Goal: Task Accomplishment & Management: Manage account settings

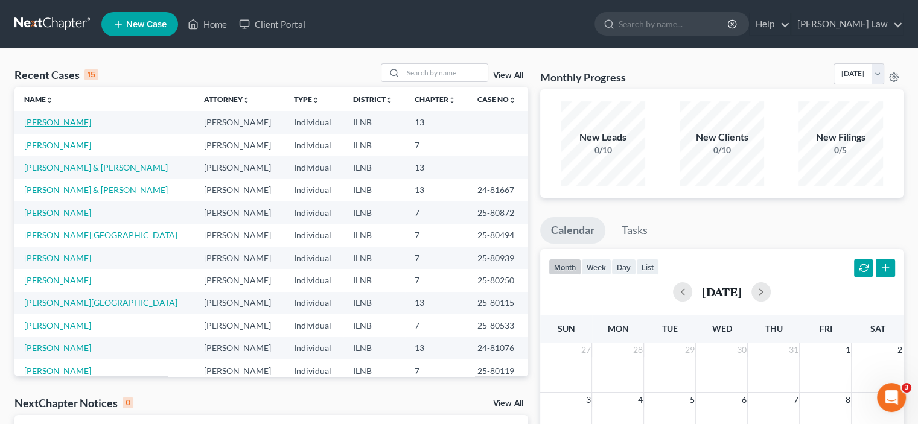
click at [60, 124] on link "[PERSON_NAME]" at bounding box center [57, 122] width 67 height 10
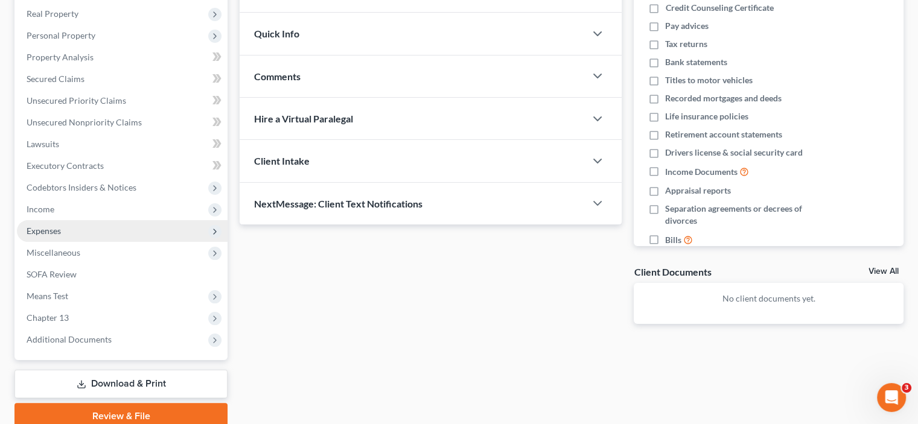
scroll to position [238, 0]
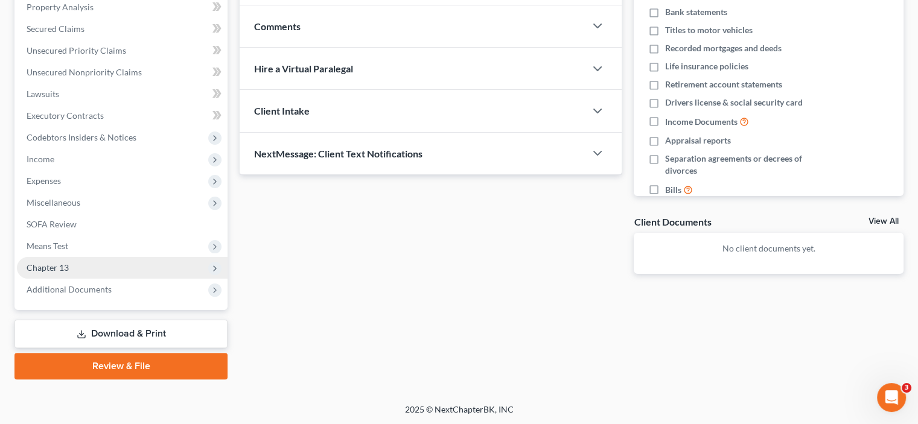
click at [157, 272] on span "Chapter 13" at bounding box center [122, 268] width 211 height 22
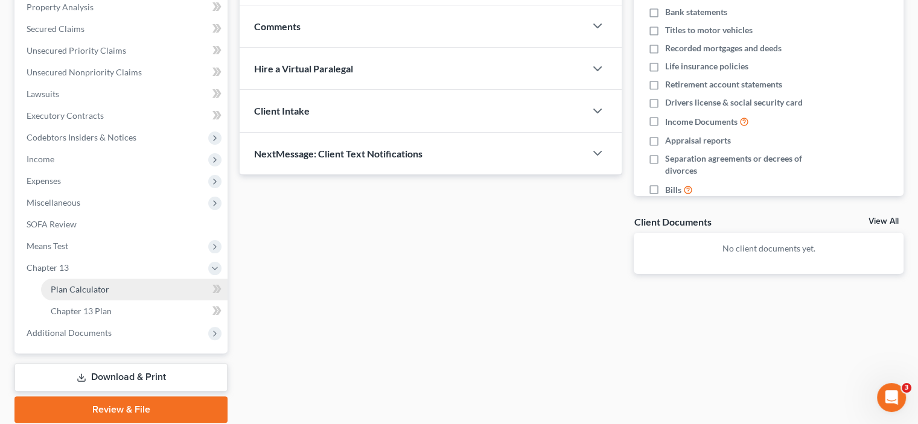
click at [155, 287] on link "Plan Calculator" at bounding box center [134, 290] width 187 height 22
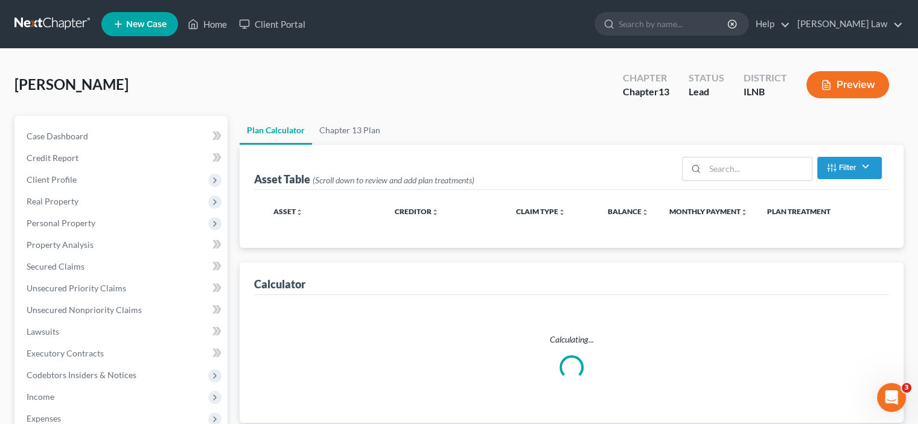
select select "59"
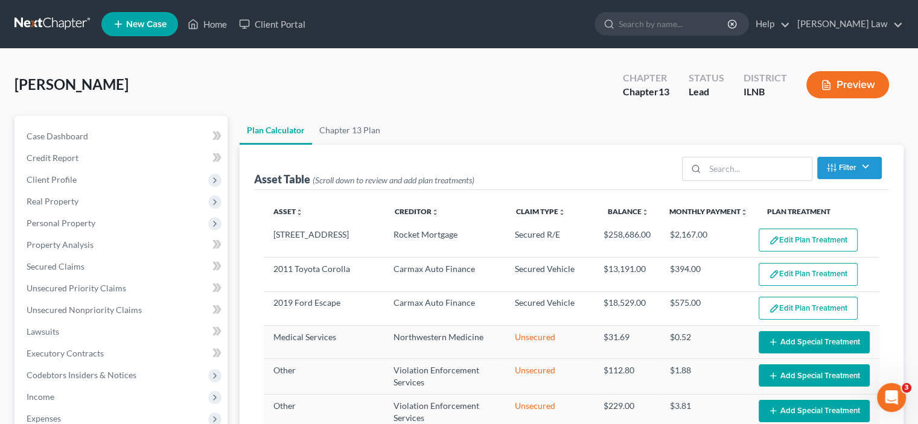
select select "59"
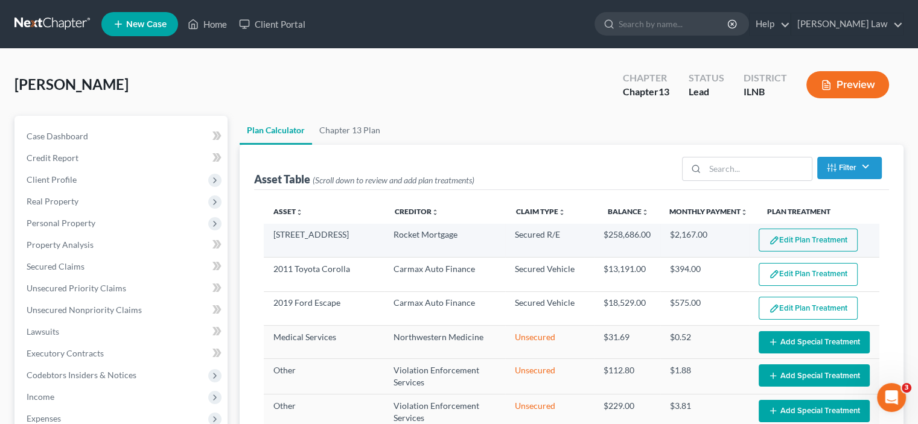
click at [800, 249] on button "Edit Plan Treatment" at bounding box center [808, 240] width 99 height 23
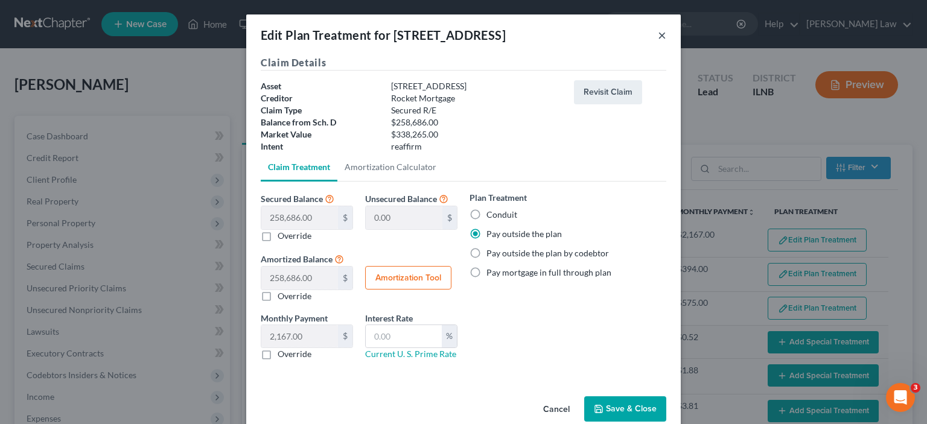
click at [662, 34] on button "×" at bounding box center [662, 35] width 8 height 14
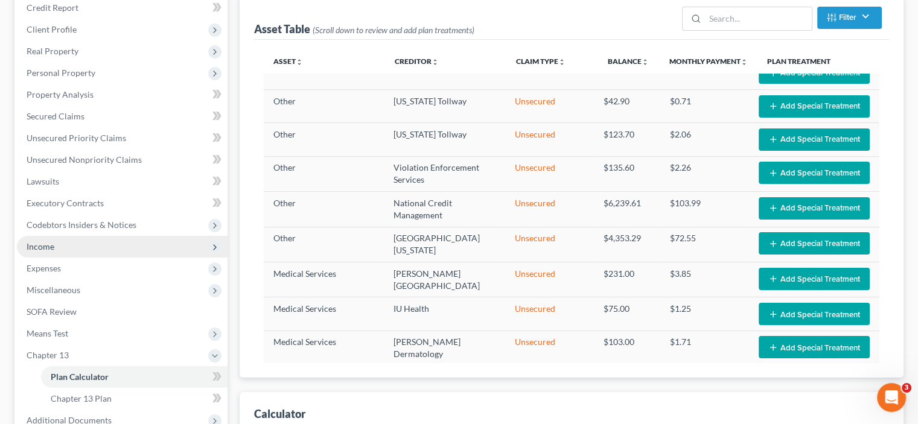
scroll to position [181, 0]
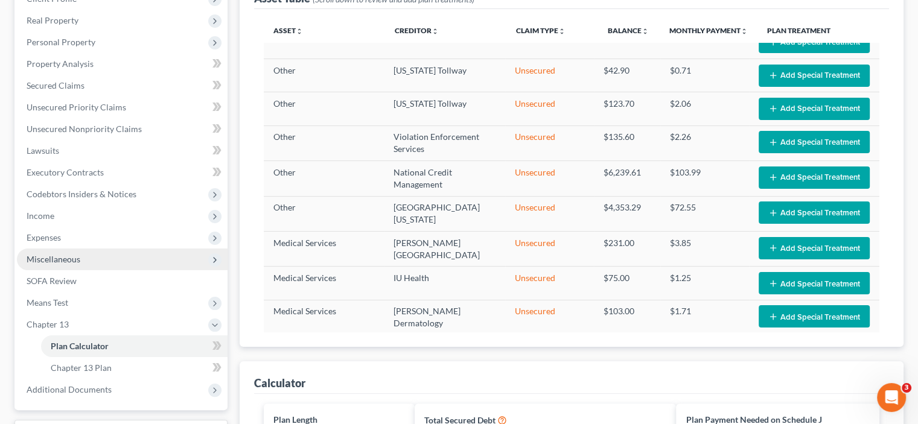
click at [59, 267] on span "Miscellaneous" at bounding box center [122, 260] width 211 height 22
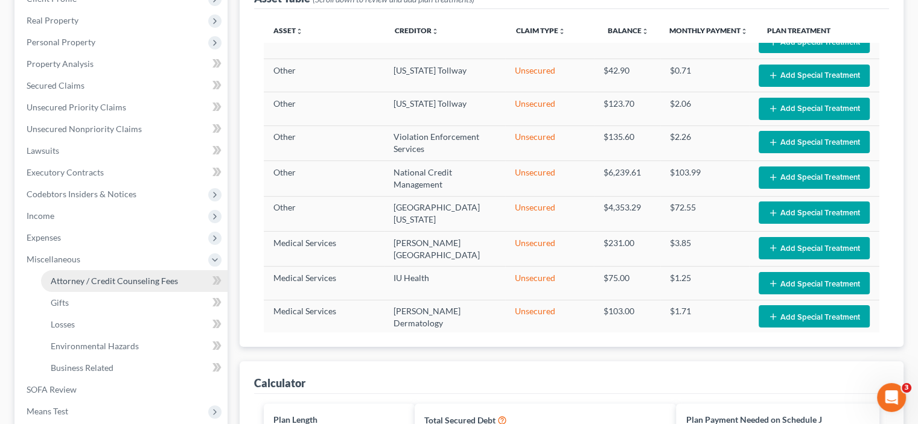
click at [146, 284] on span "Attorney / Credit Counseling Fees" at bounding box center [114, 281] width 127 height 10
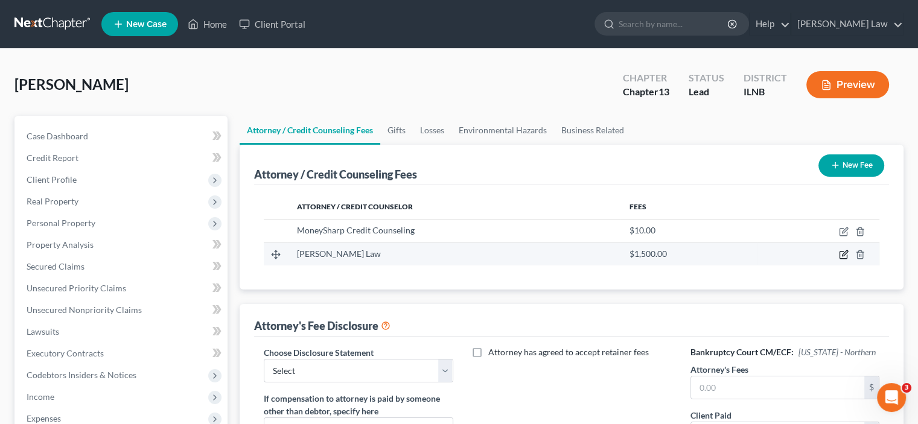
click at [844, 255] on icon "button" at bounding box center [844, 253] width 5 height 5
select select "14"
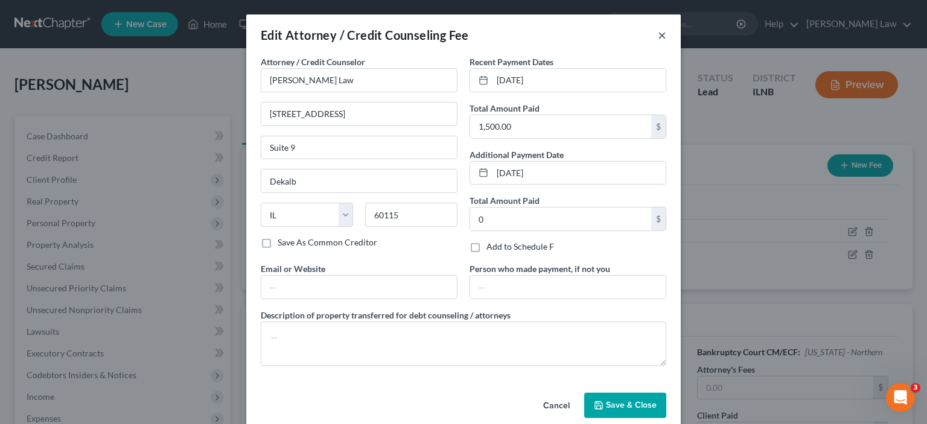
click at [658, 32] on button "×" at bounding box center [662, 35] width 8 height 14
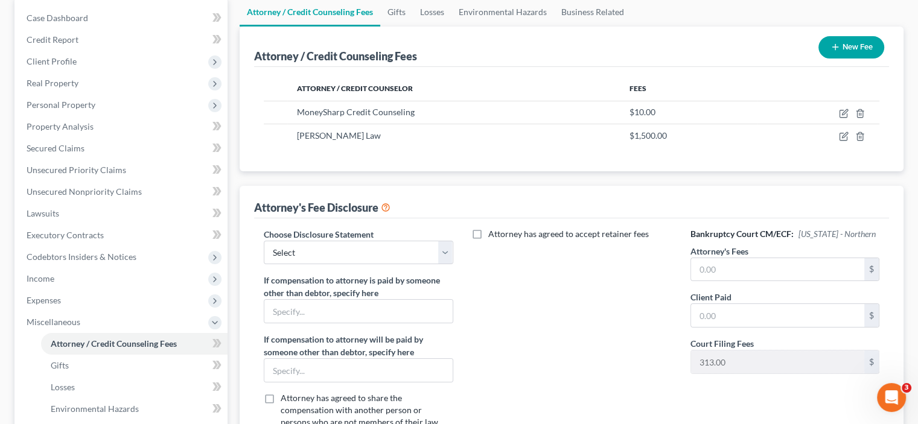
scroll to position [121, 0]
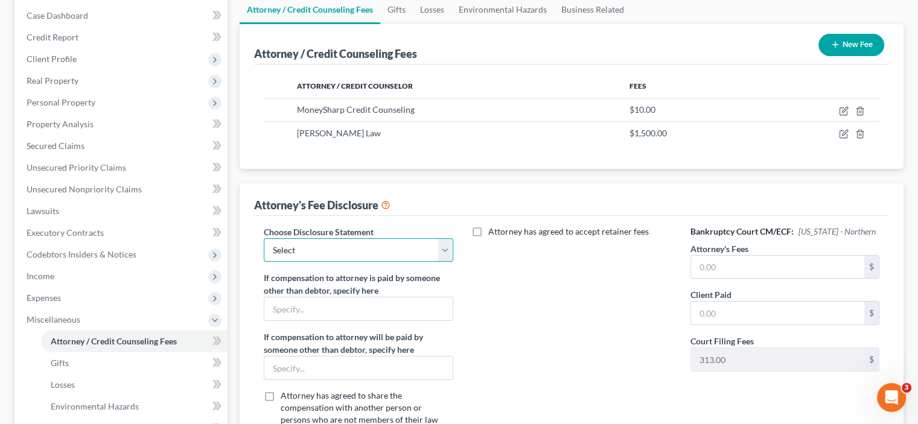
click at [442, 248] on select "Select [PERSON_NAME], Attorney at Law" at bounding box center [358, 251] width 189 height 24
select select "0"
click at [264, 239] on select "Select [PERSON_NAME], Attorney at Law" at bounding box center [358, 251] width 189 height 24
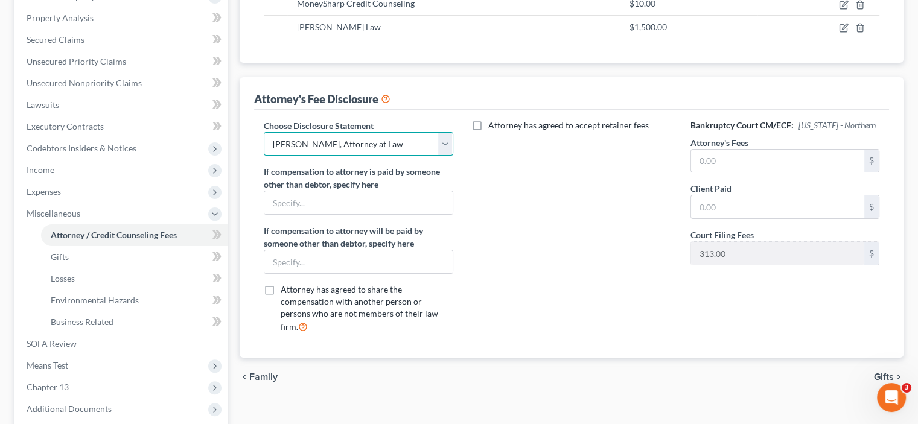
scroll to position [242, 0]
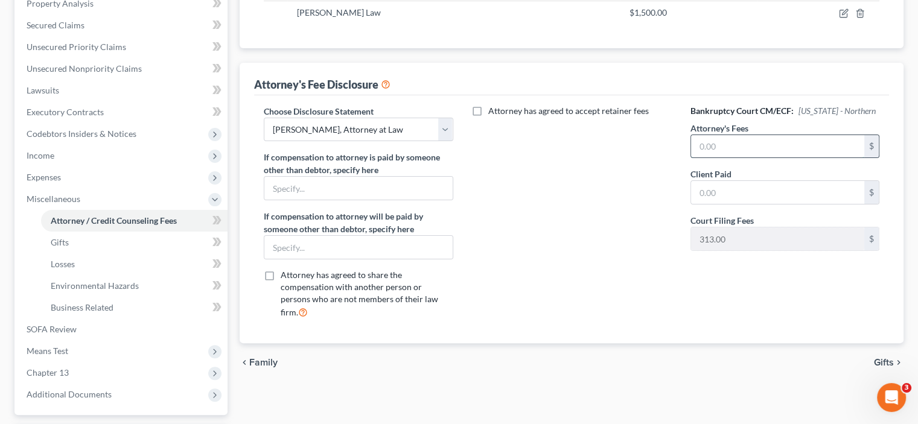
click at [737, 142] on input "text" at bounding box center [777, 146] width 173 height 23
type input "5,500.00"
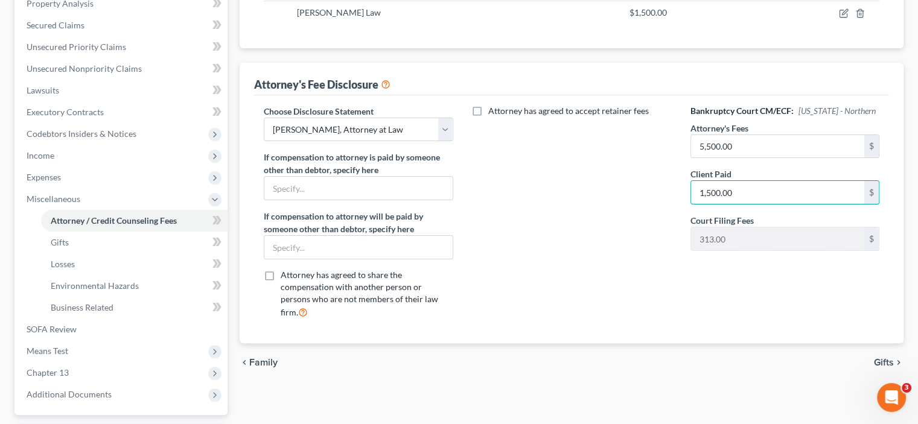
scroll to position [347, 0]
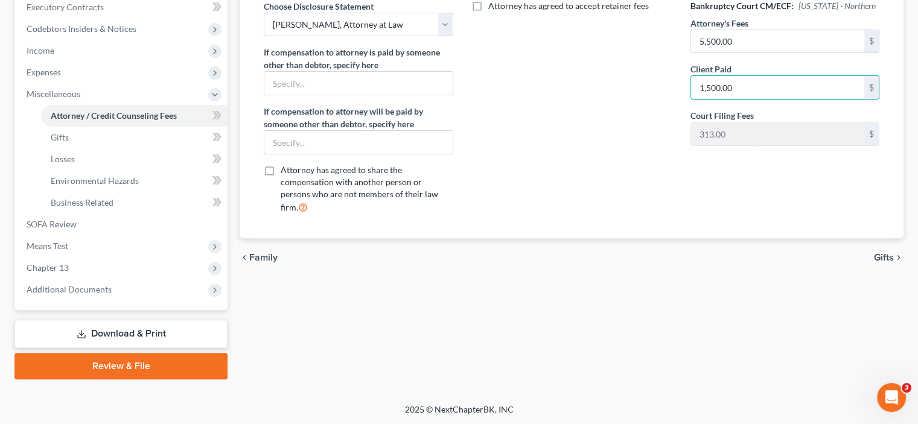
type input "1,500.00"
click at [882, 253] on span "Gifts" at bounding box center [884, 258] width 20 height 10
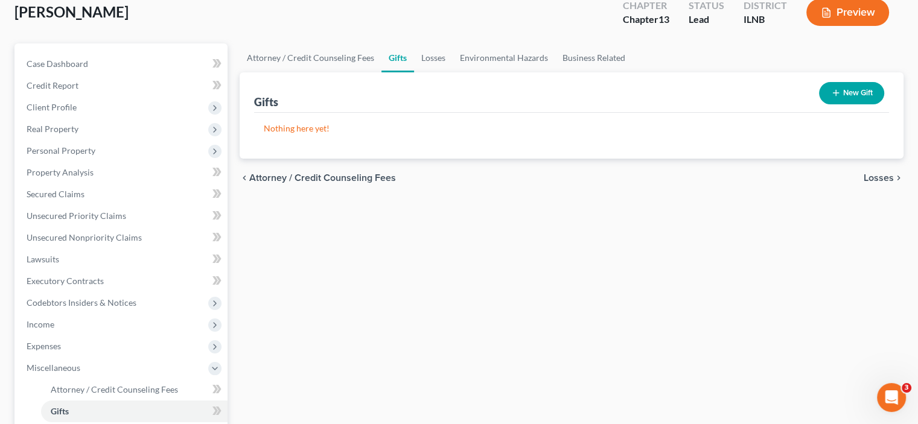
scroll to position [242, 0]
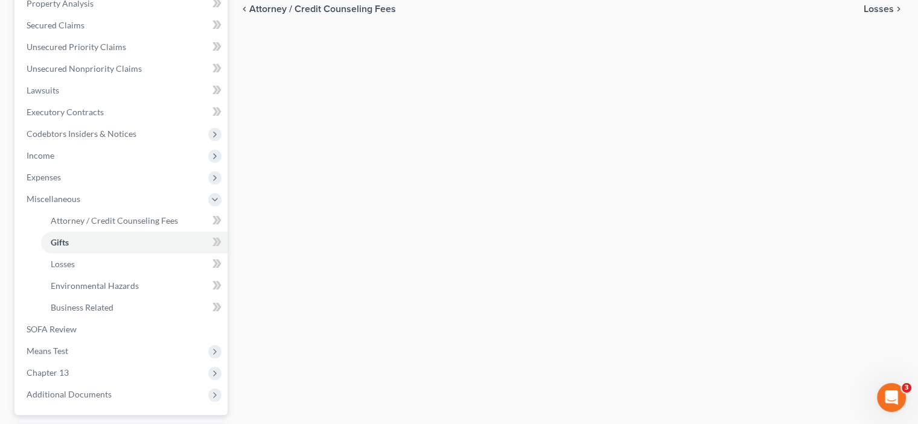
click at [880, 9] on span "Losses" at bounding box center [879, 9] width 30 height 10
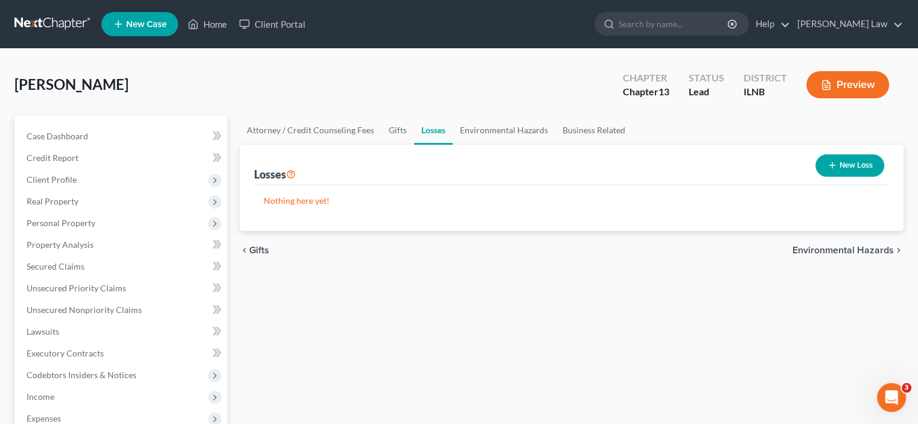
click at [848, 246] on span "Environmental Hazards" at bounding box center [843, 251] width 101 height 10
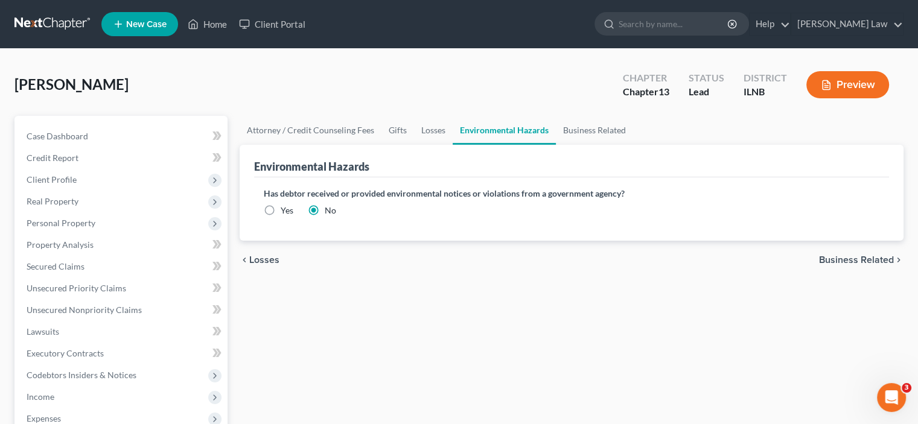
click at [845, 258] on span "Business Related" at bounding box center [856, 260] width 75 height 10
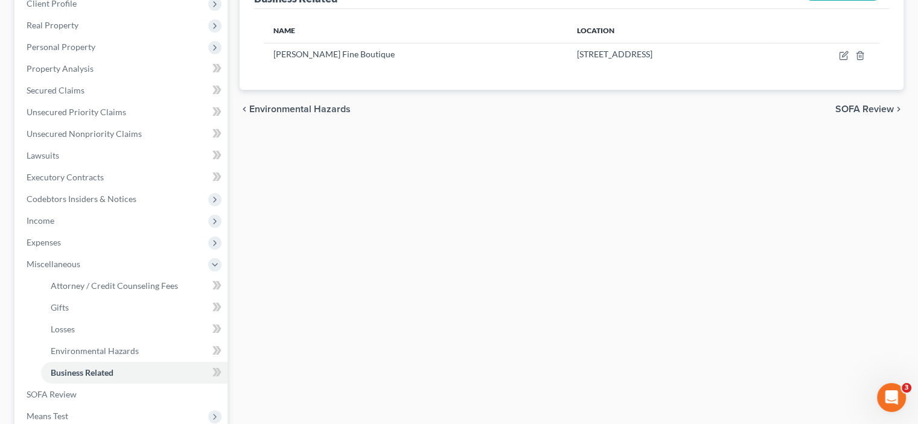
scroll to position [181, 0]
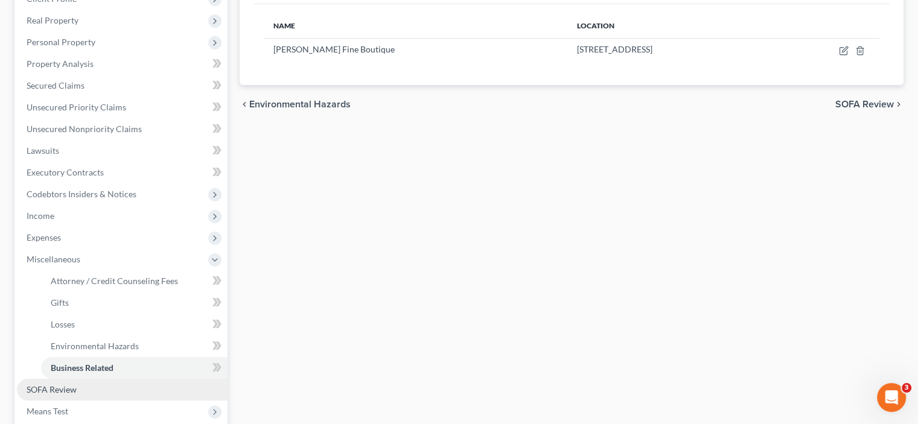
click at [53, 388] on span "SOFA Review" at bounding box center [52, 390] width 50 height 10
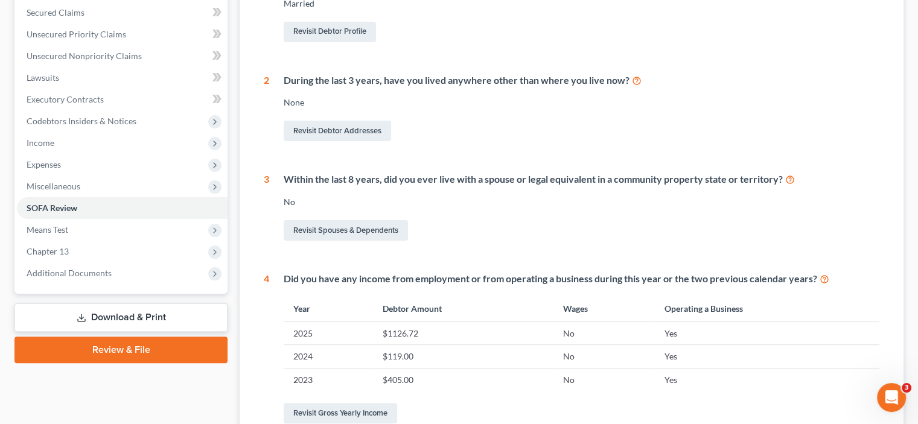
scroll to position [362, 0]
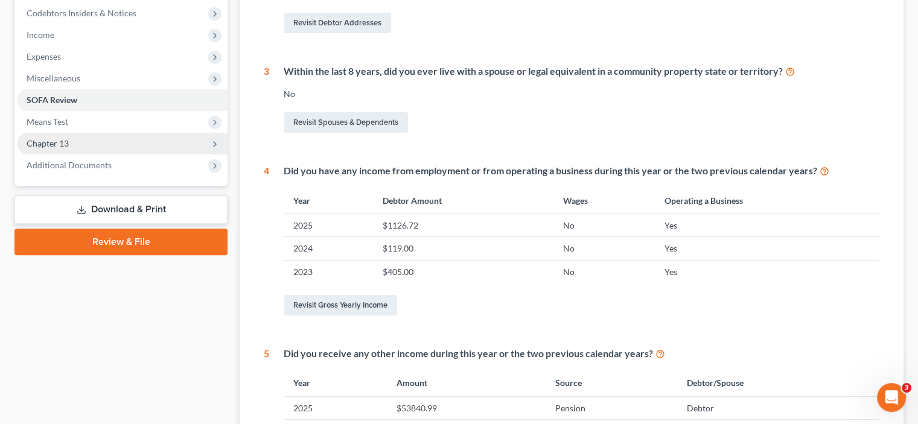
click at [87, 146] on span "Chapter 13" at bounding box center [122, 144] width 211 height 22
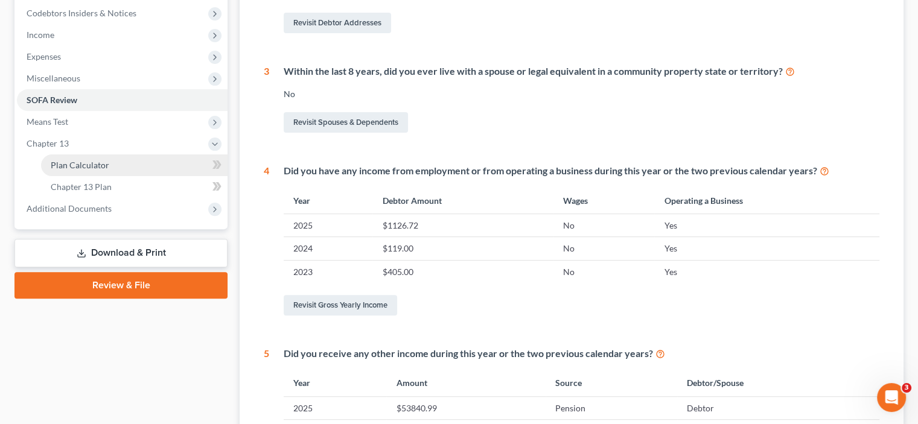
click at [92, 173] on link "Plan Calculator" at bounding box center [134, 166] width 187 height 22
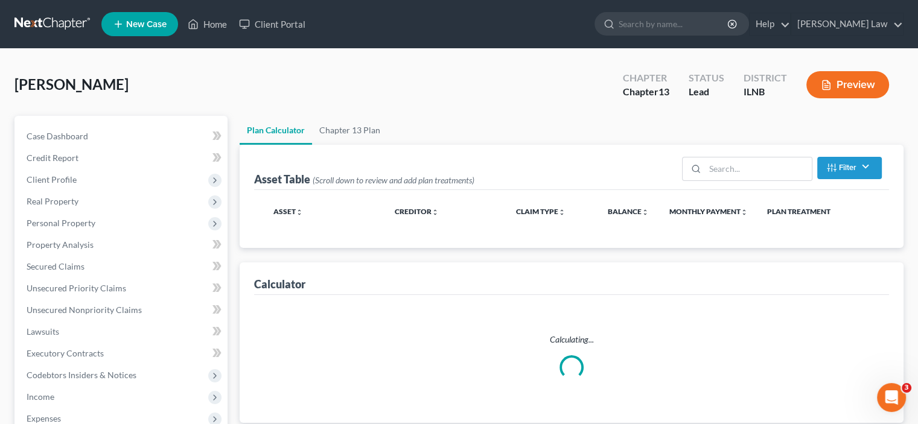
select select "59"
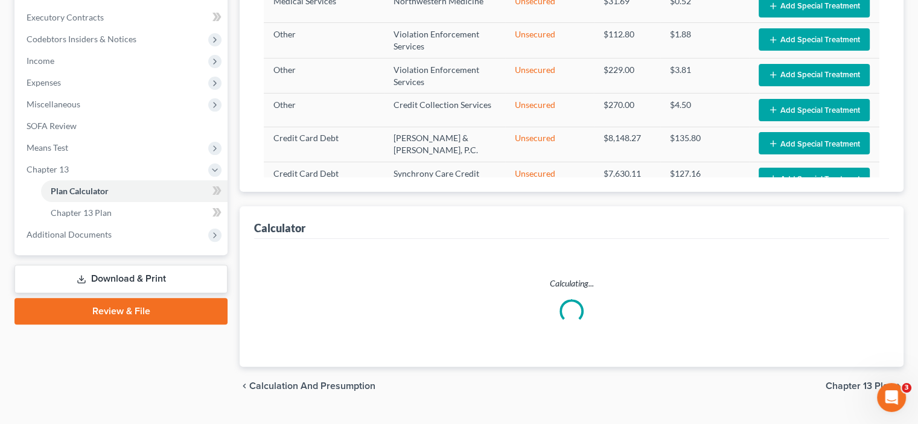
scroll to position [362, 0]
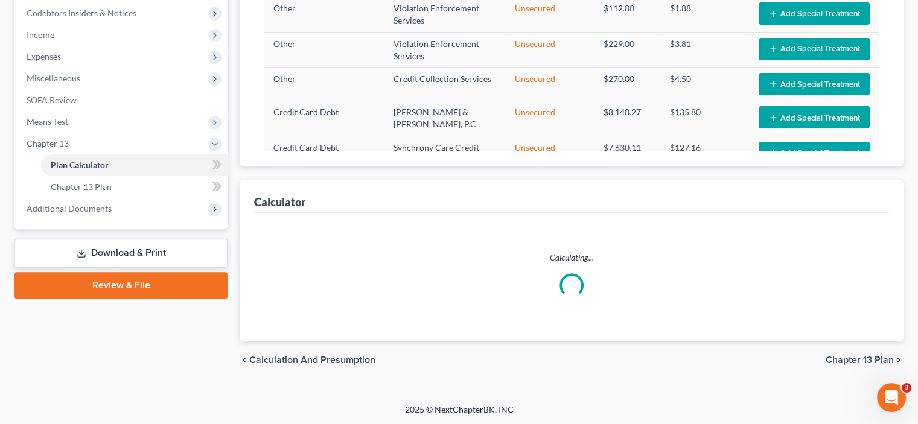
select select "59"
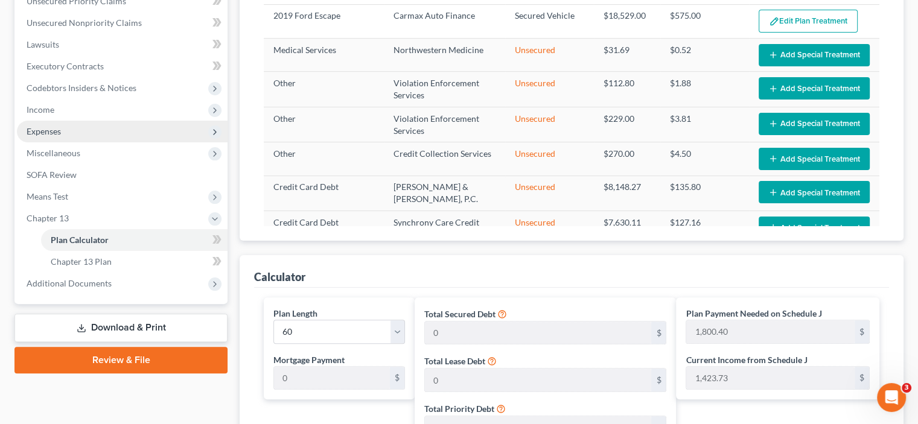
scroll to position [266, 0]
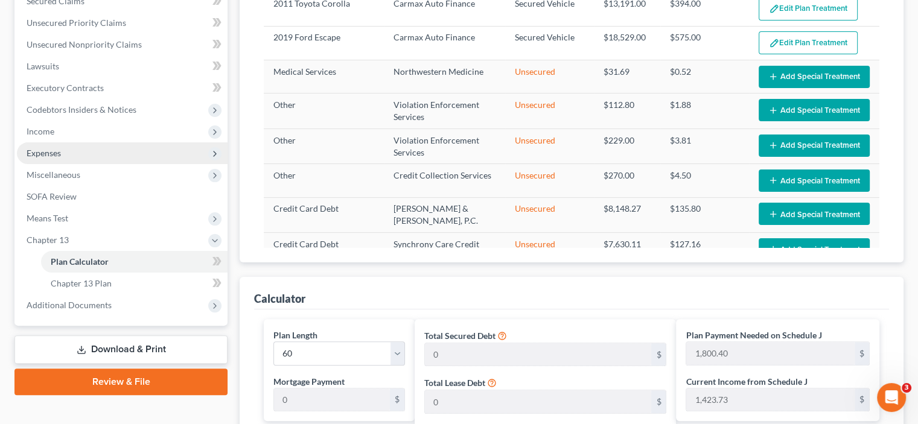
click at [78, 156] on span "Expenses" at bounding box center [122, 153] width 211 height 22
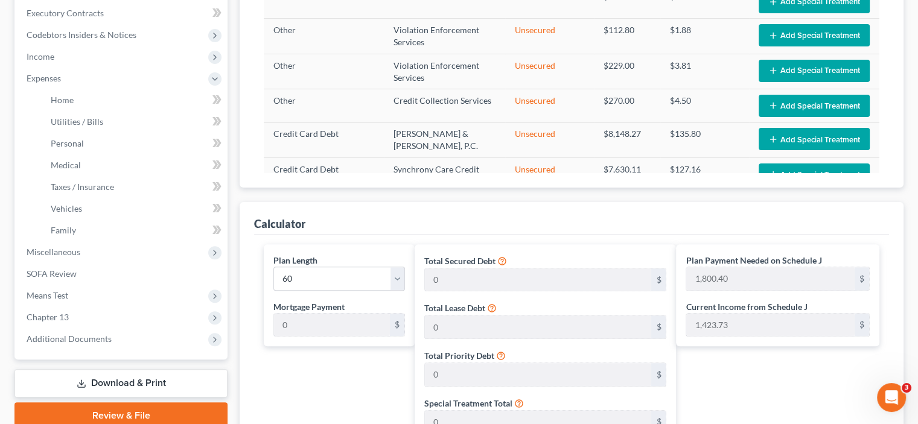
scroll to position [568, 0]
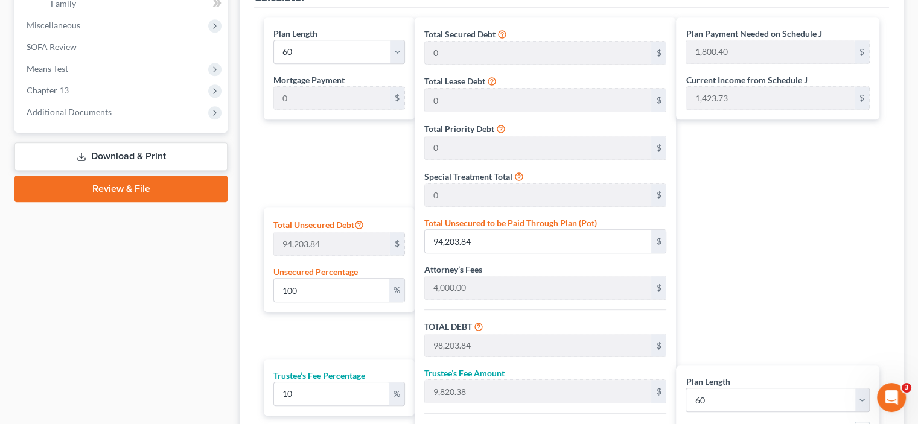
click at [147, 153] on link "Download & Print" at bounding box center [120, 156] width 213 height 28
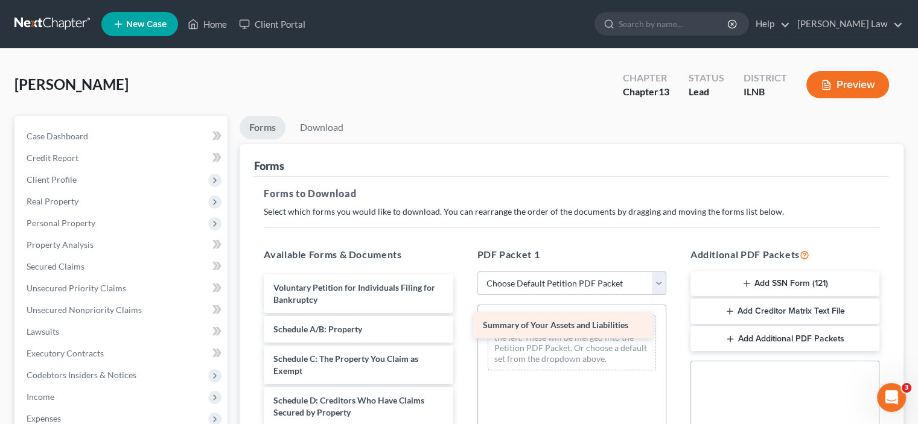
drag, startPoint x: 367, startPoint y: 329, endPoint x: 577, endPoint y: 326, distance: 209.5
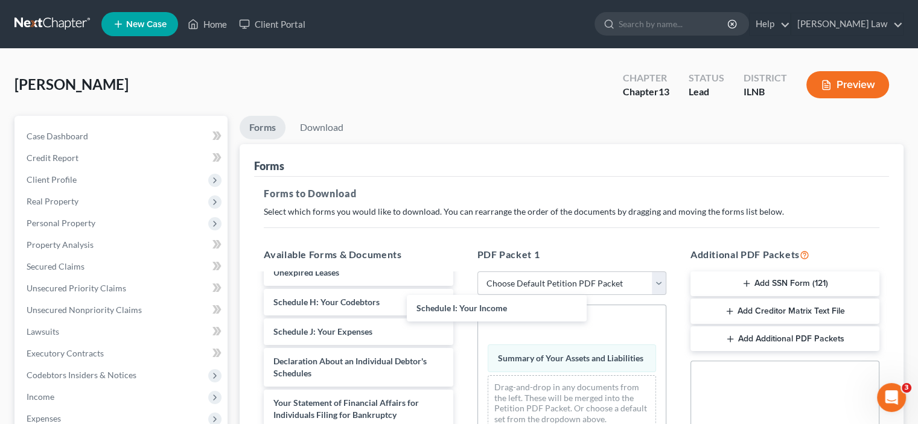
scroll to position [223, 0]
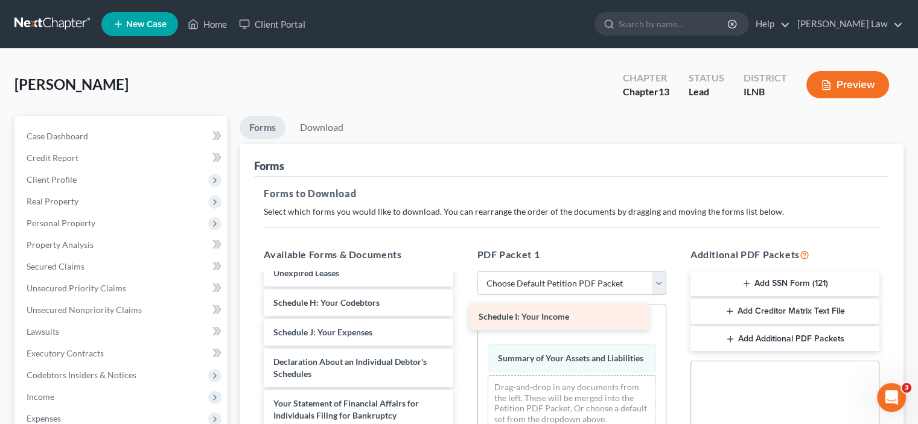
drag, startPoint x: 388, startPoint y: 314, endPoint x: 594, endPoint y: 318, distance: 205.3
click at [463, 318] on div "Schedule I: Your Income Voluntary Petition for Individuals Filing for Bankruptc…" at bounding box center [358, 326] width 208 height 549
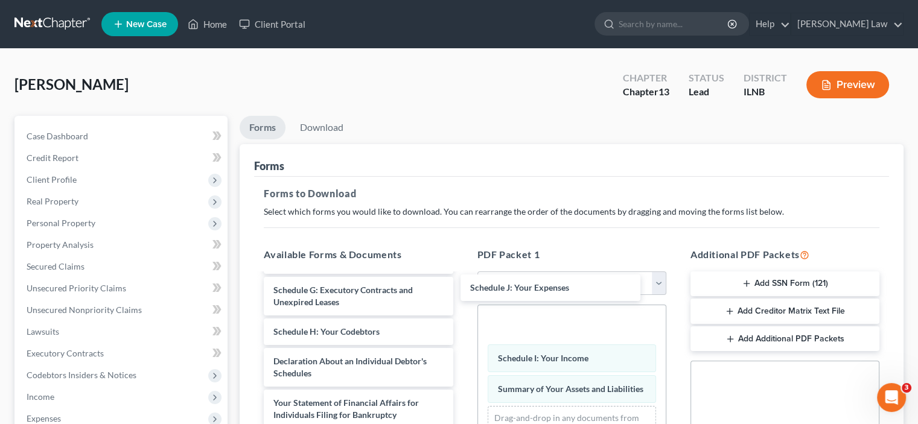
scroll to position [193, 0]
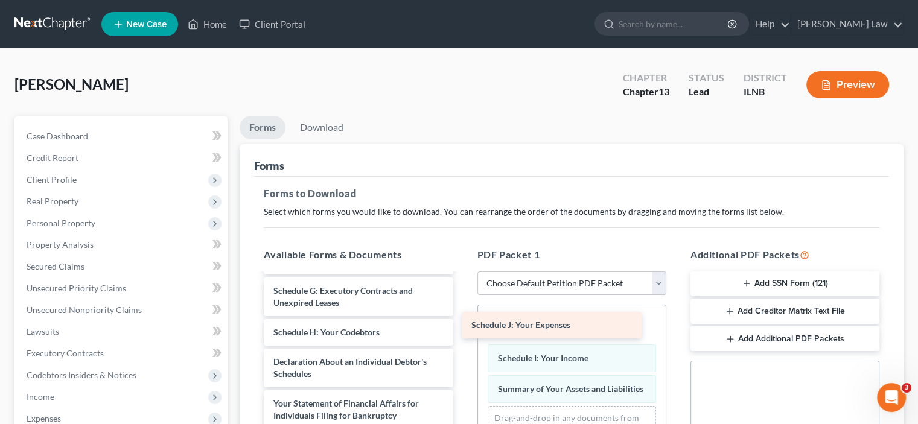
drag, startPoint x: 362, startPoint y: 330, endPoint x: 560, endPoint y: 324, distance: 198.1
click at [463, 324] on div "Schedule J: Your Expenses Voluntary Petition for Individuals Filing for Bankrup…" at bounding box center [358, 342] width 208 height 520
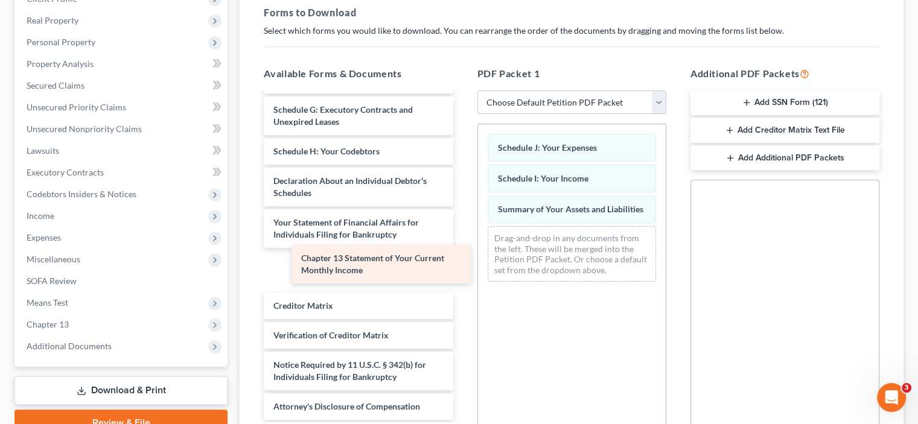
scroll to position [152, 0]
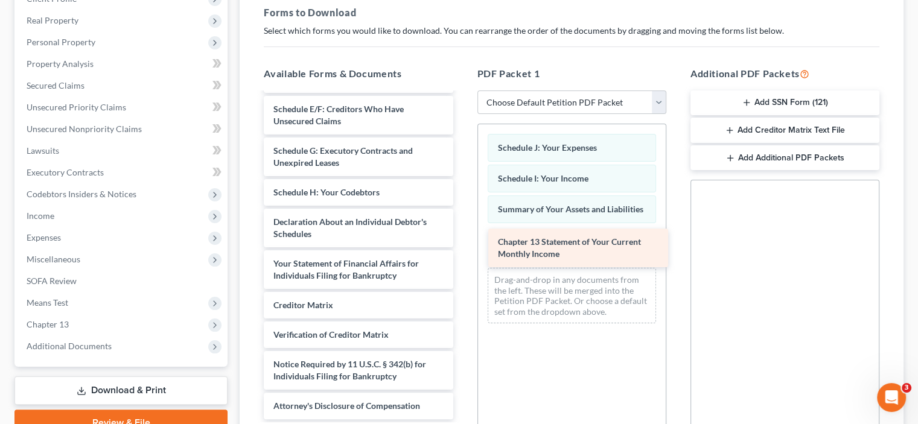
drag, startPoint x: 367, startPoint y: 271, endPoint x: 592, endPoint y: 250, distance: 225.6
click at [463, 250] on div "Chapter 13 Statement of Your Current Monthly Income Voluntary Petition for Indi…" at bounding box center [358, 180] width 208 height 478
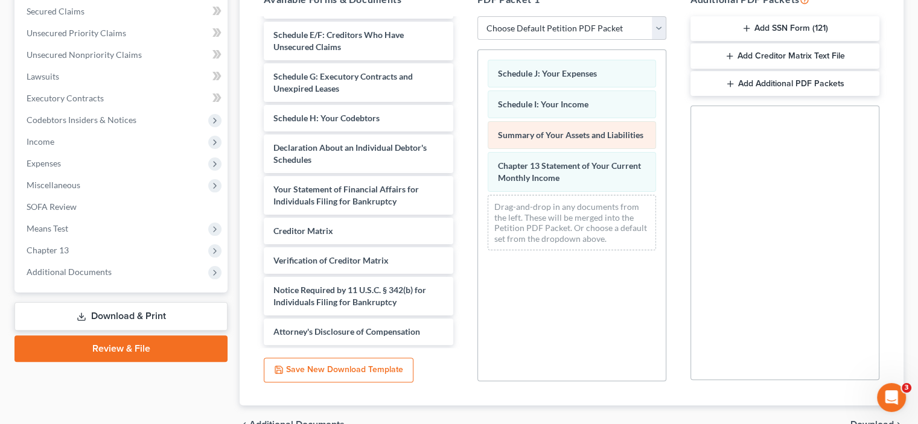
scroll to position [320, 0]
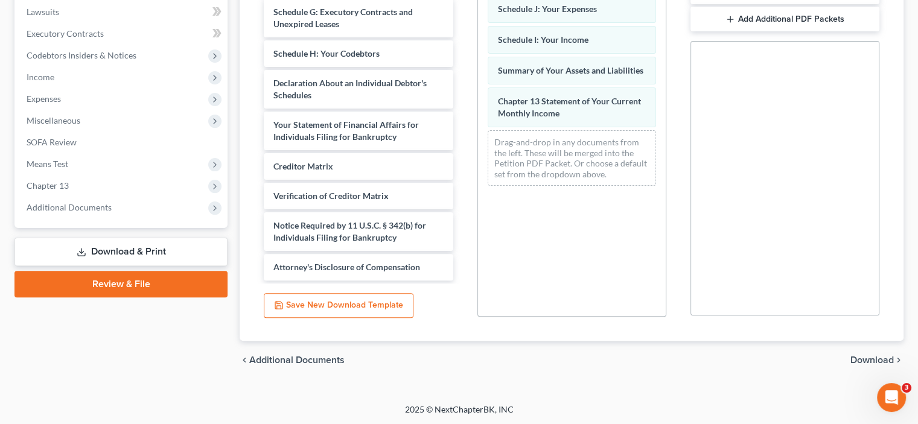
click at [877, 360] on span "Download" at bounding box center [872, 361] width 43 height 10
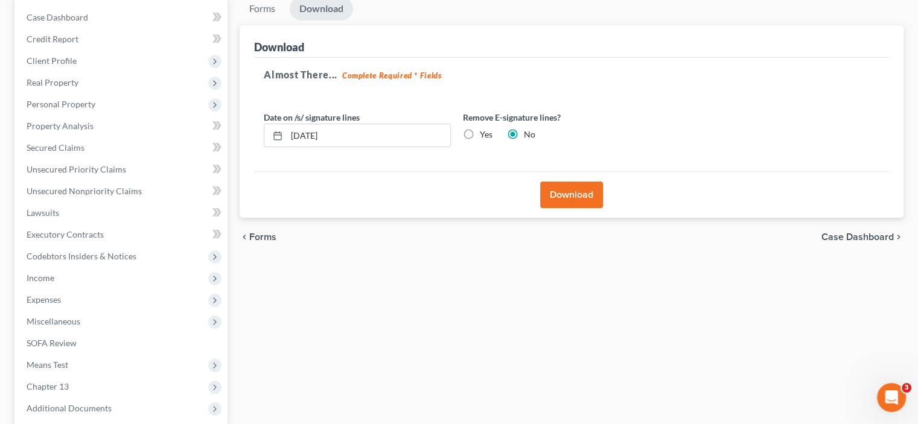
scroll to position [0, 0]
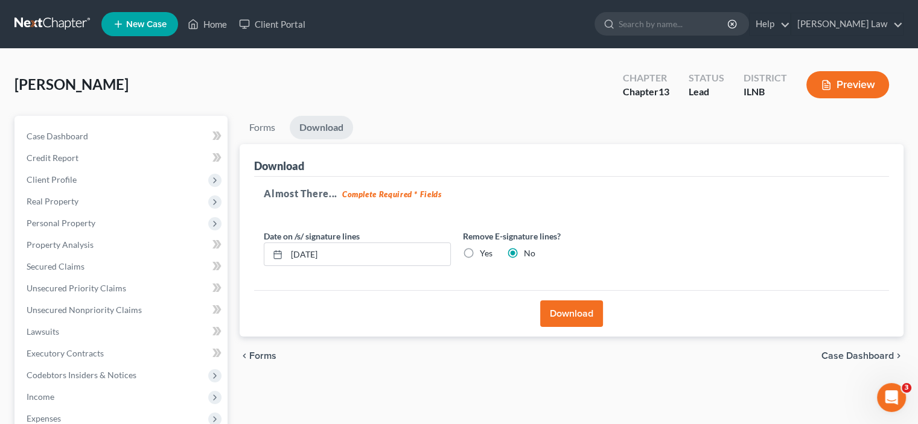
click at [480, 252] on label "Yes" at bounding box center [486, 254] width 13 height 12
click at [485, 252] on input "Yes" at bounding box center [489, 252] width 8 height 8
radio input "true"
radio input "false"
click at [554, 309] on button "Download" at bounding box center [571, 314] width 63 height 27
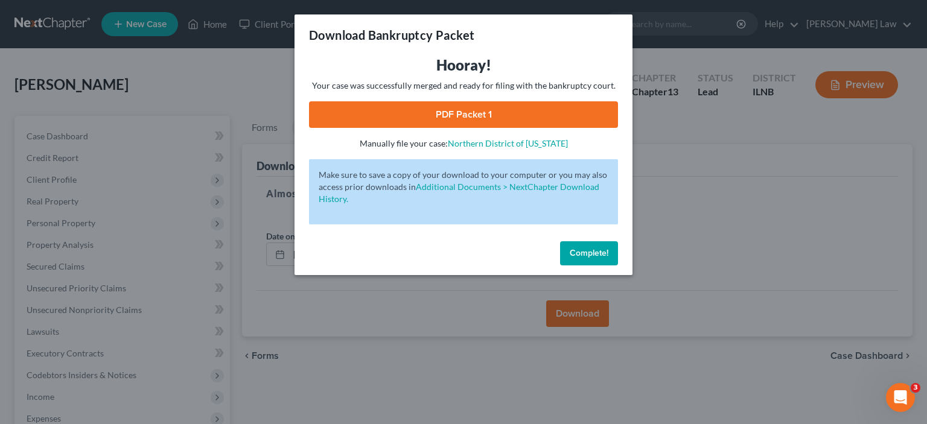
drag, startPoint x: 396, startPoint y: 146, endPoint x: 362, endPoint y: 197, distance: 61.8
drag, startPoint x: 362, startPoint y: 197, endPoint x: 738, endPoint y: 158, distance: 378.3
click at [745, 162] on div "Download Bankruptcy Packet Hooray! Your case was successfully merged and ready …" at bounding box center [463, 212] width 927 height 424
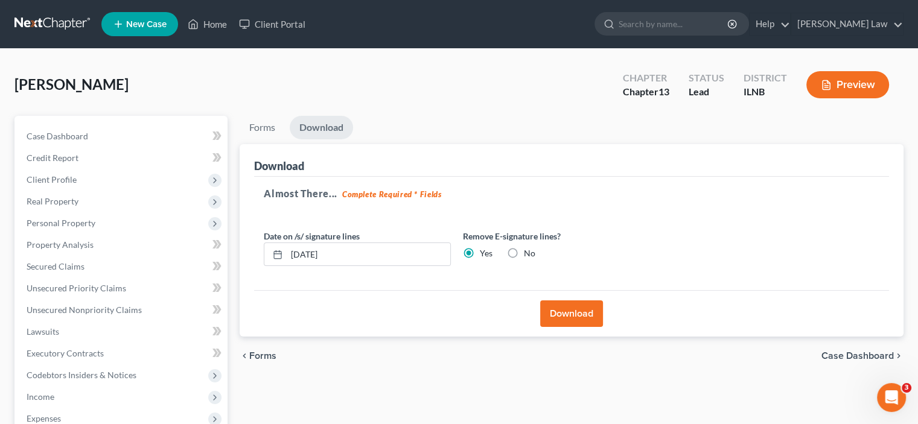
click at [557, 311] on button "Download" at bounding box center [571, 314] width 63 height 27
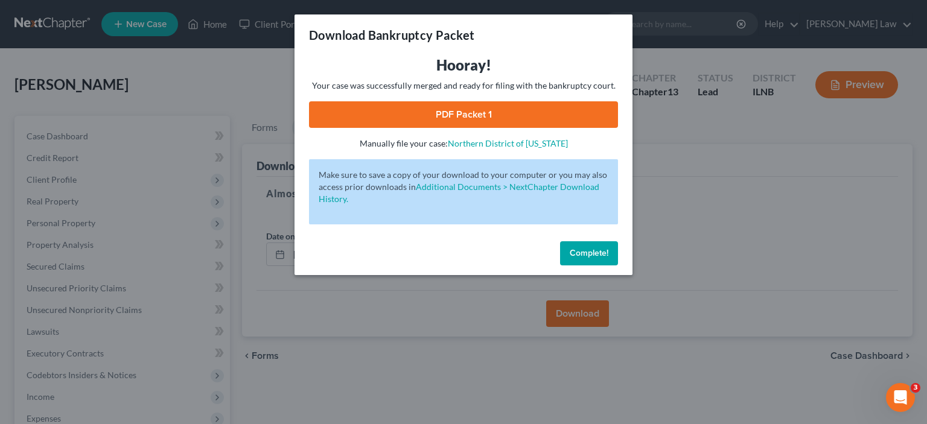
click at [600, 254] on span "Complete!" at bounding box center [589, 253] width 39 height 10
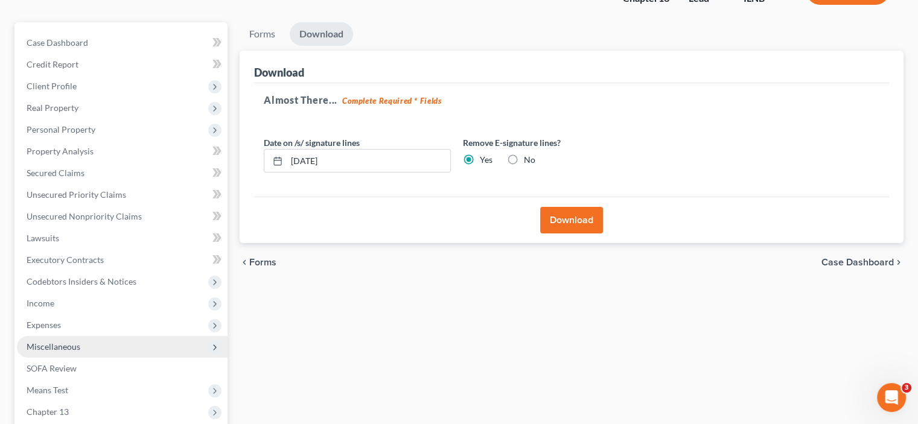
scroll to position [238, 0]
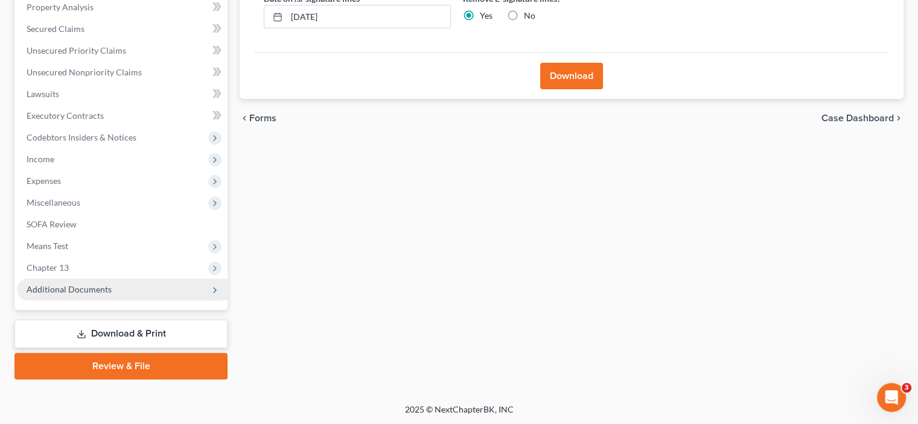
click at [76, 282] on span "Additional Documents" at bounding box center [122, 290] width 211 height 22
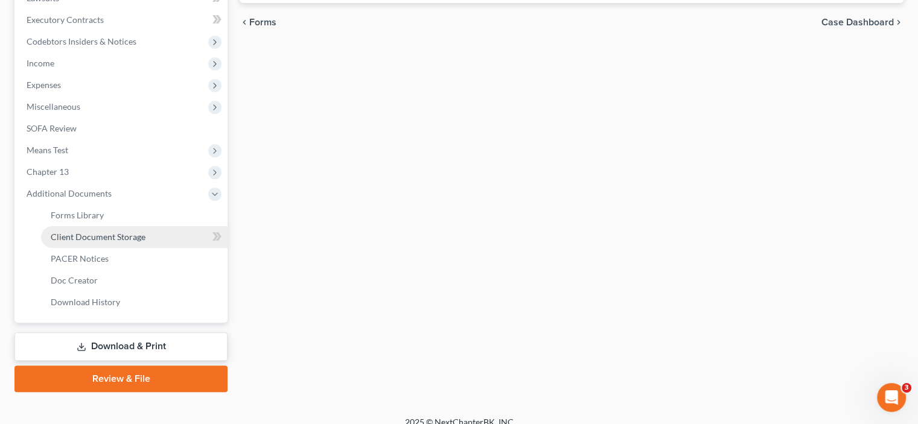
scroll to position [347, 0]
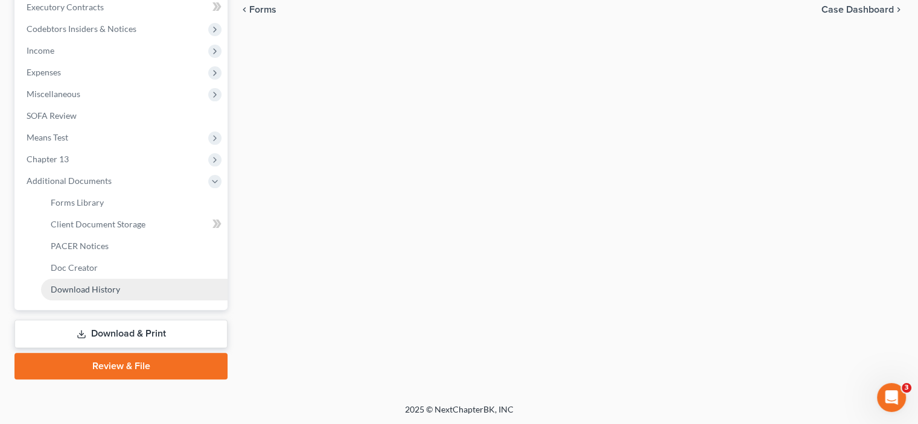
click at [86, 294] on link "Download History" at bounding box center [134, 290] width 187 height 22
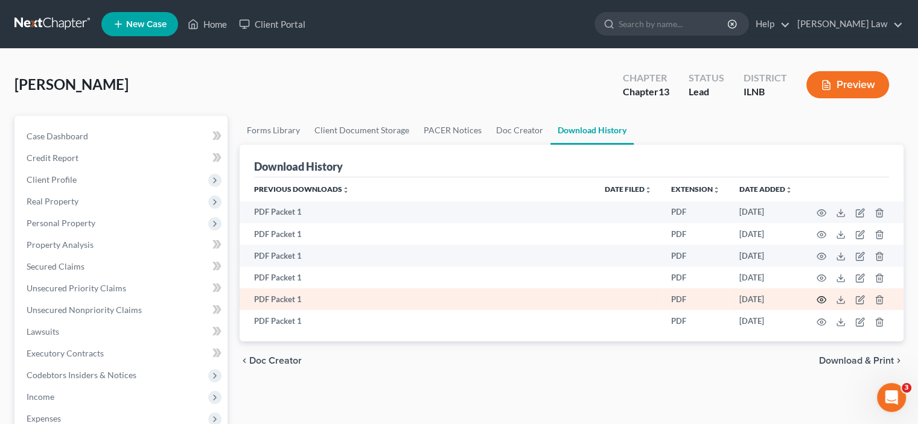
click at [822, 300] on circle "button" at bounding box center [822, 300] width 2 height 2
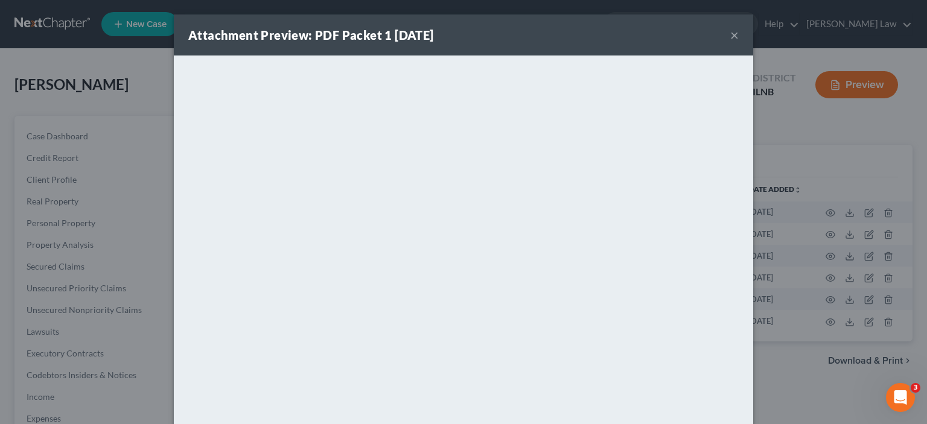
click at [732, 36] on button "×" at bounding box center [735, 35] width 8 height 14
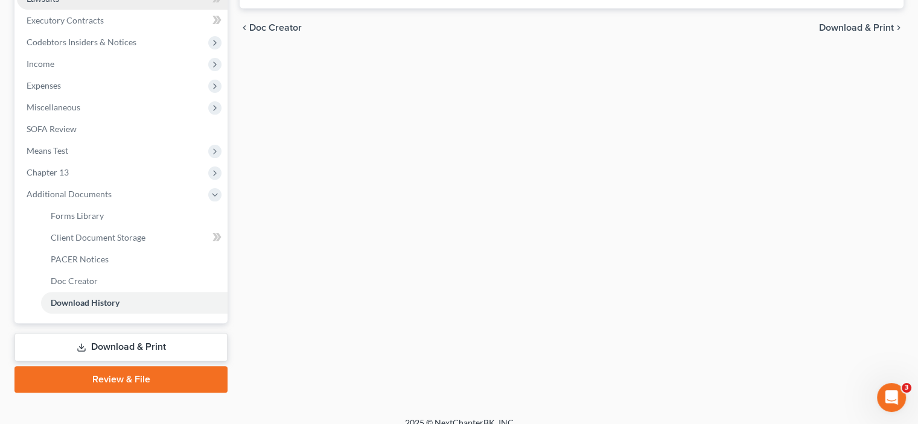
scroll to position [347, 0]
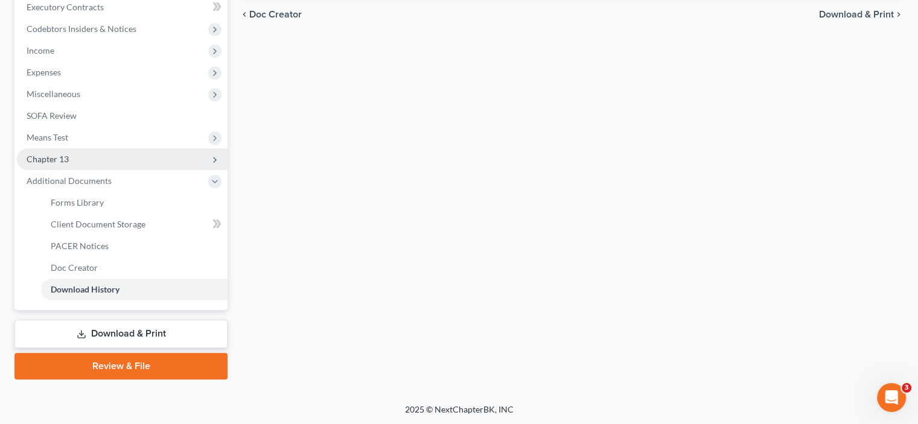
click at [62, 167] on span "Chapter 13" at bounding box center [122, 160] width 211 height 22
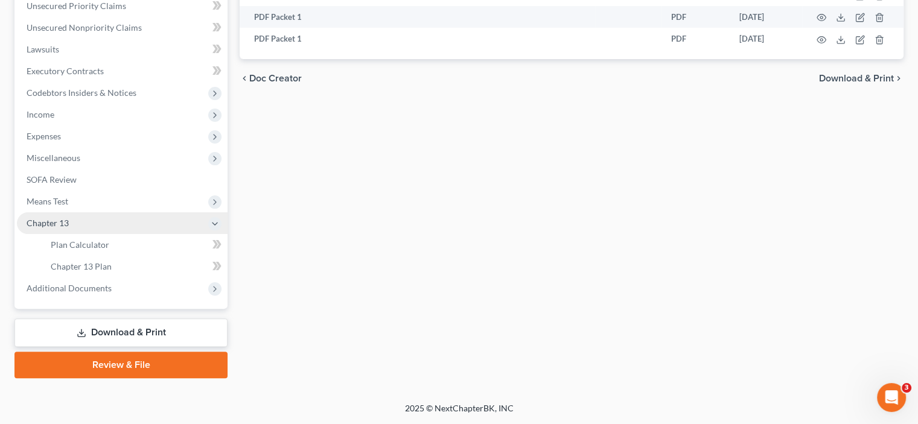
scroll to position [281, 0]
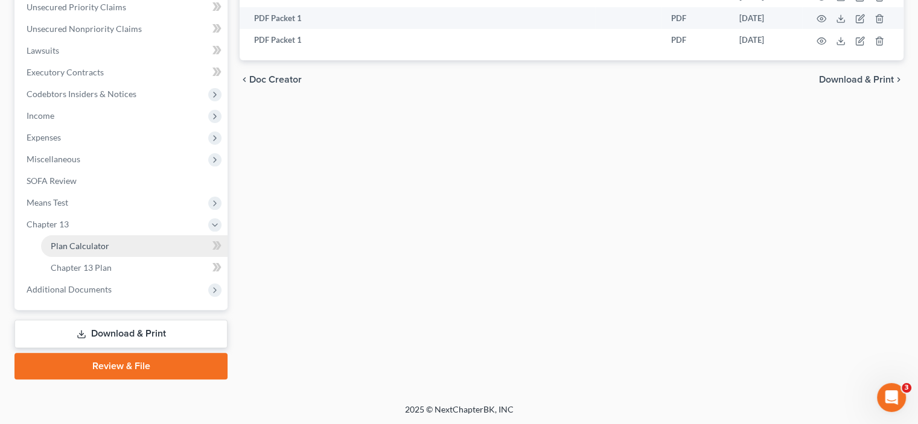
click at [97, 252] on link "Plan Calculator" at bounding box center [134, 246] width 187 height 22
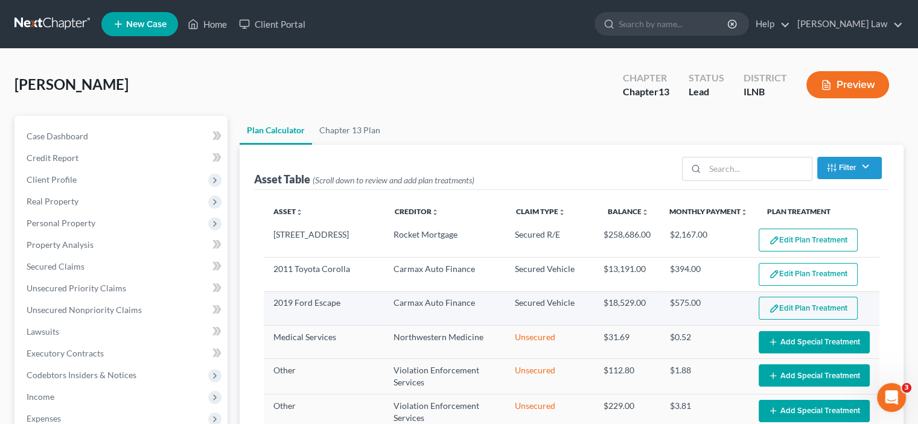
select select "59"
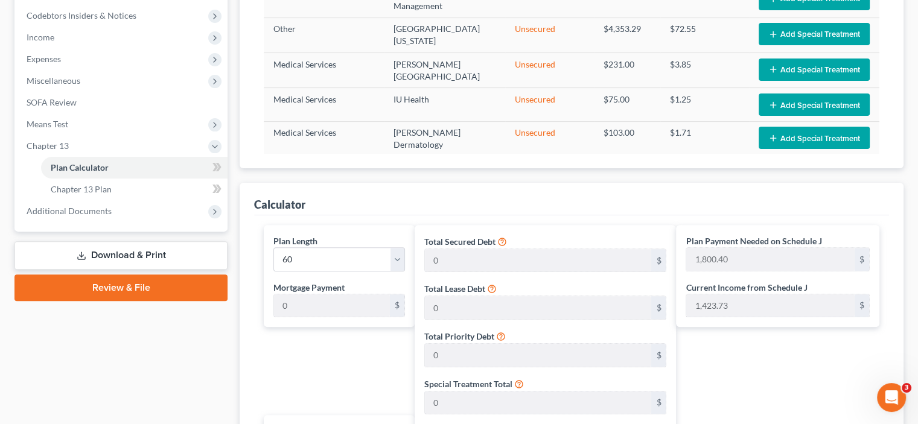
scroll to position [362, 0]
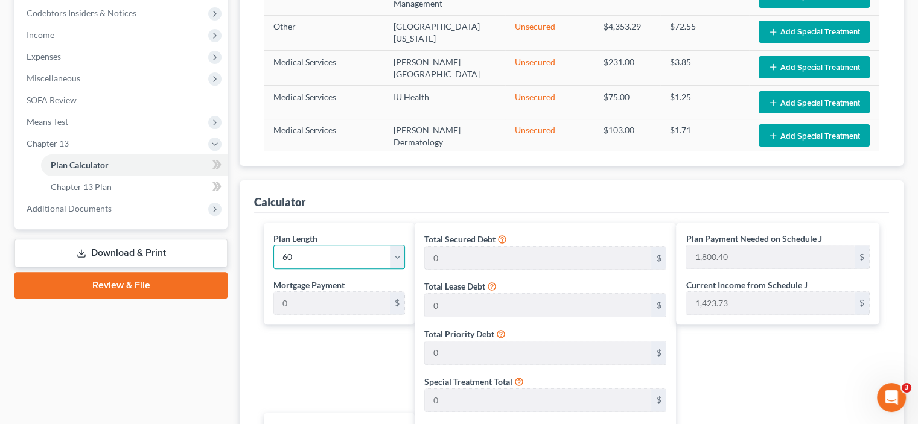
click at [397, 251] on select "1 2 3 4 5 6 7 8 9 10 11 12 13 14 15 16 17 18 19 20 21 22 23 24 25 26 27 28 29 3…" at bounding box center [340, 257] width 132 height 24
select select "35"
click at [274, 245] on select "1 2 3 4 5 6 7 8 9 10 11 12 13 14 15 16 17 18 19 20 21 22 23 24 25 26 27 28 29 3…" at bounding box center [340, 257] width 132 height 24
type input "3,000.67"
select select "35"
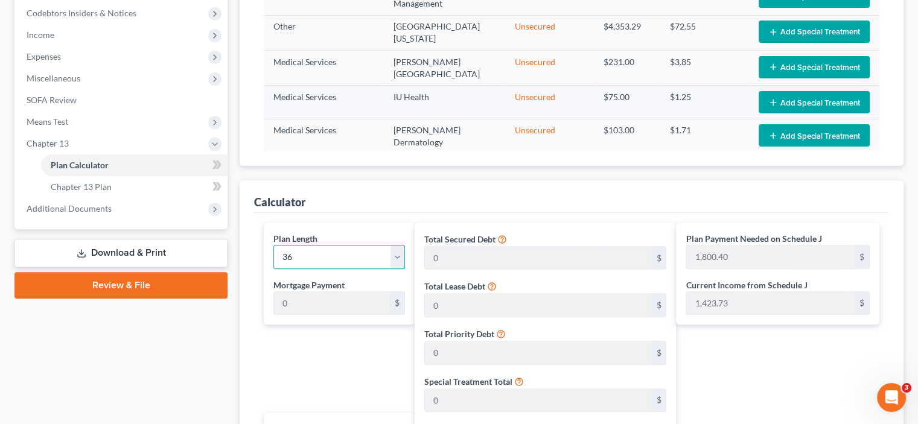
type input "3,000.67"
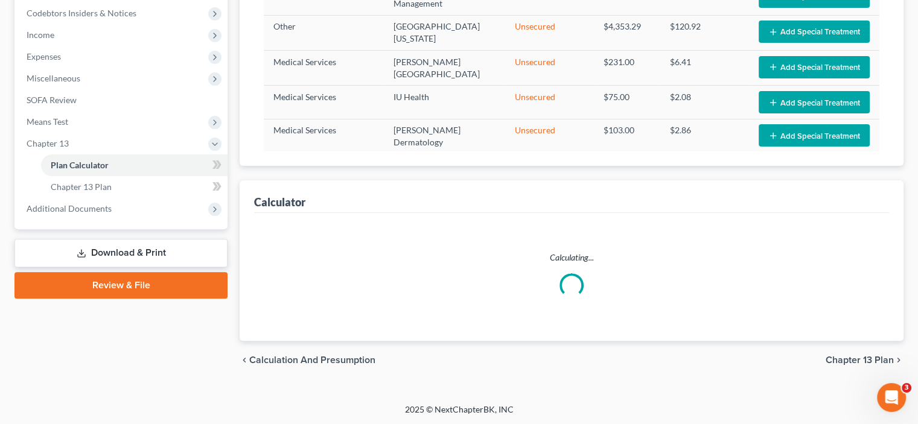
select select "35"
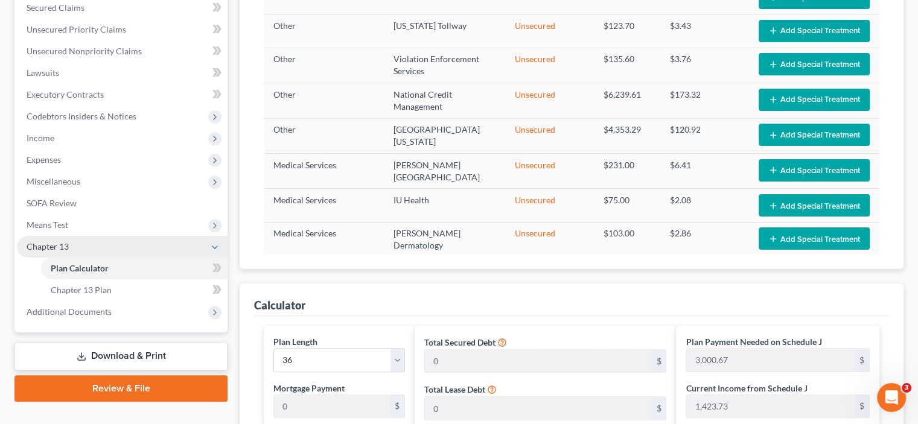
scroll to position [121, 0]
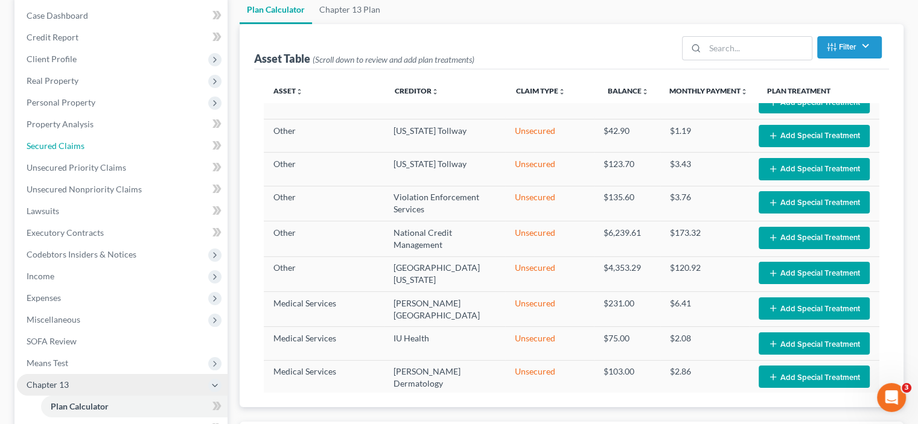
click at [191, 135] on link "Secured Claims" at bounding box center [122, 146] width 211 height 22
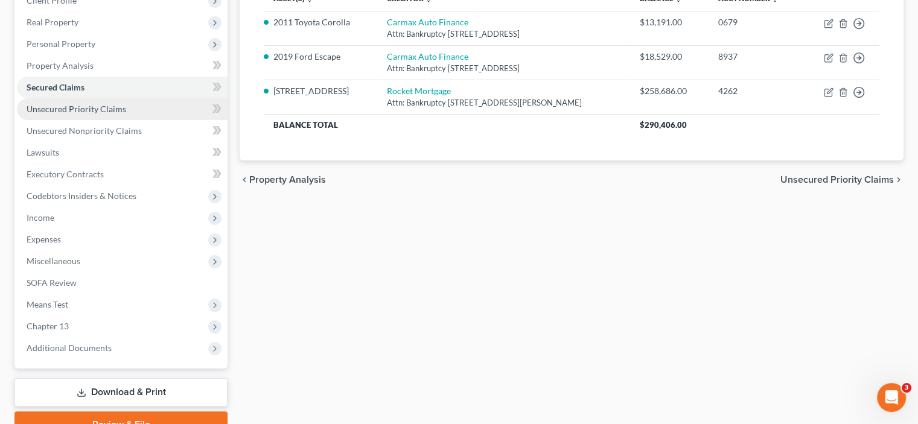
scroll to position [181, 0]
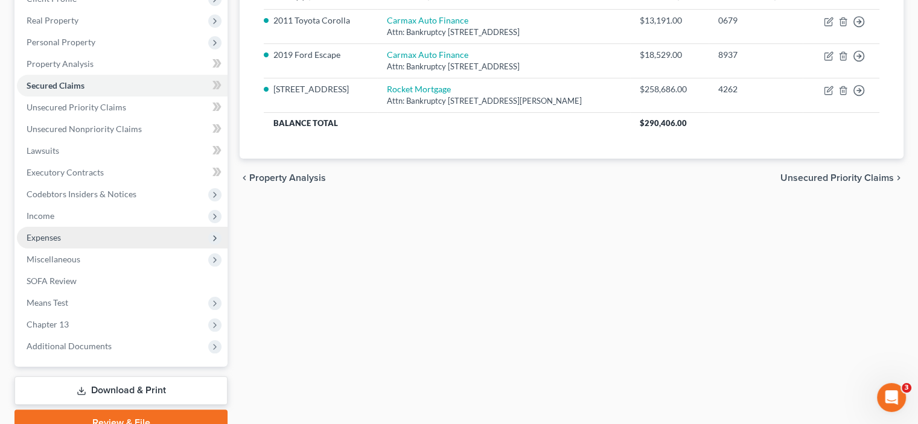
click at [92, 246] on span "Expenses" at bounding box center [122, 238] width 211 height 22
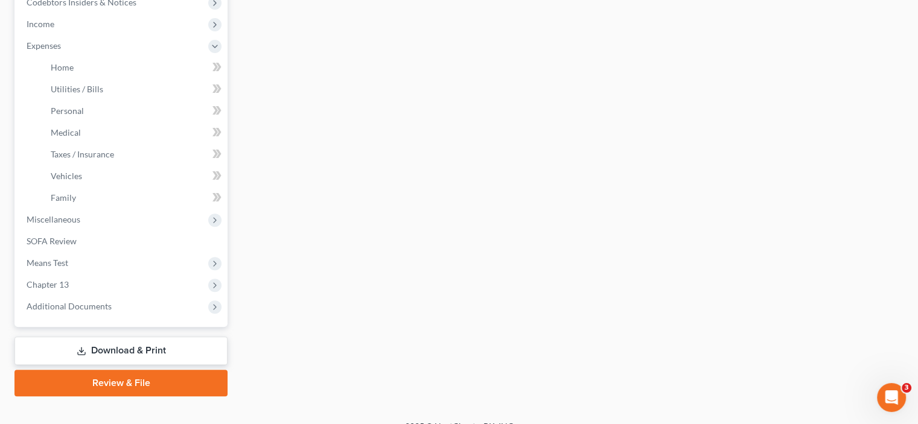
scroll to position [390, 0]
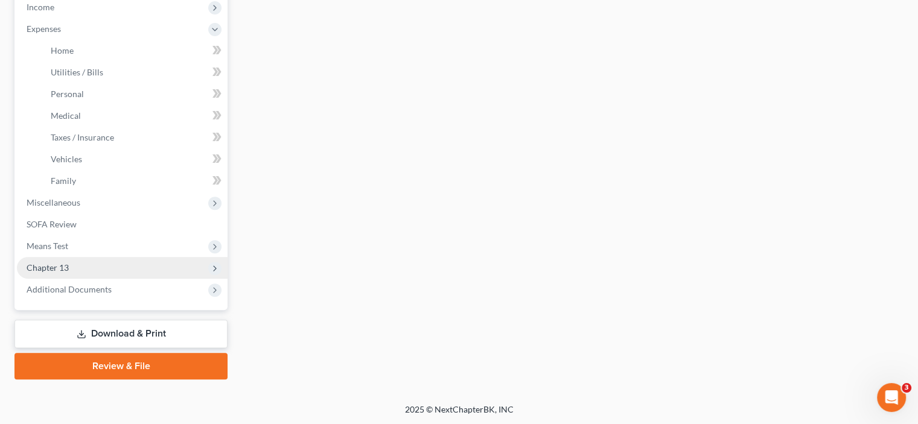
click at [108, 261] on span "Chapter 13" at bounding box center [122, 268] width 211 height 22
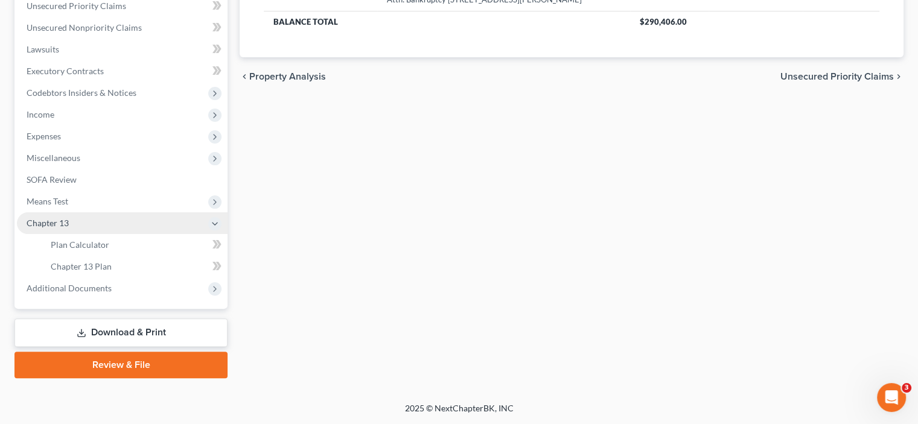
scroll to position [281, 0]
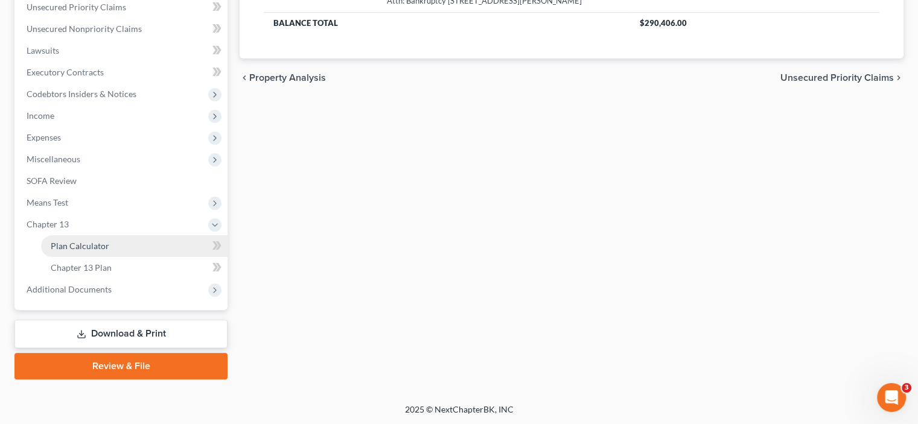
click at [111, 244] on link "Plan Calculator" at bounding box center [134, 246] width 187 height 22
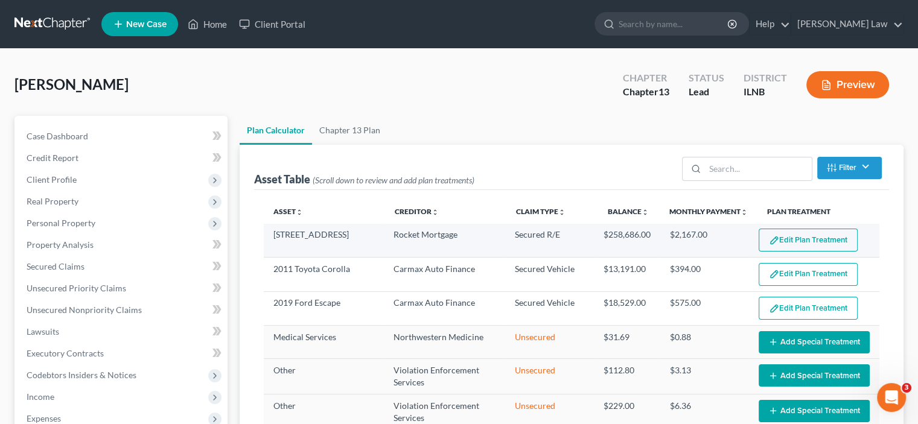
select select "35"
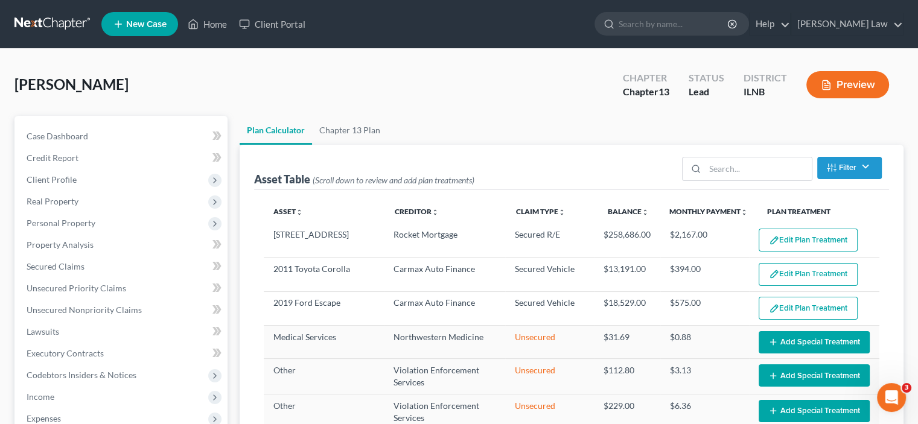
click at [826, 235] on button "Edit Plan Treatment" at bounding box center [808, 240] width 99 height 23
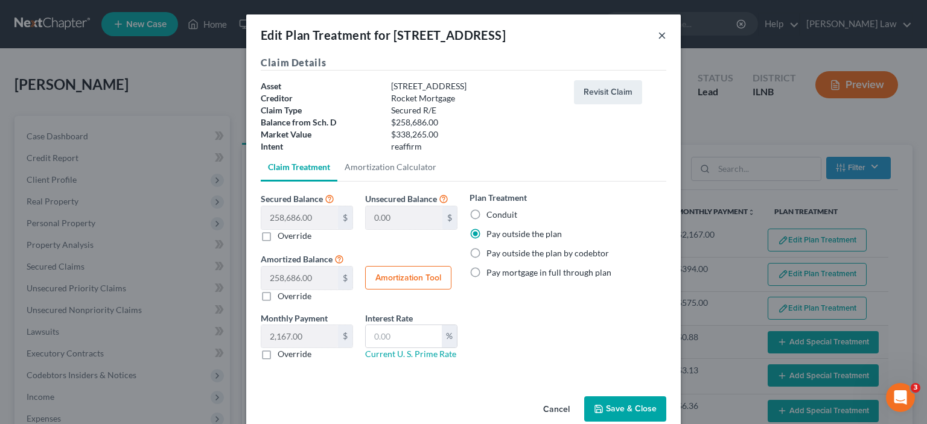
click at [658, 33] on button "×" at bounding box center [662, 35] width 8 height 14
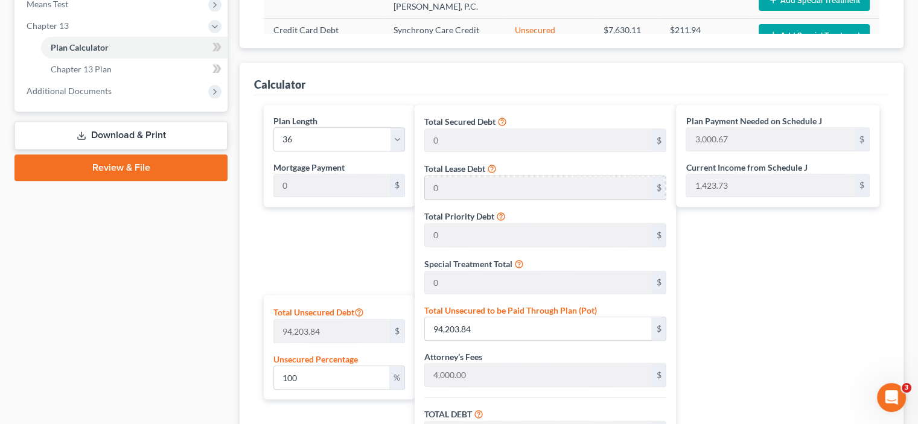
scroll to position [483, 0]
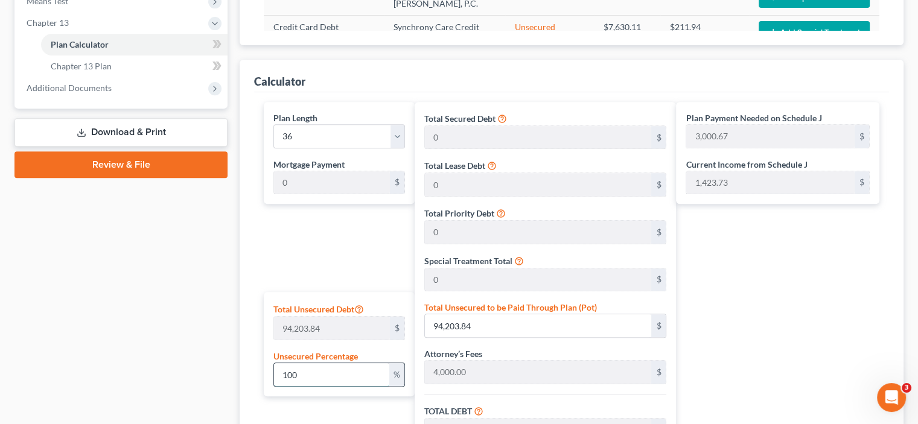
click at [310, 382] on input "100" at bounding box center [331, 374] width 115 height 23
type input "10"
type input "9,420.38"
type input "13,420.38"
type input "1,342.03"
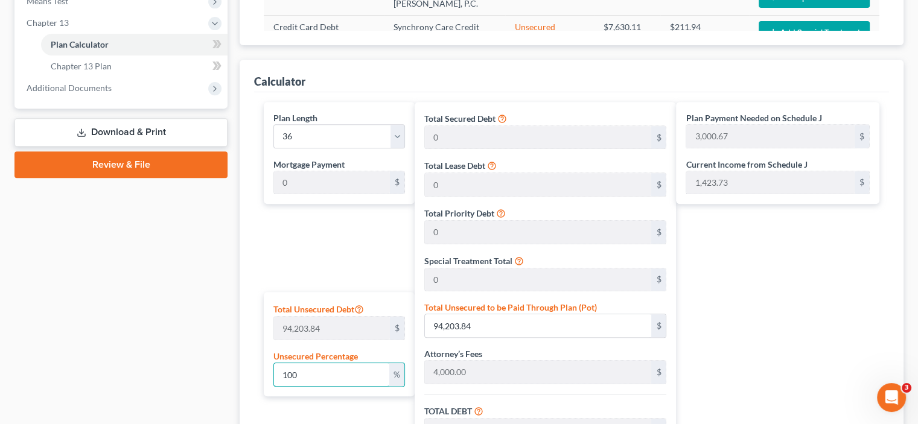
type input "14,762.42"
type input "410.06"
type input "1"
type input "942.03"
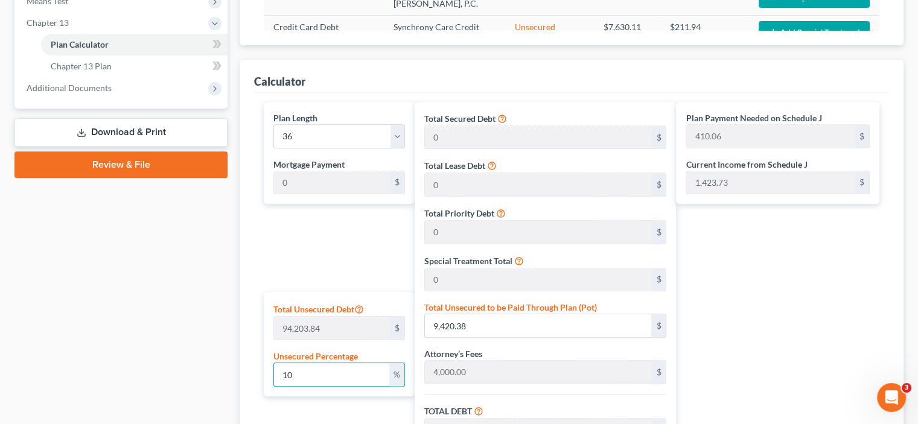
type input "4,942.03"
type input "494.20"
type input "5,436.24"
type input "151.00"
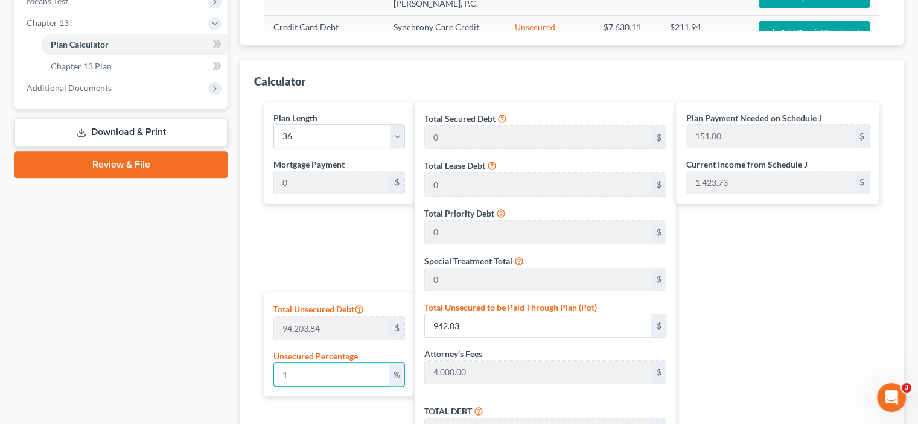
type input "4,000.00"
type input "400.00"
type input "4,400.00"
type input "122.22"
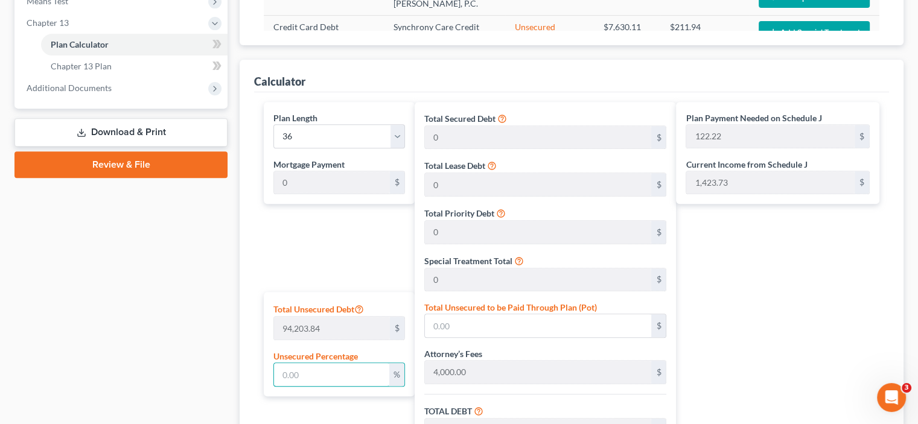
type input "5"
type input "4,710.19"
type input "8,710.19"
type input "871.01"
type input "9,581.21"
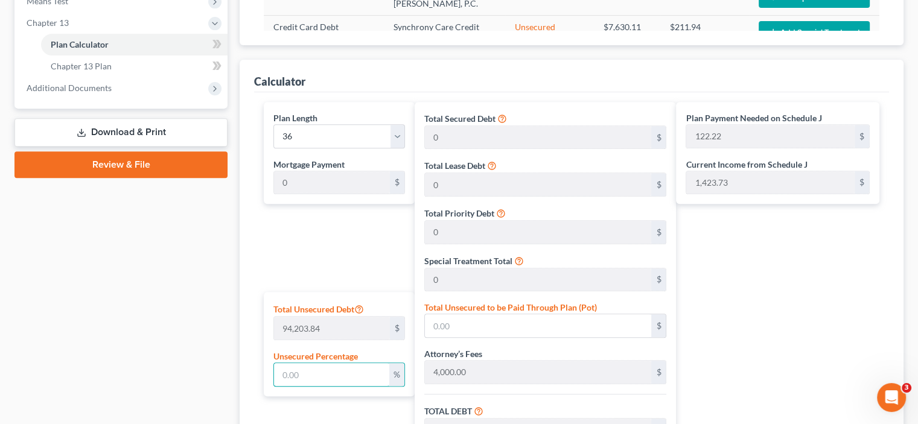
type input "266.14"
type input "56"
type input "52,754.15"
type input "56,754.15"
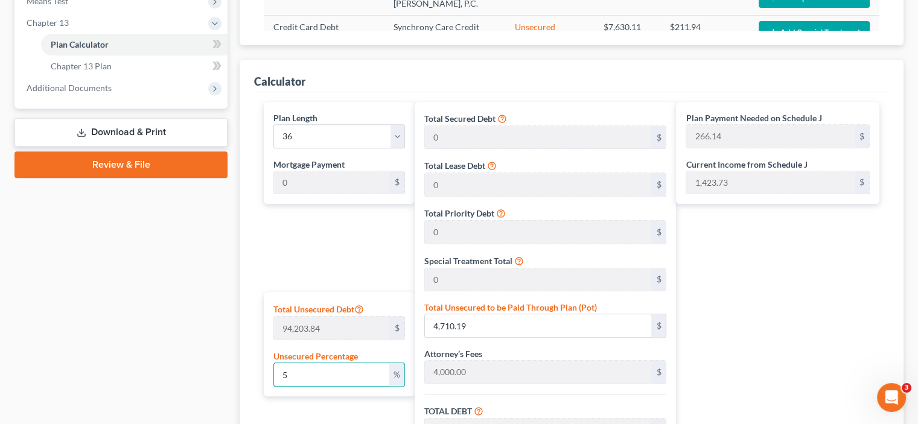
type input "5,675.41"
type input "62,429.57"
type input "1,734.15"
click at [379, 405] on div "Plan Length 1 2 3 4 5 6 7 8 9 10 11 12 13 14 15 16 17 18 19 20 21 22 23 24 25 2…" at bounding box center [336, 347] width 157 height 490
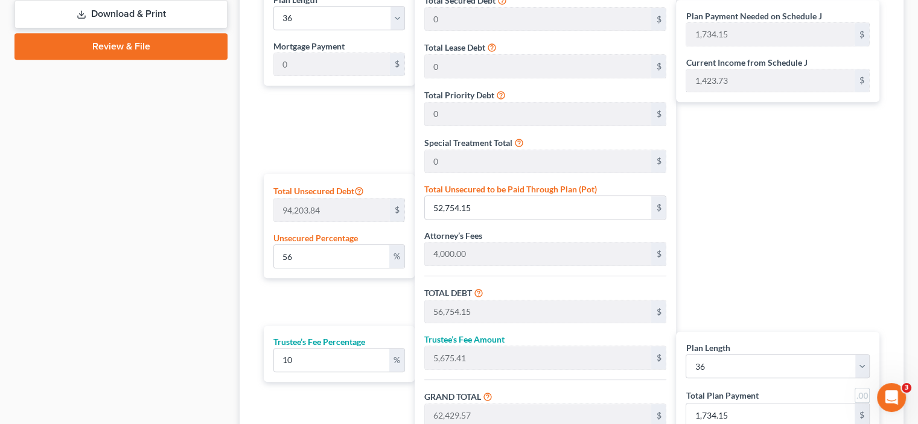
scroll to position [664, 0]
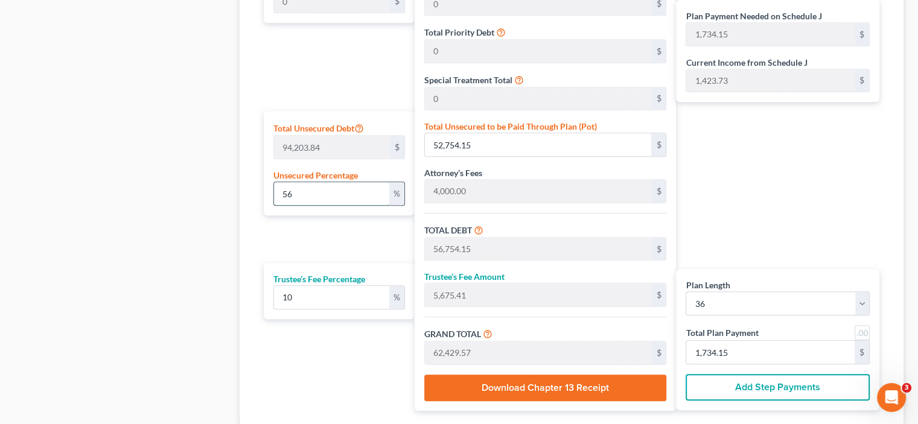
drag, startPoint x: 299, startPoint y: 196, endPoint x: 385, endPoint y: 181, distance: 86.5
click at [299, 196] on input "56" at bounding box center [331, 193] width 115 height 23
type input "5"
type input "4,710.19"
type input "8,710.19"
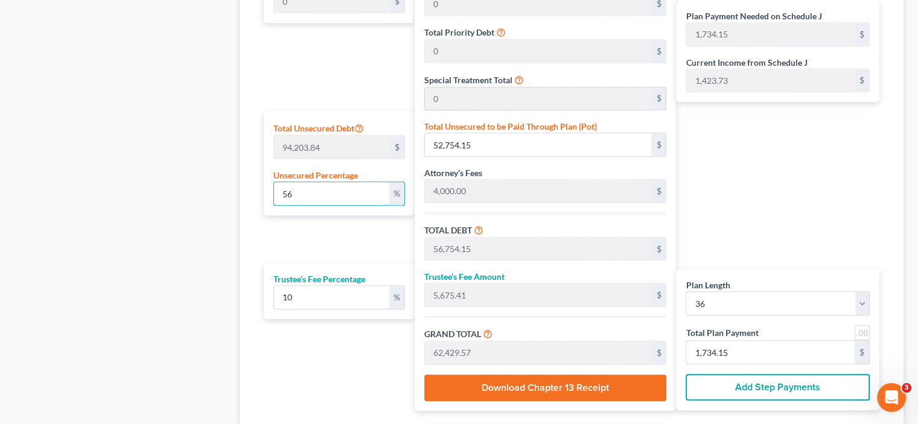
type input "871.01"
type input "9,581.21"
type input "266.14"
type input "4,000.00"
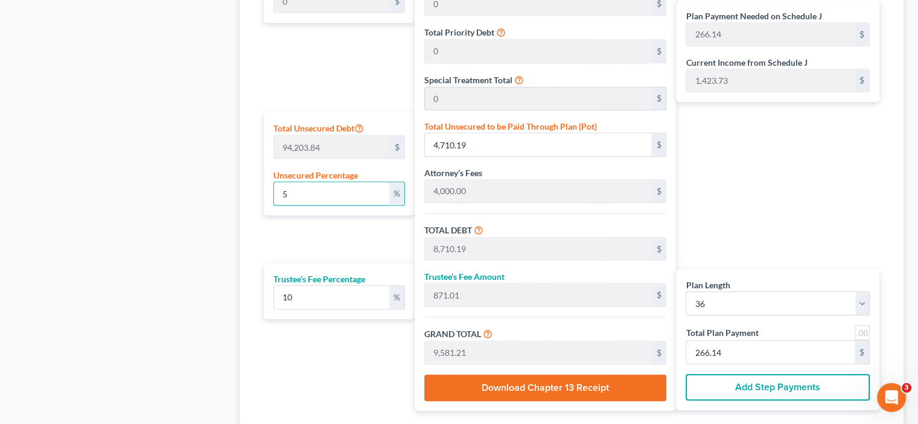
type input "400.00"
type input "4,400.00"
type input "122.22"
type input "1"
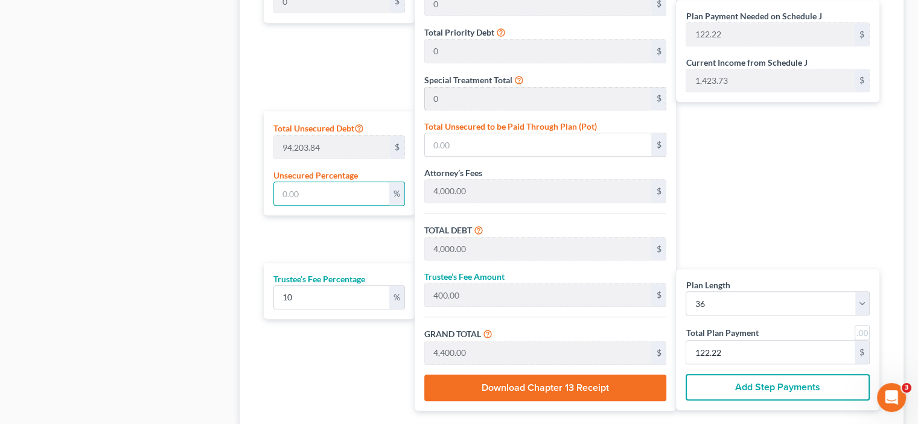
type input "942.03"
type input "4,942.03"
type input "494.20"
type input "5,436.24"
type input "151.00"
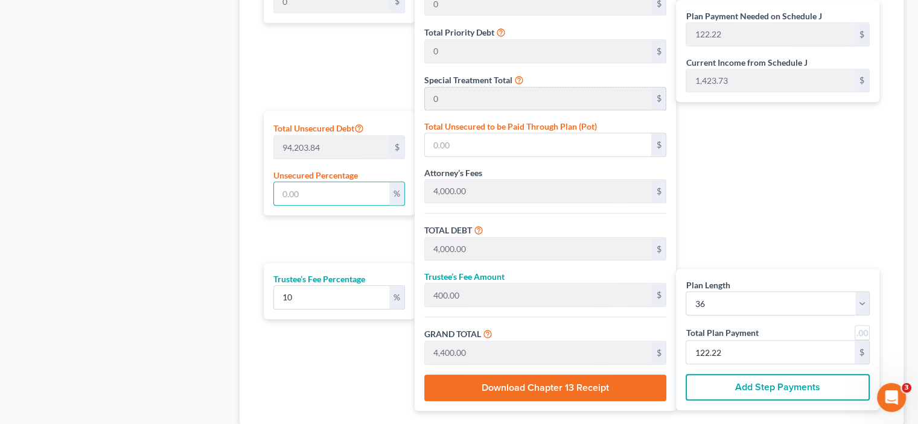
type input "151.00"
type input "10"
type input "9,420.38"
type input "13,420.38"
type input "1,342.03"
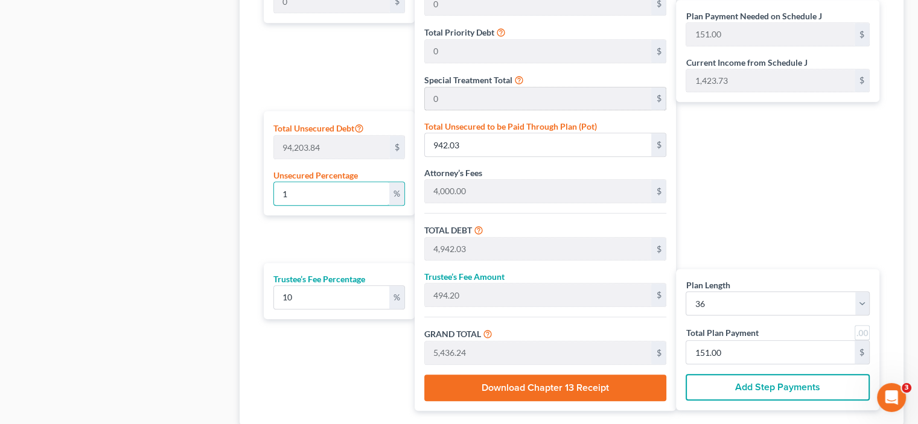
type input "14,762.42"
type input "410.06"
type input "100"
type input "94,203.84"
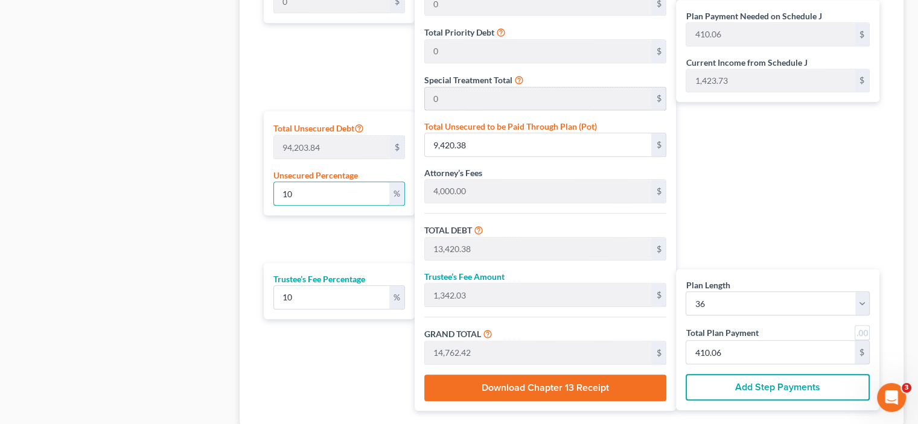
type input "98,203.84"
type input "9,820.38"
type input "108,024.23"
type input "3,000.67"
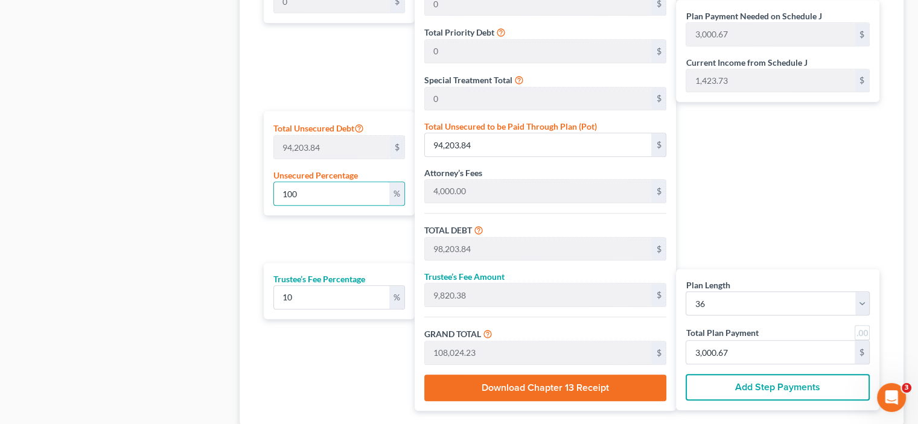
click at [346, 236] on div "Plan Length 1 2 3 4 5 6 7 8 9 10 11 12 13 14 15 16 17 18 19 20 21 22 23 24 25 2…" at bounding box center [336, 166] width 157 height 490
click at [301, 195] on input "100" at bounding box center [331, 193] width 115 height 23
type input "10"
type input "9,420.38"
type input "13,420.38"
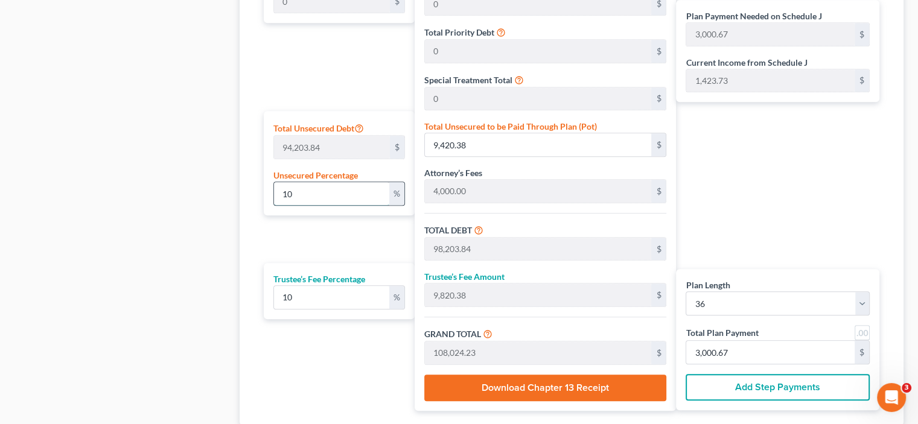
type input "1,342.03"
type input "14,762.42"
type input "410.06"
type input "1"
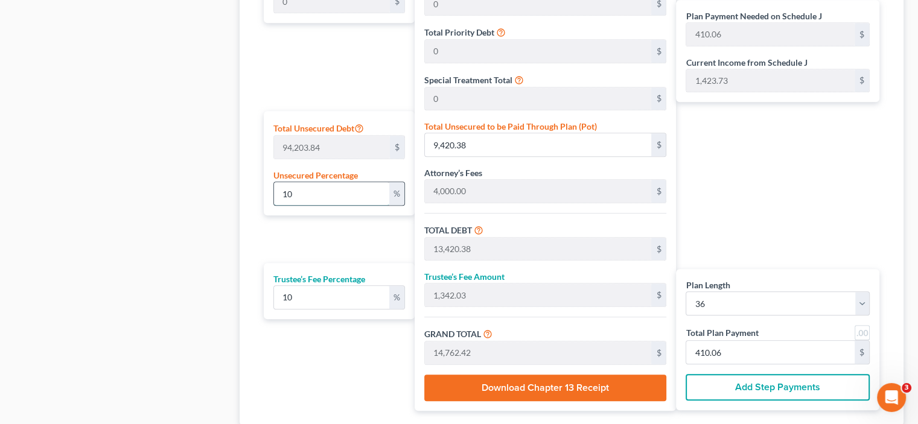
type input "942.03"
type input "4,942.03"
type input "494.20"
type input "5,436.24"
type input "151.00"
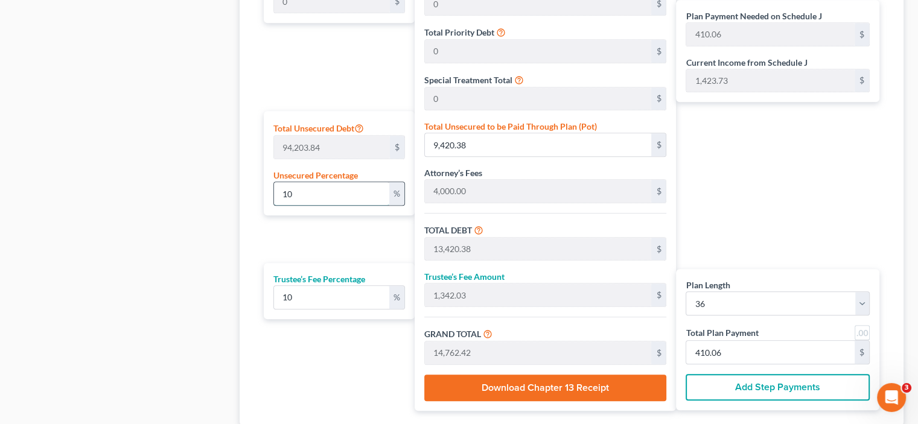
type input "151.00"
type input "4,000.00"
type input "400.00"
type input "4,400.00"
type input "122.22"
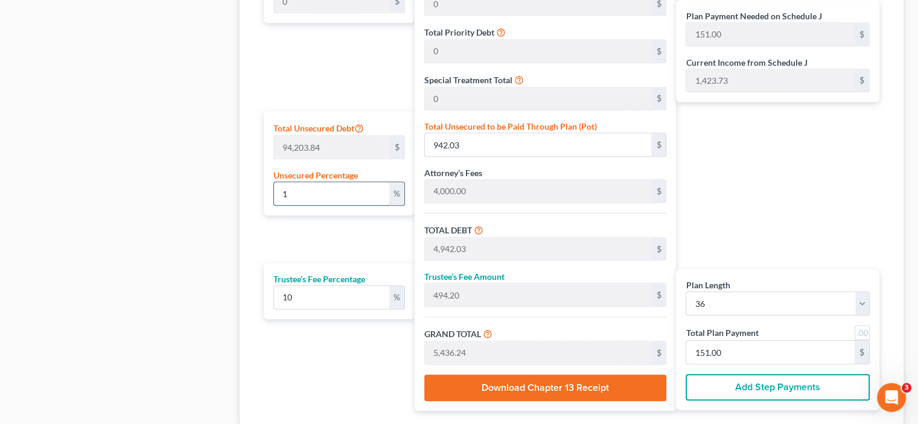
type input "122.22"
type input "4"
type input "3,768.15"
type input "7,768.15"
type input "776.81"
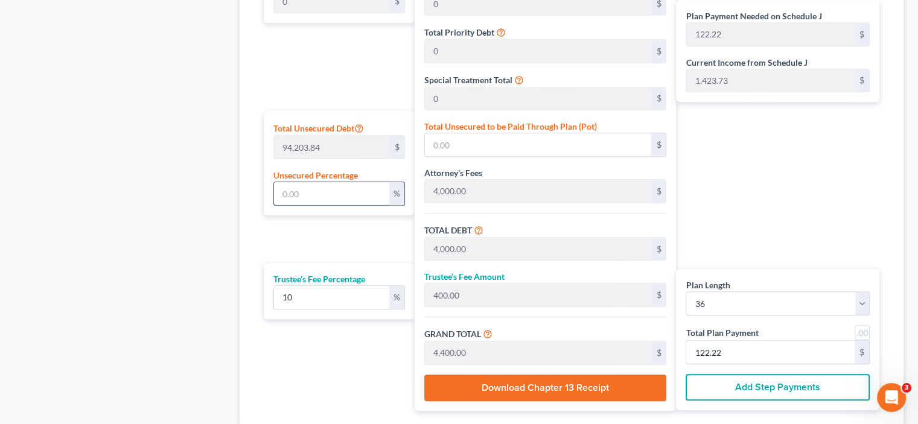
type input "8,544.96"
type input "237.36"
type input "47"
type input "44,275.80"
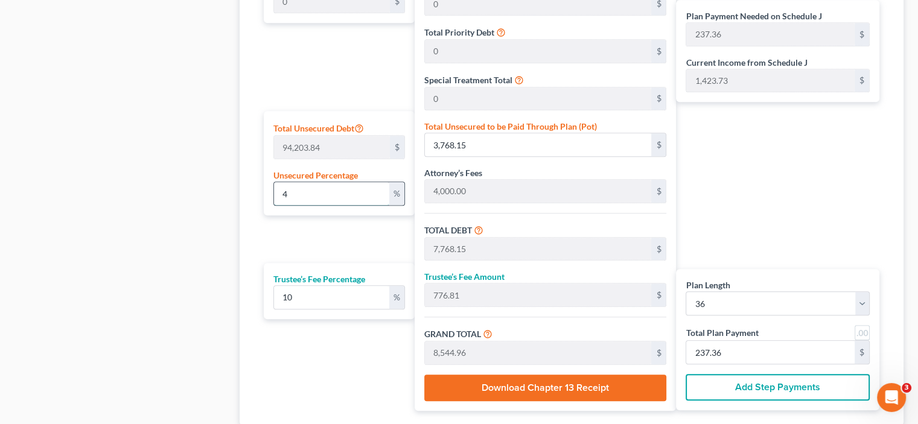
type input "48,275.80"
type input "4,827.58"
type input "53,103.39"
type input "1,475.09"
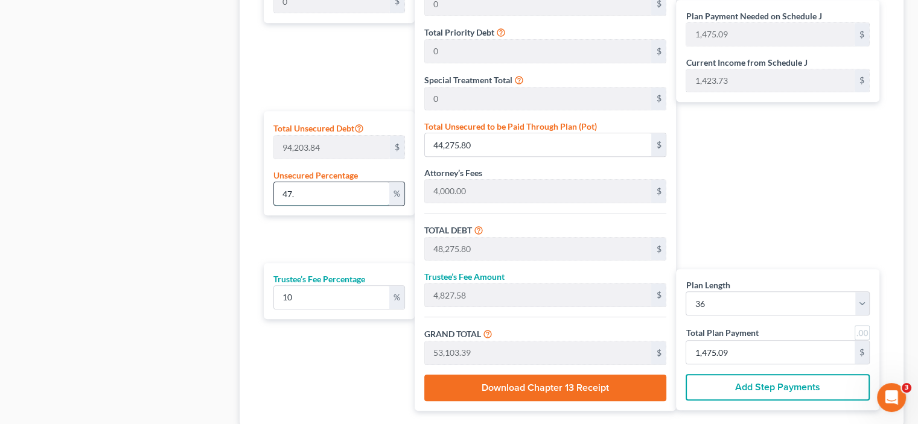
type input "47.4"
type input "44,652.62"
type input "48,652.62"
type input "4,865.26"
type input "53,517.88"
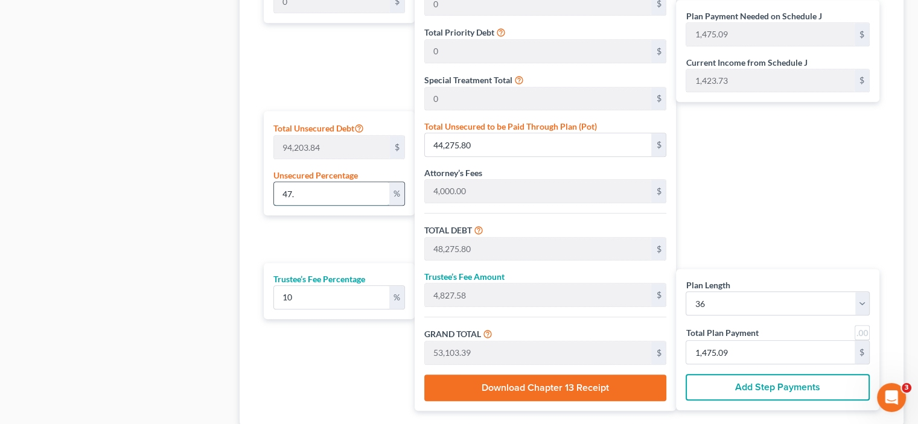
type input "1,486.60"
type input "47.45"
type input "44,699.72"
type input "48,699.72"
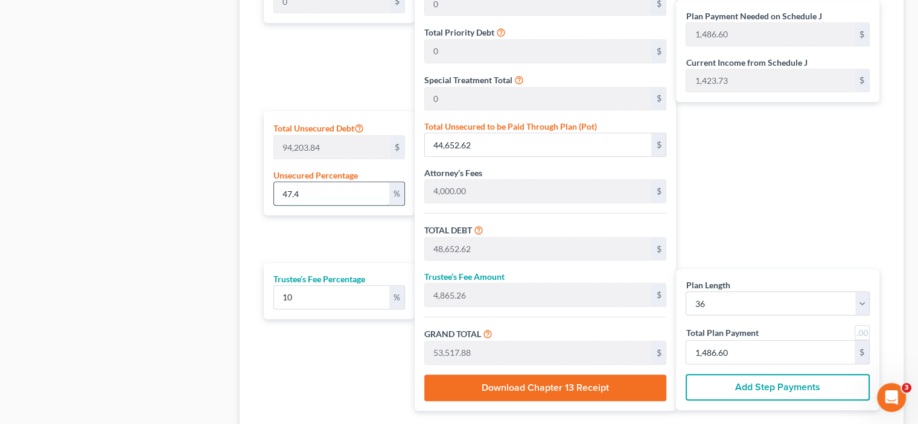
type input "4,869.97"
type input "53,569.69"
type input "1,488.04"
click at [374, 231] on div "Plan Length 1 2 3 4 5 6 7 8 9 10 11 12 13 14 15 16 17 18 19 20 21 22 23 24 25 2…" at bounding box center [336, 166] width 157 height 490
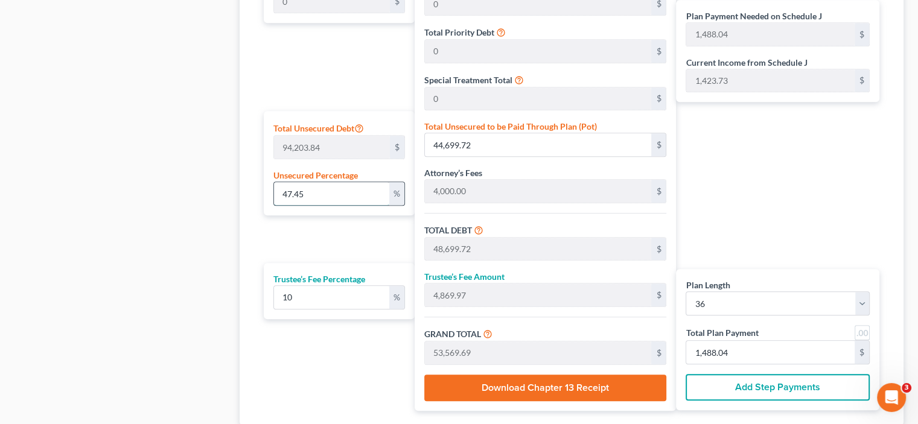
click at [320, 194] on input "47.45" at bounding box center [331, 193] width 115 height 23
type input "47.4"
type input "44,652.62"
type input "48,652.62"
type input "4,865.26"
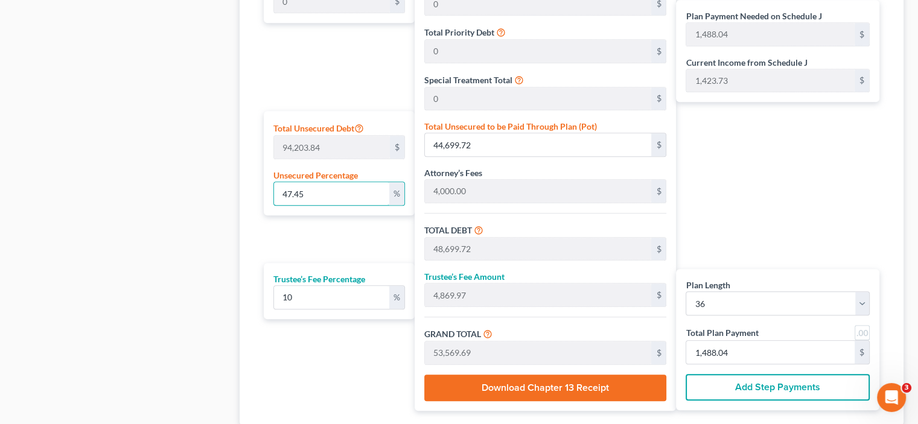
type input "53,517.88"
type input "1,486.60"
type input "47."
type input "44,275.80"
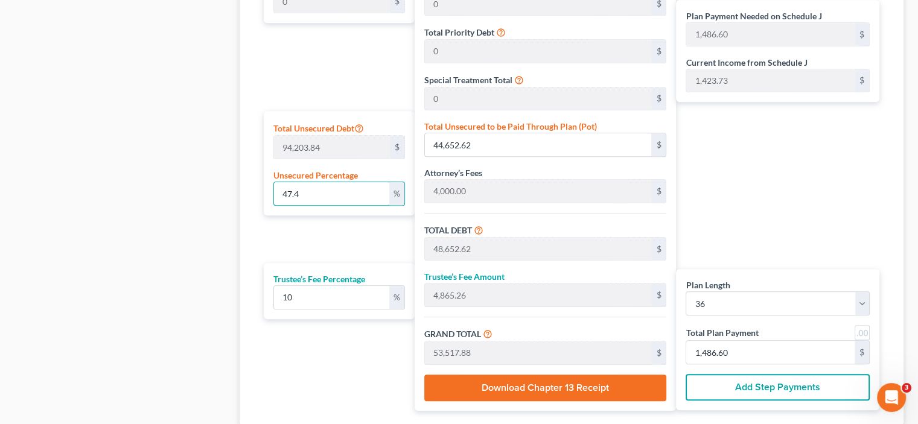
type input "48,275.80"
type input "4,827.58"
type input "53,103.39"
type input "1,475.09"
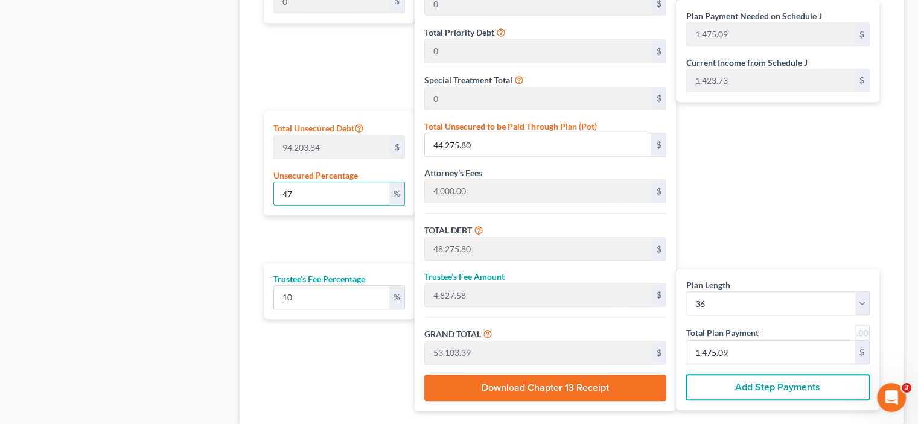
type input "4"
type input "3,768.15"
type input "7,768.15"
type input "776.81"
type input "8,544.96"
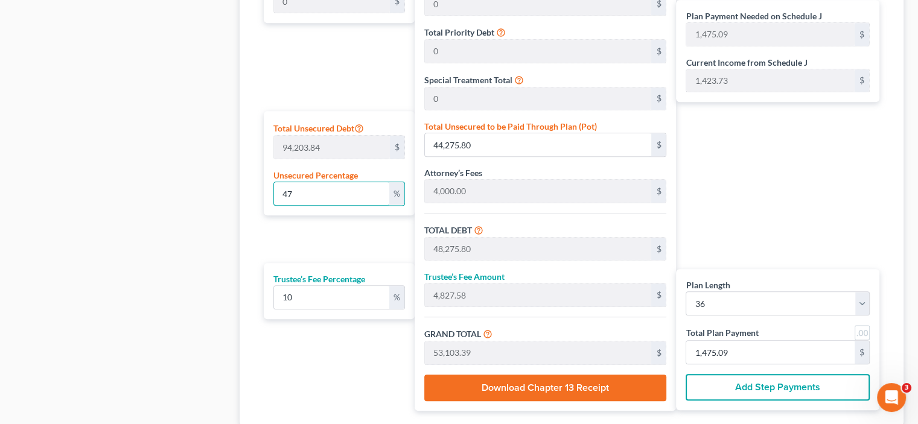
type input "237.36"
type input "46"
type input "43,333.77"
type input "47,333.77"
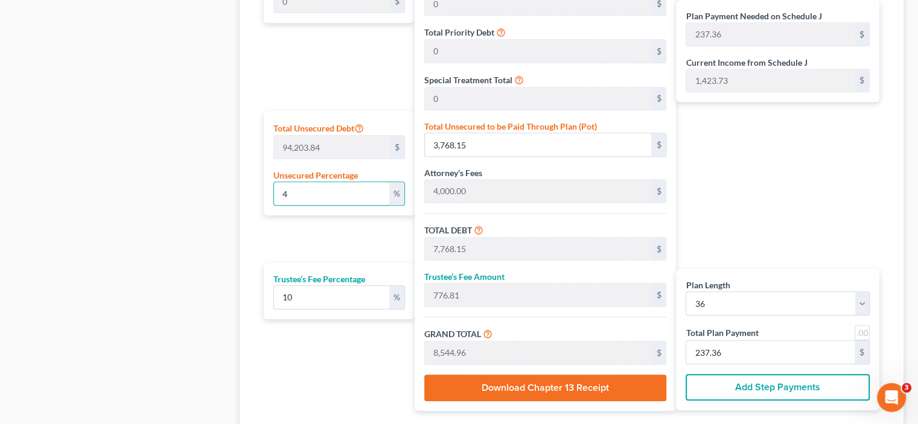
type input "4,733.37"
type input "52,067.14"
type input "1,446.30"
type input "4"
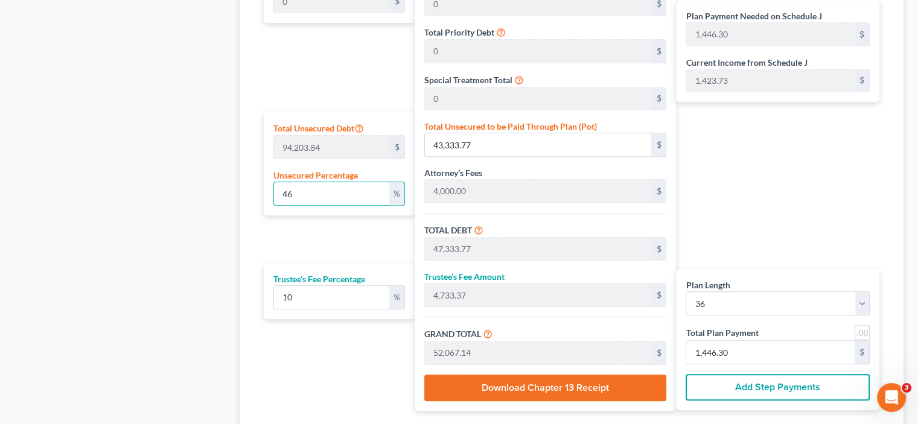
type input "3,768.15"
type input "7,768.15"
type input "776.81"
type input "8,544.96"
type input "237.36"
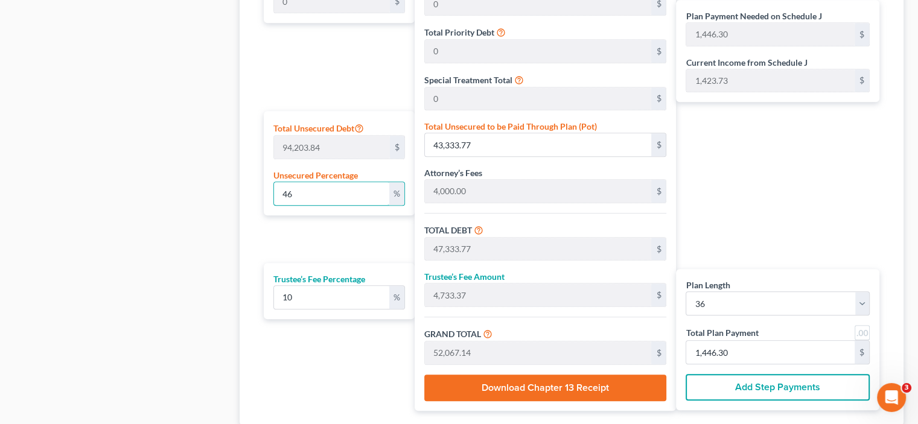
type input "237.36"
type input "45"
type input "42,391.73"
type input "46,391.73"
type input "4,639.17"
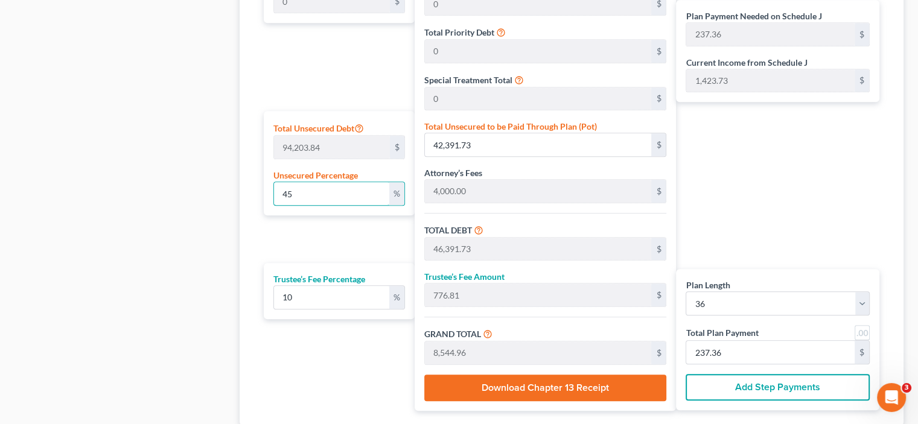
type input "51,030.90"
type input "1,417.52"
type input "45.2"
type input "42,580.14"
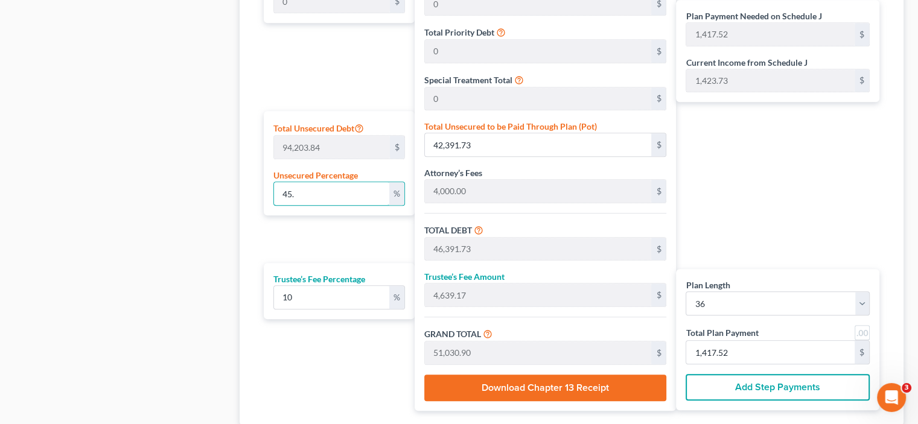
type input "46,580.14"
type input "4,658.01"
type input "51,238.15"
type input "1,423.28"
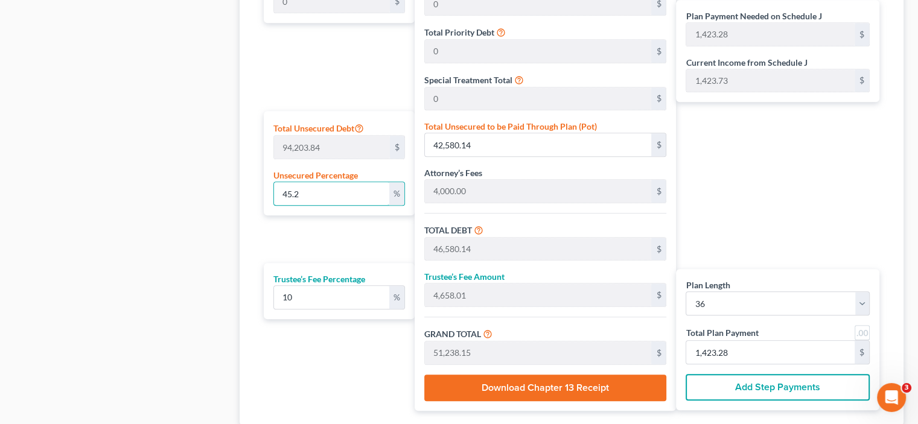
type input "45.23"
type input "42,608.40"
type input "46,608.40"
type input "4,660.84"
type input "51,269.24"
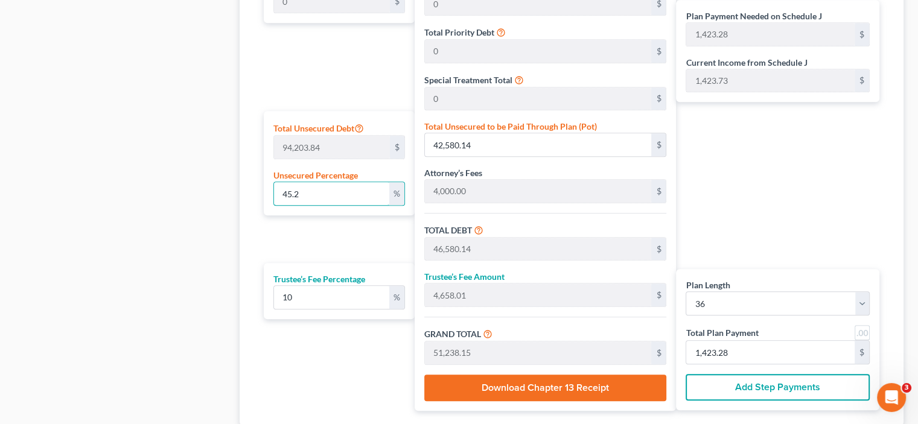
type input "1,424.14"
type input "45.2"
click at [728, 350] on input "1,423.85" at bounding box center [771, 352] width 168 height 23
drag, startPoint x: 769, startPoint y: 240, endPoint x: 774, endPoint y: 225, distance: 15.8
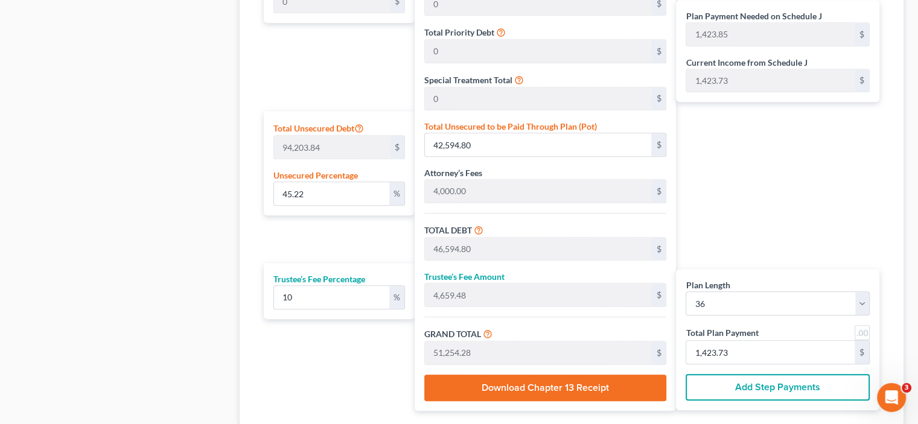
click at [774, 232] on div "Plan Payment Needed on Schedule J 1,423.85 $ Current Income from Schedule J 1,4…" at bounding box center [781, 166] width 210 height 490
click at [313, 190] on input "45.22" at bounding box center [331, 193] width 115 height 23
drag, startPoint x: 735, startPoint y: 353, endPoint x: 734, endPoint y: 345, distance: 7.9
click at [735, 353] on input "1,423.74" at bounding box center [771, 352] width 168 height 23
click at [748, 251] on div "Plan Payment Needed on Schedule J 1,423.74 $ Current Income from Schedule J 1,4…" at bounding box center [781, 166] width 210 height 490
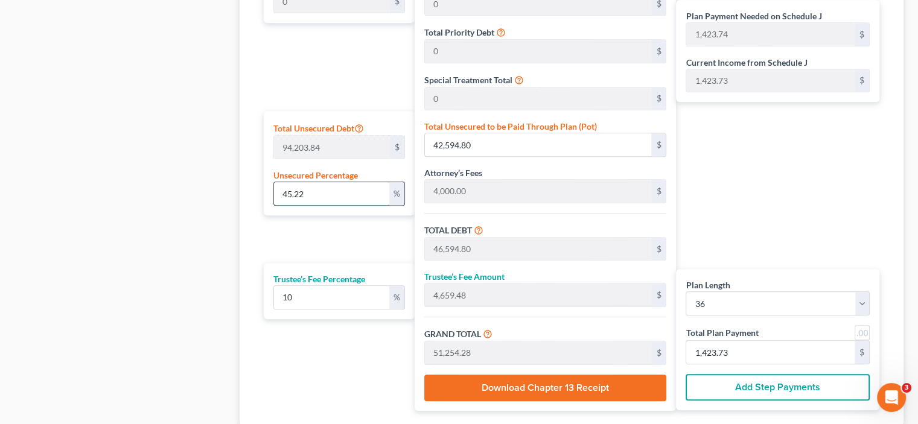
click at [310, 194] on input "45.22" at bounding box center [331, 193] width 115 height 23
click at [744, 345] on input "1,423.73" at bounding box center [771, 352] width 168 height 23
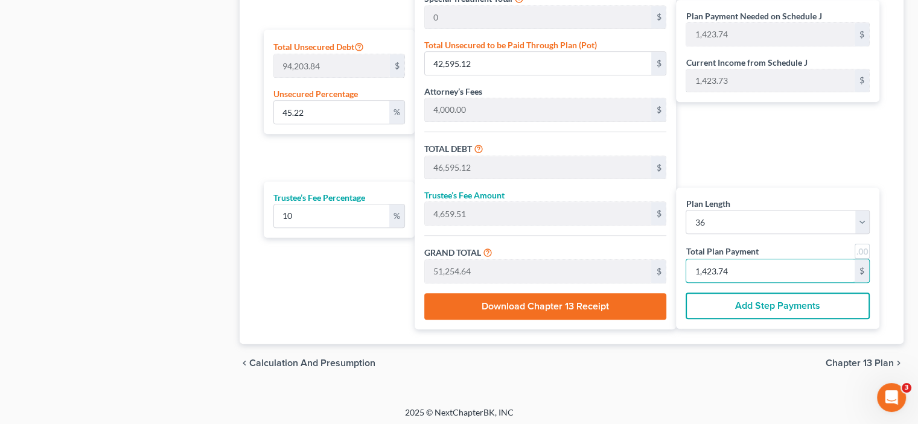
scroll to position [749, 0]
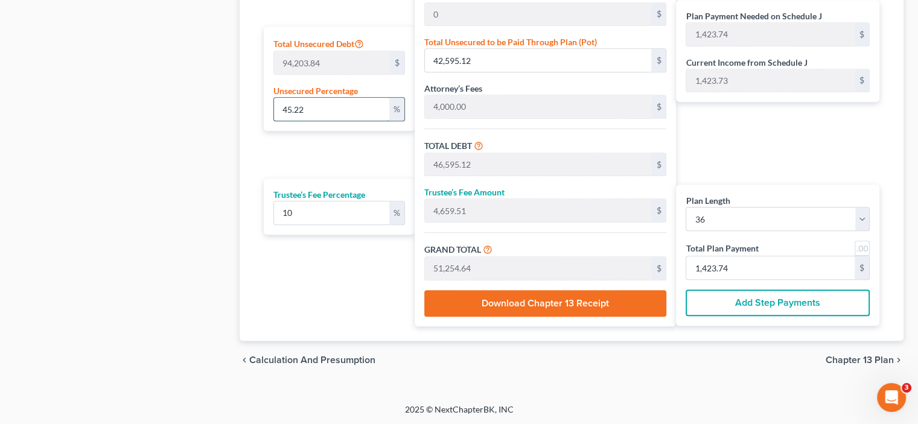
click at [304, 101] on input "45.22" at bounding box center [331, 109] width 115 height 23
click at [810, 156] on div "Plan Payment Needed on Schedule J 1,423.85 $ Current Income from Schedule J 1,4…" at bounding box center [781, 81] width 210 height 490
click at [316, 110] on input "45.22" at bounding box center [331, 109] width 115 height 23
click at [758, 168] on div "Plan Payment Needed on Schedule J 1,423.56 $ Current Income from Schedule J 1,4…" at bounding box center [781, 81] width 210 height 490
click at [872, 358] on span "Chapter 13 Plan" at bounding box center [860, 361] width 68 height 10
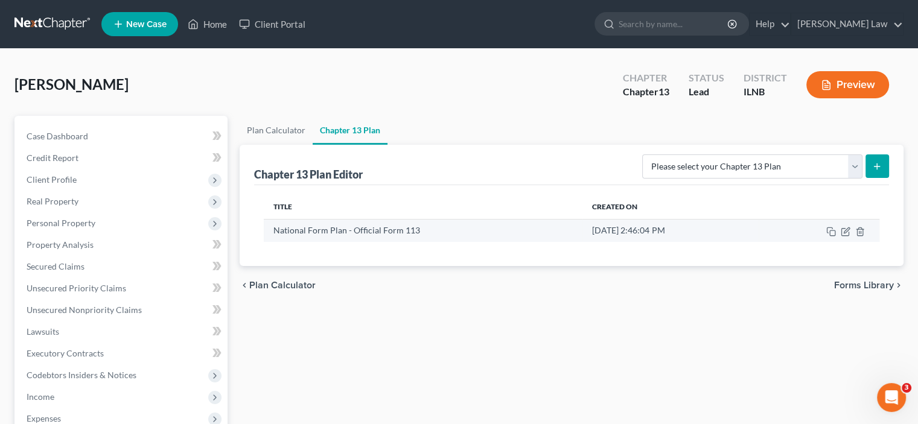
click at [833, 224] on td at bounding box center [819, 230] width 121 height 23
click at [845, 227] on icon "button" at bounding box center [846, 232] width 10 height 10
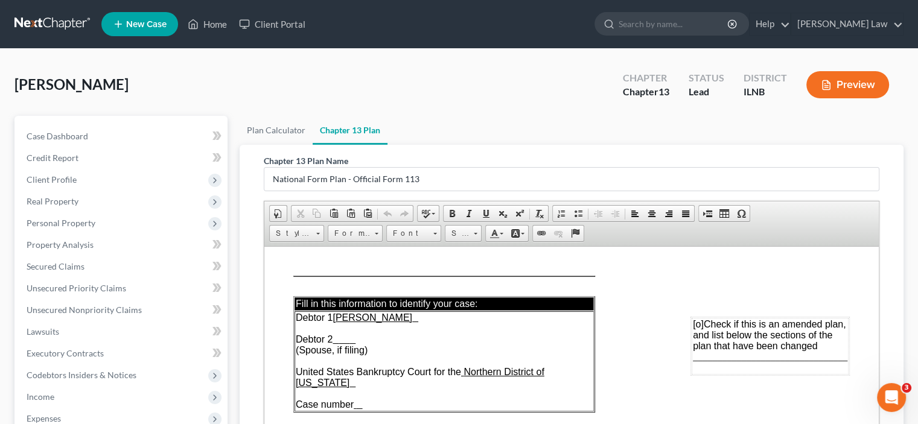
drag, startPoint x: 766, startPoint y: 278, endPoint x: 770, endPoint y: 266, distance: 12.8
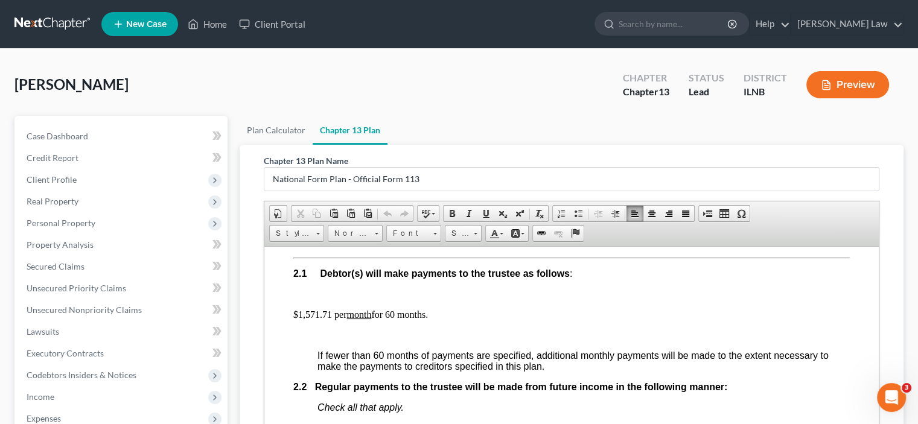
scroll to position [725, 0]
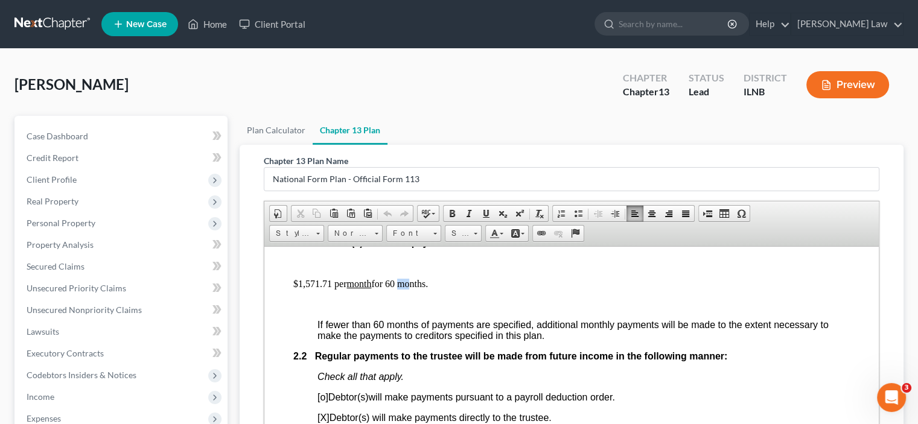
drag, startPoint x: 399, startPoint y: 287, endPoint x: 414, endPoint y: 286, distance: 14.5
click at [409, 287] on p "$1,571.71 per month for 60 months." at bounding box center [571, 283] width 557 height 11
click at [331, 289] on p "$1,571.71 per month for 60 months." at bounding box center [571, 283] width 557 height 11
click at [400, 289] on p "$1,423.74 per month for 60 months." at bounding box center [571, 283] width 557 height 11
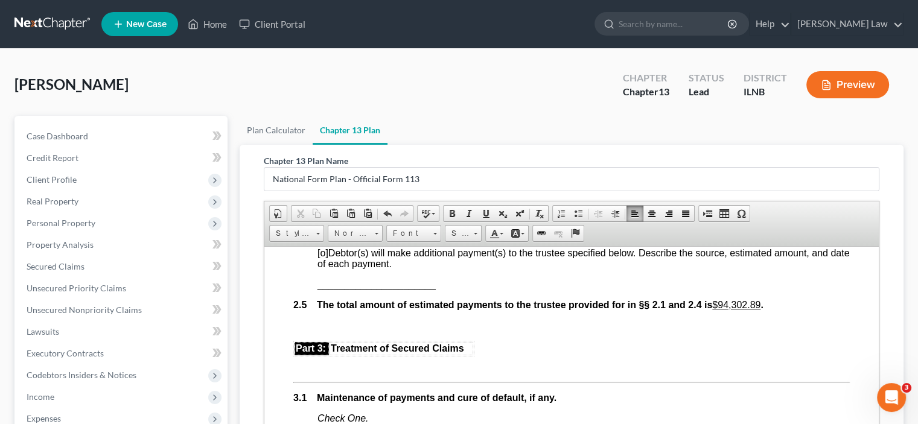
scroll to position [1147, 0]
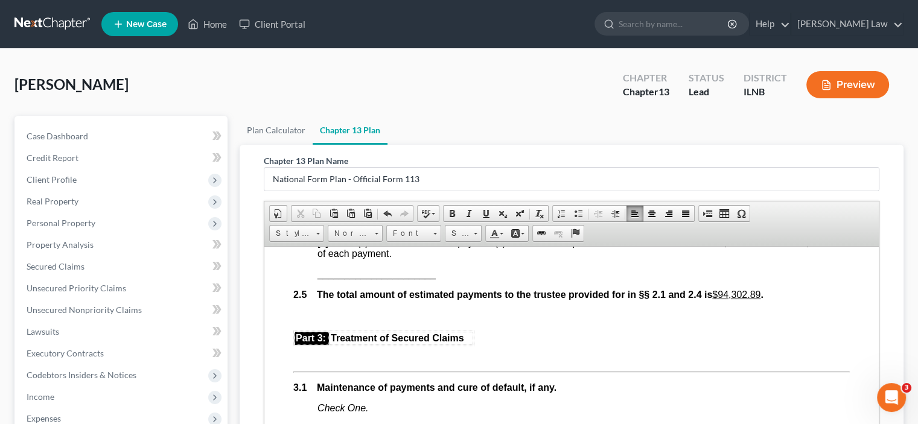
click at [763, 299] on strong "." at bounding box center [762, 294] width 2 height 10
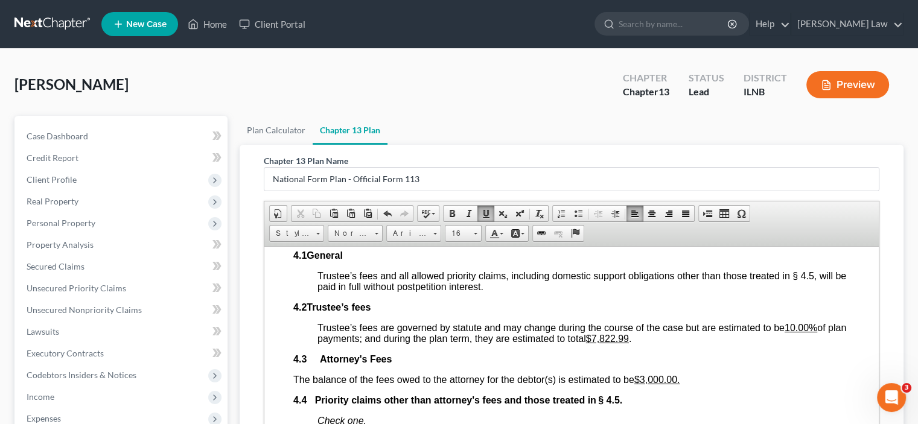
scroll to position [2113, 0]
click at [656, 384] on u "$3,000.00." at bounding box center [658, 379] width 46 height 10
click at [725, 344] on p "Trustee’s fees are governed by statute and may change during the course of the …" at bounding box center [584, 333] width 533 height 22
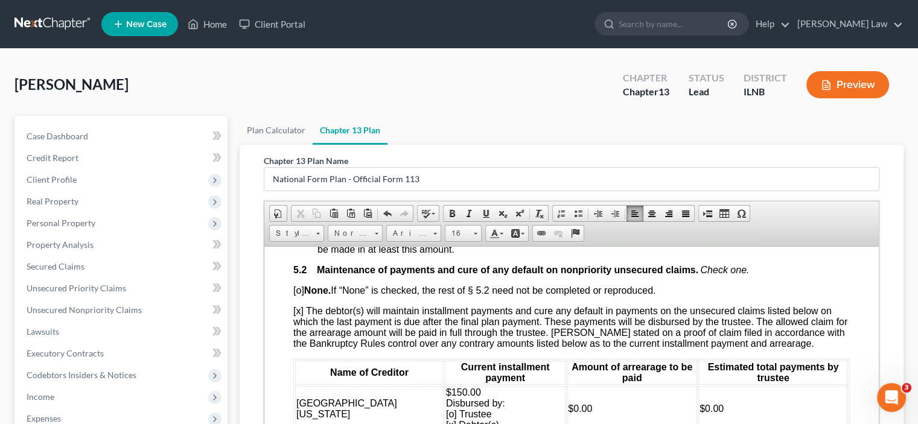
scroll to position [281, 0]
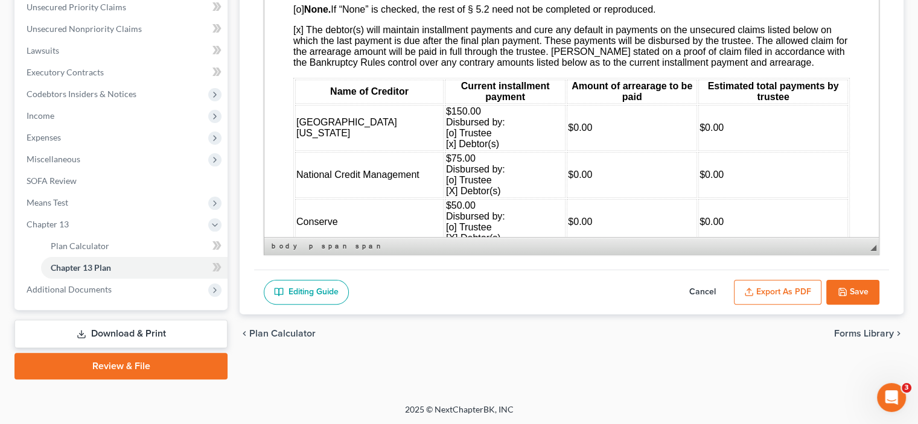
click at [860, 286] on button "Save" at bounding box center [853, 292] width 53 height 25
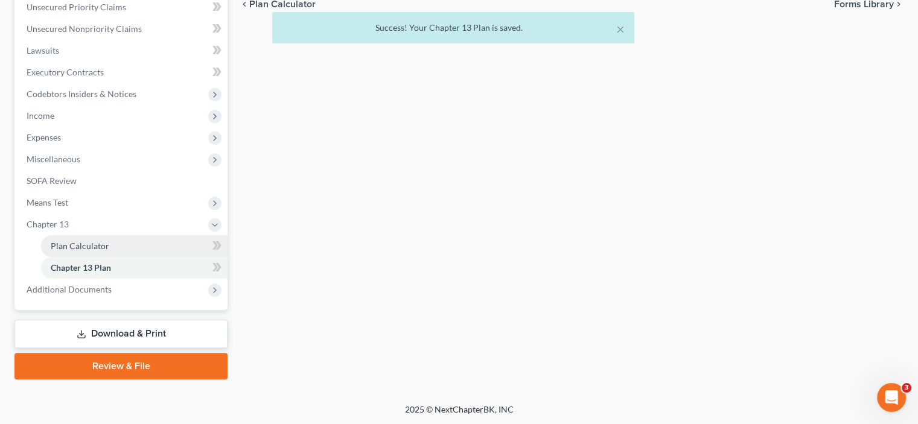
click at [98, 248] on span "Plan Calculator" at bounding box center [80, 246] width 59 height 10
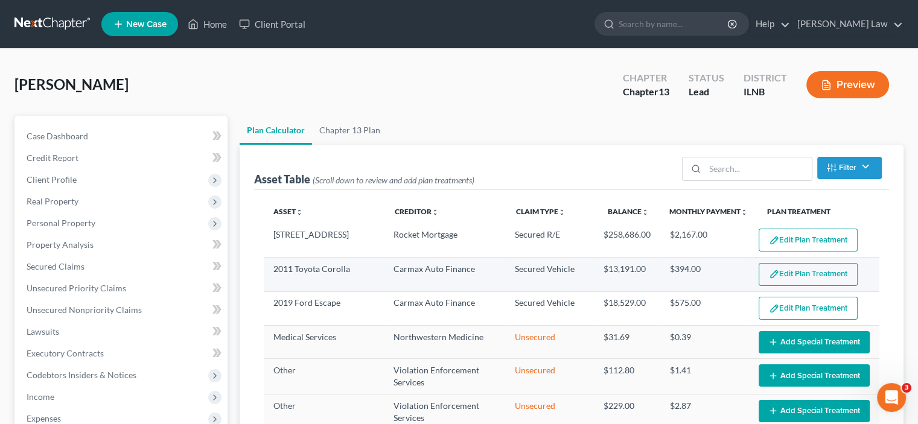
click at [804, 271] on button "Edit Plan Treatment" at bounding box center [808, 274] width 99 height 23
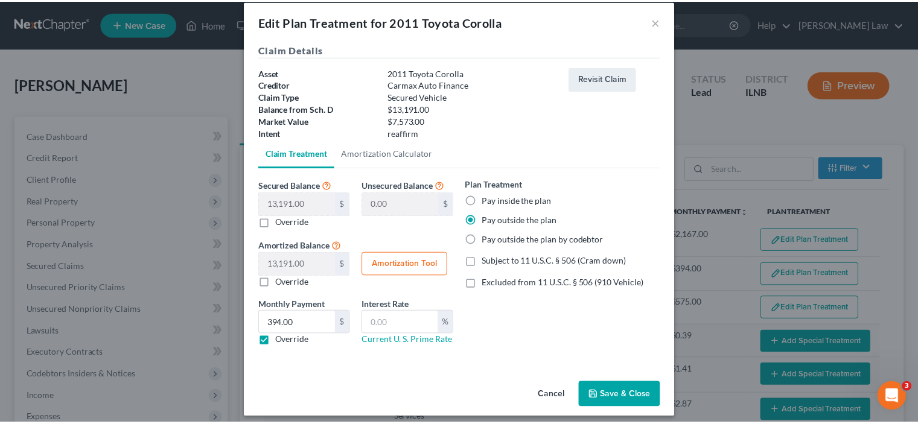
scroll to position [21, 0]
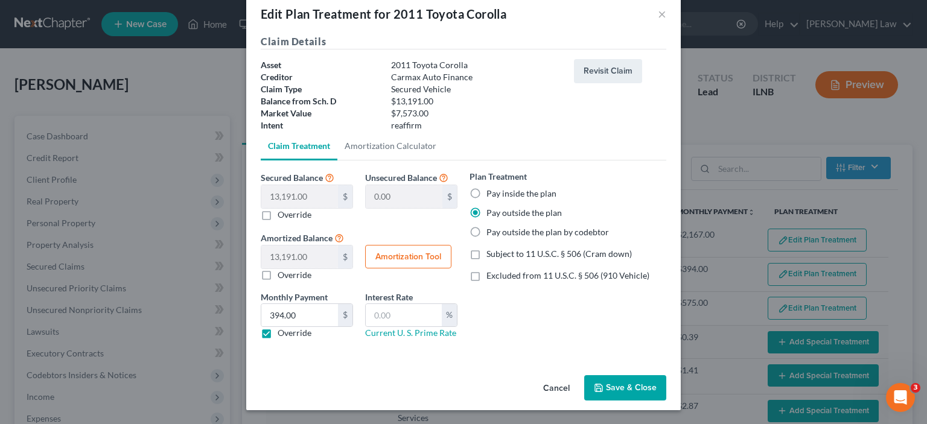
drag, startPoint x: 553, startPoint y: 379, endPoint x: 560, endPoint y: 374, distance: 8.7
click at [554, 377] on button "Cancel" at bounding box center [557, 389] width 46 height 24
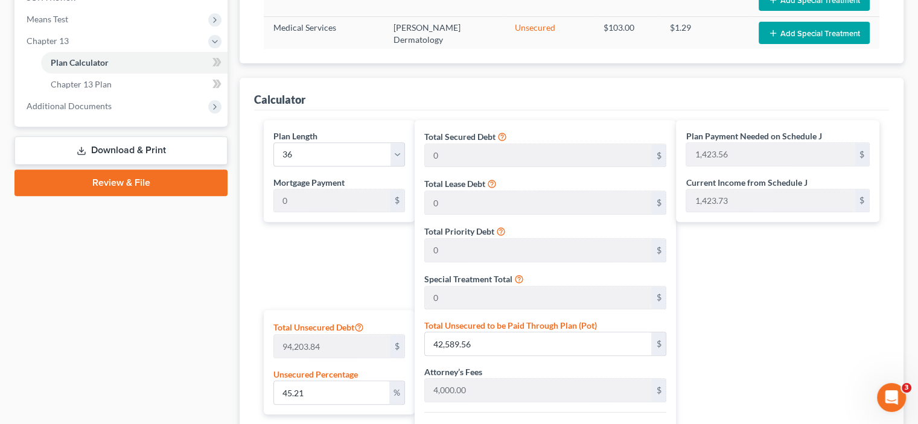
scroll to position [725, 0]
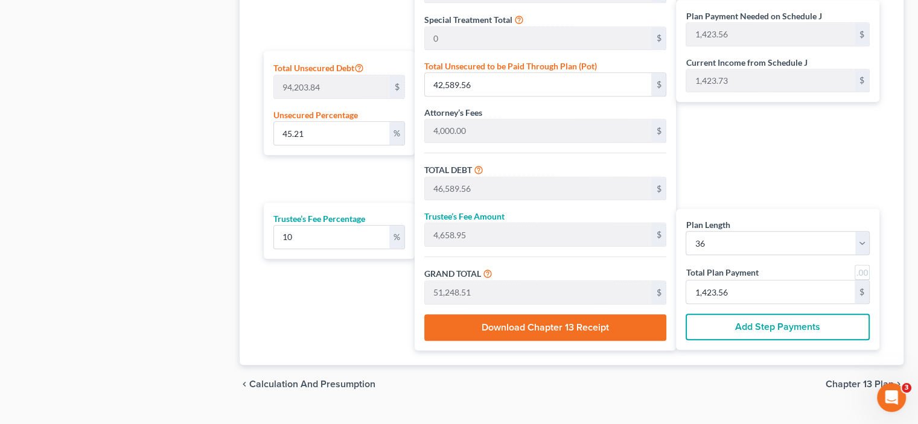
click at [872, 386] on span "Chapter 13 Plan" at bounding box center [860, 385] width 68 height 10
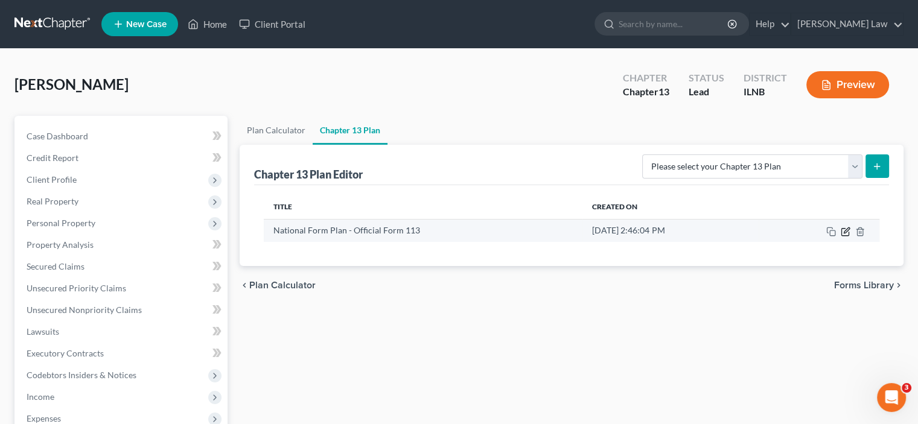
click at [842, 228] on icon "button" at bounding box center [845, 231] width 7 height 7
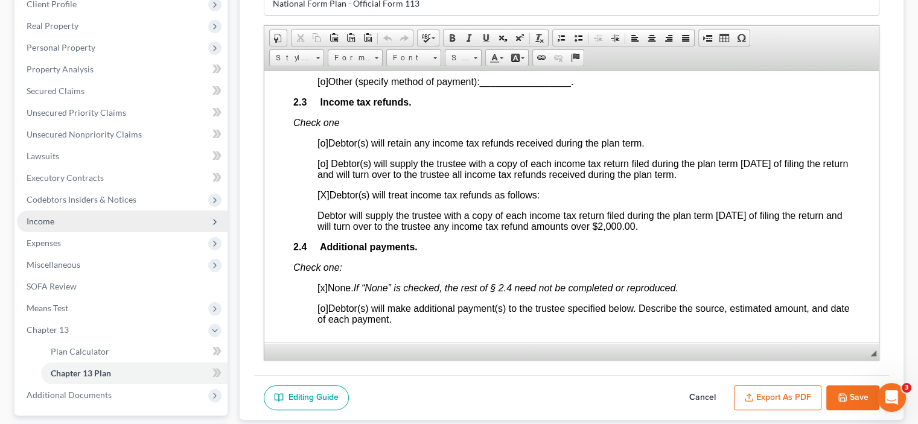
scroll to position [281, 0]
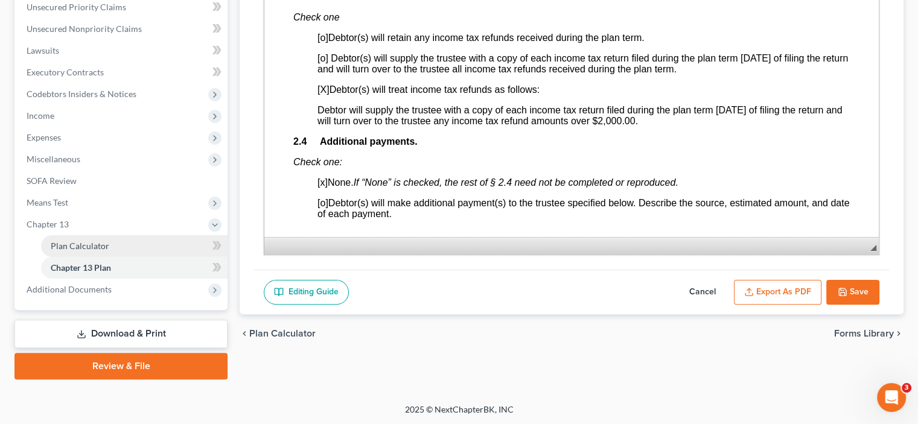
click at [100, 251] on link "Plan Calculator" at bounding box center [134, 246] width 187 height 22
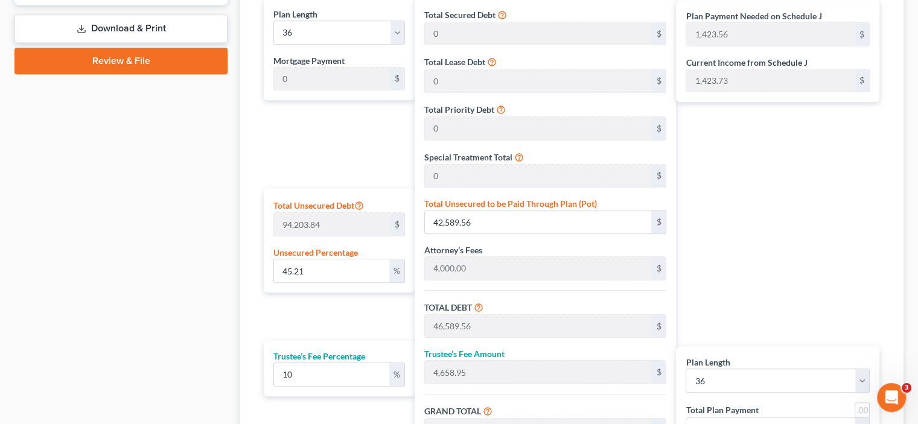
scroll to position [749, 0]
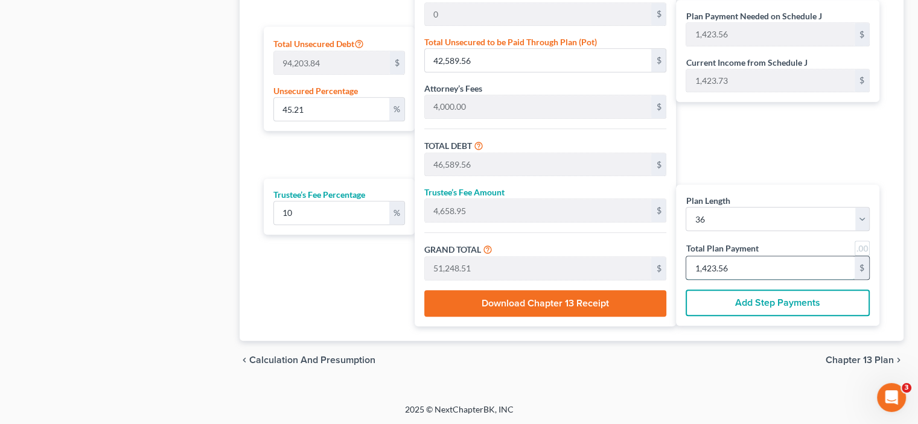
click at [744, 267] on input "1,423.56" at bounding box center [771, 268] width 168 height 23
click at [785, 162] on div "Plan Payment Needed on Schedule J 1,423.56 $ Current Income from Schedule J 1,4…" at bounding box center [781, 81] width 210 height 490
click at [304, 106] on input "45.22" at bounding box center [331, 109] width 115 height 23
click at [348, 147] on div "Plan Length 1 2 3 4 5 6 7 8 9 10 11 12 13 14 15 16 17 18 19 20 21 22 23 24 25 2…" at bounding box center [336, 81] width 157 height 490
click at [888, 356] on span "Chapter 13 Plan" at bounding box center [860, 361] width 68 height 10
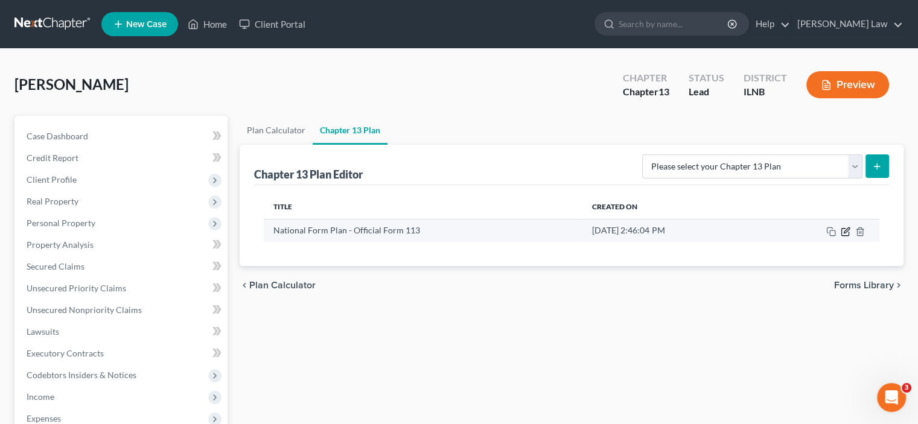
click at [843, 227] on icon "button" at bounding box center [846, 232] width 10 height 10
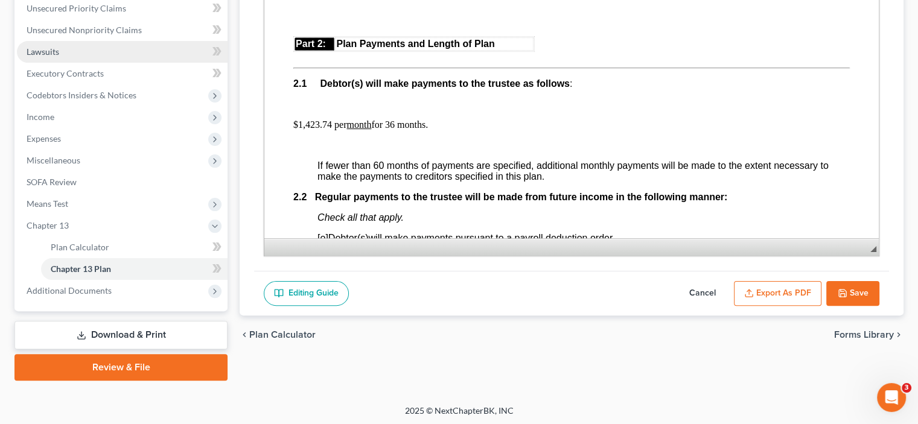
scroll to position [281, 0]
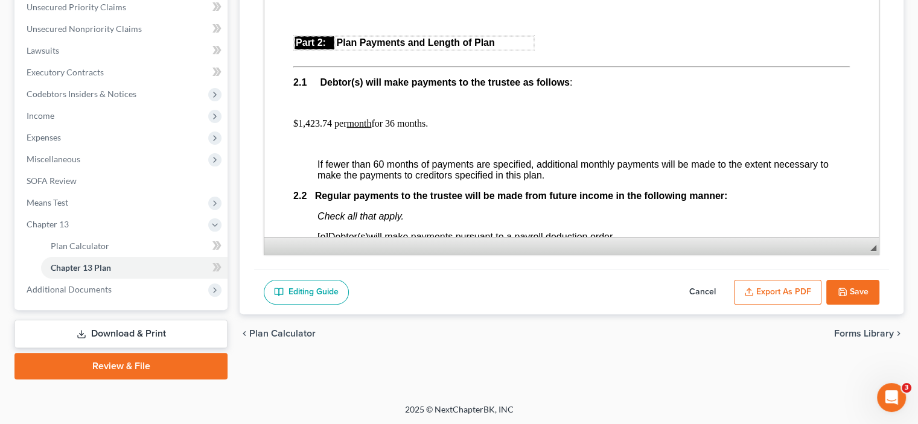
click at [330, 129] on p "$1,423.74 per month for 36 months." at bounding box center [571, 123] width 557 height 11
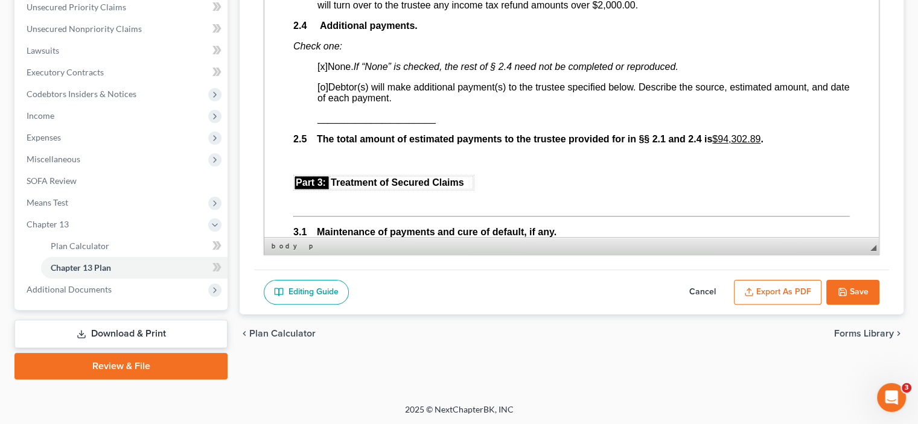
scroll to position [1026, 0]
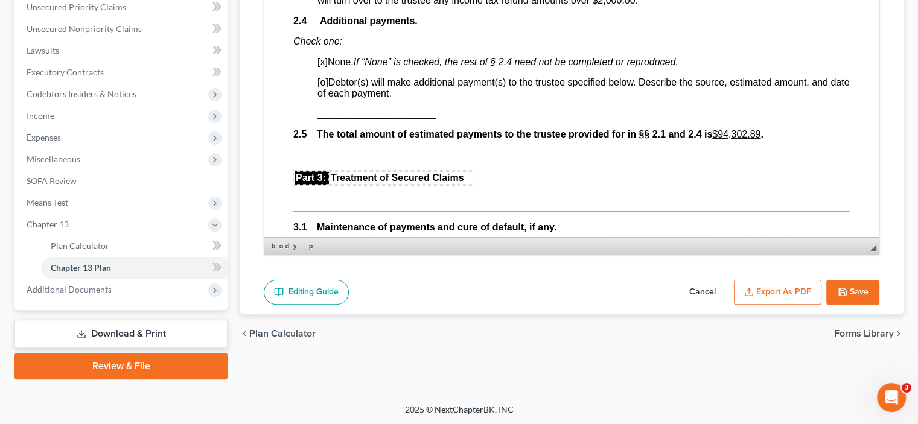
click at [761, 139] on u "$94,302.89" at bounding box center [736, 134] width 48 height 10
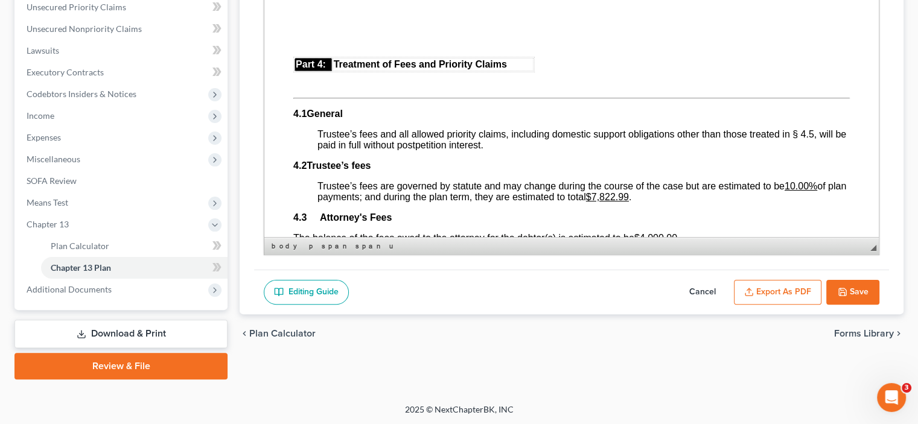
scroll to position [2053, 0]
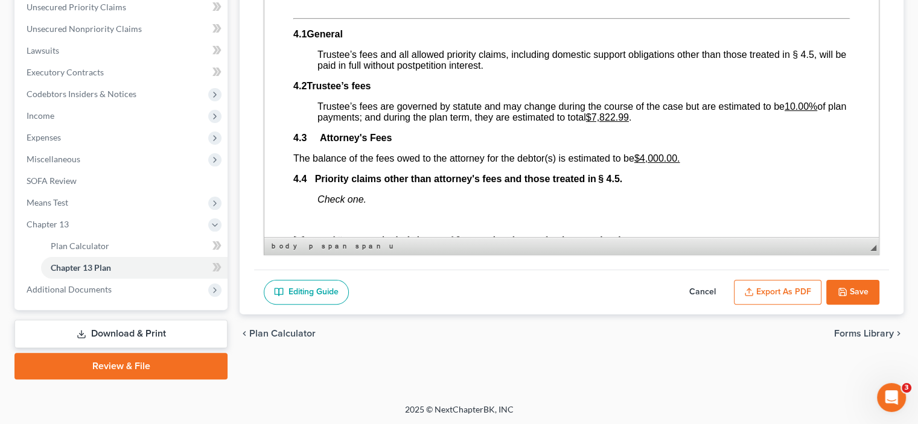
click at [653, 123] on span "Trustee’s fees are governed by statute and may change during the course of the …" at bounding box center [582, 111] width 529 height 21
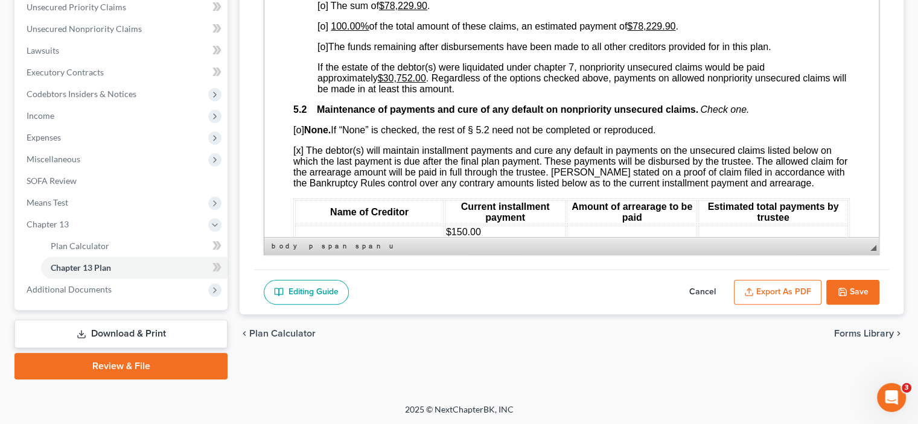
scroll to position [2476, 0]
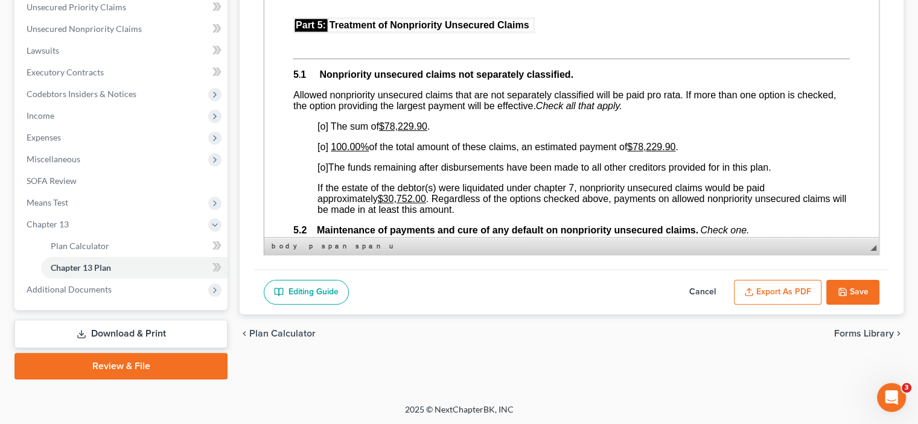
click at [427, 132] on u "$78,229.90" at bounding box center [403, 126] width 48 height 10
click at [359, 152] on u "100.00%" at bounding box center [350, 147] width 38 height 10
click at [863, 289] on button "Save" at bounding box center [853, 292] width 53 height 25
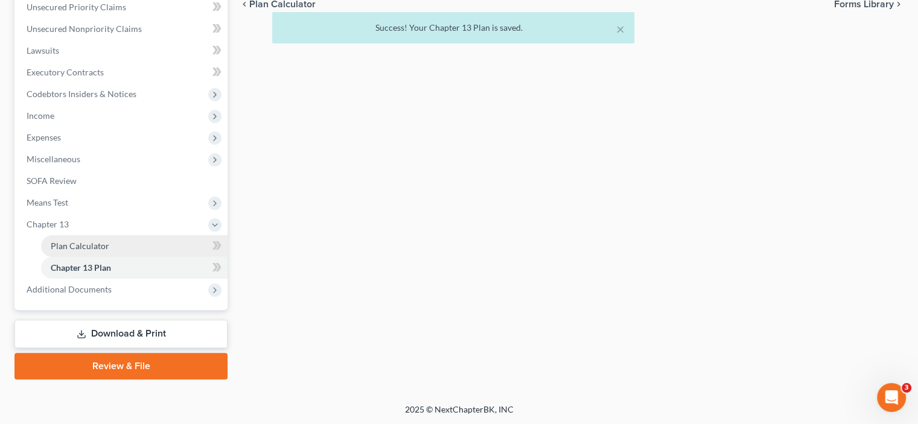
click at [85, 254] on link "Plan Calculator" at bounding box center [134, 246] width 187 height 22
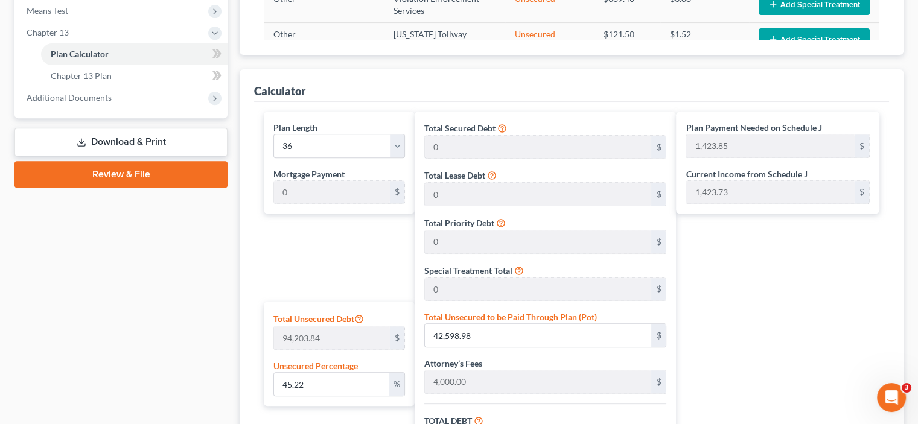
scroll to position [483, 0]
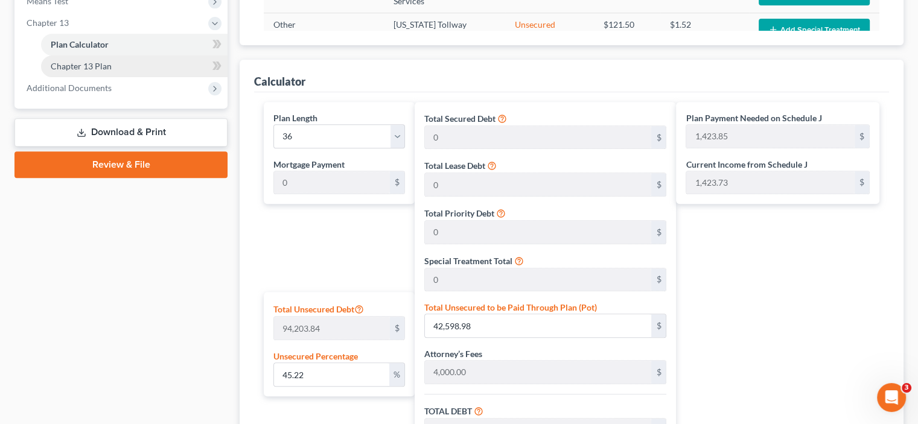
click at [112, 65] on link "Chapter 13 Plan" at bounding box center [134, 67] width 187 height 22
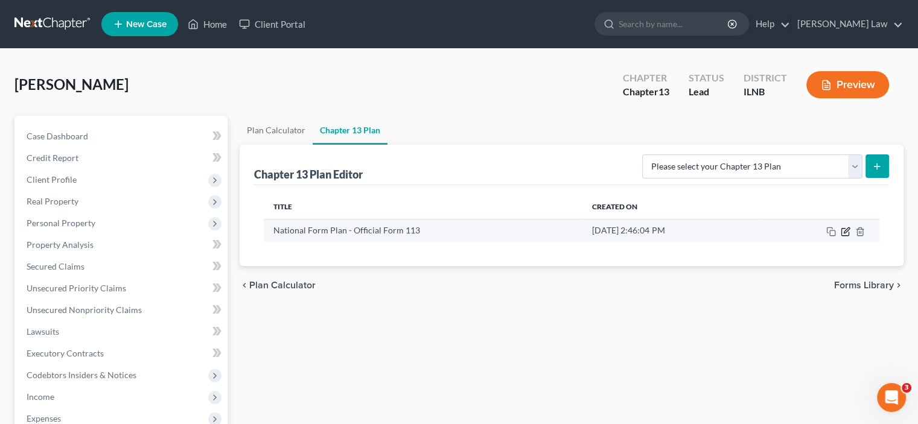
click at [847, 228] on icon "button" at bounding box center [846, 232] width 10 height 10
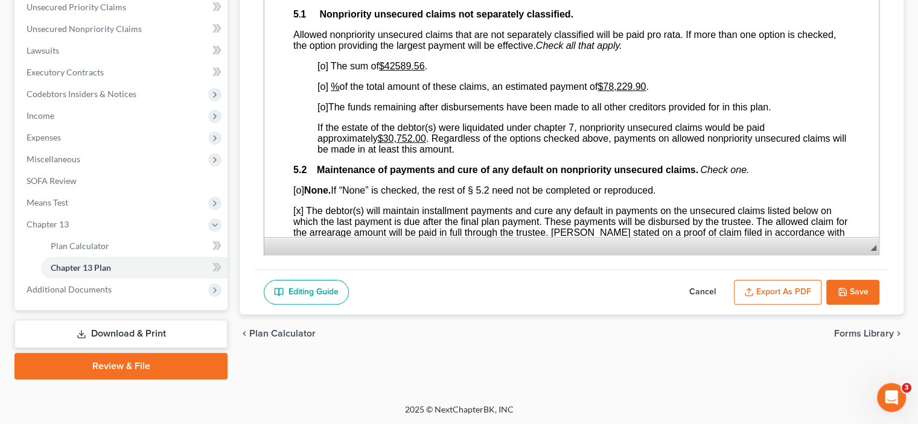
scroll to position [2536, 0]
click at [412, 71] on u "$42589.56" at bounding box center [402, 66] width 46 height 10
click at [332, 92] on u "%" at bounding box center [335, 87] width 8 height 10
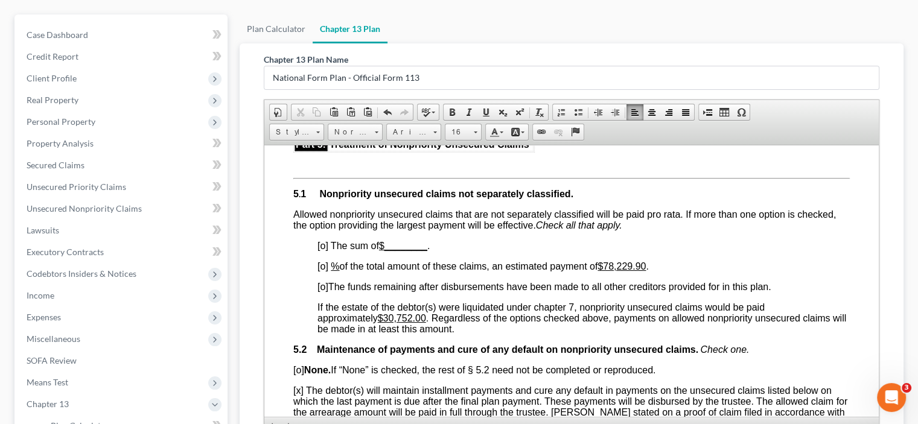
scroll to position [0, 0]
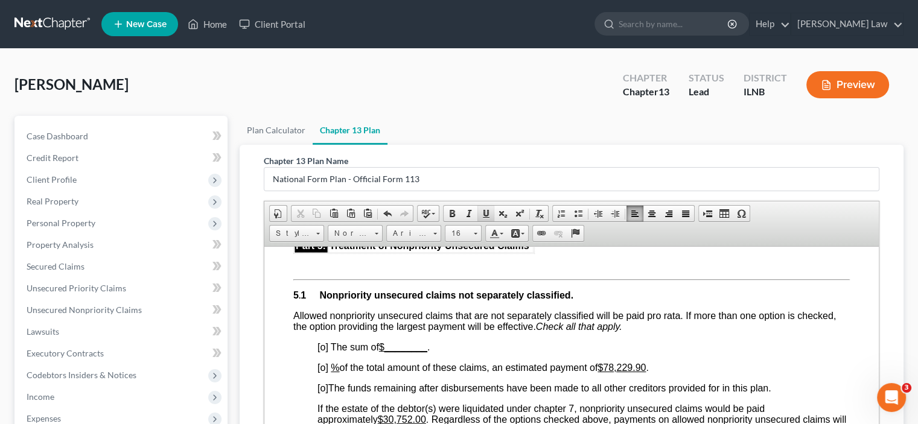
click at [490, 212] on link "Underline" at bounding box center [486, 214] width 17 height 16
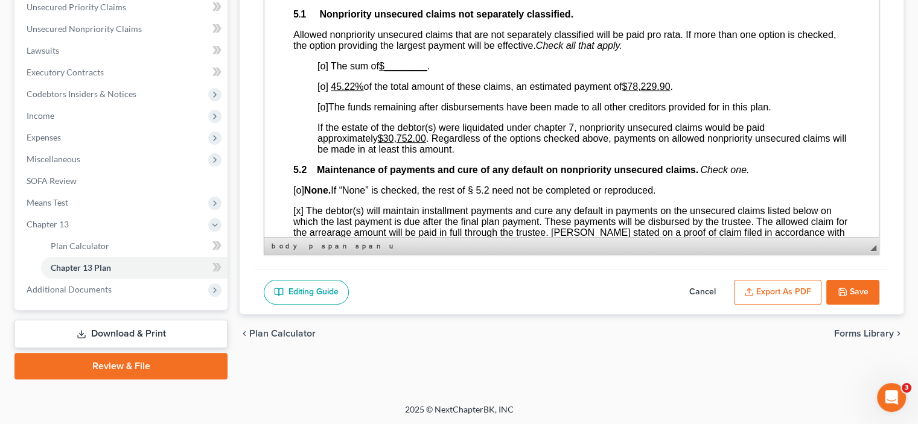
click at [673, 92] on span "." at bounding box center [671, 87] width 2 height 10
click at [786, 154] on p "If the estate of the debtor(s) were liquidated under chapter 7, nonpriority uns…" at bounding box center [584, 139] width 533 height 33
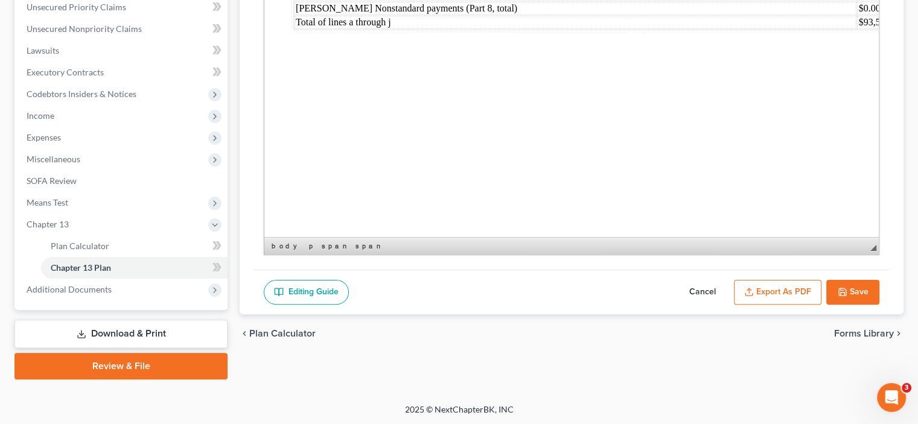
scroll to position [4306, 0]
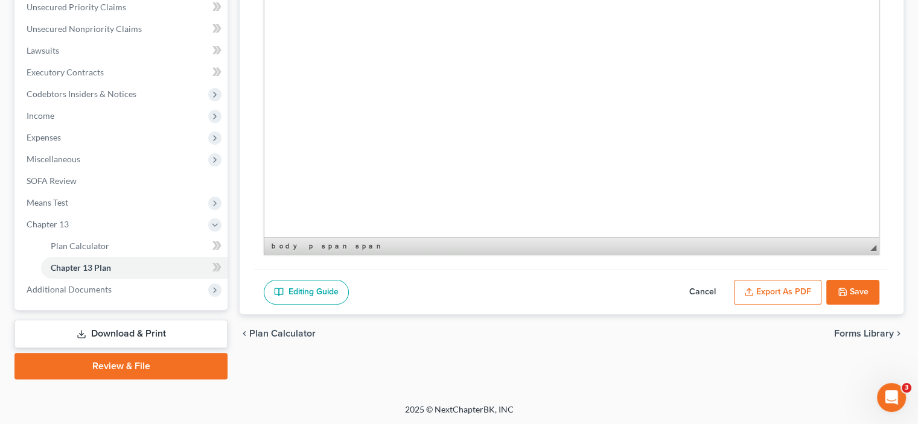
click at [862, 282] on button "Save" at bounding box center [853, 292] width 53 height 25
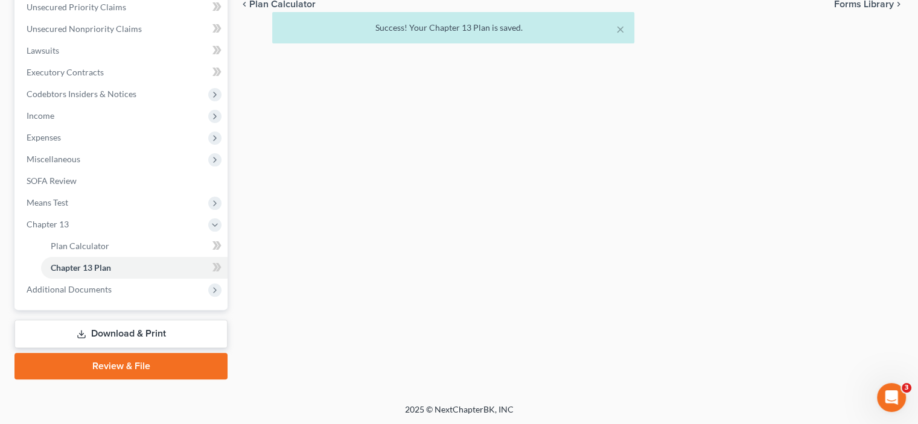
click at [160, 333] on link "Download & Print" at bounding box center [120, 334] width 213 height 28
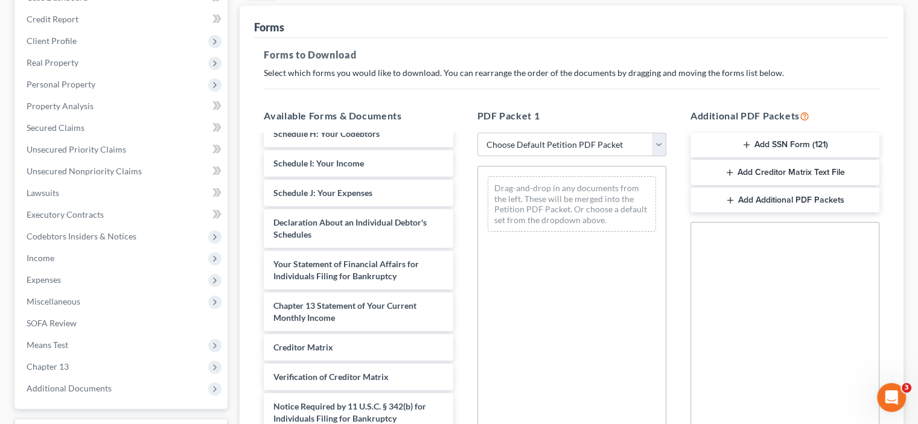
scroll to position [320, 0]
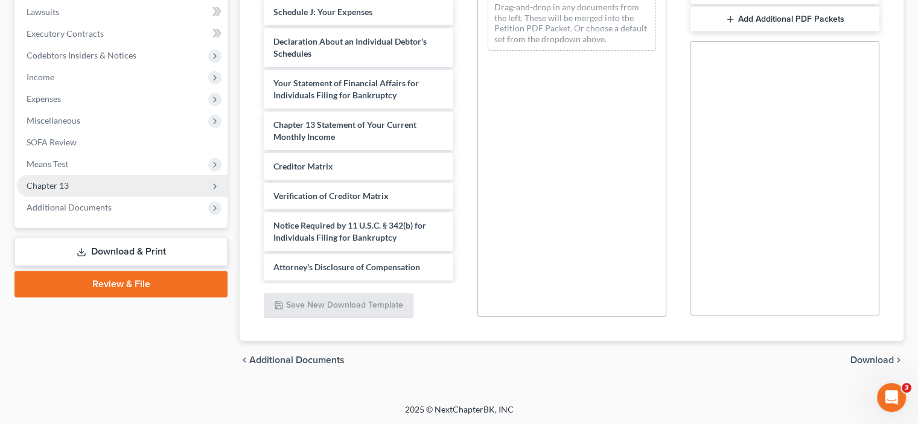
click at [92, 184] on span "Chapter 13" at bounding box center [122, 186] width 211 height 22
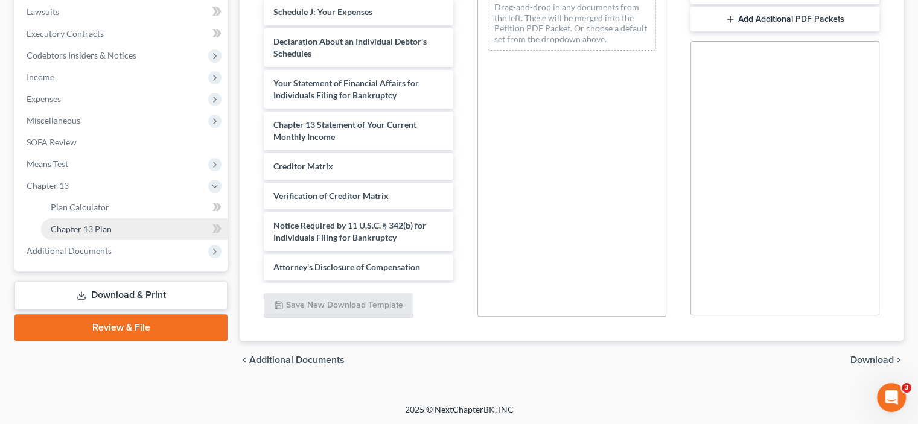
click at [99, 234] on link "Chapter 13 Plan" at bounding box center [134, 230] width 187 height 22
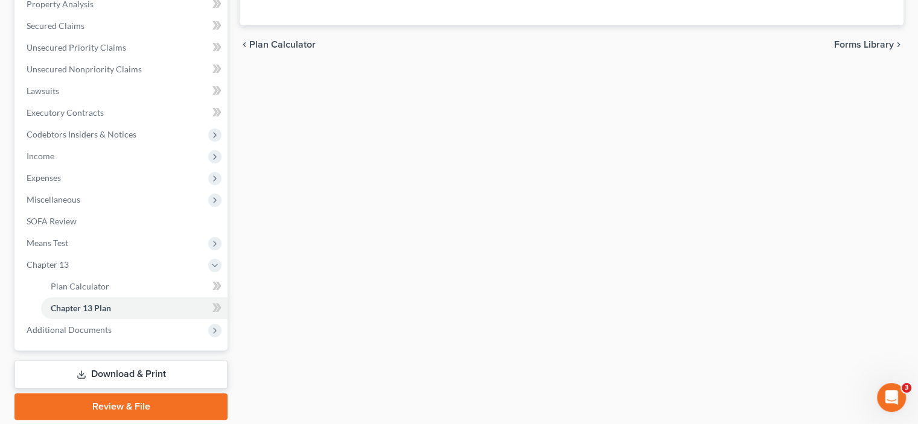
scroll to position [242, 0]
click at [140, 370] on link "Download & Print" at bounding box center [120, 374] width 213 height 28
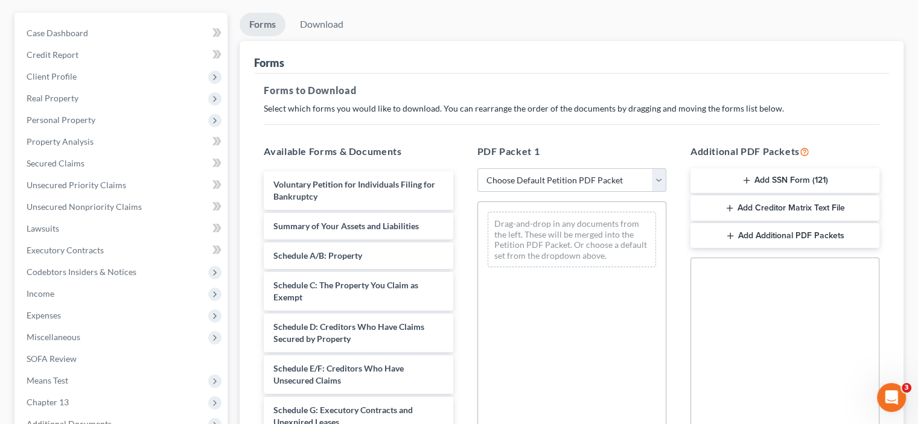
scroll to position [320, 0]
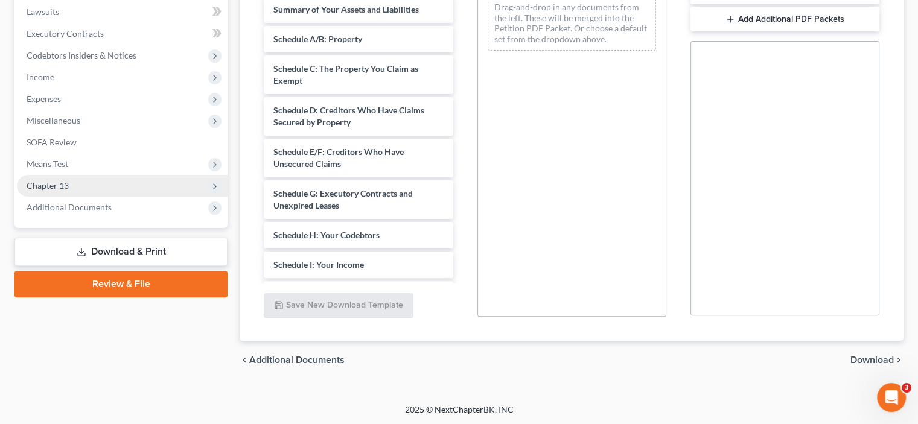
click at [70, 188] on span "Chapter 13" at bounding box center [122, 186] width 211 height 22
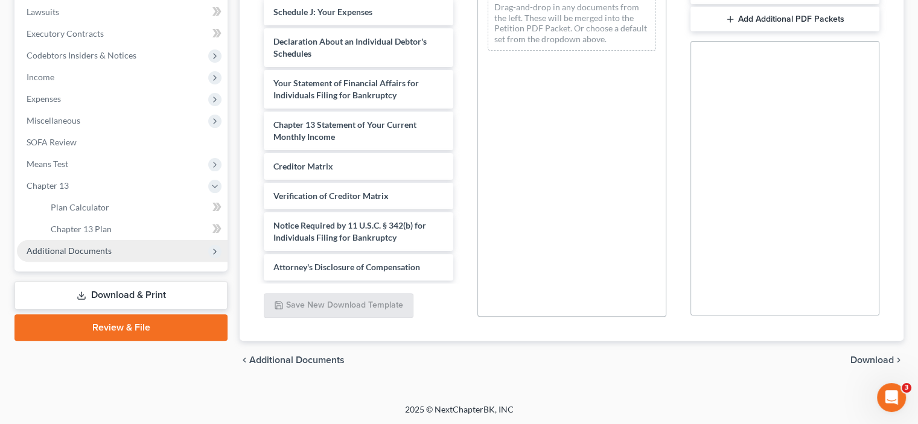
click at [82, 247] on span "Additional Documents" at bounding box center [69, 251] width 85 height 10
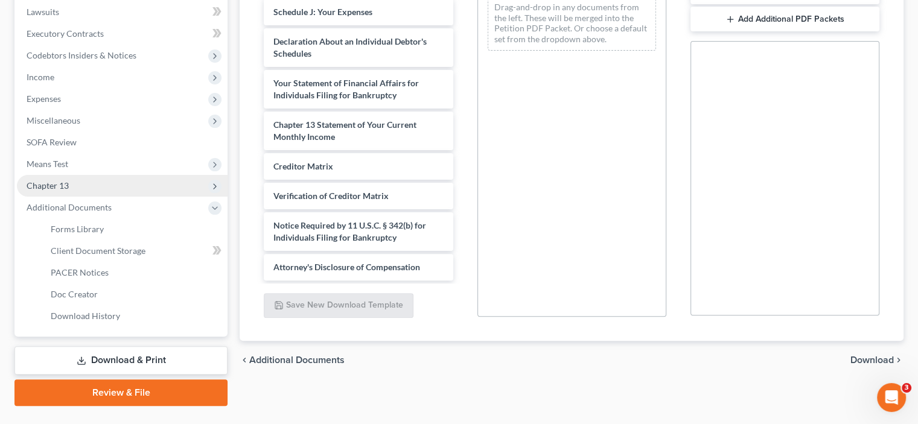
click at [101, 181] on span "Chapter 13" at bounding box center [122, 186] width 211 height 22
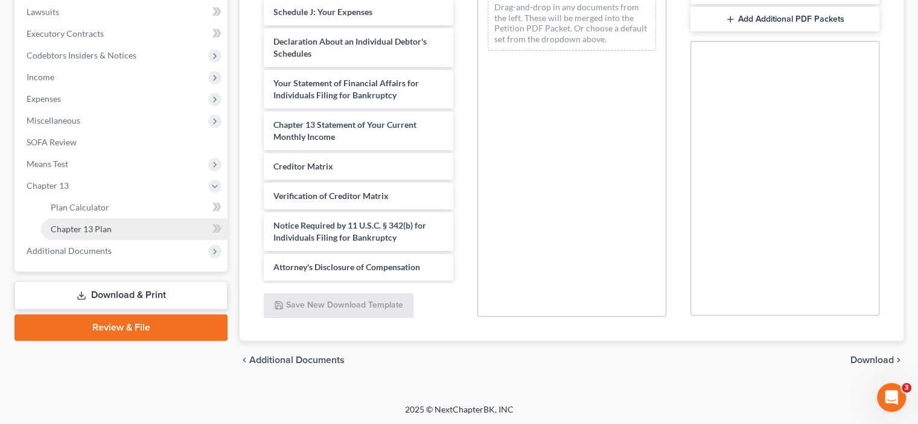
click at [90, 232] on span "Chapter 13 Plan" at bounding box center [81, 229] width 61 height 10
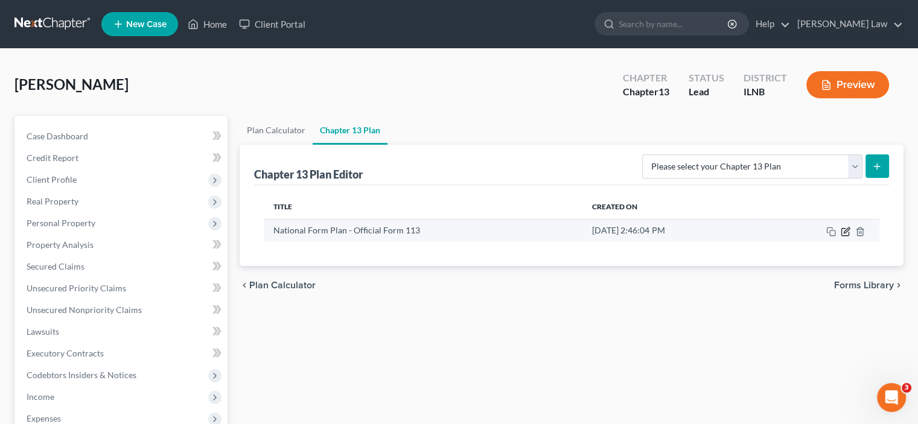
click at [848, 231] on icon "button" at bounding box center [845, 231] width 7 height 7
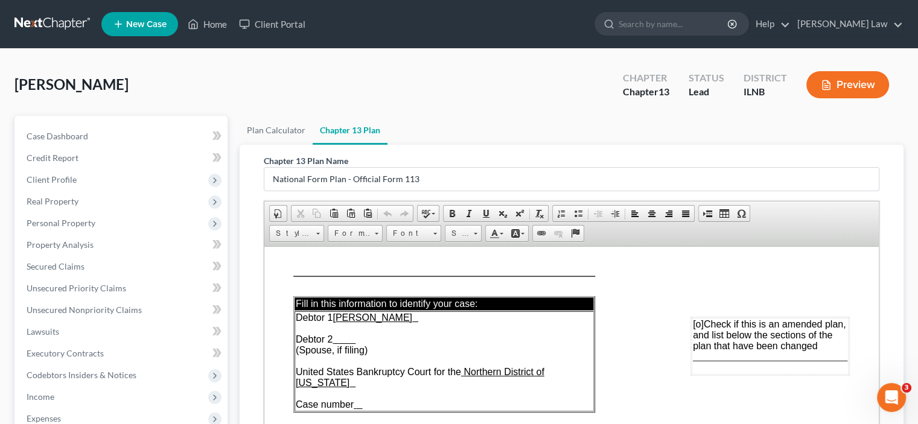
click at [862, 75] on button "Preview" at bounding box center [848, 84] width 83 height 27
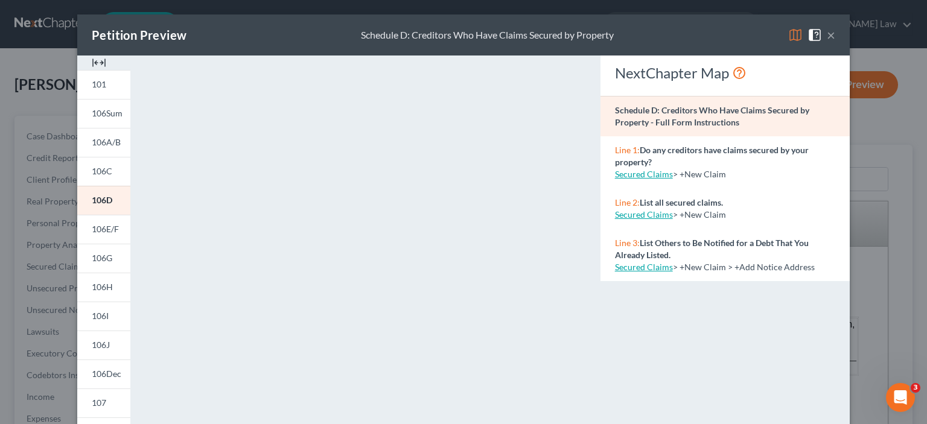
click at [829, 37] on button "×" at bounding box center [831, 35] width 8 height 14
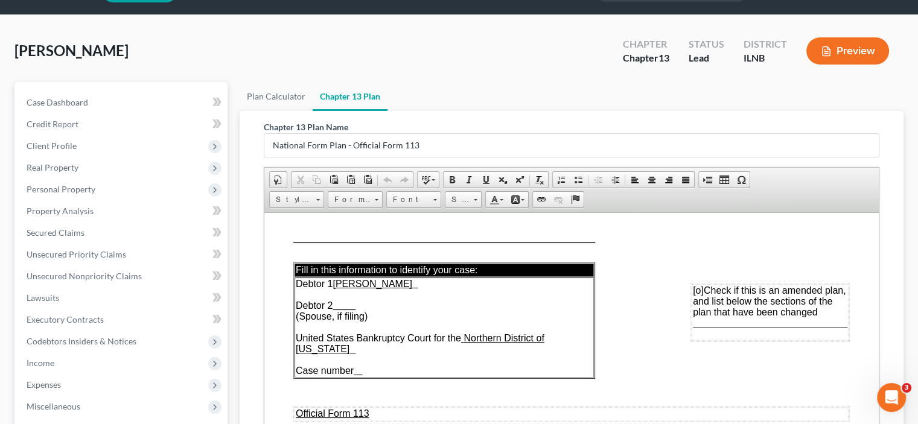
scroll to position [281, 0]
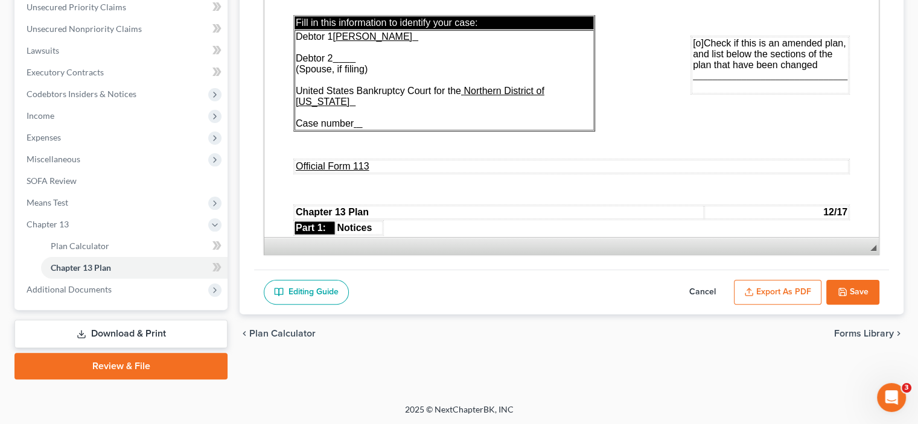
click at [802, 287] on button "Export as PDF" at bounding box center [778, 292] width 88 height 25
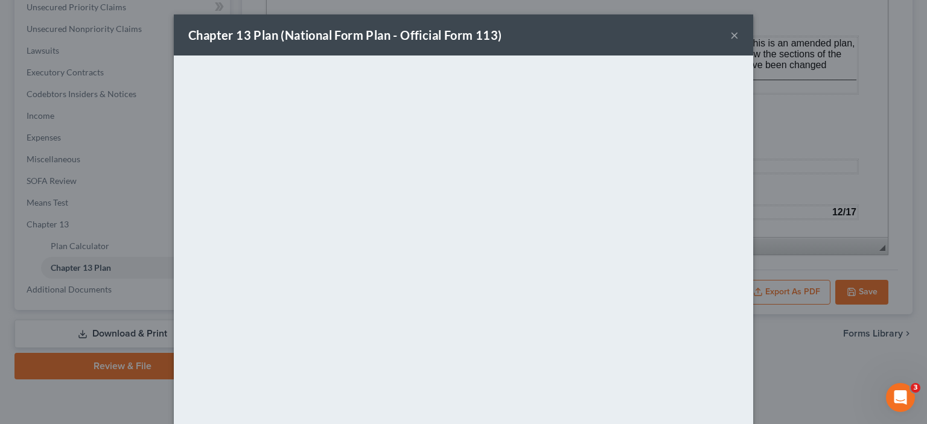
click at [731, 35] on button "×" at bounding box center [735, 35] width 8 height 14
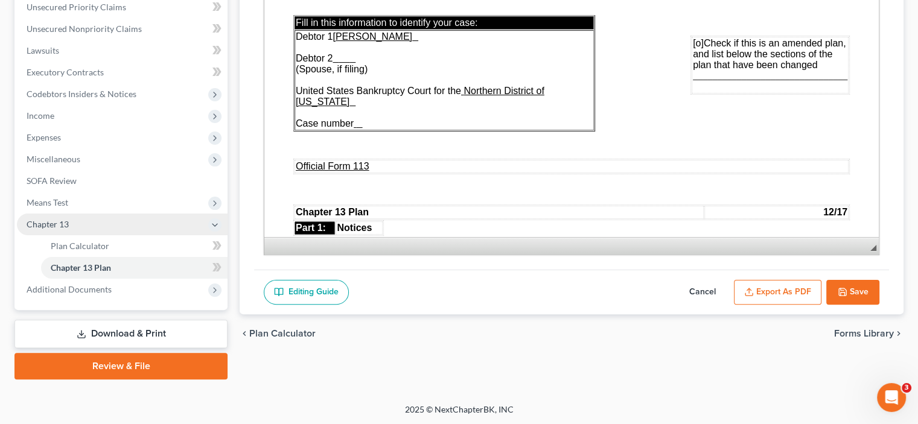
click at [51, 217] on span "Chapter 13" at bounding box center [122, 225] width 211 height 22
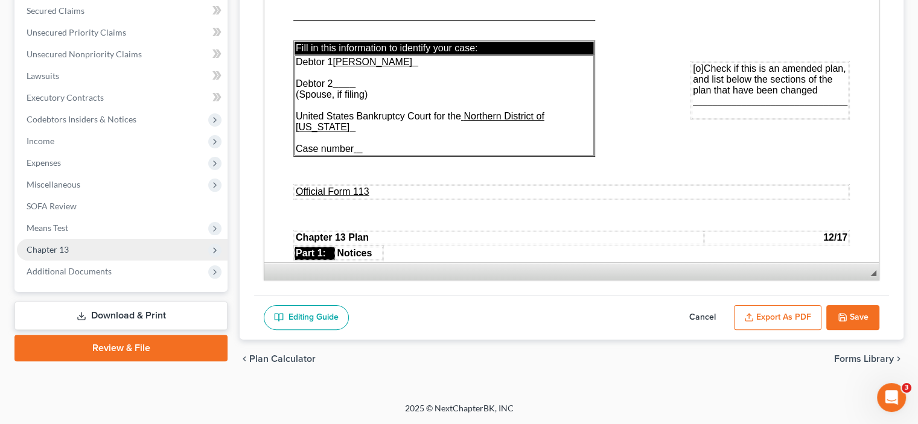
scroll to position [253, 0]
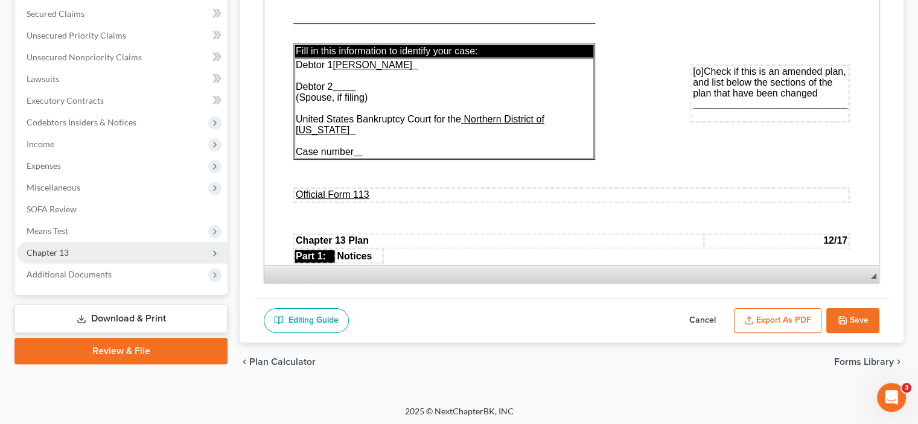
click at [57, 246] on span "Chapter 13" at bounding box center [122, 253] width 211 height 22
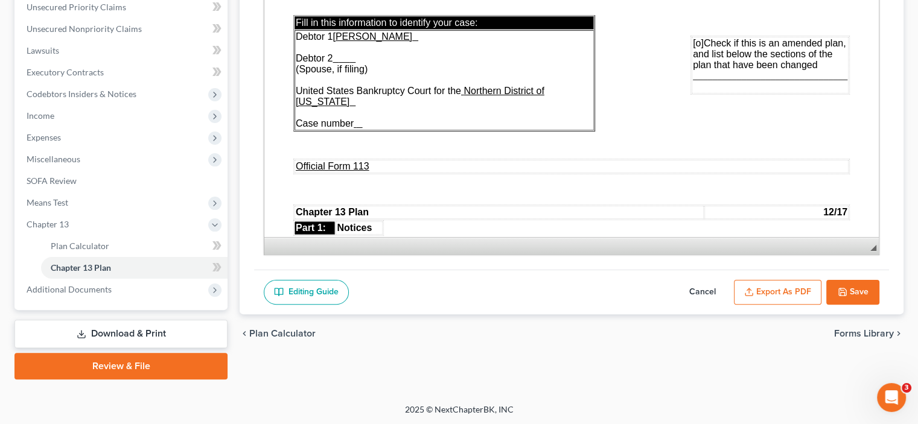
click at [146, 330] on link "Download & Print" at bounding box center [120, 334] width 213 height 28
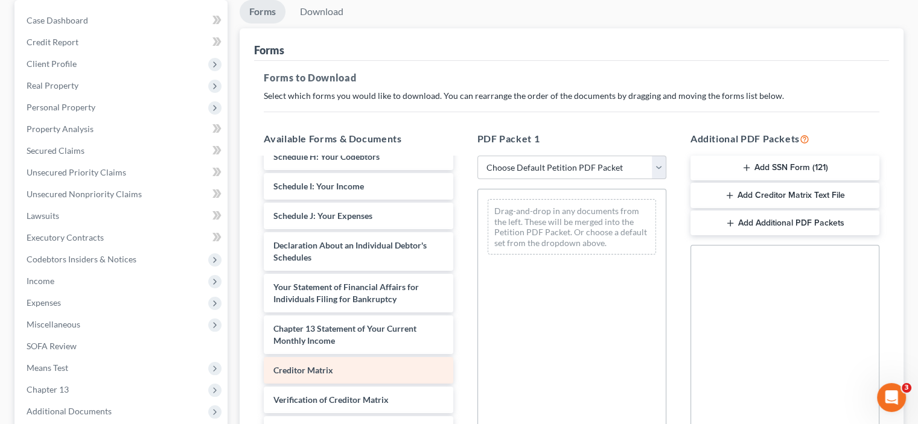
scroll to position [121, 0]
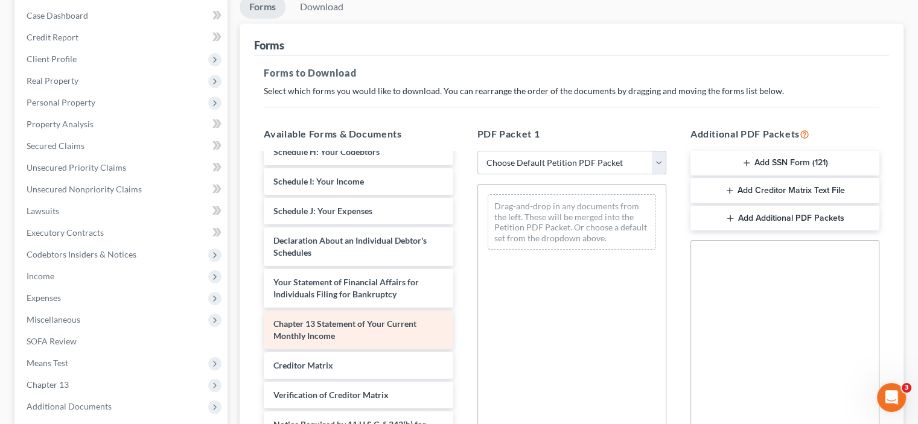
click at [350, 336] on div "Chapter 13 Statement of Your Current Monthly Income" at bounding box center [358, 330] width 189 height 39
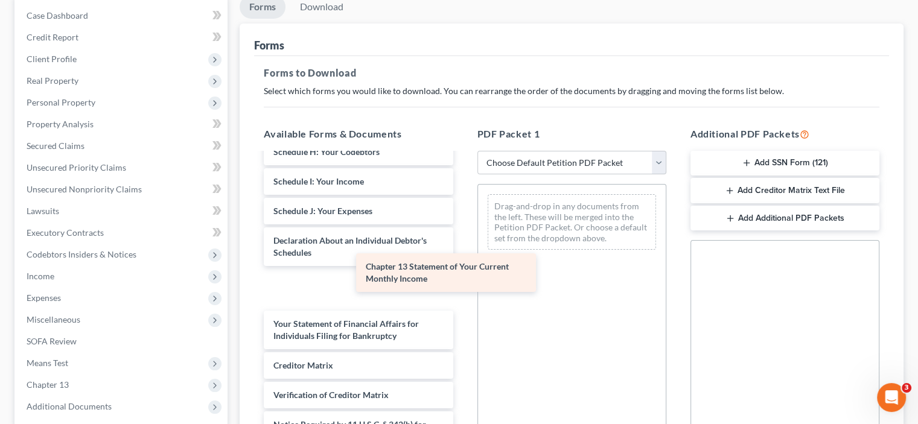
scroll to position [240, 0]
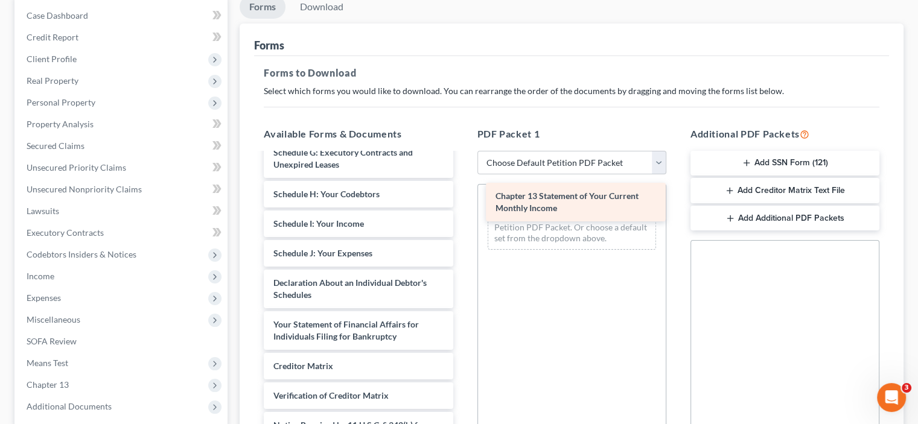
drag, startPoint x: 350, startPoint y: 336, endPoint x: 572, endPoint y: 210, distance: 255.8
click at [463, 210] on div "Chapter 13 Statement of Your Current Monthly Income Voluntary Petition for Indi…" at bounding box center [358, 197] width 208 height 567
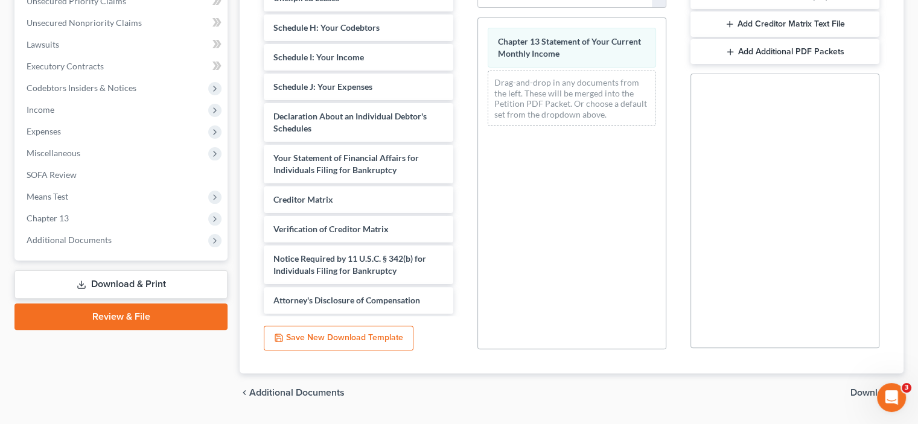
scroll to position [320, 0]
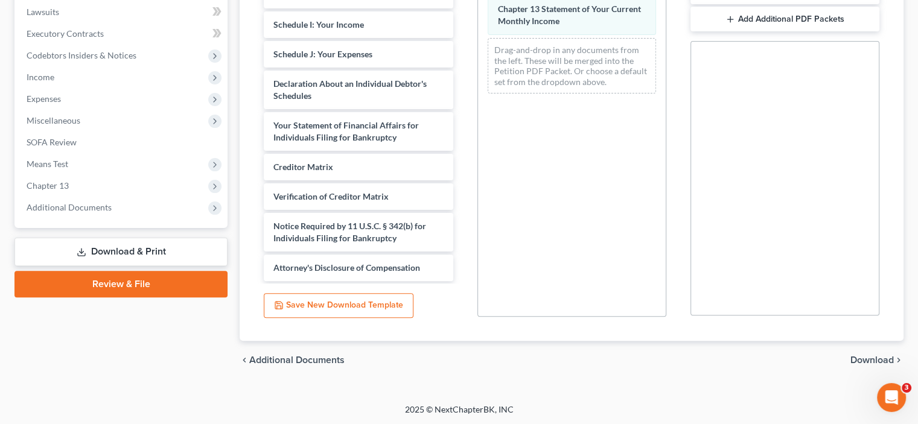
click at [882, 362] on span "Download" at bounding box center [872, 361] width 43 height 10
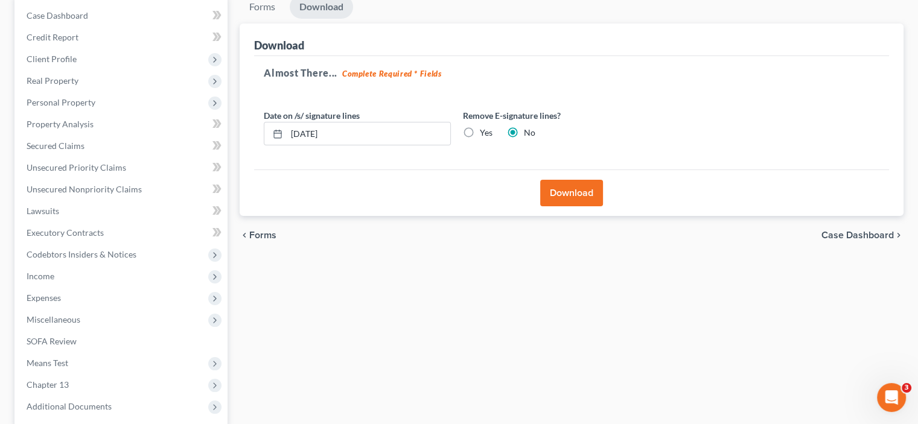
scroll to position [0, 0]
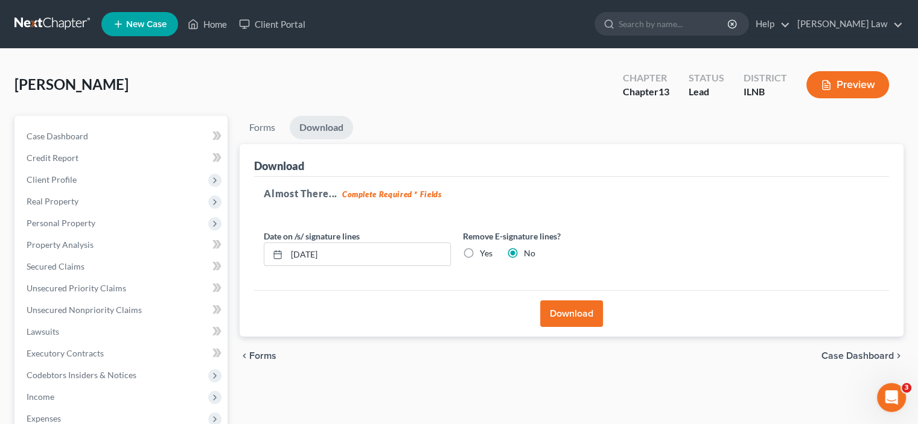
click at [570, 302] on button "Download" at bounding box center [571, 314] width 63 height 27
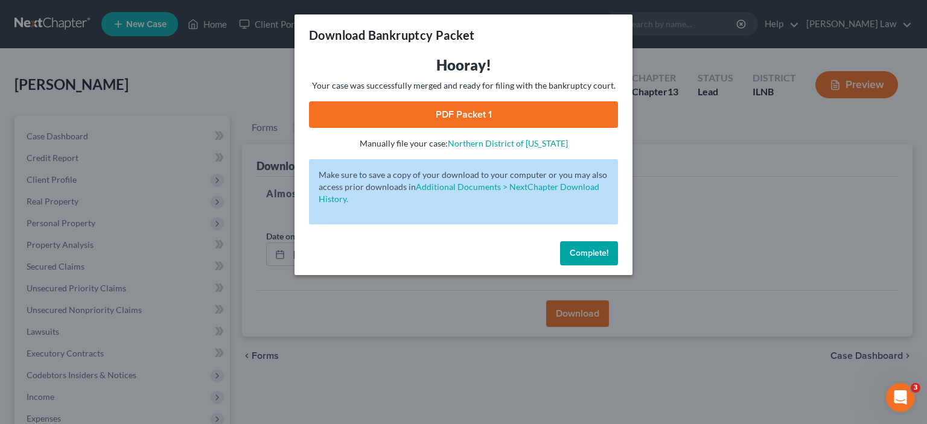
click at [588, 251] on span "Complete!" at bounding box center [589, 253] width 39 height 10
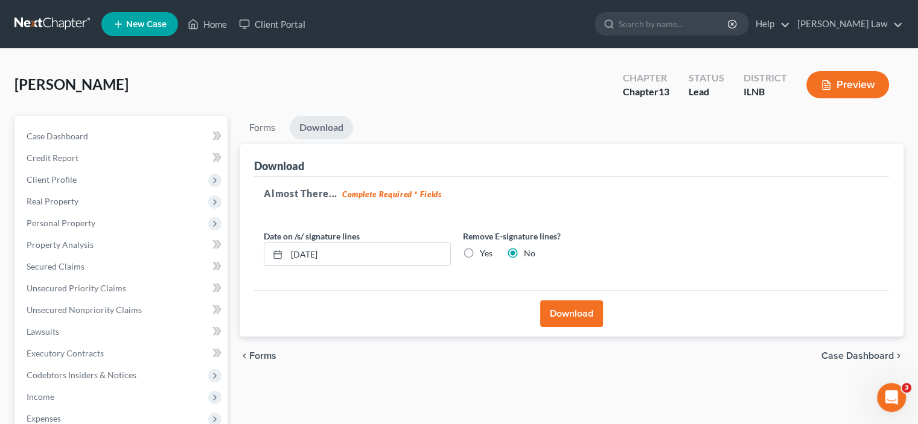
scroll to position [238, 0]
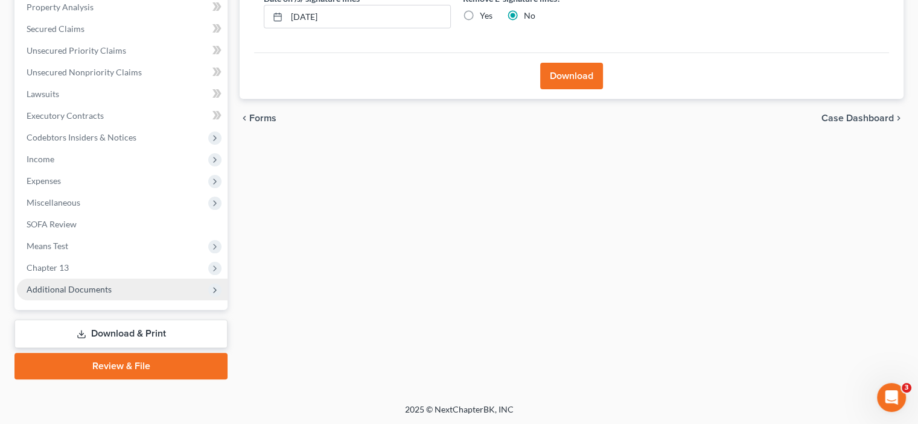
click at [81, 284] on span "Additional Documents" at bounding box center [69, 289] width 85 height 10
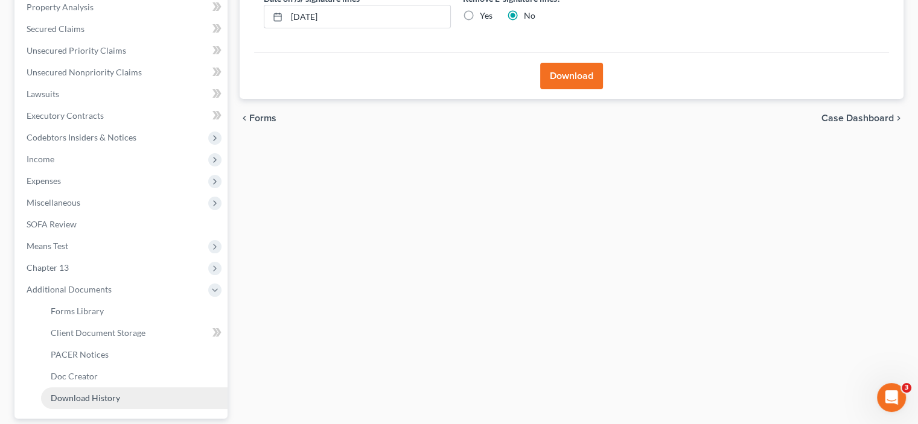
click at [114, 395] on span "Download History" at bounding box center [85, 398] width 69 height 10
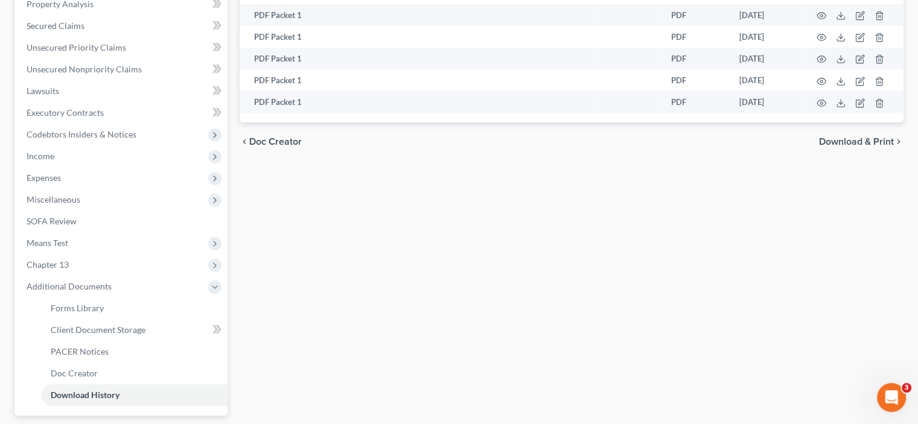
scroll to position [242, 0]
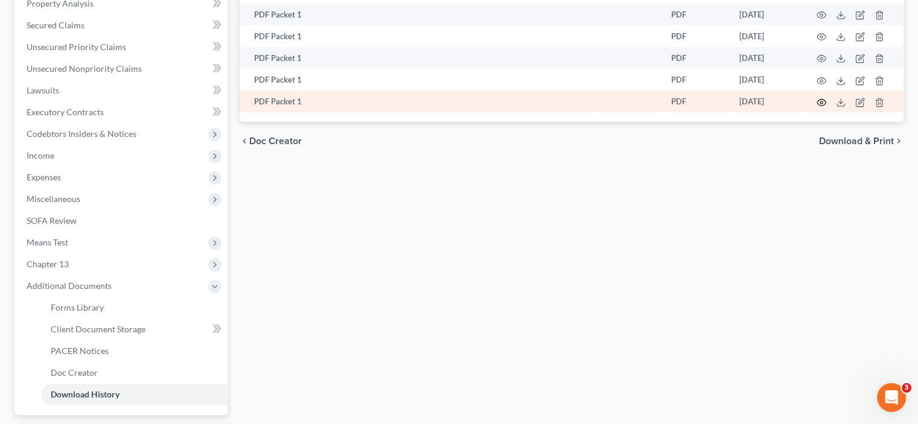
click at [817, 104] on icon "button" at bounding box center [822, 103] width 10 height 10
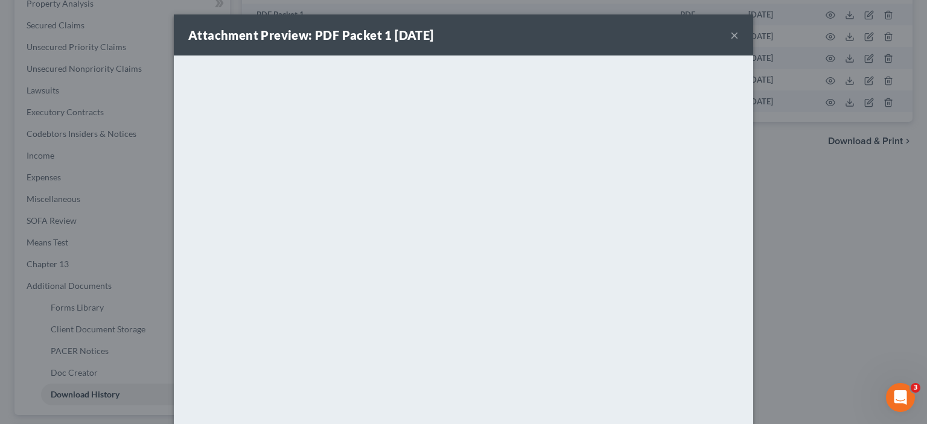
click at [731, 31] on button "×" at bounding box center [735, 35] width 8 height 14
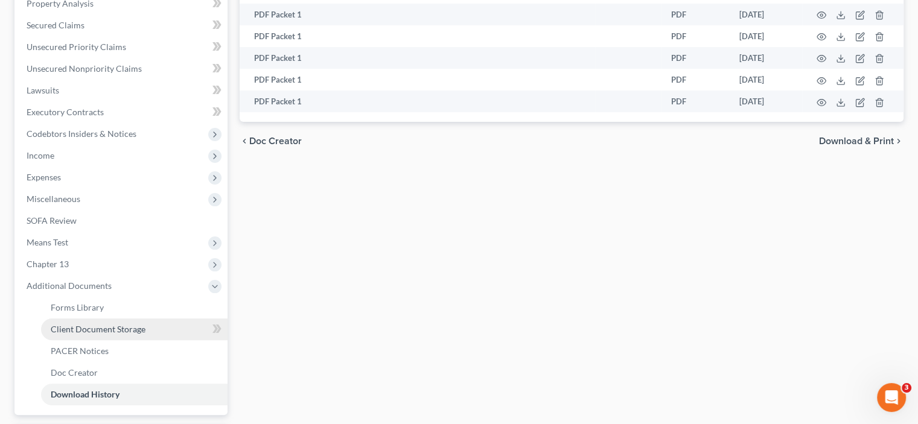
scroll to position [347, 0]
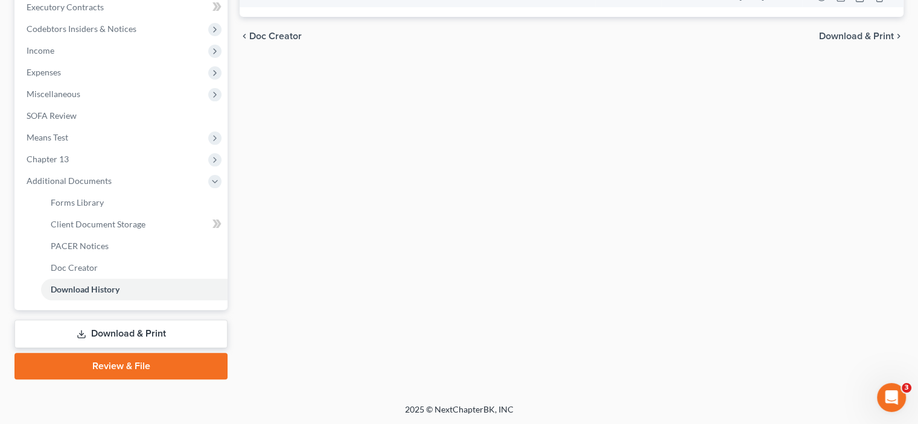
click at [150, 336] on link "Download & Print" at bounding box center [120, 334] width 213 height 28
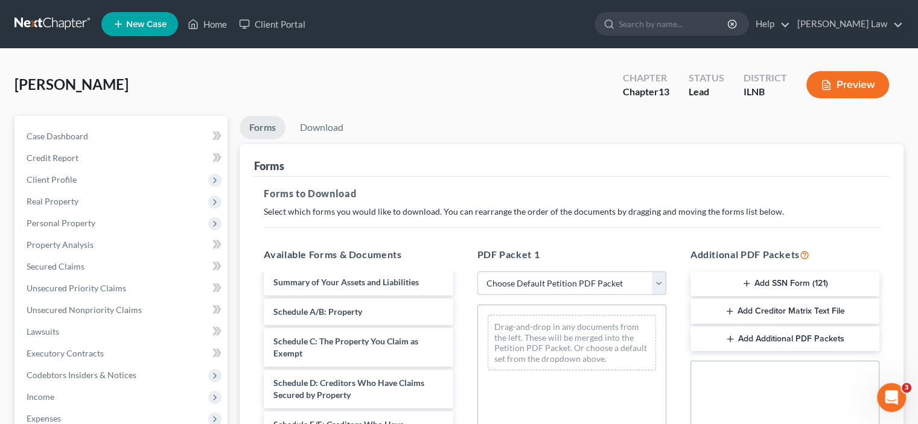
scroll to position [121, 0]
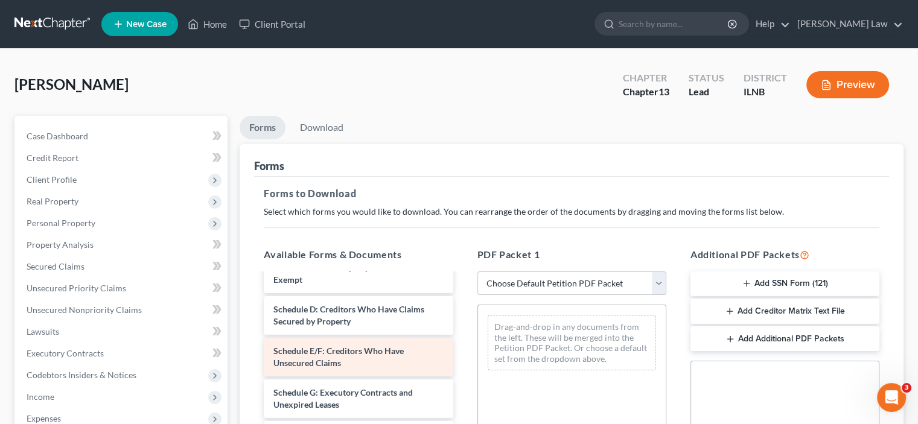
click at [350, 357] on div "Schedule E/F: Creditors Who Have Unsecured Claims" at bounding box center [358, 357] width 189 height 39
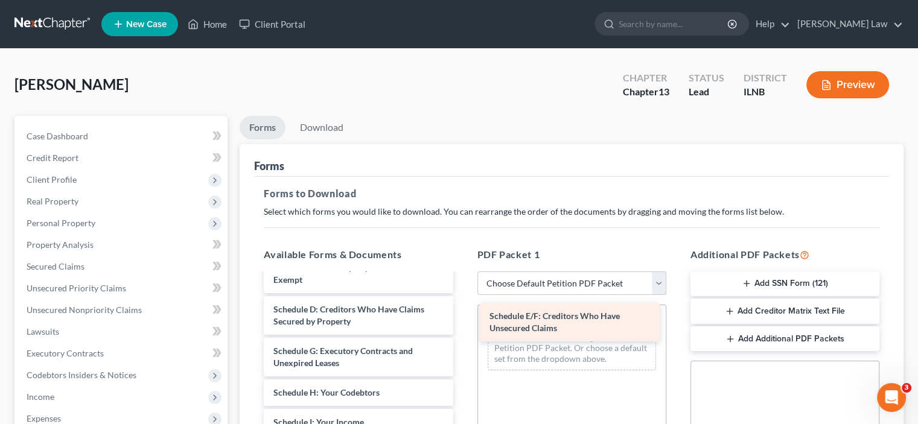
drag, startPoint x: 350, startPoint y: 357, endPoint x: 566, endPoint y: 323, distance: 218.8
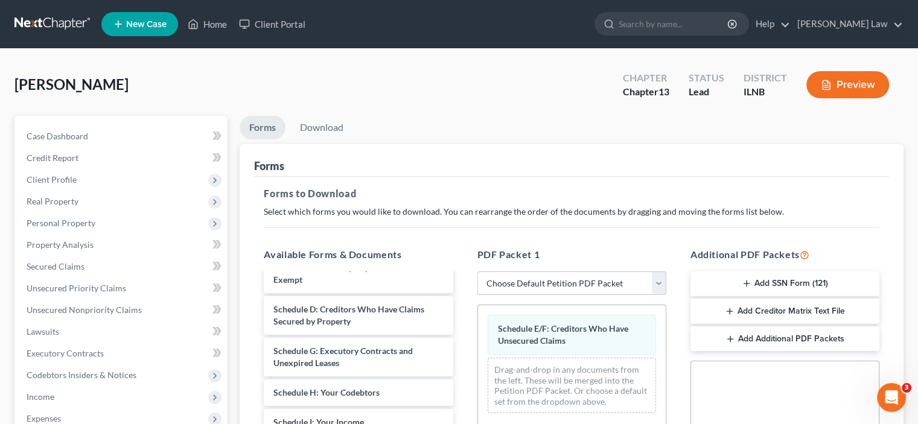
scroll to position [320, 0]
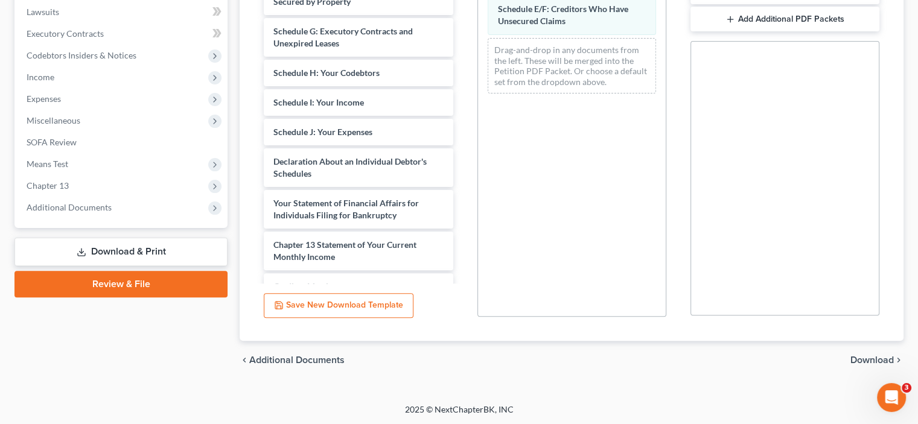
click at [877, 362] on span "Download" at bounding box center [872, 361] width 43 height 10
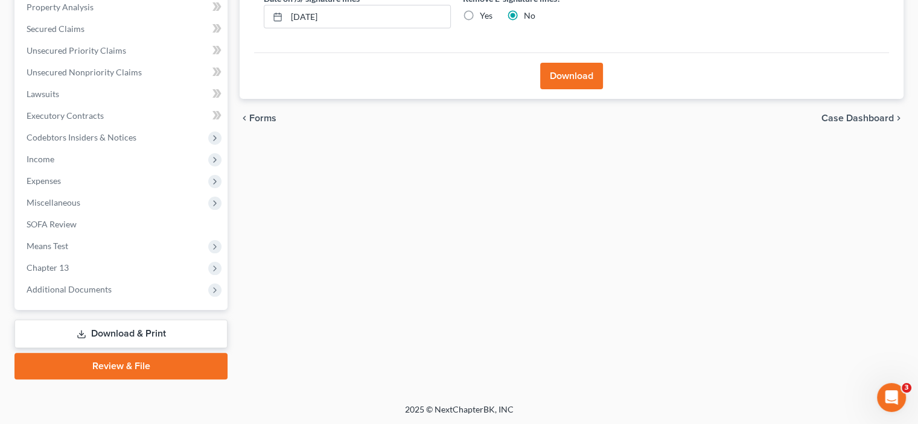
scroll to position [0, 0]
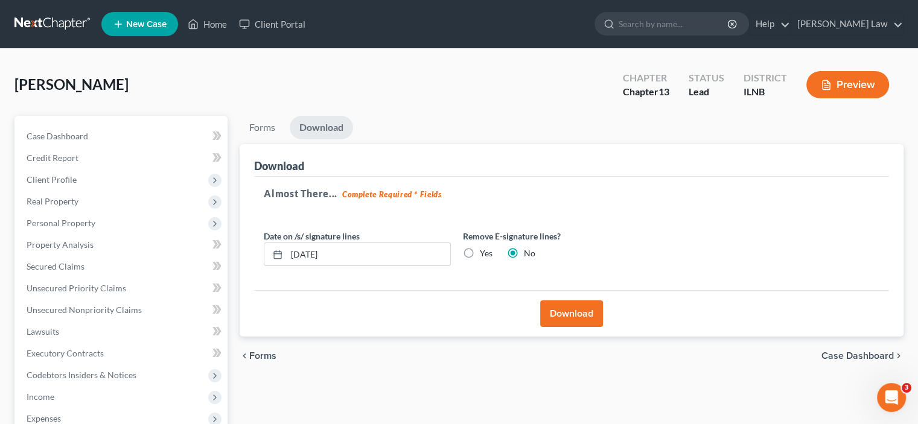
click at [580, 319] on button "Download" at bounding box center [571, 314] width 63 height 27
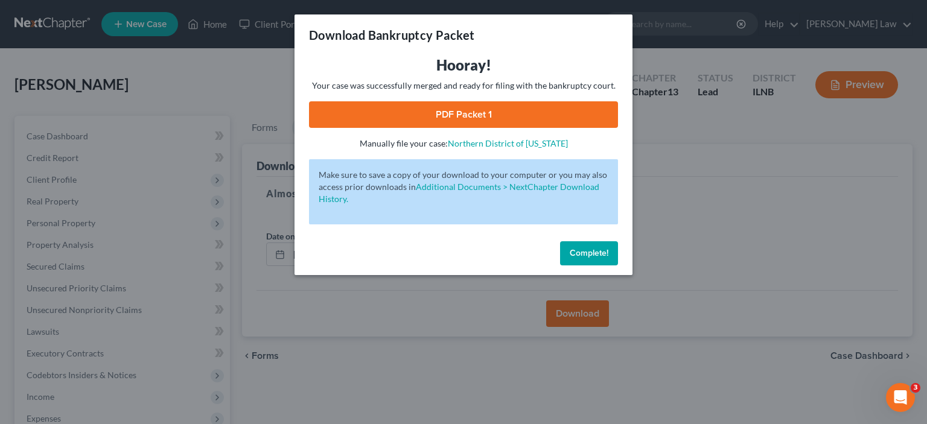
click at [500, 111] on link "PDF Packet 1" at bounding box center [463, 114] width 309 height 27
click at [597, 253] on span "Complete!" at bounding box center [589, 253] width 39 height 10
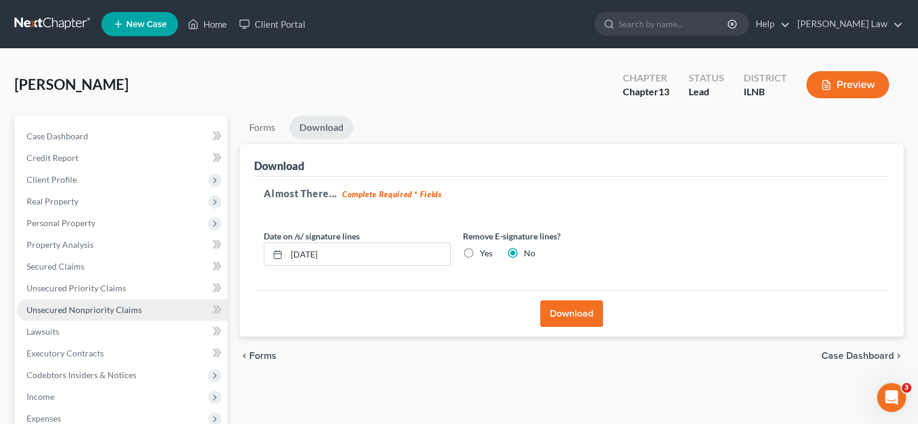
click at [89, 315] on link "Unsecured Nonpriority Claims" at bounding box center [122, 310] width 211 height 22
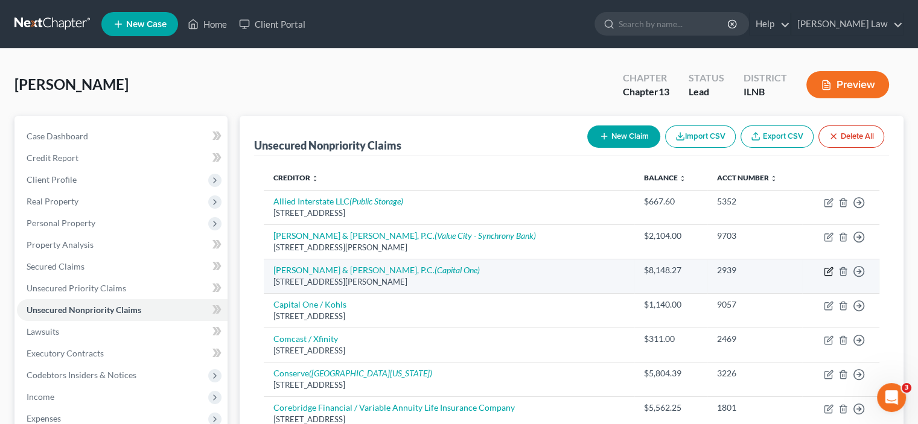
click at [828, 272] on icon "button" at bounding box center [829, 272] width 10 height 10
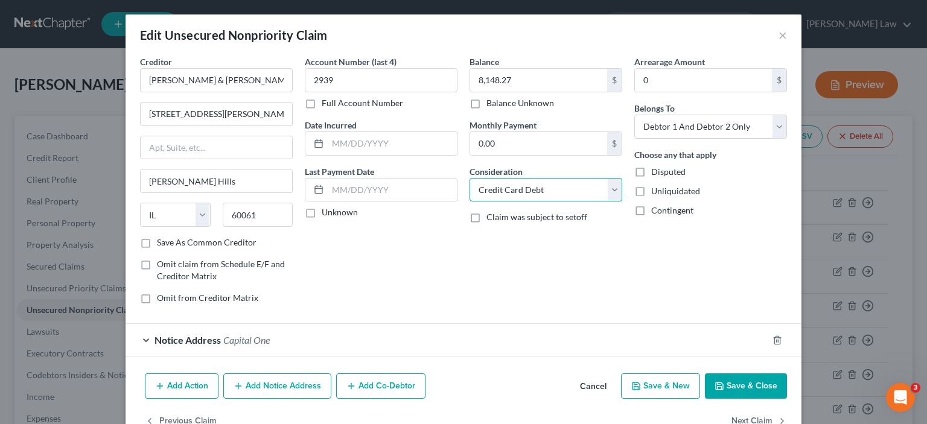
click at [473, 187] on select "Select Cable / Satellite Services Collection Agency Credit Card Debt Debt Couns…" at bounding box center [546, 190] width 153 height 24
click at [477, 192] on select "Select Cable / Satellite Services Collection Agency Credit Card Debt Debt Couns…" at bounding box center [546, 190] width 153 height 24
click at [611, 194] on select "Select Cable / Satellite Services Collection Agency Credit Card Debt Debt Couns…" at bounding box center [546, 190] width 153 height 24
click at [534, 188] on select "Select Cable / Satellite Services Collection Agency Credit Card Debt Debt Couns…" at bounding box center [546, 190] width 153 height 24
click at [606, 193] on select "Select Cable / Satellite Services Collection Agency Credit Card Debt Debt Couns…" at bounding box center [546, 190] width 153 height 24
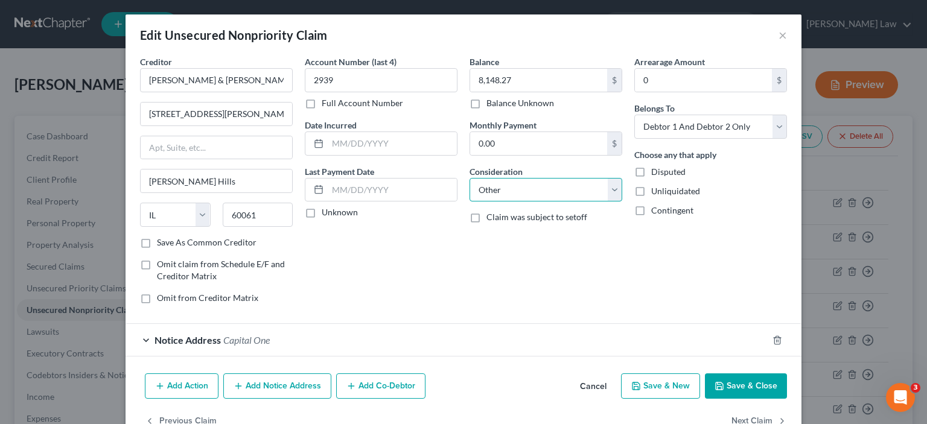
click at [470, 178] on select "Select Cable / Satellite Services Collection Agency Credit Card Debt Debt Couns…" at bounding box center [546, 190] width 153 height 24
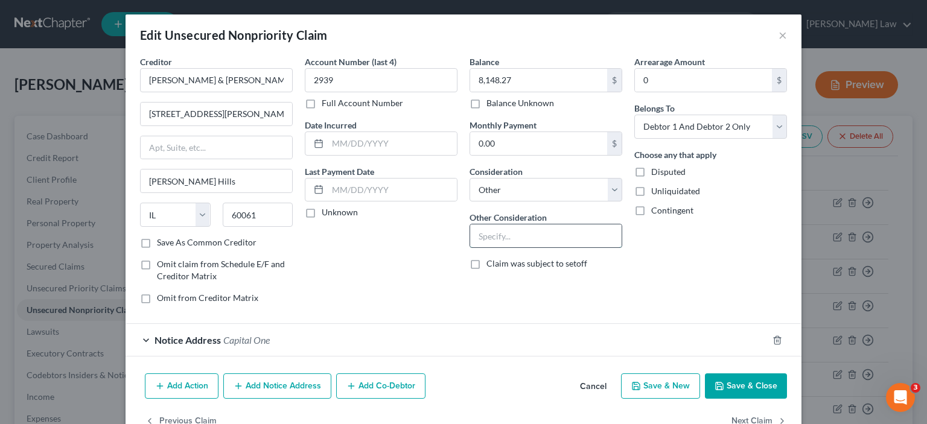
click at [474, 233] on input "text" at bounding box center [546, 236] width 152 height 23
click at [740, 386] on button "Save & Close" at bounding box center [746, 386] width 82 height 25
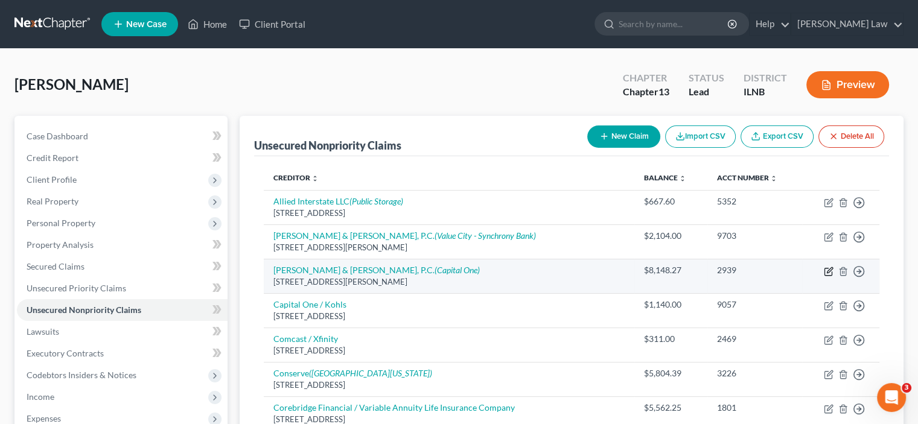
click at [827, 272] on icon "button" at bounding box center [829, 272] width 10 height 10
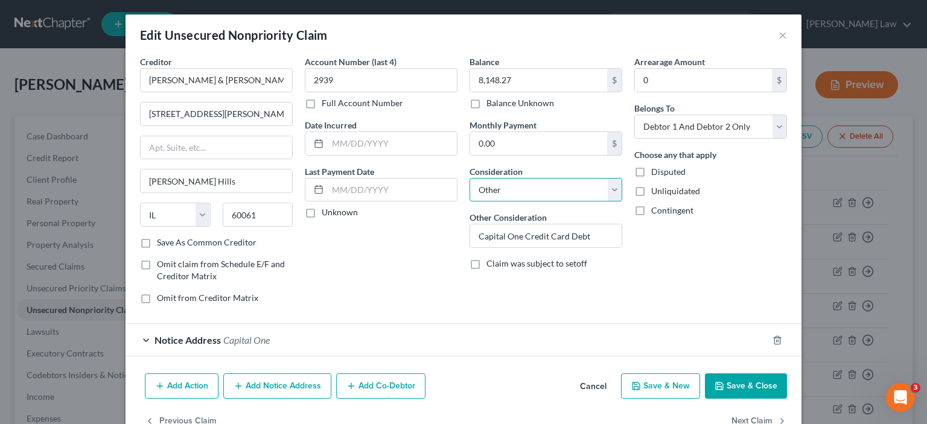
click at [610, 187] on select "Select Cable / Satellite Services Collection Agency Credit Card Debt Debt Couns…" at bounding box center [546, 190] width 153 height 24
click at [597, 232] on input "Capital One Credit Card Debt" at bounding box center [546, 236] width 152 height 23
click at [474, 238] on input "Capital One Credit Card Debt" at bounding box center [546, 236] width 152 height 23
click at [753, 383] on button "Save & Close" at bounding box center [746, 386] width 82 height 25
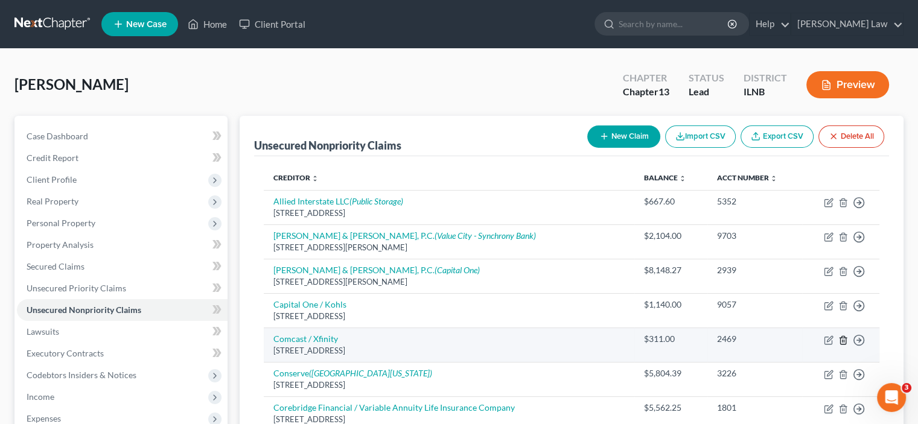
click at [846, 340] on icon "button" at bounding box center [842, 340] width 5 height 8
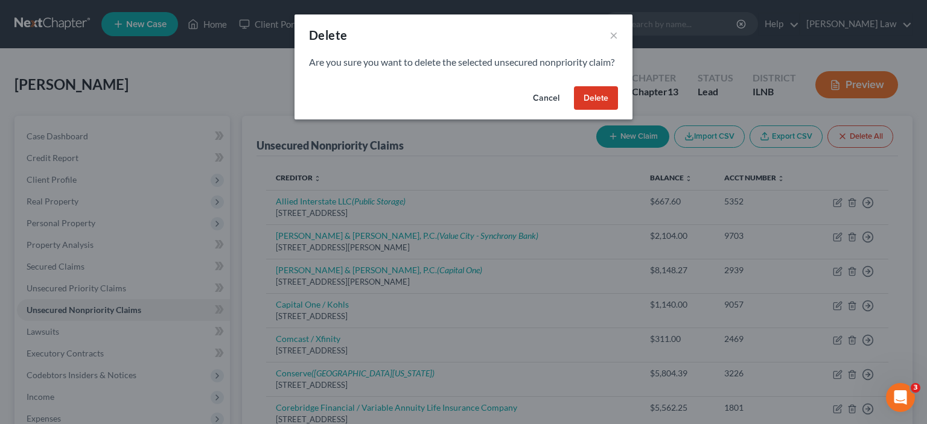
click at [598, 109] on button "Delete" at bounding box center [596, 98] width 44 height 24
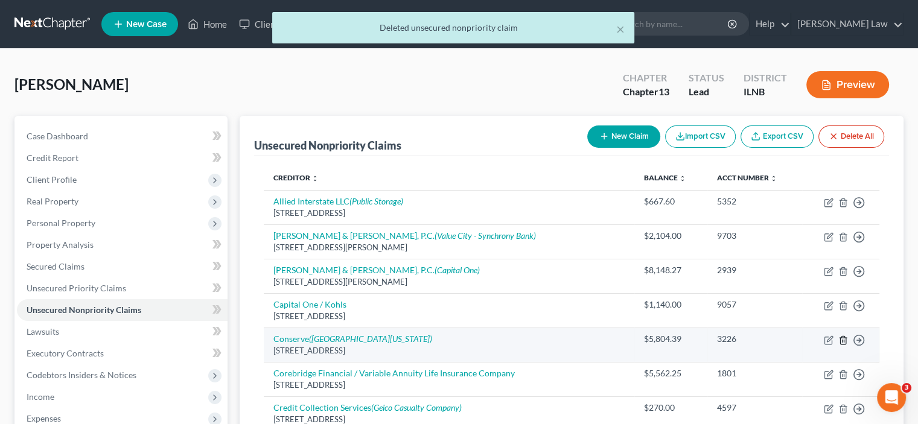
click at [844, 341] on line "button" at bounding box center [844, 341] width 0 height 2
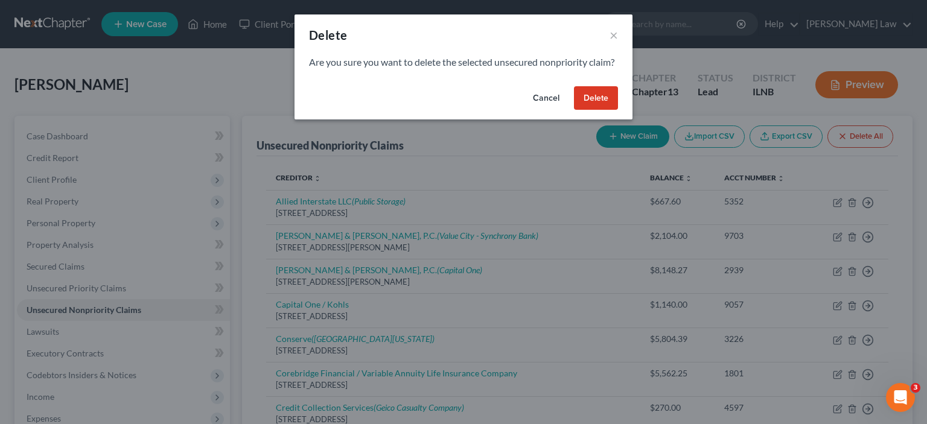
click at [595, 110] on button "Delete" at bounding box center [596, 98] width 44 height 24
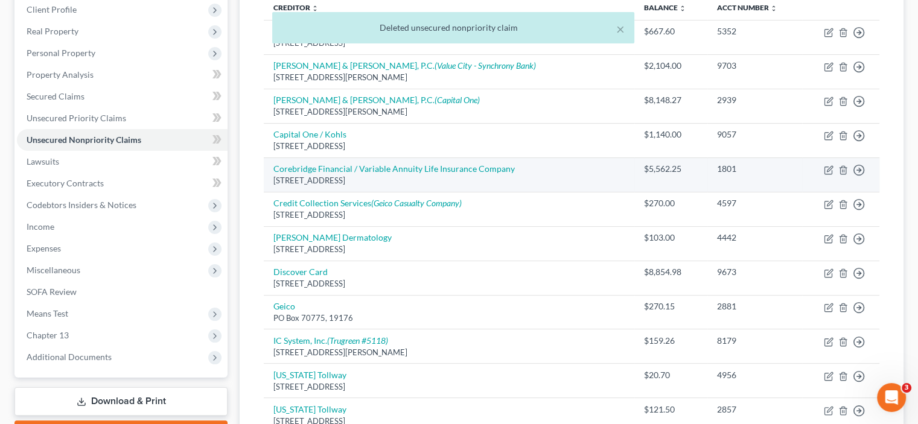
scroll to position [181, 0]
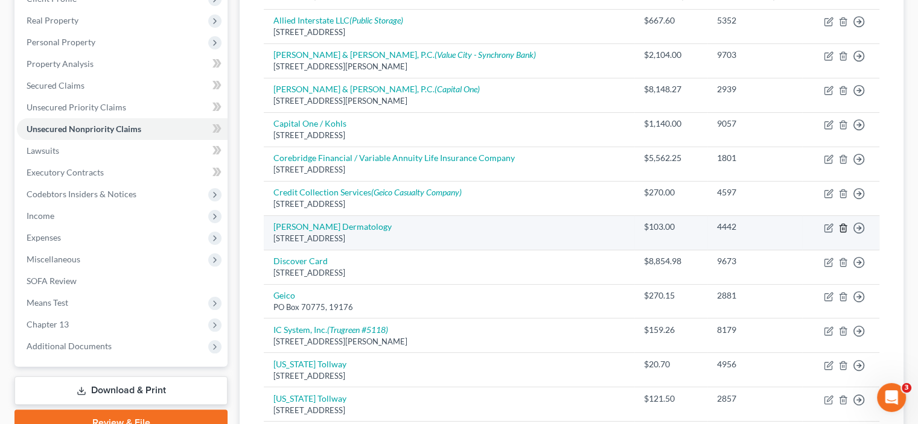
click at [844, 228] on line "button" at bounding box center [844, 229] width 0 height 2
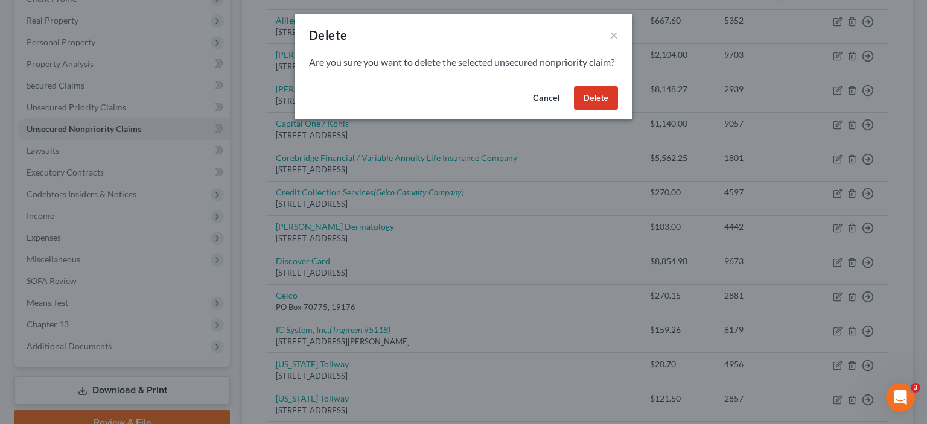
click at [594, 104] on button "Delete" at bounding box center [596, 98] width 44 height 24
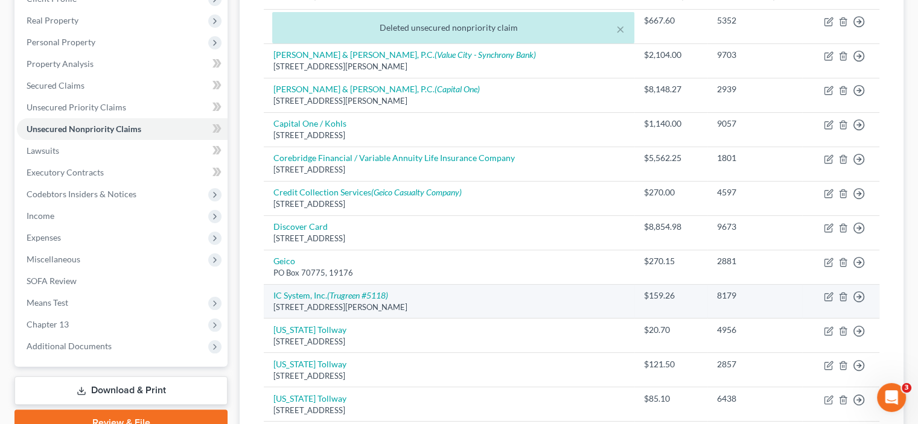
click at [840, 300] on td "Move to D Move to E Move to G Move to Notice Only" at bounding box center [840, 301] width 77 height 34
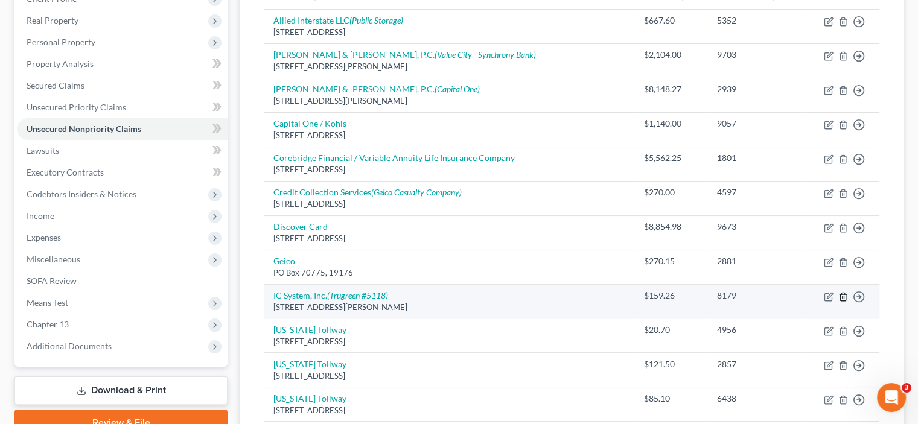
click at [842, 293] on icon "button" at bounding box center [844, 297] width 10 height 10
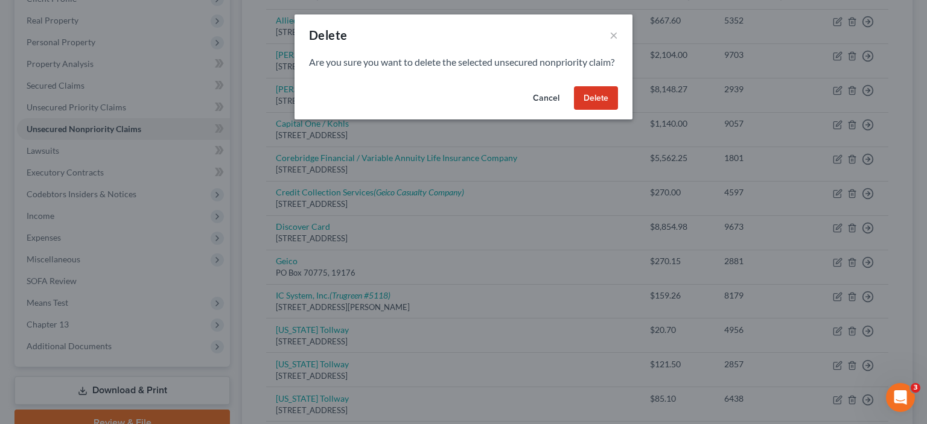
click at [591, 110] on button "Delete" at bounding box center [596, 98] width 44 height 24
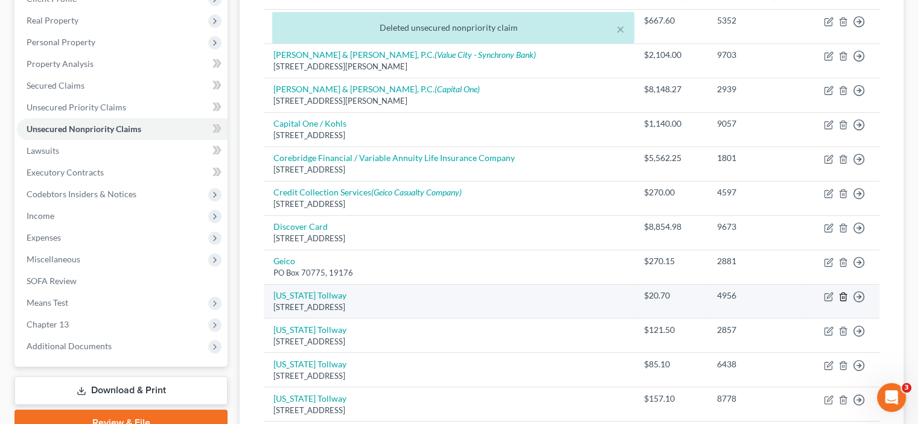
click at [845, 296] on icon "button" at bounding box center [842, 297] width 5 height 8
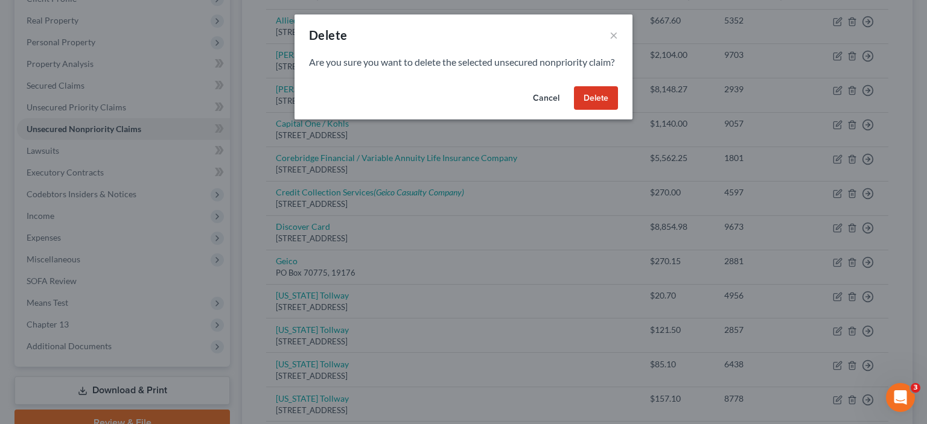
click at [592, 109] on button "Delete" at bounding box center [596, 98] width 44 height 24
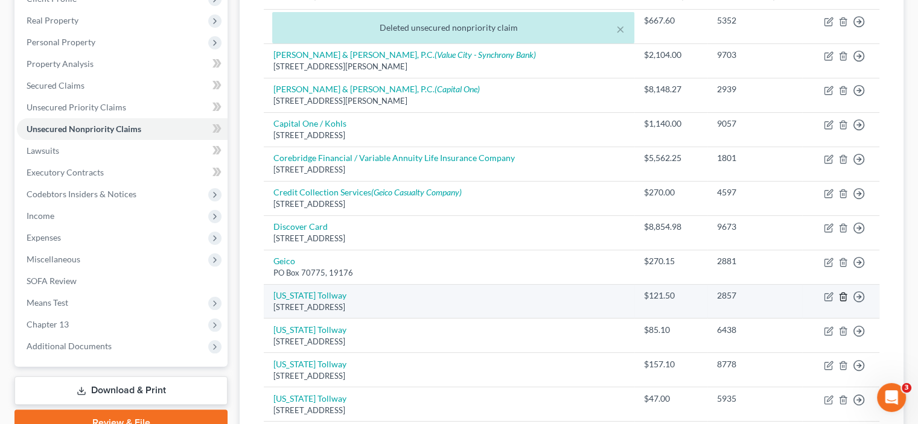
click at [844, 296] on line "button" at bounding box center [844, 297] width 0 height 2
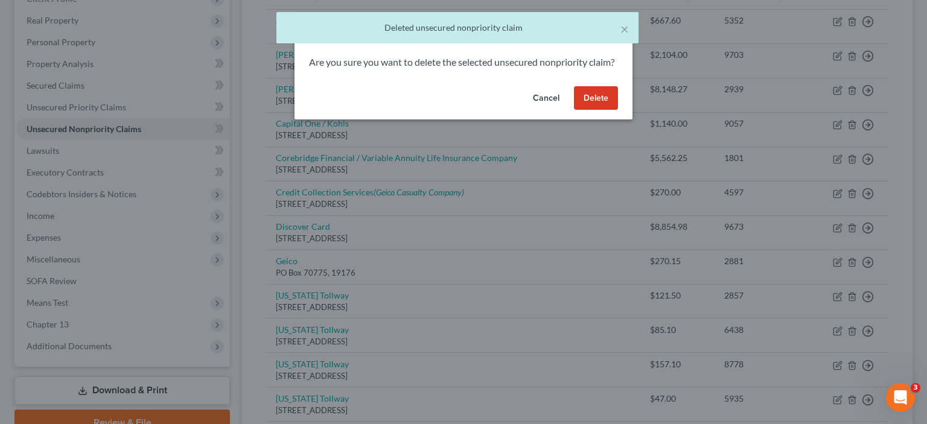
click at [589, 110] on button "Delete" at bounding box center [596, 98] width 44 height 24
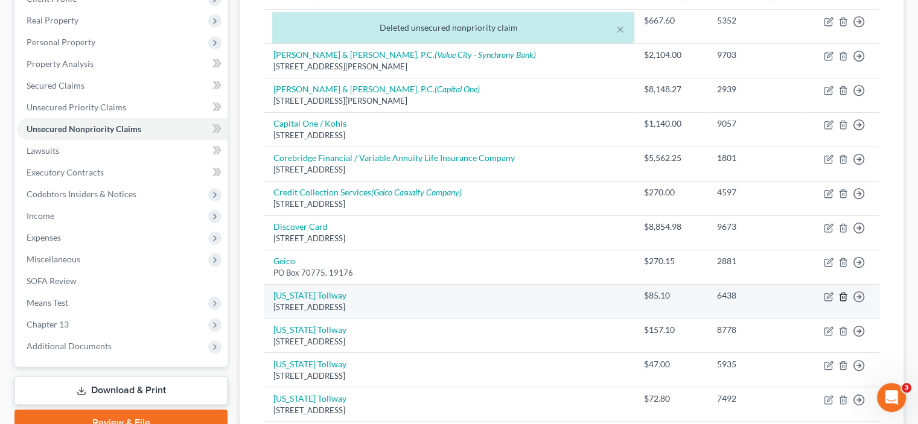
click at [845, 298] on icon "button" at bounding box center [844, 297] width 10 height 10
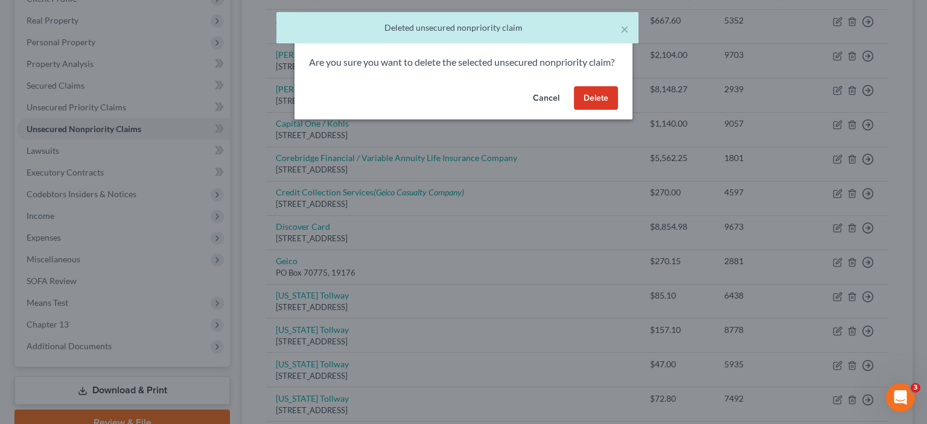
click at [598, 110] on button "Delete" at bounding box center [596, 98] width 44 height 24
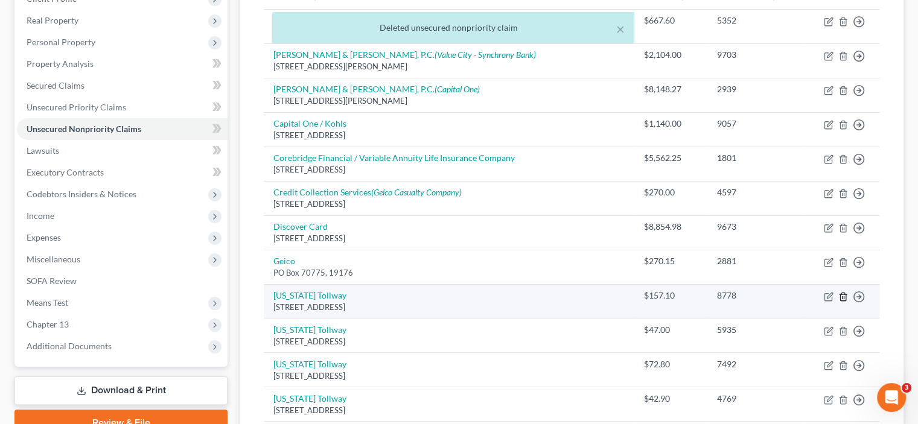
click at [843, 295] on polyline "button" at bounding box center [843, 295] width 7 height 0
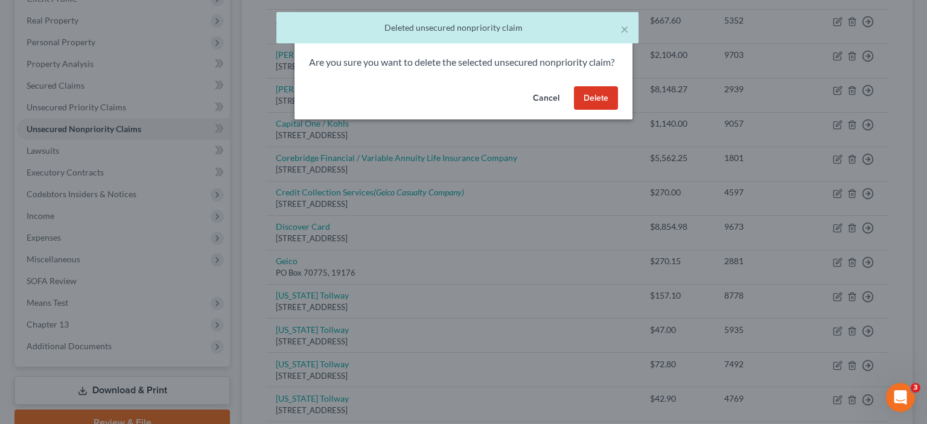
click at [595, 110] on button "Delete" at bounding box center [596, 98] width 44 height 24
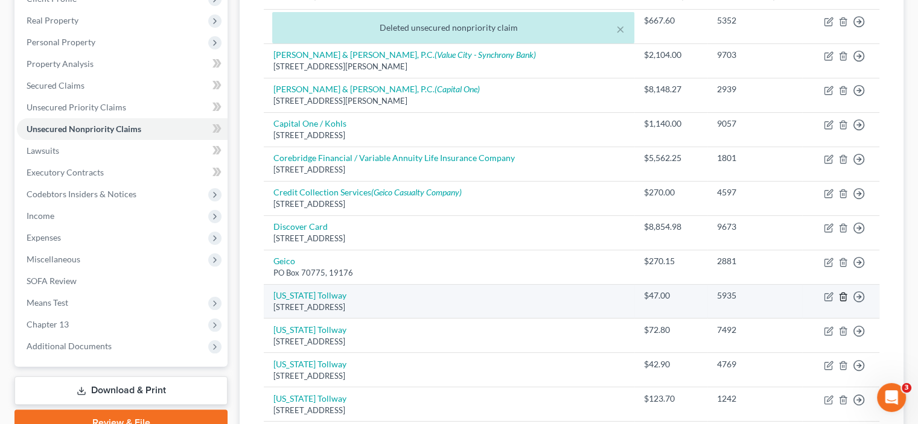
click at [842, 299] on icon "button" at bounding box center [844, 297] width 10 height 10
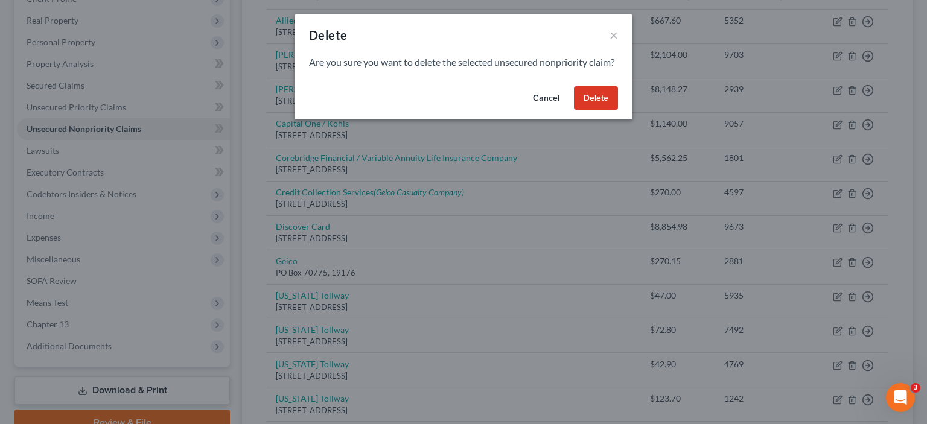
click at [605, 102] on button "Delete" at bounding box center [596, 98] width 44 height 24
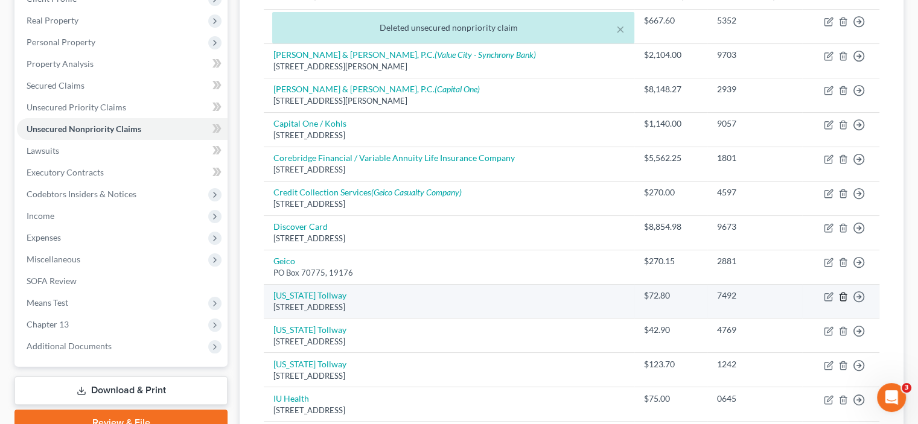
click at [842, 298] on icon "button" at bounding box center [844, 297] width 10 height 10
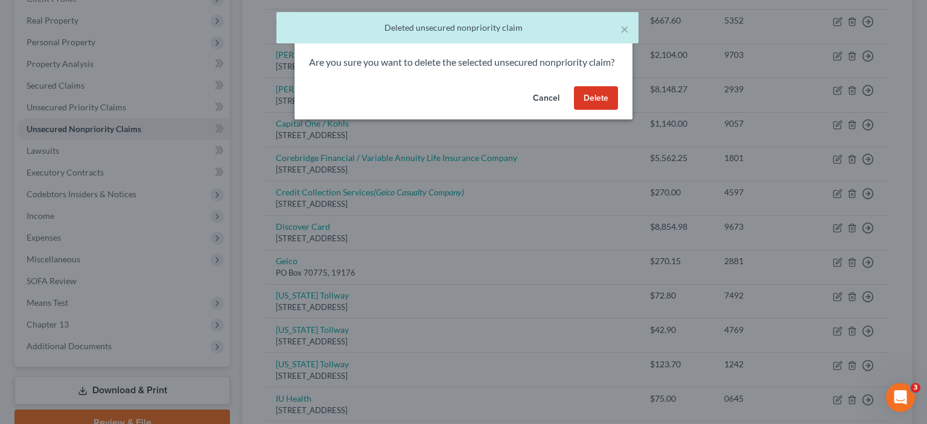
click at [594, 101] on button "Delete" at bounding box center [596, 98] width 44 height 24
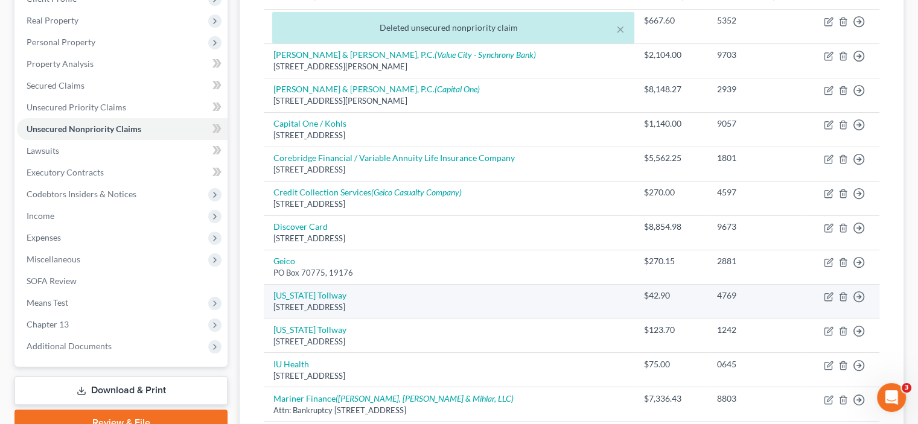
click at [838, 300] on td "Move to D Move to E Move to G Move to Notice Only" at bounding box center [840, 301] width 77 height 34
click at [840, 296] on icon "button" at bounding box center [842, 297] width 5 height 8
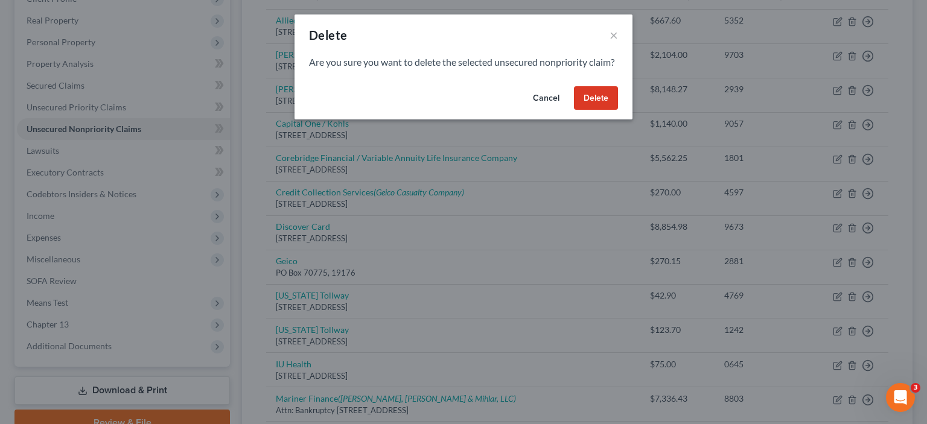
click at [590, 110] on button "Delete" at bounding box center [596, 98] width 44 height 24
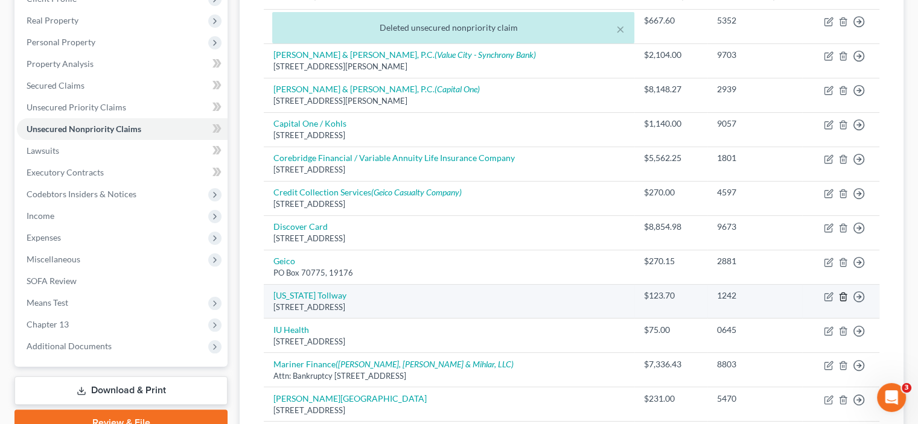
click at [843, 296] on line "button" at bounding box center [843, 297] width 0 height 2
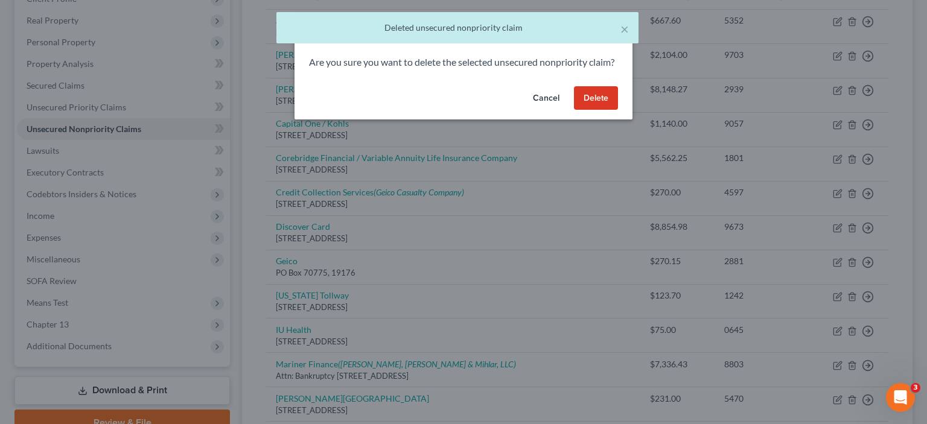
click at [604, 110] on button "Delete" at bounding box center [596, 98] width 44 height 24
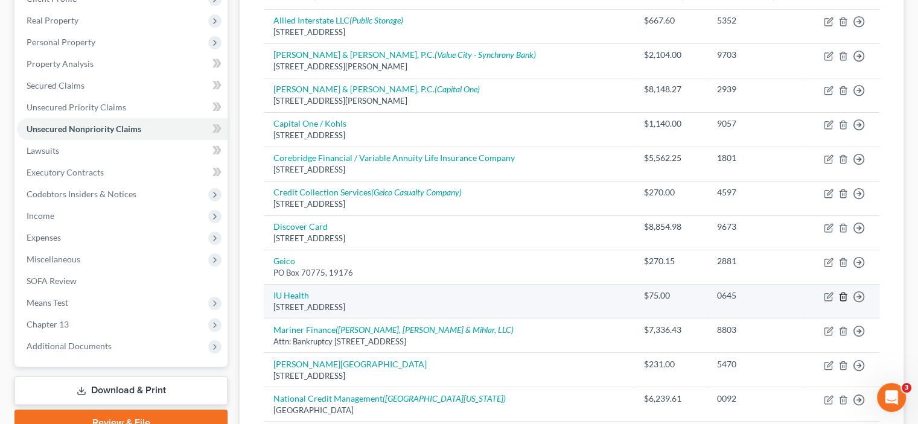
click at [840, 292] on icon "button" at bounding box center [844, 297] width 10 height 10
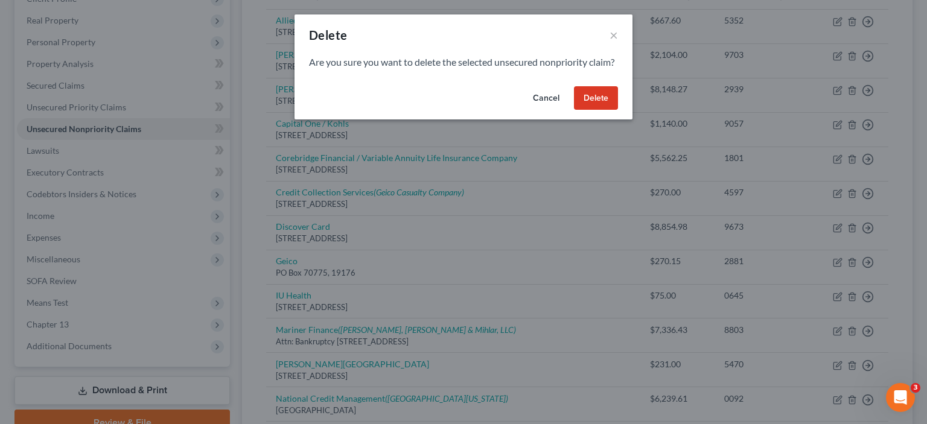
click at [589, 108] on button "Delete" at bounding box center [596, 98] width 44 height 24
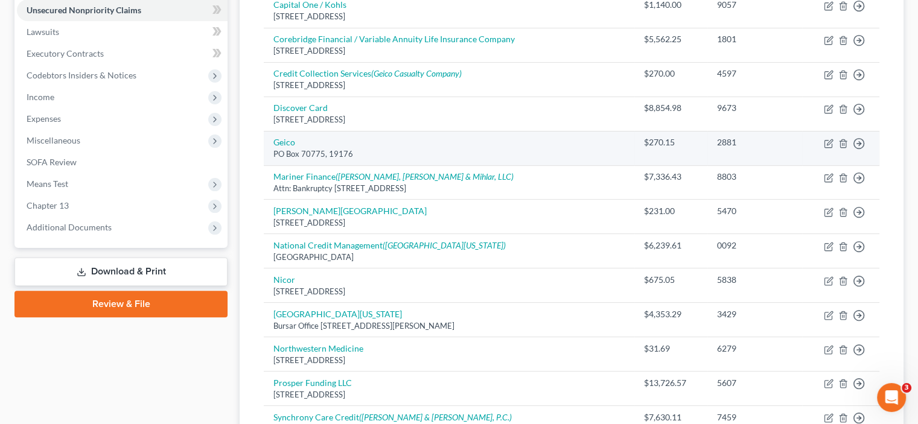
scroll to position [302, 0]
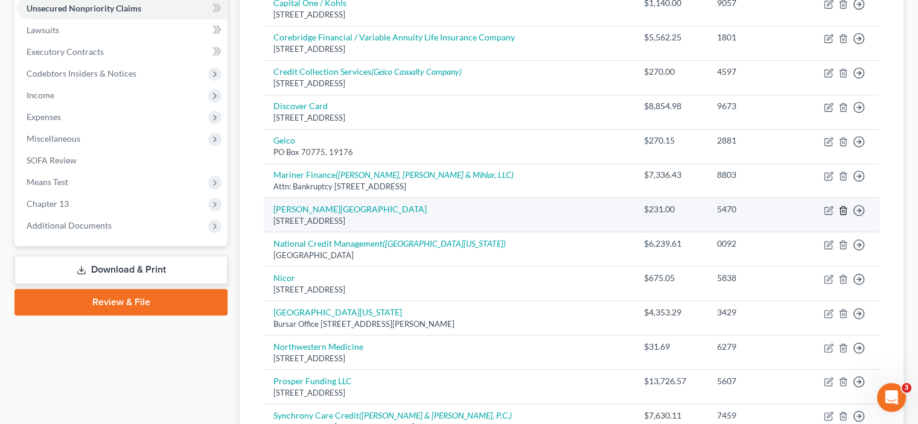
click at [843, 210] on line "button" at bounding box center [843, 211] width 0 height 2
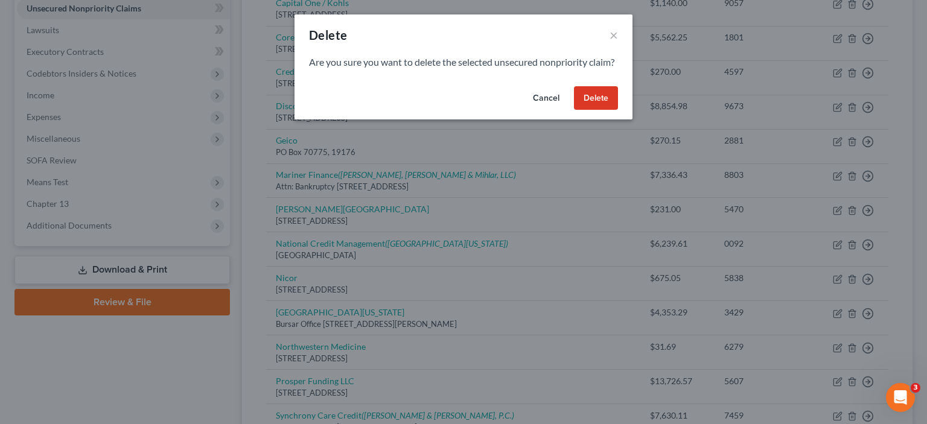
click at [610, 110] on button "Delete" at bounding box center [596, 98] width 44 height 24
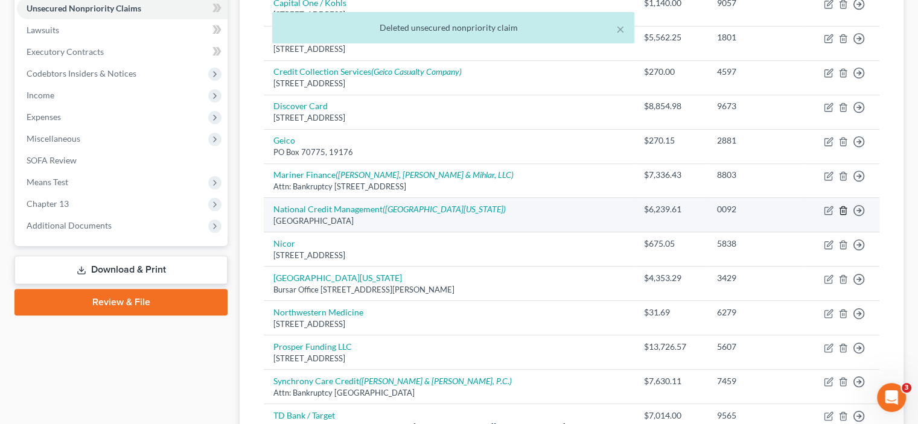
click at [847, 210] on icon "button" at bounding box center [844, 211] width 10 height 10
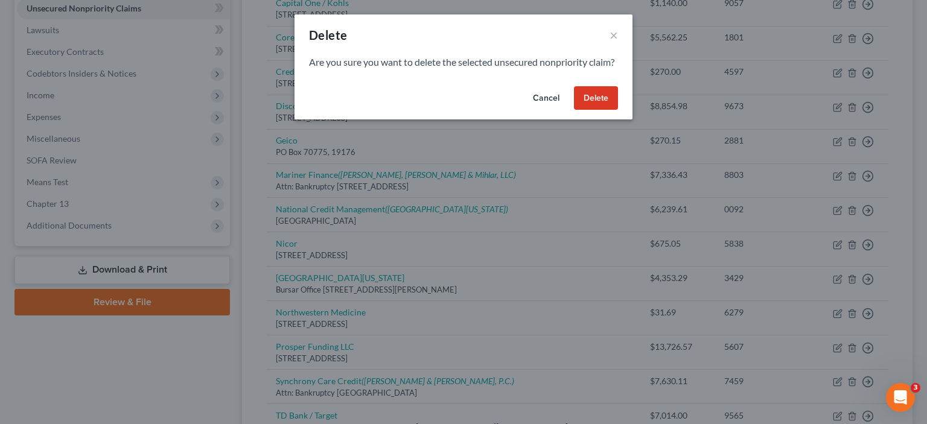
click at [590, 110] on button "Delete" at bounding box center [596, 98] width 44 height 24
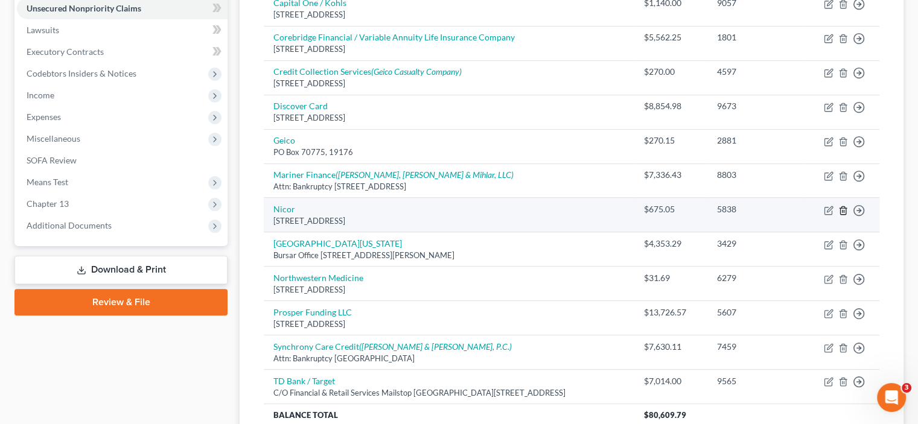
click at [840, 208] on icon "button" at bounding box center [842, 211] width 5 height 8
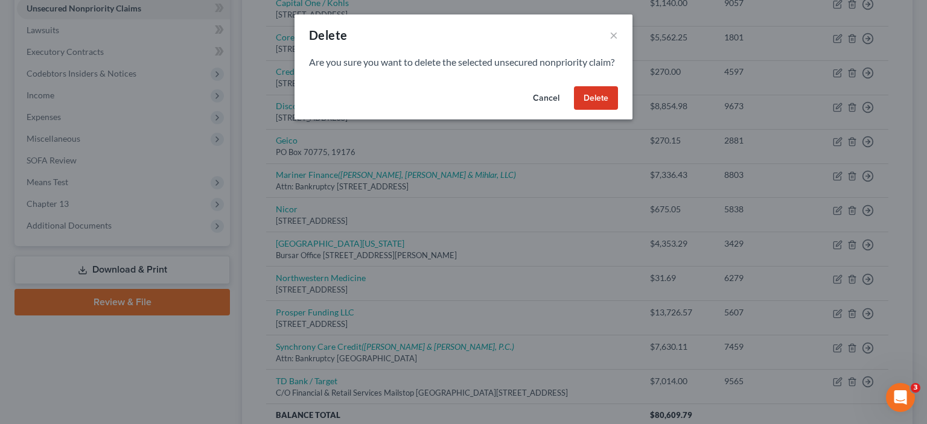
click at [606, 110] on button "Delete" at bounding box center [596, 98] width 44 height 24
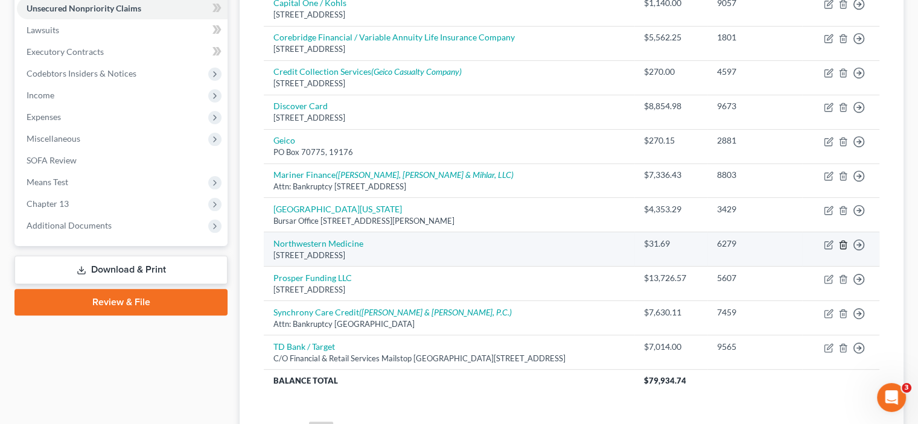
click at [841, 243] on icon "button" at bounding box center [844, 245] width 10 height 10
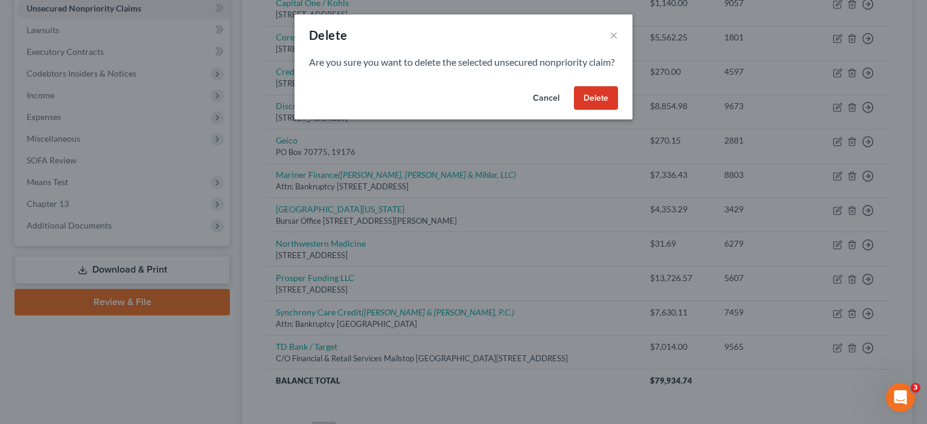
click at [597, 108] on button "Delete" at bounding box center [596, 98] width 44 height 24
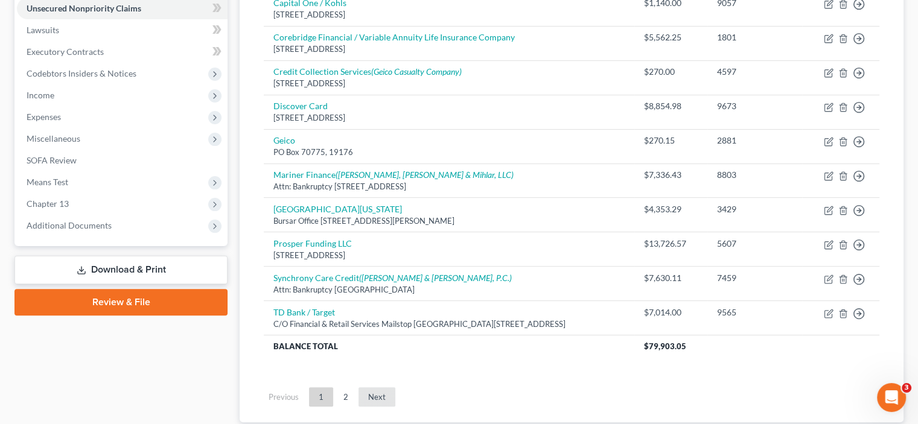
click at [382, 392] on link "Next" at bounding box center [377, 397] width 37 height 19
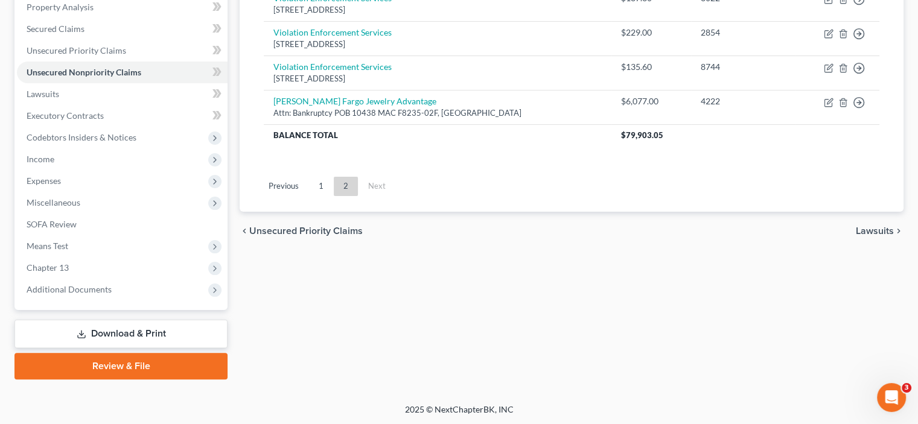
scroll to position [0, 0]
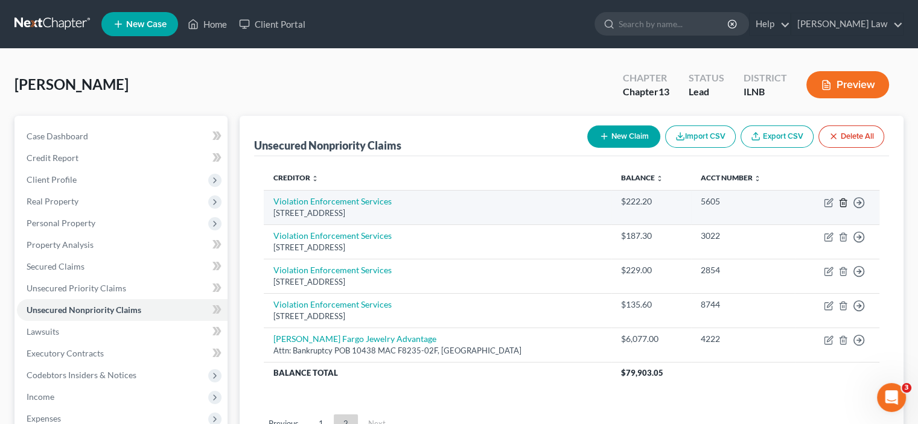
click at [840, 205] on icon "button" at bounding box center [842, 203] width 5 height 8
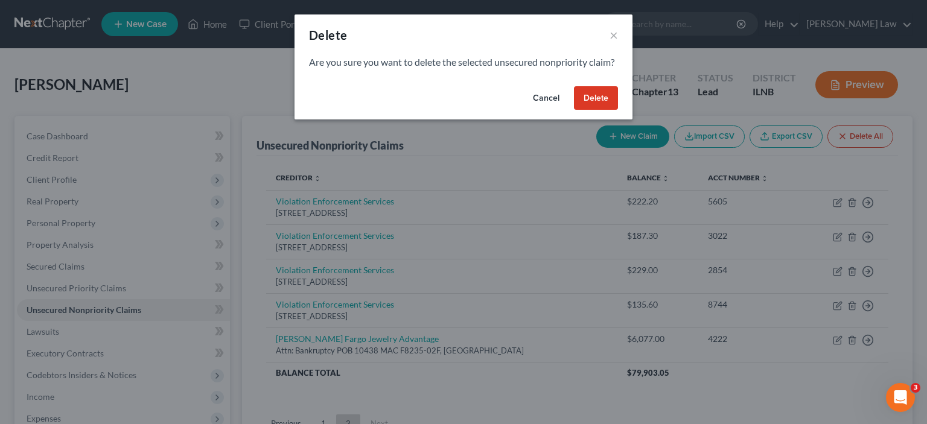
click at [586, 103] on button "Delete" at bounding box center [596, 98] width 44 height 24
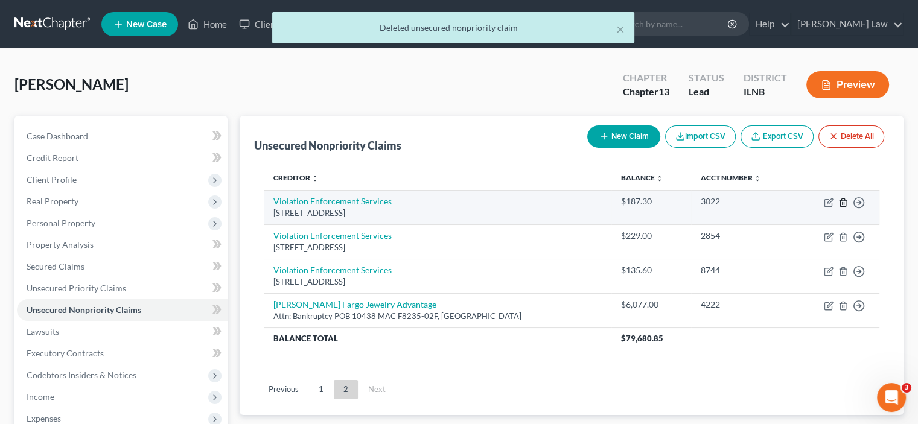
click at [839, 199] on icon "button" at bounding box center [844, 203] width 10 height 10
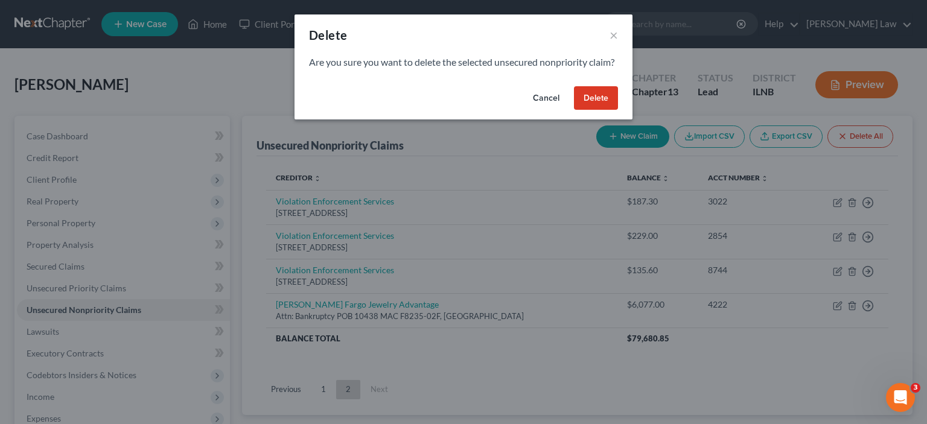
click at [600, 110] on button "Delete" at bounding box center [596, 98] width 44 height 24
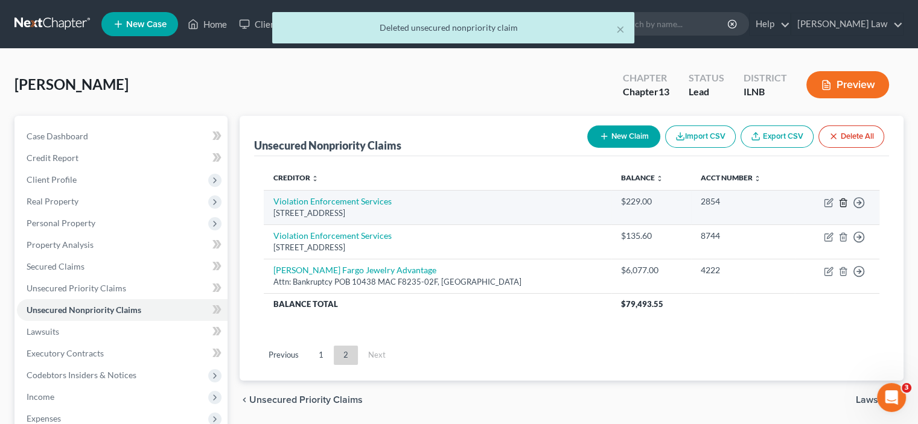
click at [840, 204] on icon "button" at bounding box center [842, 203] width 5 height 8
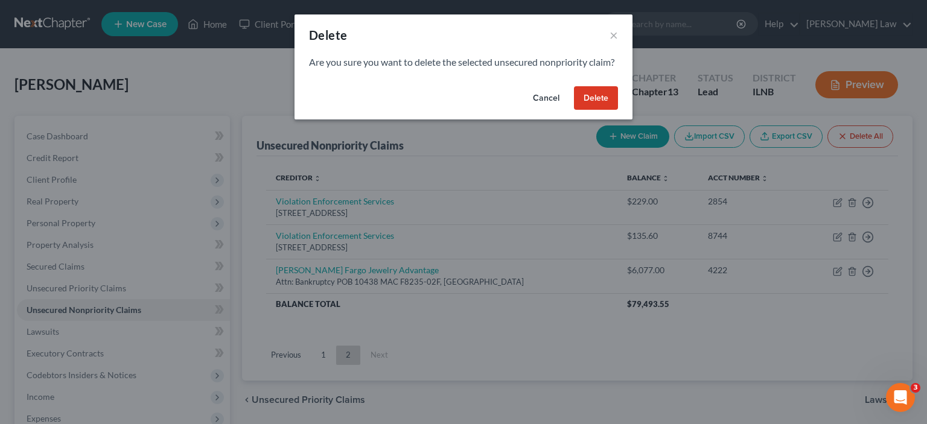
click at [575, 109] on button "Delete" at bounding box center [596, 98] width 44 height 24
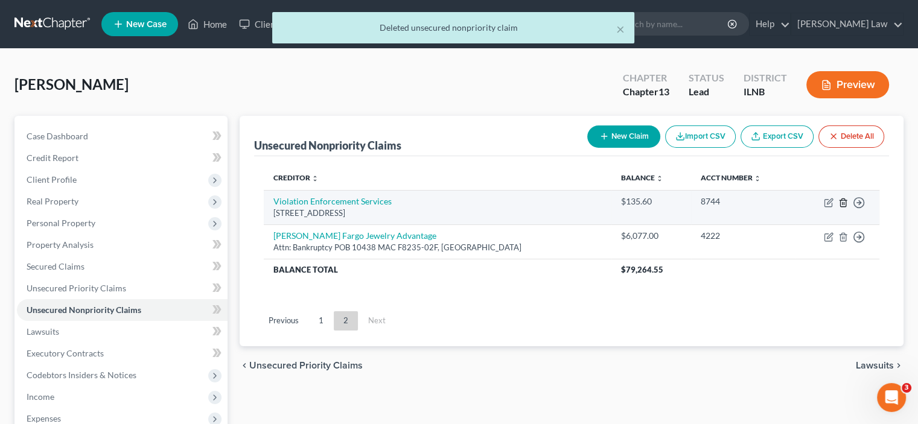
click at [845, 202] on icon "button" at bounding box center [844, 203] width 10 height 10
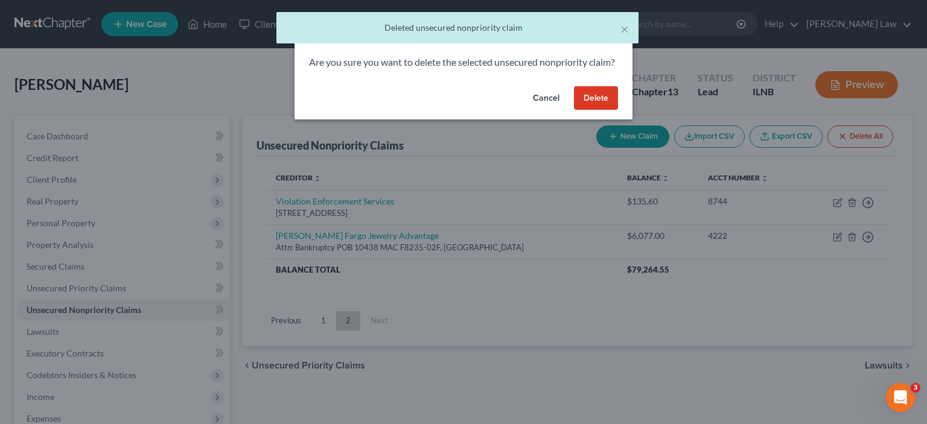
click at [601, 110] on button "Delete" at bounding box center [596, 98] width 44 height 24
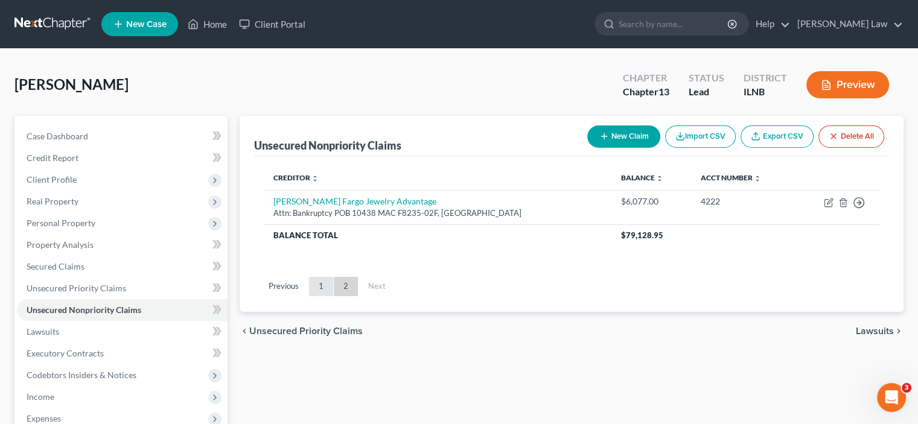
click at [330, 288] on link "1" at bounding box center [321, 286] width 24 height 19
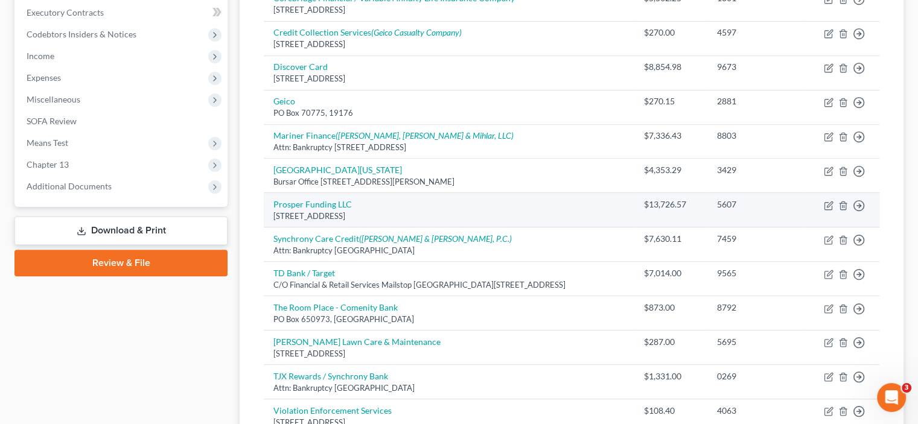
scroll to position [362, 0]
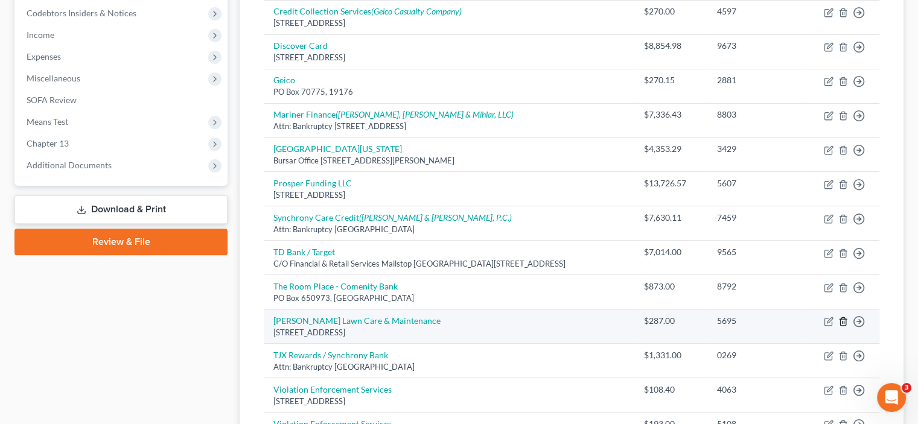
click at [843, 323] on icon "button" at bounding box center [844, 322] width 10 height 10
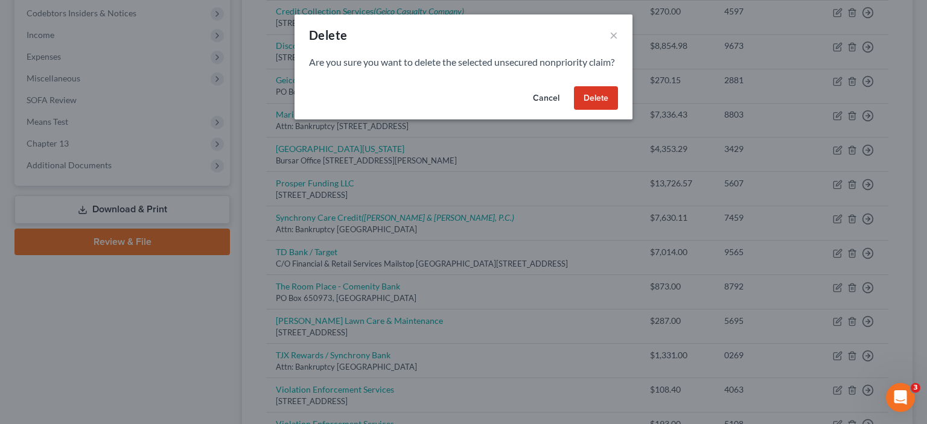
click at [609, 109] on button "Delete" at bounding box center [596, 98] width 44 height 24
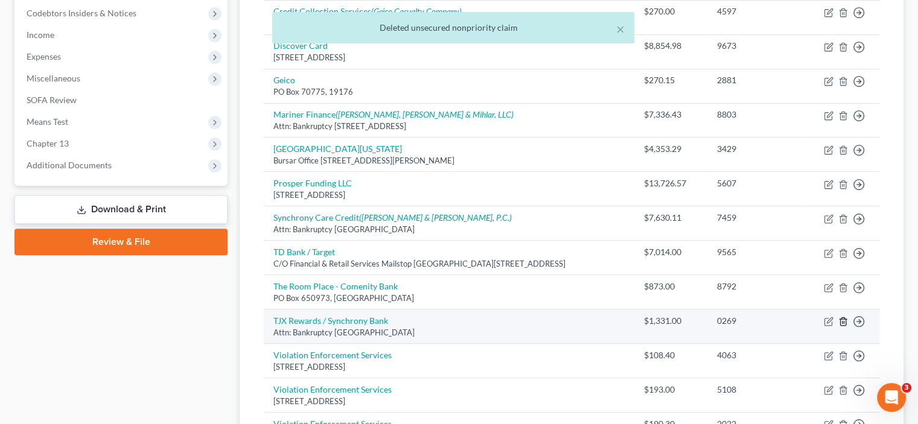
click at [846, 318] on icon "button" at bounding box center [842, 322] width 5 height 8
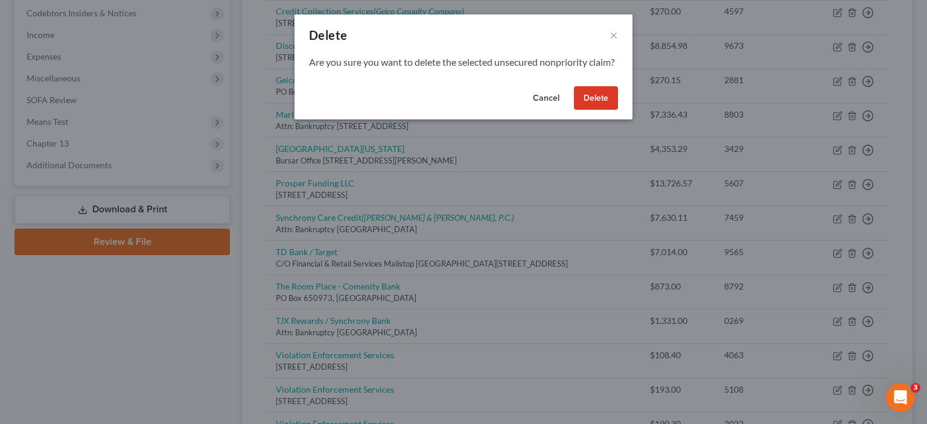
click at [598, 110] on button "Delete" at bounding box center [596, 98] width 44 height 24
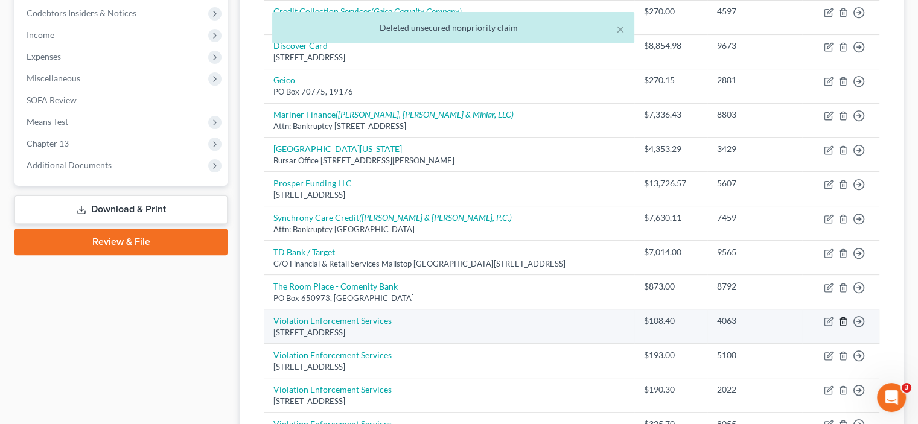
click at [839, 322] on icon "button" at bounding box center [844, 322] width 10 height 10
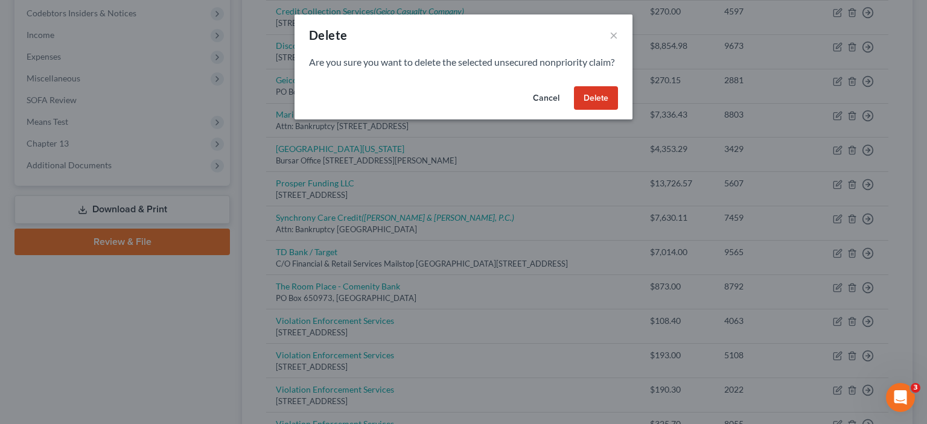
click at [608, 110] on button "Delete" at bounding box center [596, 98] width 44 height 24
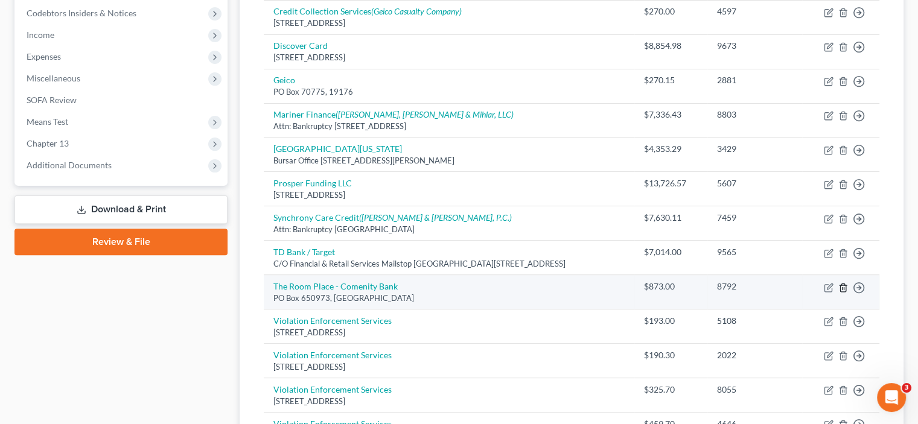
click at [843, 287] on icon "button" at bounding box center [844, 288] width 10 height 10
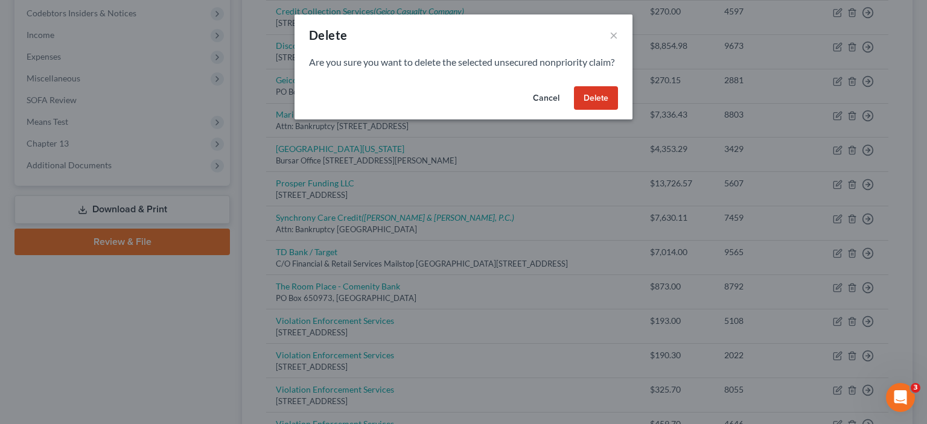
click at [586, 106] on button "Delete" at bounding box center [596, 98] width 44 height 24
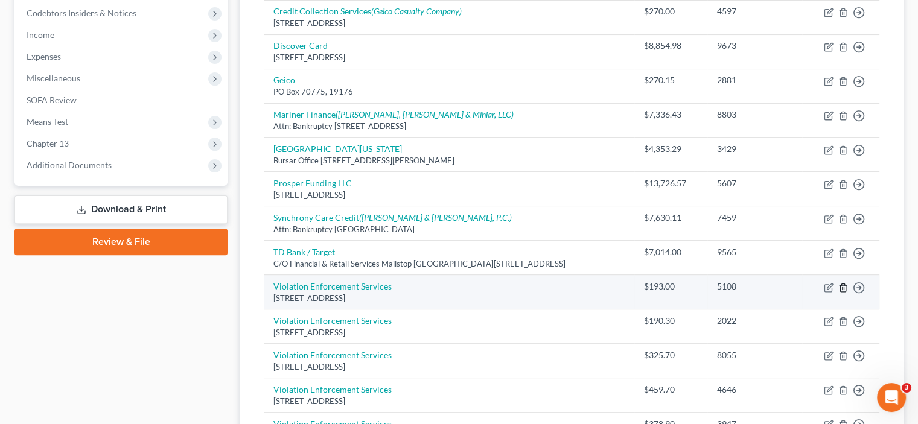
click at [845, 283] on icon "button" at bounding box center [844, 288] width 10 height 10
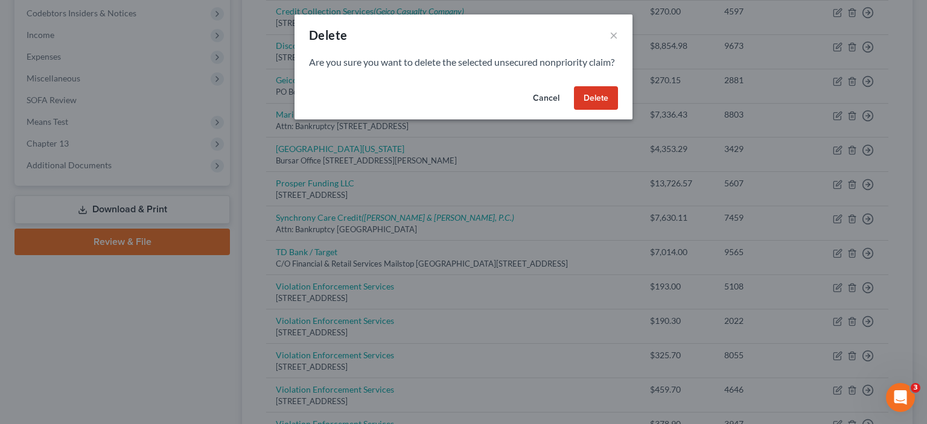
click at [578, 110] on button "Delete" at bounding box center [596, 98] width 44 height 24
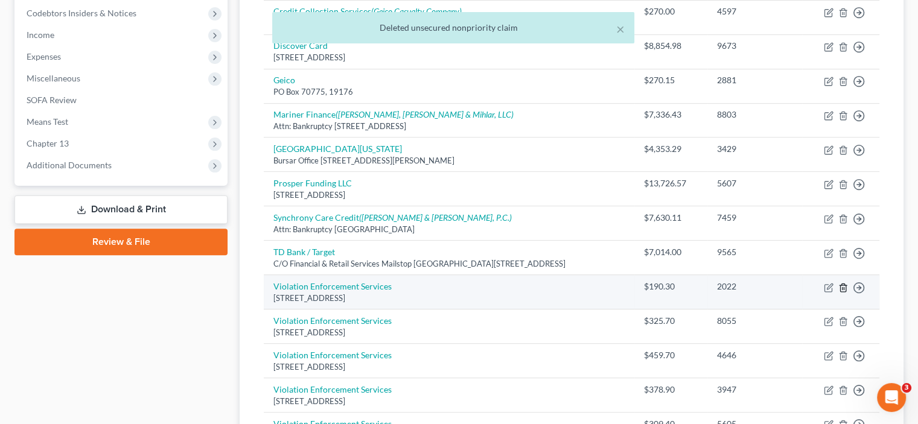
click at [845, 284] on icon "button" at bounding box center [844, 288] width 10 height 10
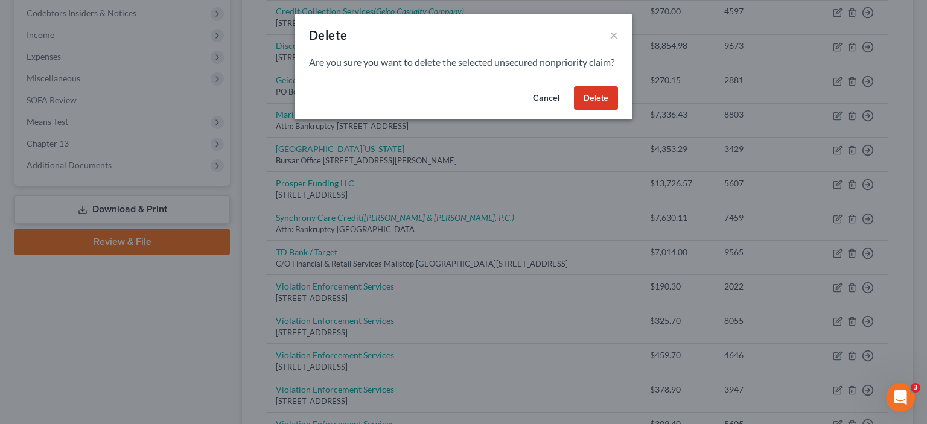
click at [611, 104] on button "Delete" at bounding box center [596, 98] width 44 height 24
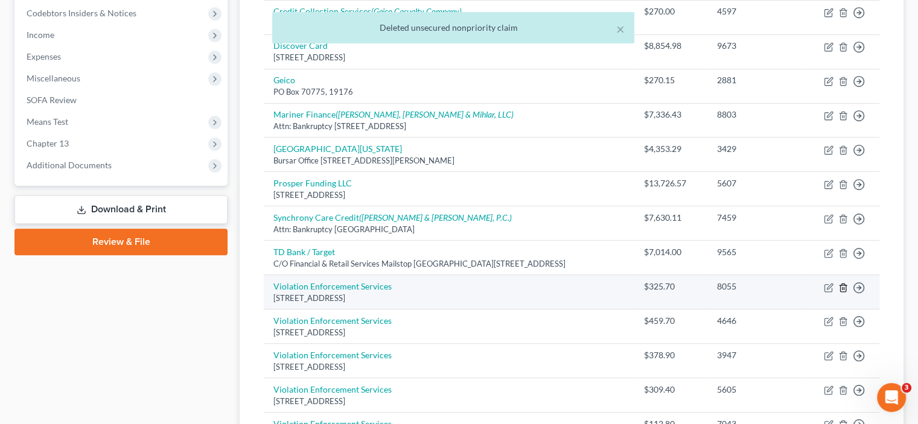
click at [845, 287] on icon "button" at bounding box center [842, 288] width 5 height 8
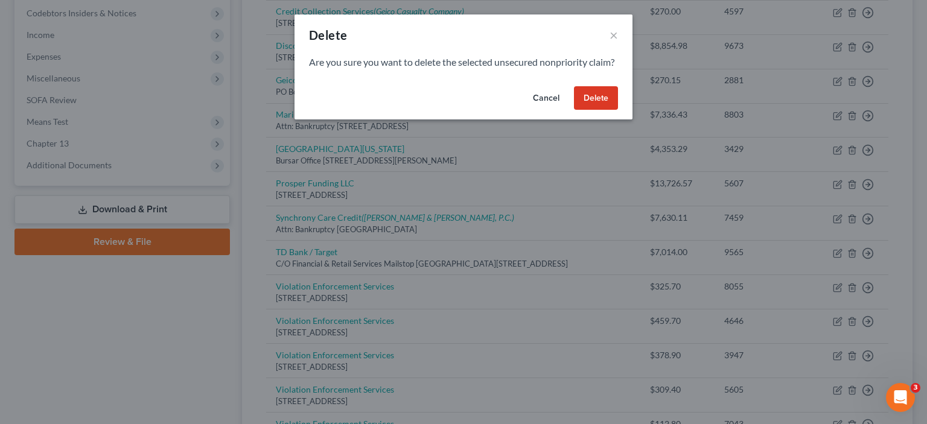
click at [598, 106] on button "Delete" at bounding box center [596, 98] width 44 height 24
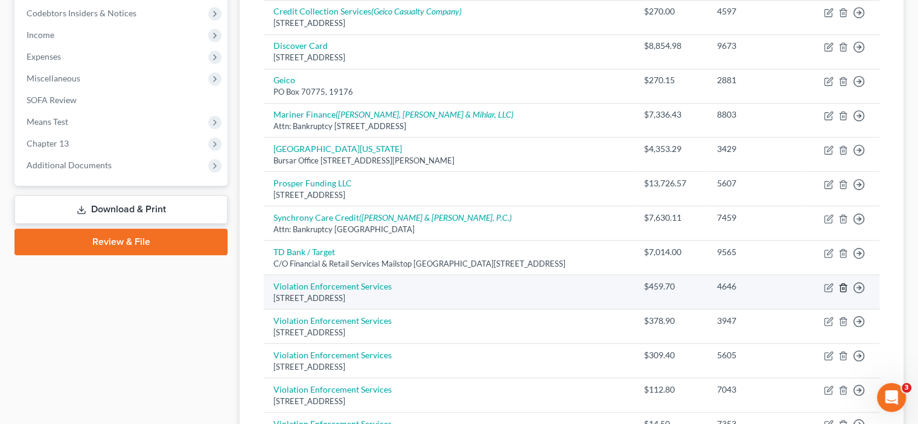
click at [839, 284] on icon "button" at bounding box center [844, 288] width 10 height 10
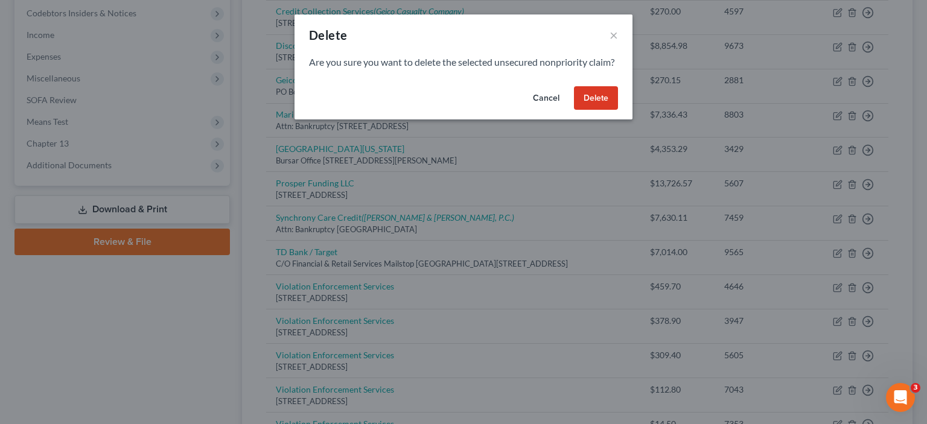
click at [578, 110] on button "Delete" at bounding box center [596, 98] width 44 height 24
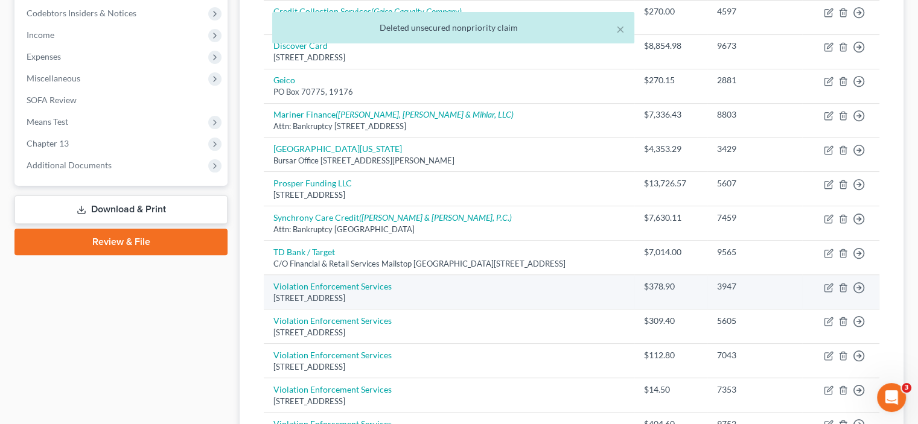
click at [555, 293] on div "[STREET_ADDRESS]" at bounding box center [449, 298] width 351 height 11
click at [839, 287] on icon "button" at bounding box center [844, 288] width 10 height 10
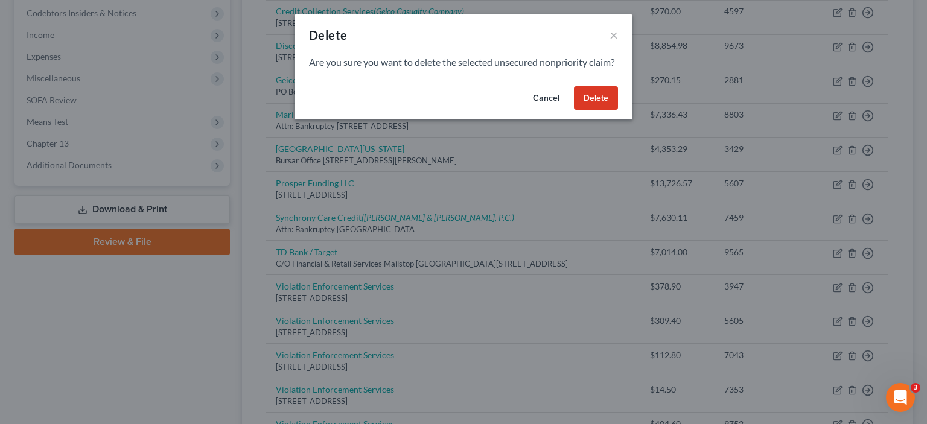
click at [604, 108] on button "Delete" at bounding box center [596, 98] width 44 height 24
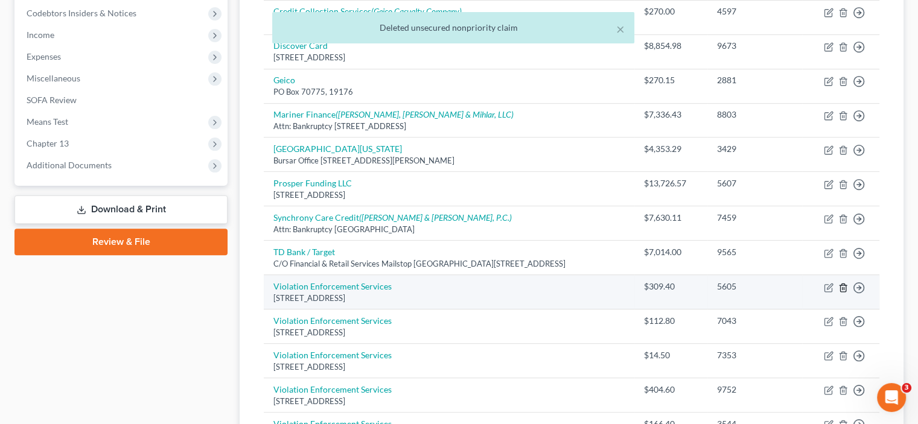
click at [842, 285] on icon "button" at bounding box center [844, 288] width 10 height 10
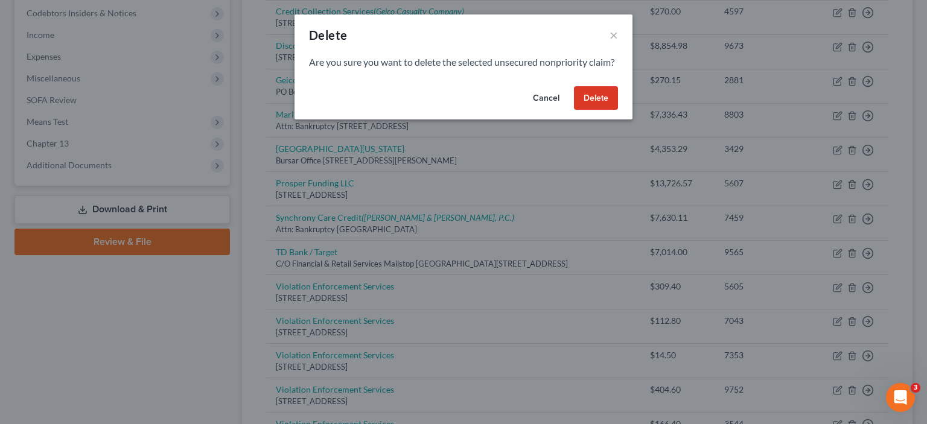
click at [590, 107] on button "Delete" at bounding box center [596, 98] width 44 height 24
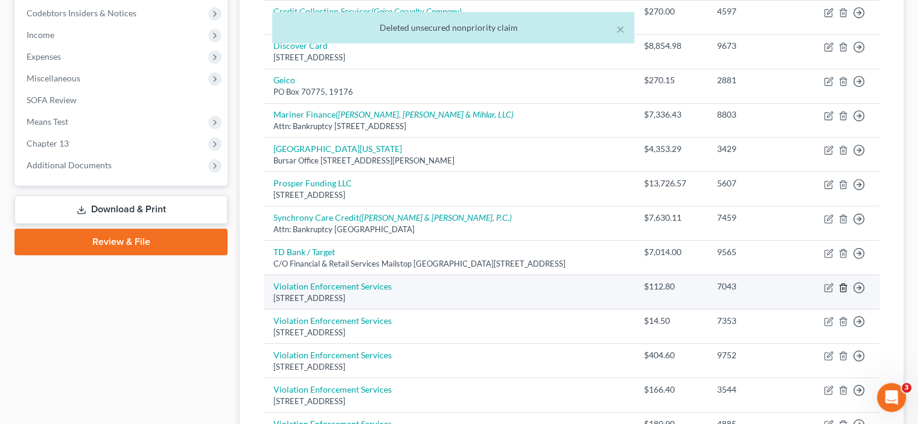
click at [844, 284] on icon "button" at bounding box center [844, 288] width 10 height 10
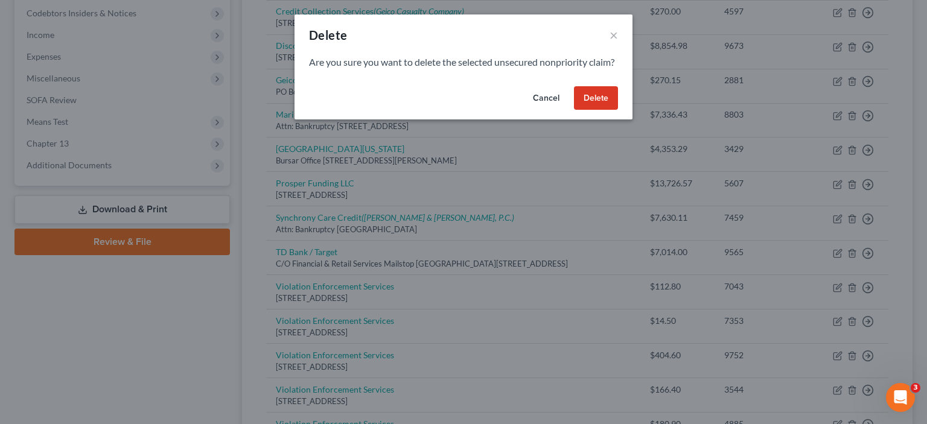
click at [597, 103] on button "Delete" at bounding box center [596, 98] width 44 height 24
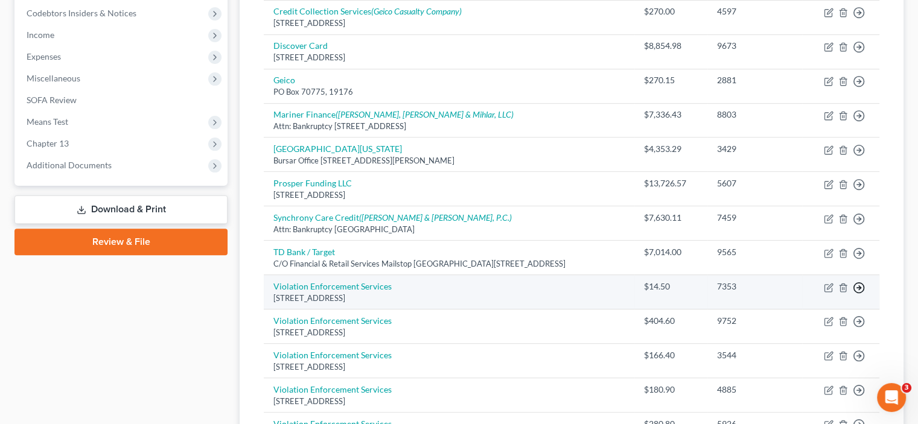
drag, startPoint x: 857, startPoint y: 284, endPoint x: 877, endPoint y: 274, distance: 21.9
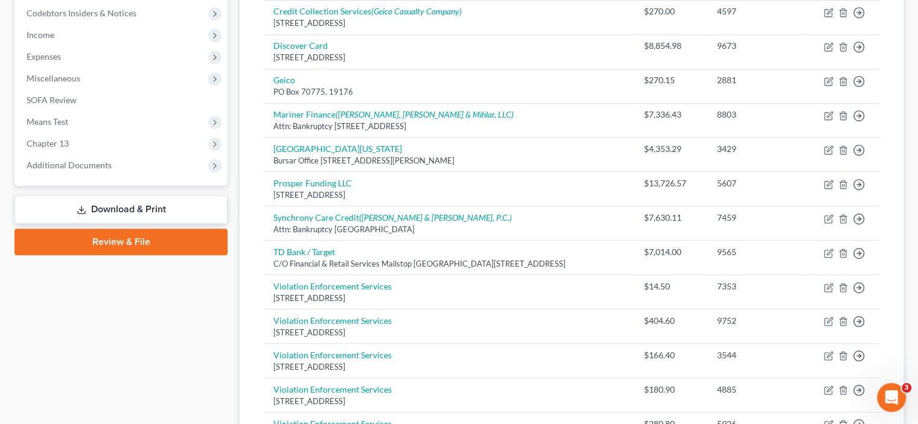
drag, startPoint x: 877, startPoint y: 274, endPoint x: 909, endPoint y: 237, distance: 48.8
click at [909, 237] on div "Unsecured Nonpriority Claims New Claim Import CSV Export CSV Delete All Credito…" at bounding box center [572, 181] width 676 height 854
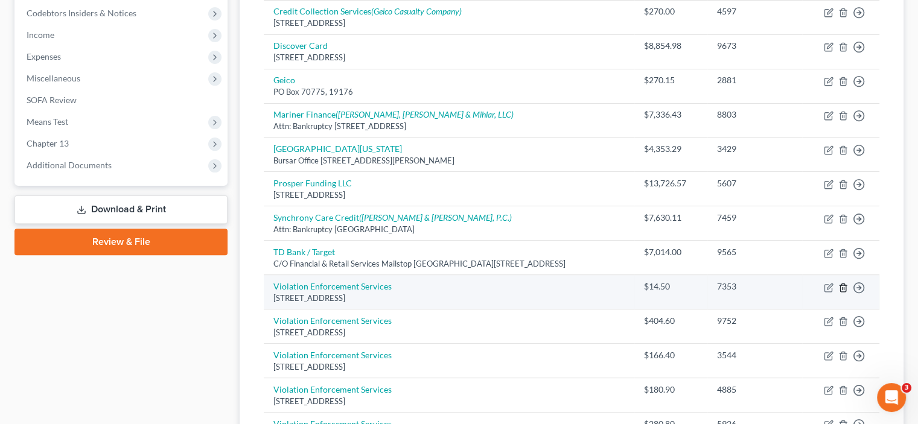
click at [846, 286] on icon "button" at bounding box center [842, 288] width 5 height 8
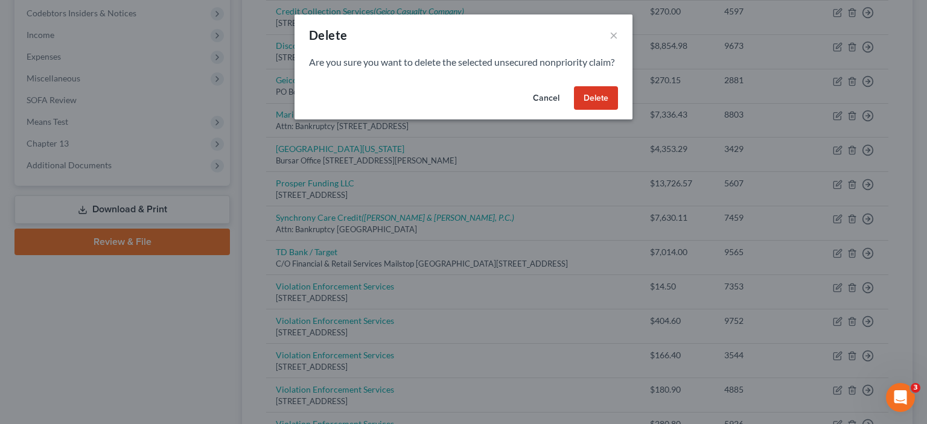
click at [594, 110] on button "Delete" at bounding box center [596, 98] width 44 height 24
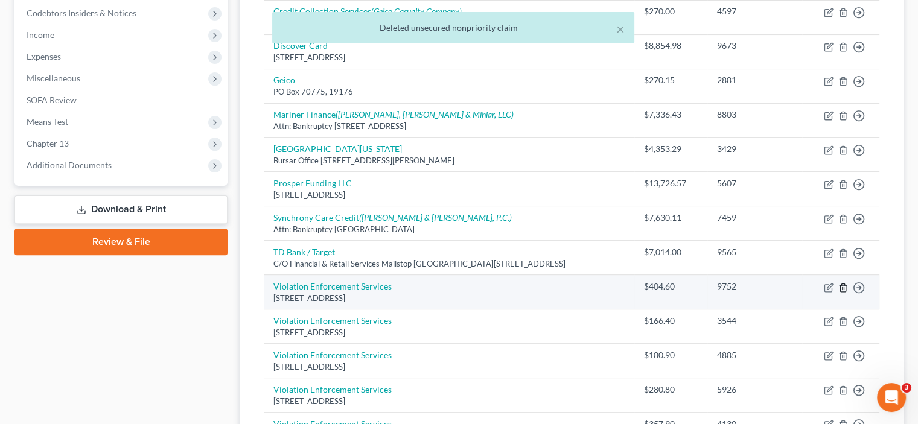
click at [841, 283] on icon "button" at bounding box center [844, 288] width 10 height 10
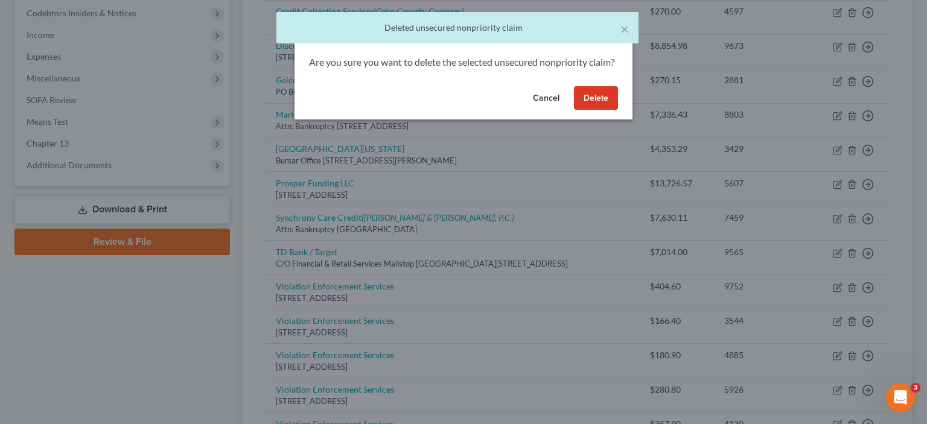
click at [580, 106] on button "Delete" at bounding box center [596, 98] width 44 height 24
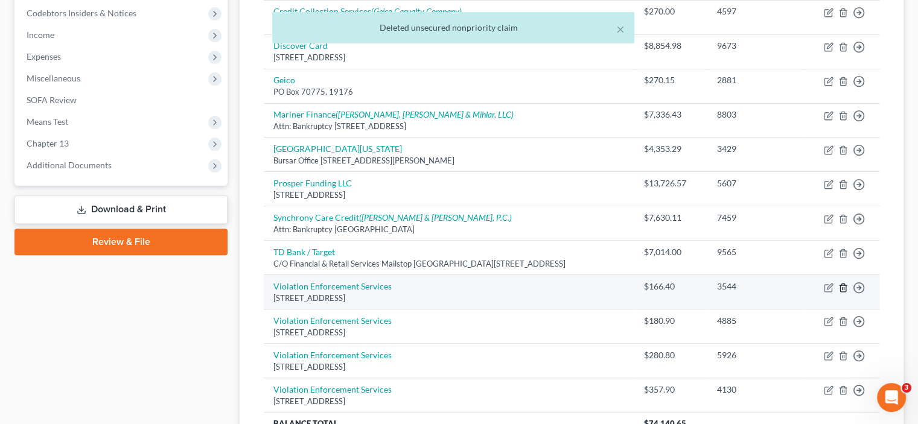
click at [846, 284] on icon "button" at bounding box center [842, 288] width 5 height 8
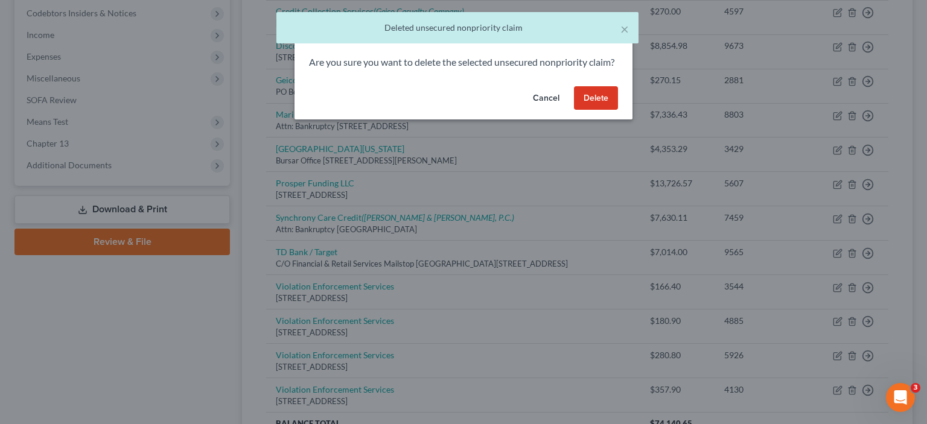
click at [609, 110] on button "Delete" at bounding box center [596, 98] width 44 height 24
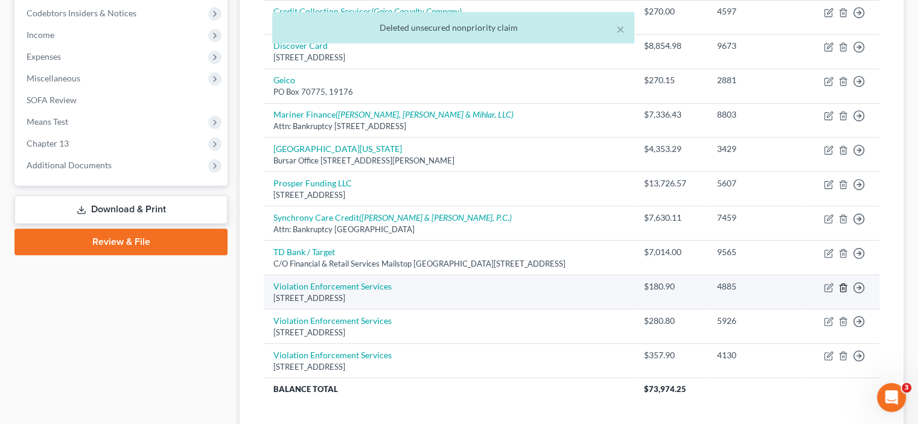
click at [840, 283] on icon "button" at bounding box center [844, 288] width 10 height 10
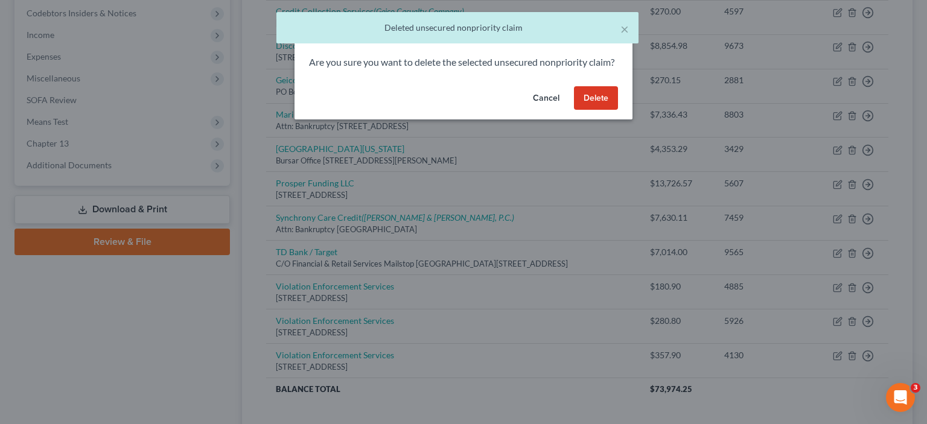
click at [597, 104] on button "Delete" at bounding box center [596, 98] width 44 height 24
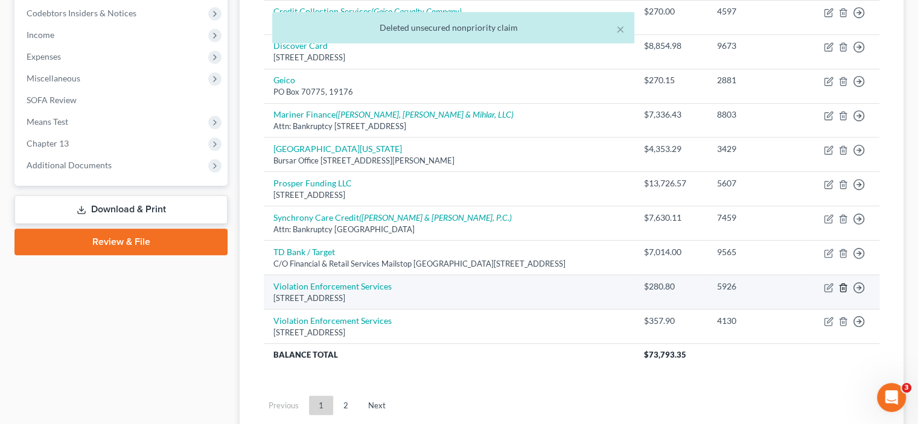
click at [844, 287] on line "button" at bounding box center [844, 288] width 0 height 2
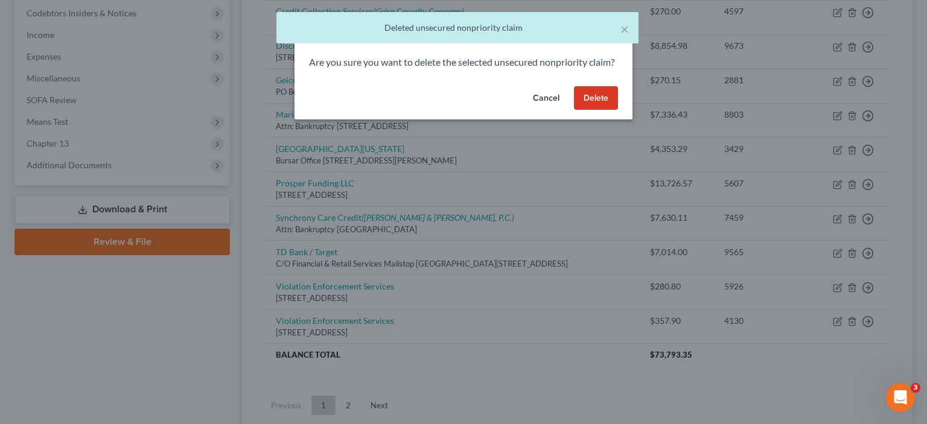
click at [607, 106] on button "Delete" at bounding box center [596, 98] width 44 height 24
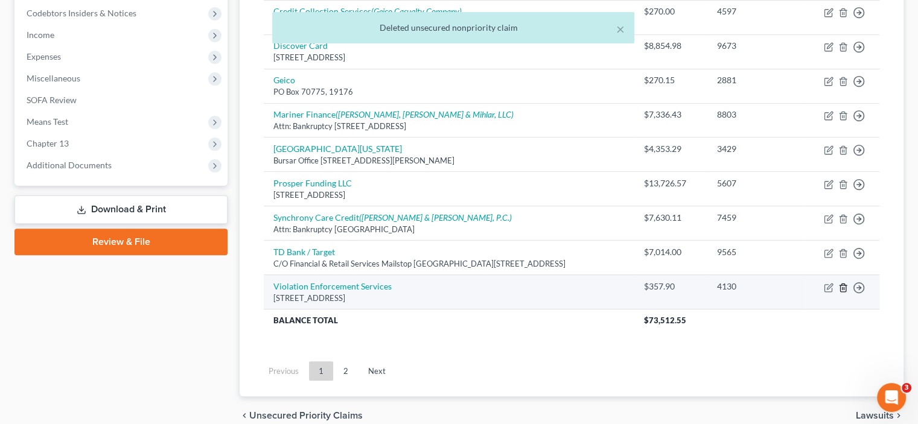
click at [847, 285] on icon "button" at bounding box center [844, 288] width 10 height 10
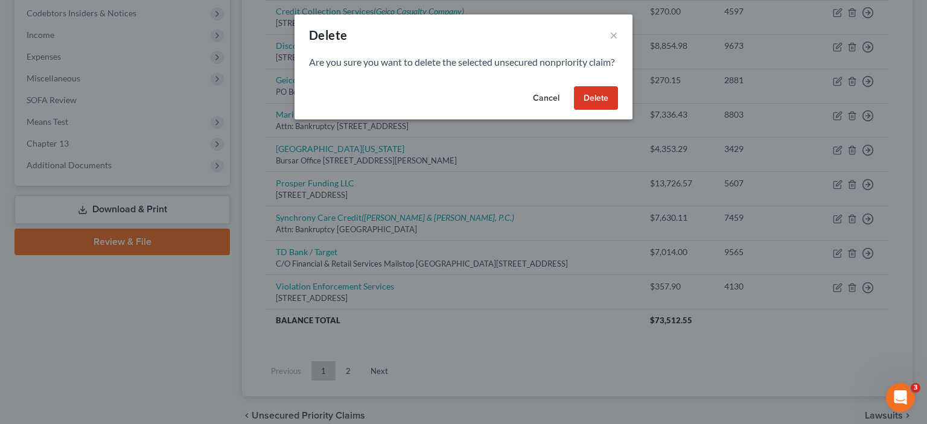
click at [603, 110] on button "Delete" at bounding box center [596, 98] width 44 height 24
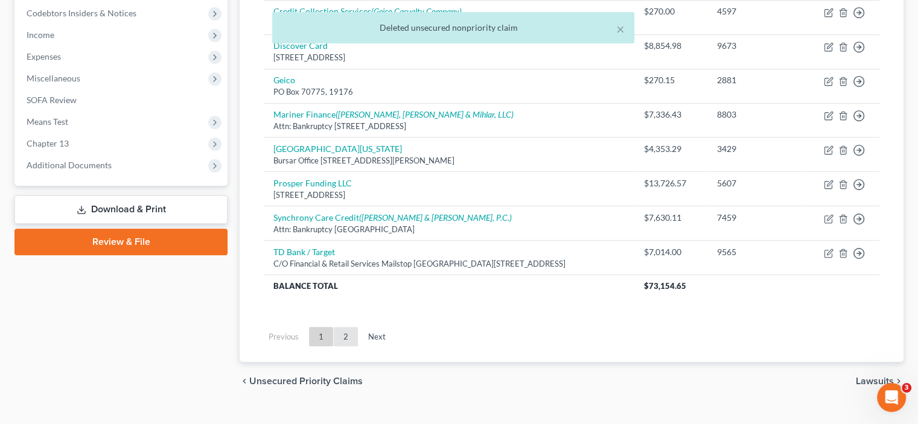
click at [345, 338] on link "2" at bounding box center [346, 336] width 24 height 19
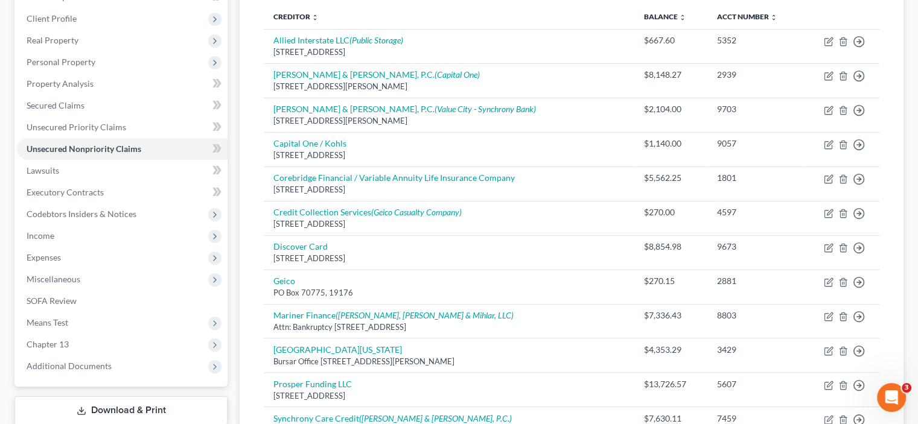
scroll to position [134, 0]
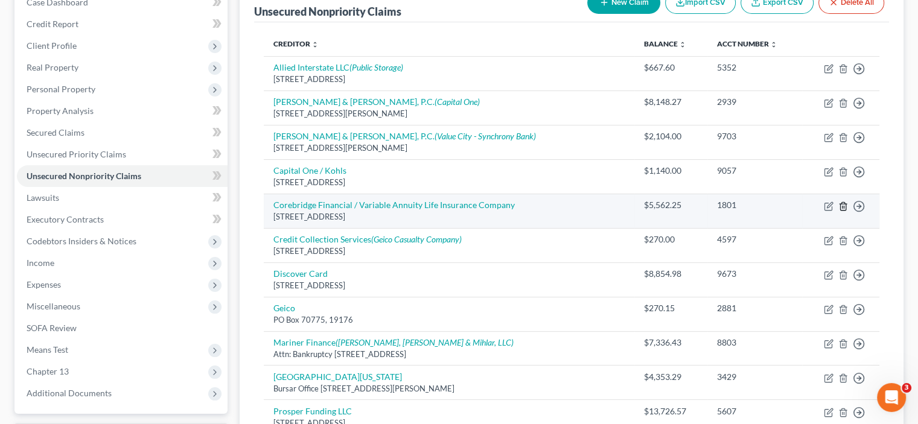
click at [842, 207] on icon "button" at bounding box center [844, 207] width 10 height 10
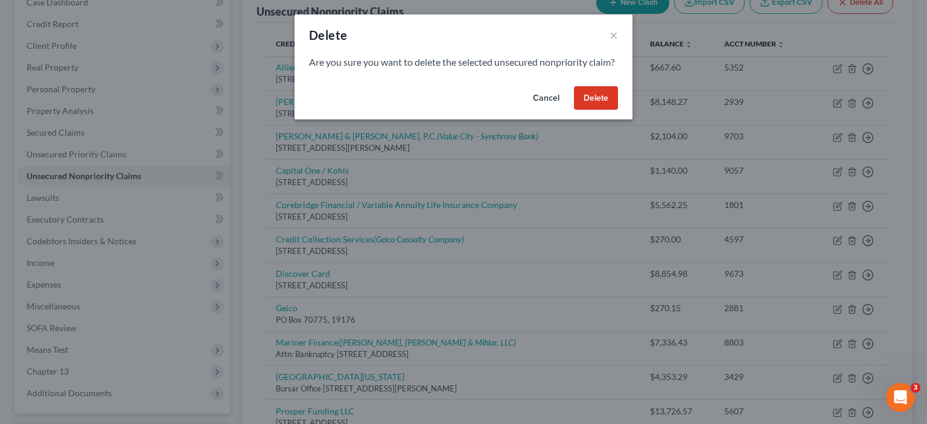
click at [604, 110] on button "Delete" at bounding box center [596, 98] width 44 height 24
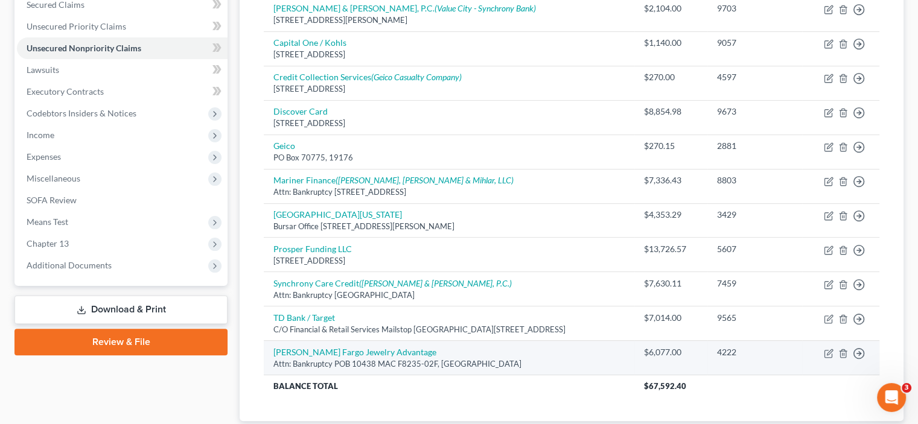
scroll to position [341, 0]
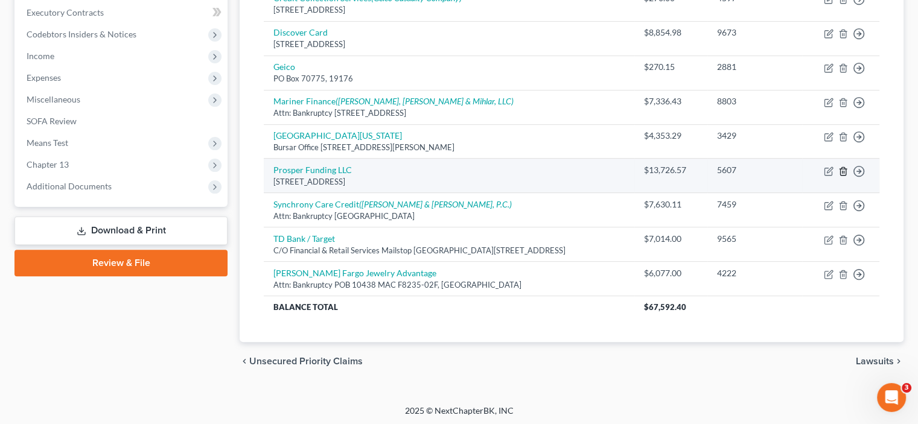
click at [841, 170] on icon "button" at bounding box center [844, 172] width 10 height 10
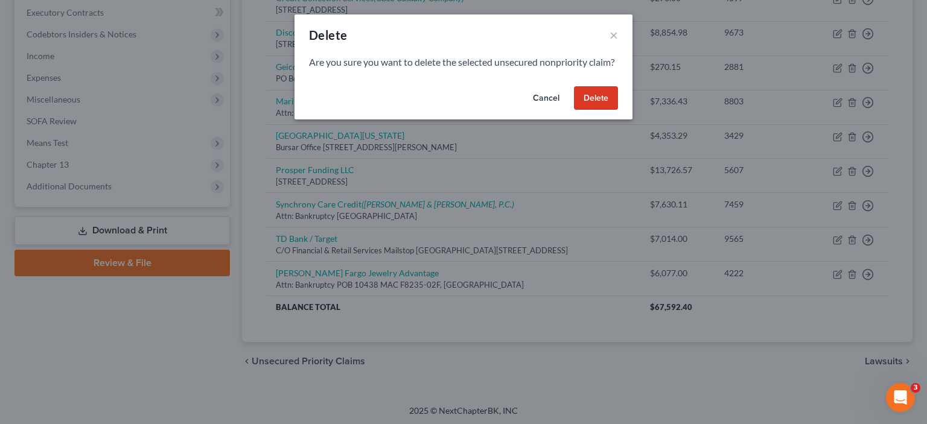
click at [593, 110] on button "Delete" at bounding box center [596, 98] width 44 height 24
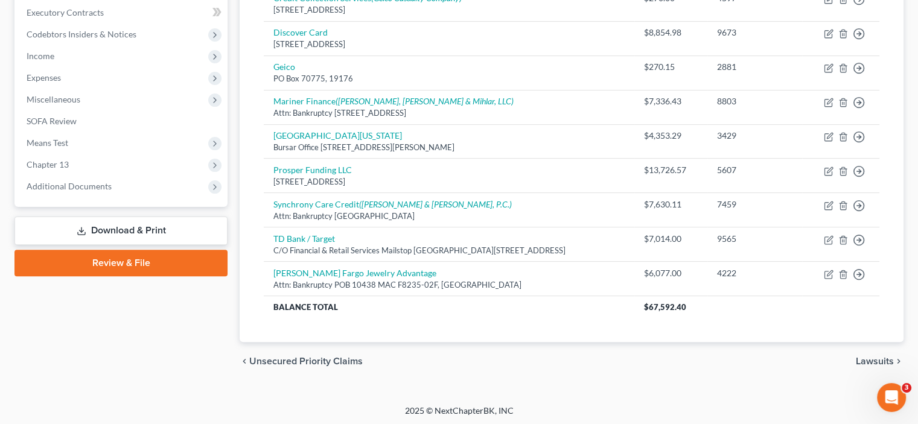
scroll to position [307, 0]
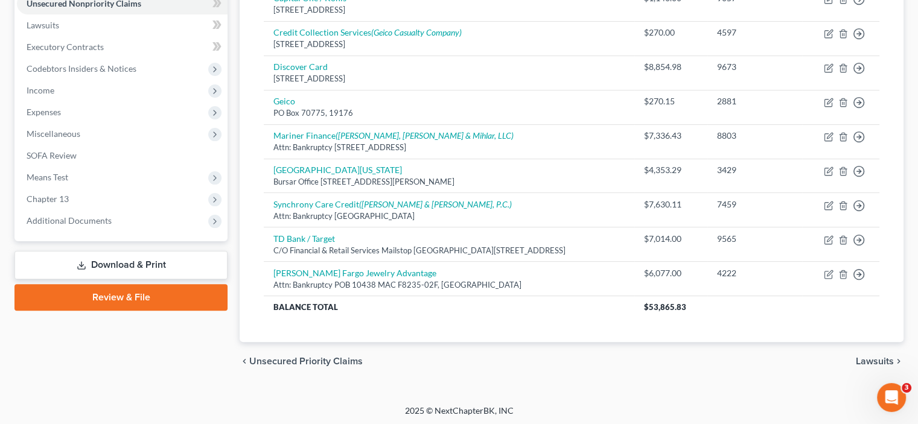
click at [880, 362] on span "Lawsuits" at bounding box center [875, 362] width 38 height 10
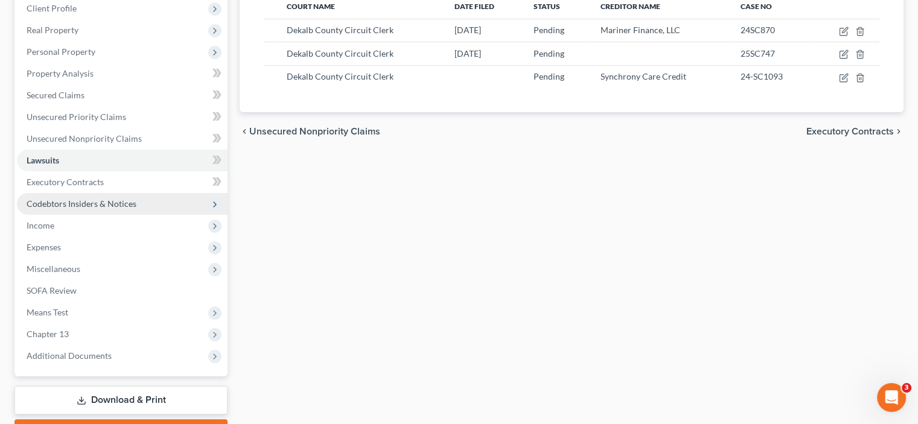
scroll to position [181, 0]
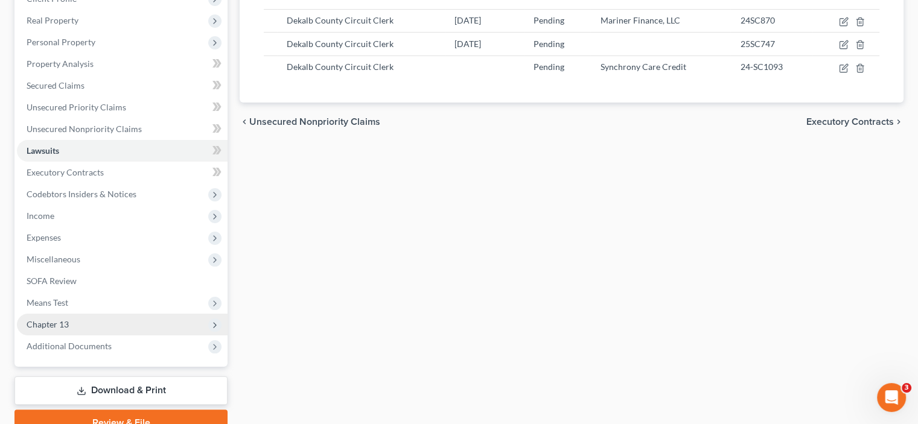
click at [60, 325] on span "Chapter 13" at bounding box center [48, 324] width 42 height 10
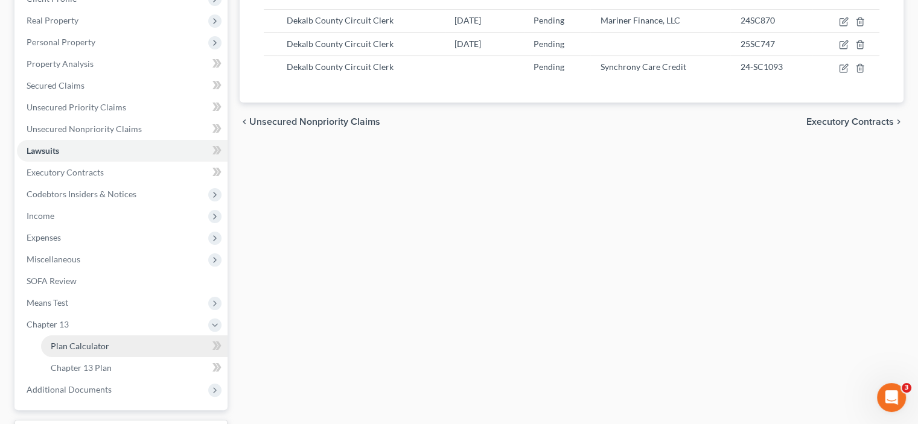
click at [95, 338] on link "Plan Calculator" at bounding box center [134, 347] width 187 height 22
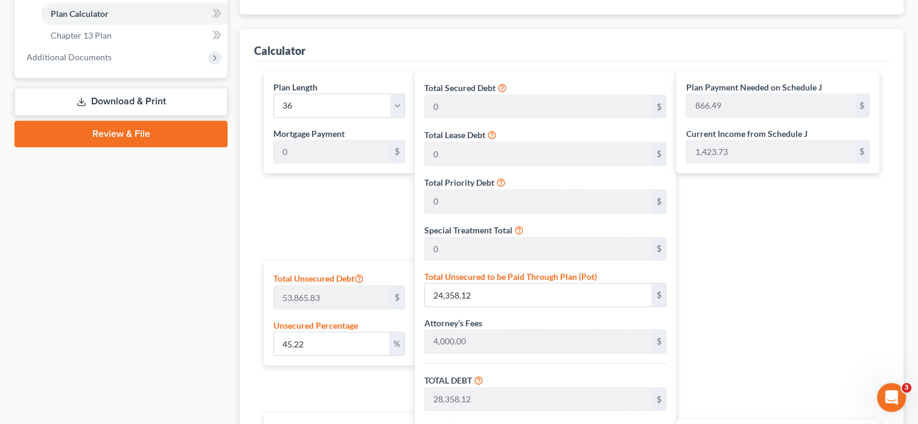
scroll to position [517, 0]
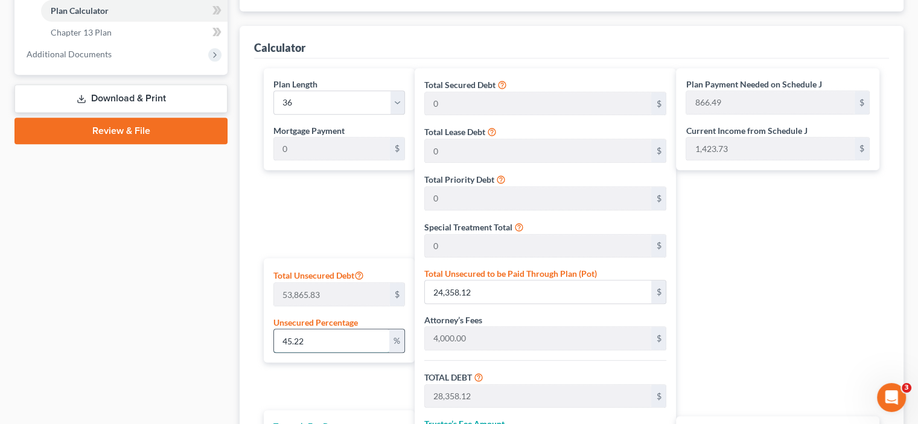
click at [315, 339] on input "45.22" at bounding box center [331, 341] width 115 height 23
click at [320, 100] on select "1 2 3 4 5 6 7 8 9 10 11 12 13 14 15 16 17 18 19 20 21 22 23 24 25 26 27 28 29 3…" at bounding box center [340, 103] width 132 height 24
click at [274, 91] on select "1 2 3 4 5 6 7 8 9 10 11 12 13 14 15 16 17 18 19 20 21 22 23 24 25 26 27 28 29 3…" at bounding box center [340, 103] width 132 height 24
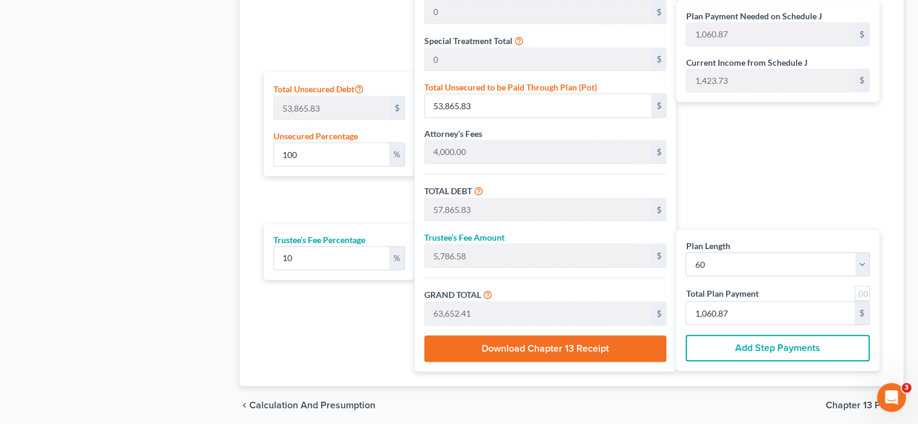
scroll to position [749, 0]
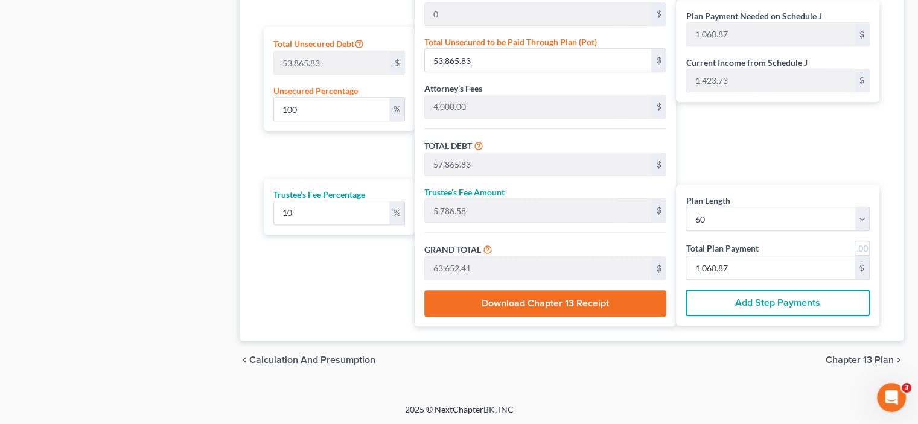
click at [871, 363] on span "Chapter 13 Plan" at bounding box center [860, 361] width 68 height 10
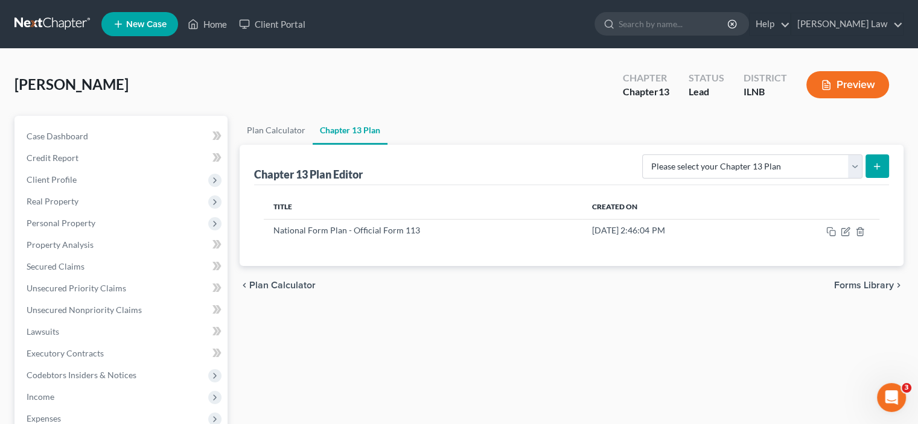
click at [875, 167] on icon "submit" at bounding box center [878, 167] width 10 height 10
click at [860, 169] on select "Please select your Chapter 13 Plan National Form Plan - Official Form 113 North…" at bounding box center [752, 167] width 220 height 24
click at [664, 155] on select "Please select your Chapter 13 Plan National Form Plan - Official Form 113 North…" at bounding box center [752, 167] width 220 height 24
click at [885, 169] on button "submit" at bounding box center [878, 167] width 24 height 24
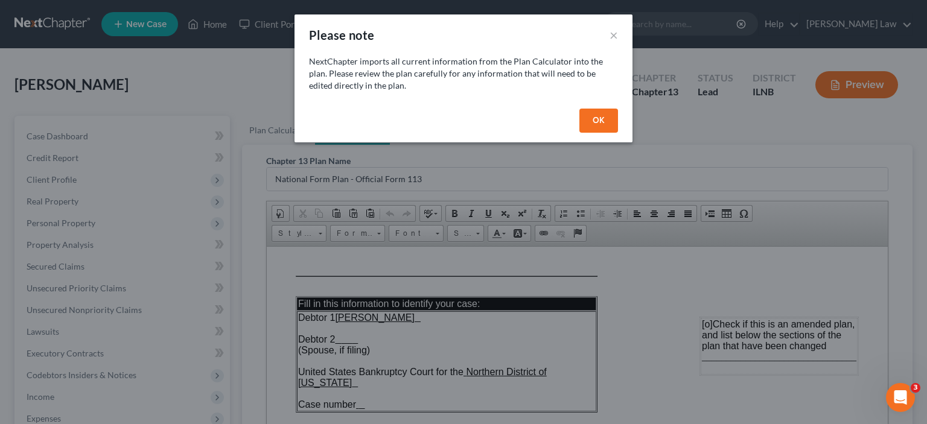
click at [606, 115] on button "OK" at bounding box center [599, 121] width 39 height 24
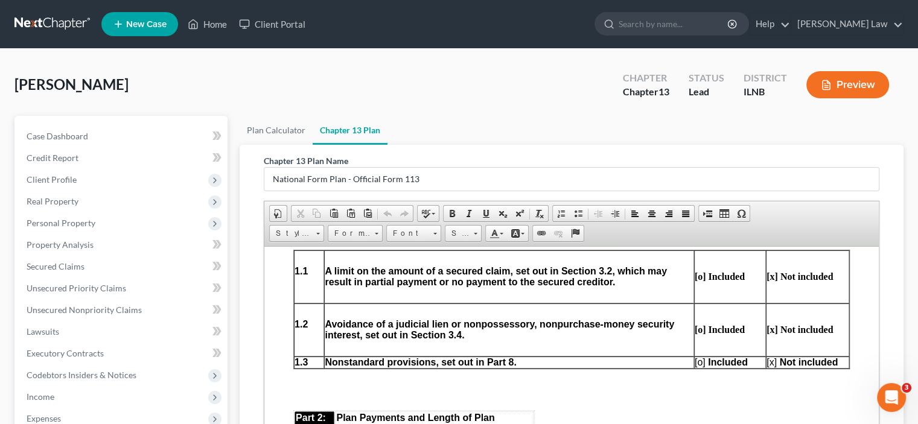
scroll to position [483, 0]
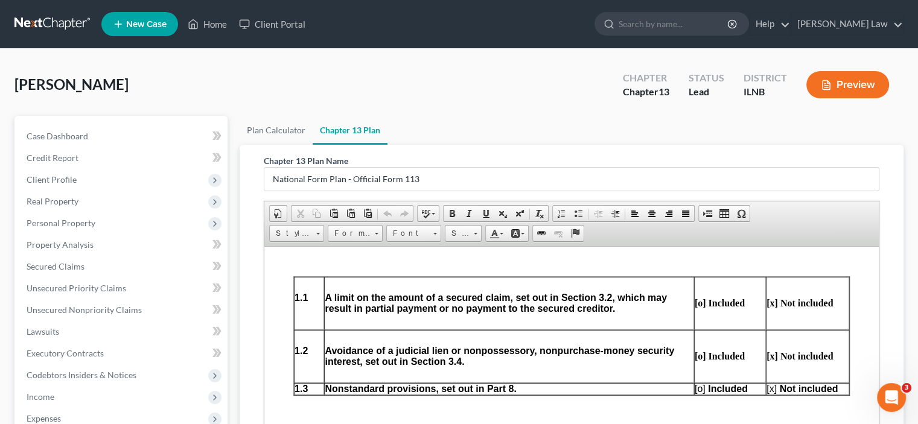
click at [695, 306] on strong "[o] Included" at bounding box center [720, 303] width 50 height 10
click at [767, 308] on strong "[x] Not included" at bounding box center [800, 303] width 66 height 10
drag, startPoint x: 695, startPoint y: 307, endPoint x: 767, endPoint y: 277, distance: 77.9
click at [695, 307] on strong "[o] Included" at bounding box center [720, 303] width 50 height 10
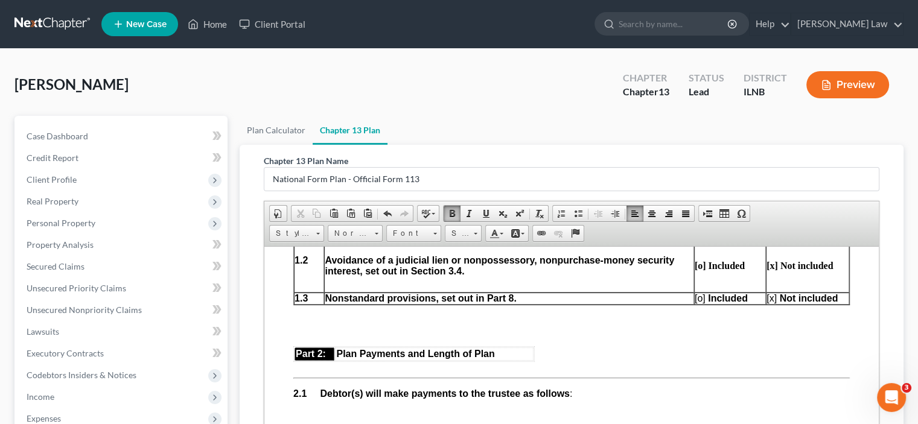
scroll to position [604, 0]
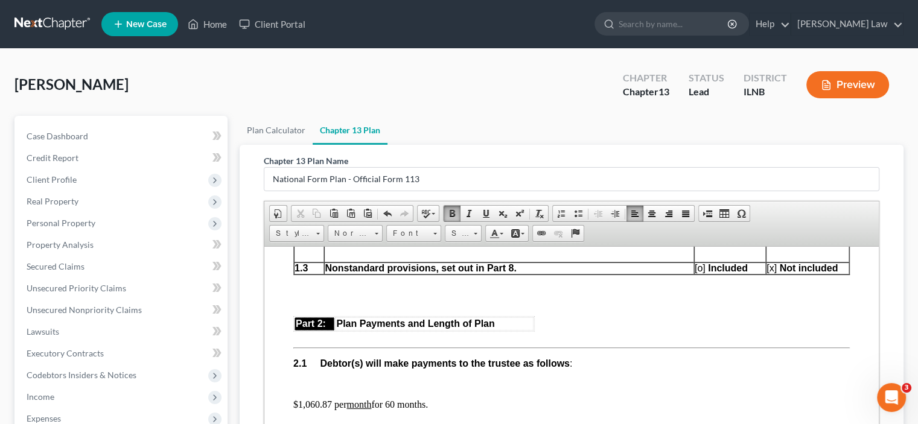
click at [696, 272] on span "[o]" at bounding box center [700, 268] width 11 height 10
click at [767, 269] on span "[x]" at bounding box center [772, 268] width 10 height 10
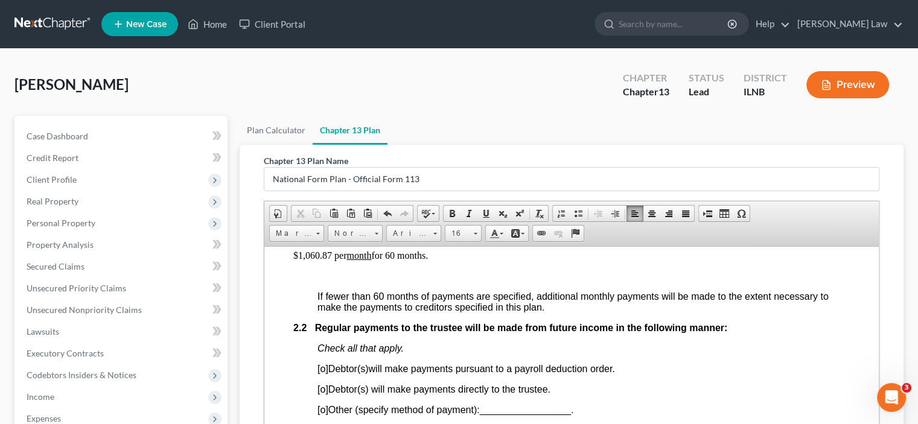
scroll to position [785, 0]
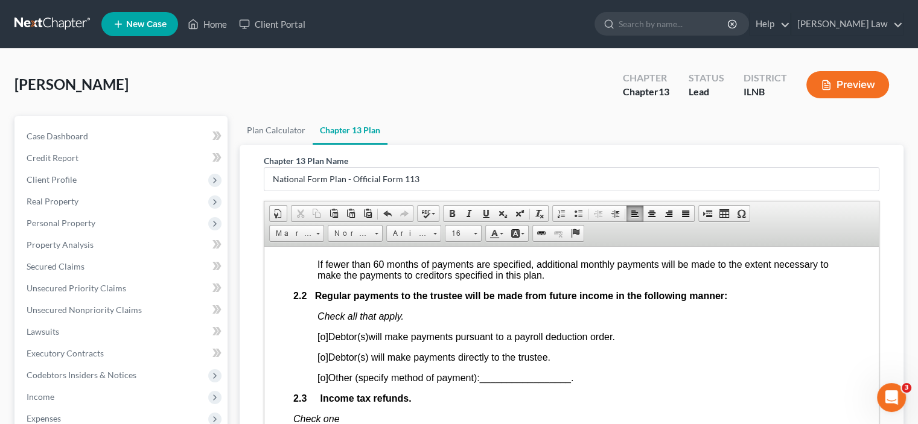
click at [326, 362] on span "[o]" at bounding box center [323, 357] width 11 height 10
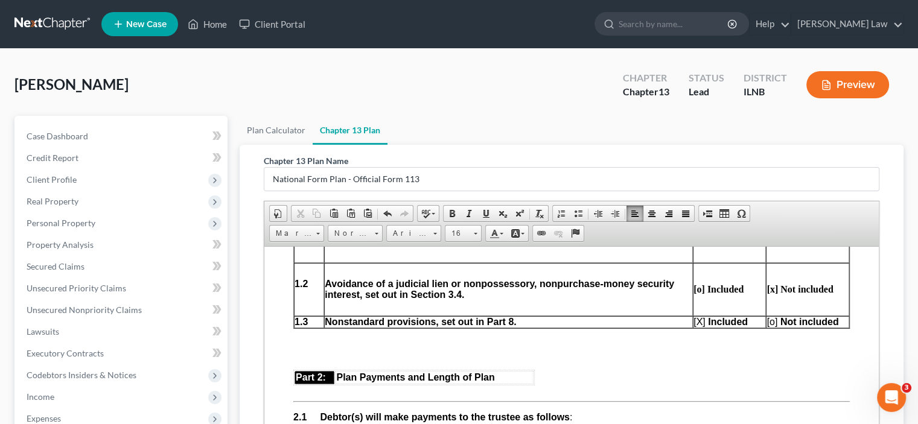
scroll to position [423, 0]
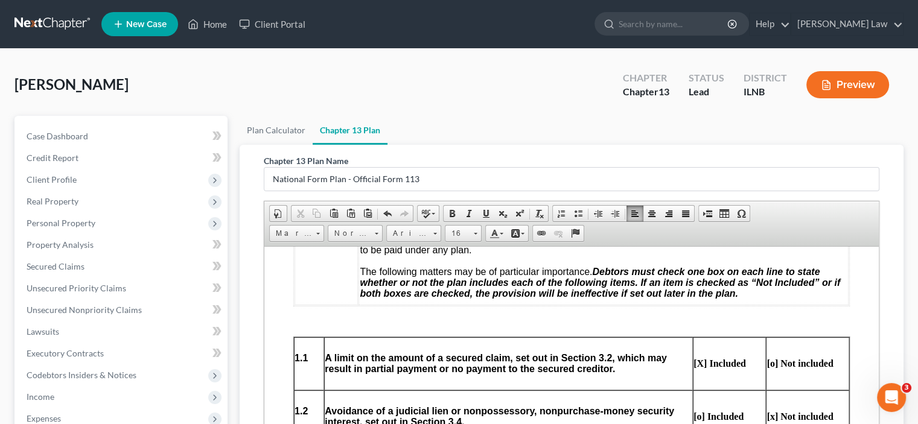
click at [696, 368] on strong "[X ] Included" at bounding box center [720, 363] width 53 height 10
click at [767, 362] on strong "[o ] Not included" at bounding box center [800, 363] width 66 height 10
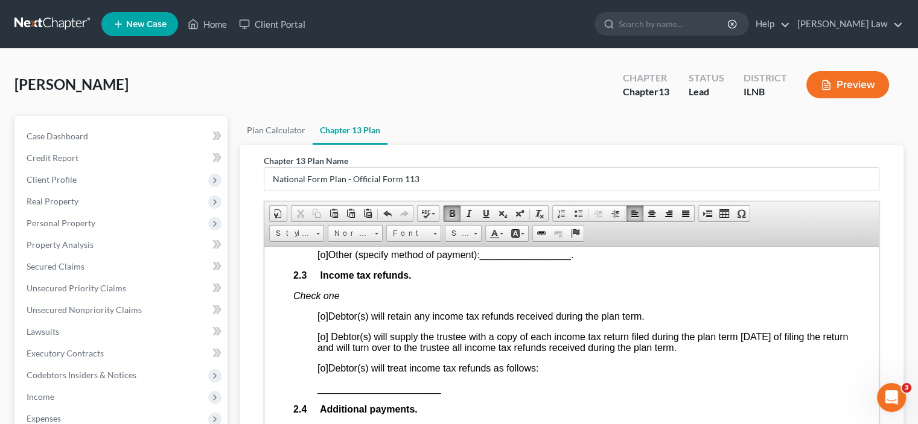
scroll to position [906, 0]
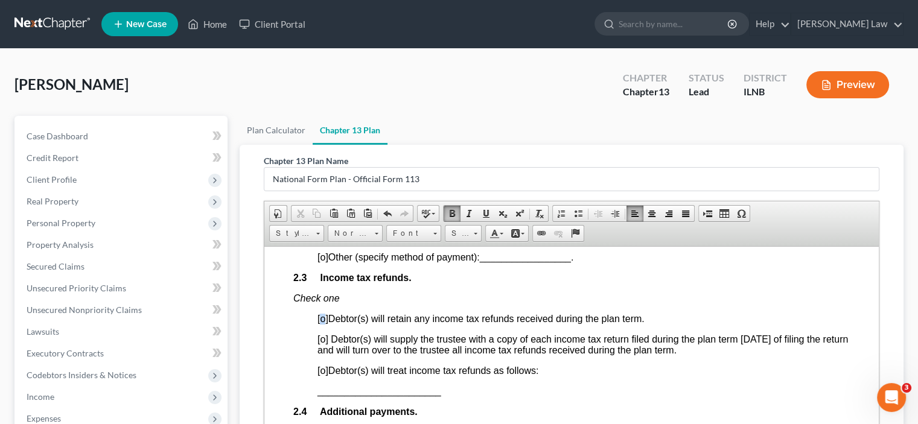
click at [322, 324] on span "[o]" at bounding box center [323, 318] width 11 height 10
click at [655, 324] on p "[X] Debtor(s) will retain any income tax refunds received during the plan term." at bounding box center [584, 318] width 533 height 11
click at [326, 324] on span "[X]" at bounding box center [324, 318] width 12 height 10
click at [324, 376] on span "[o]" at bounding box center [323, 370] width 11 height 10
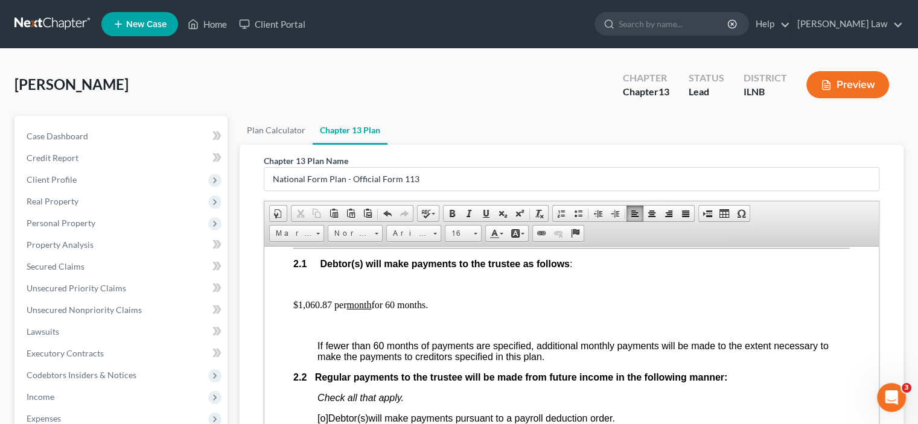
scroll to position [725, 0]
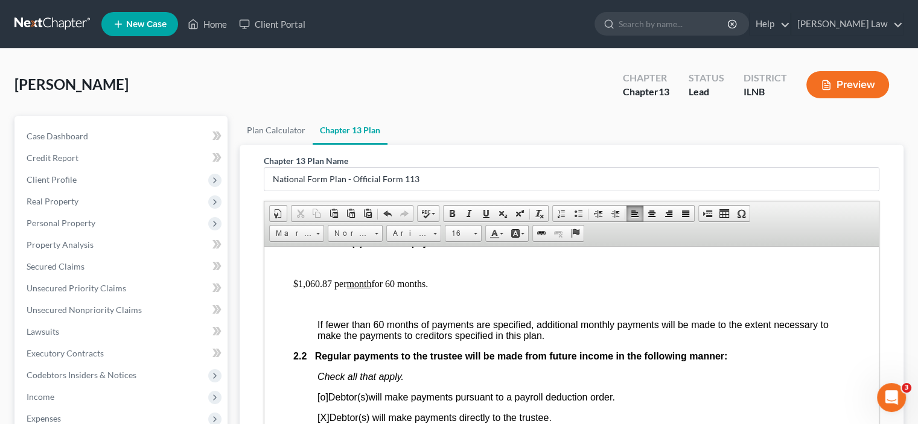
click at [318, 329] on span "If fewer than 60 months of payments are specified, additional monthly payments …" at bounding box center [573, 329] width 511 height 21
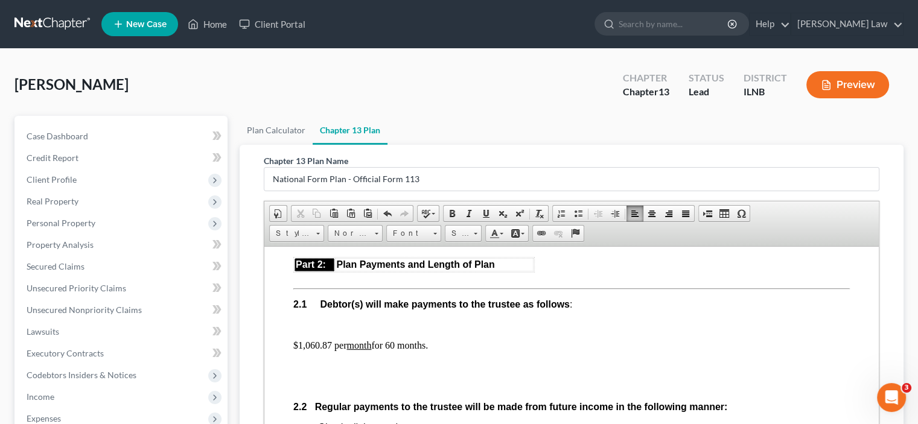
scroll to position [664, 0]
click at [298, 370] on p at bounding box center [571, 364] width 557 height 11
click at [386, 215] on span at bounding box center [388, 214] width 10 height 10
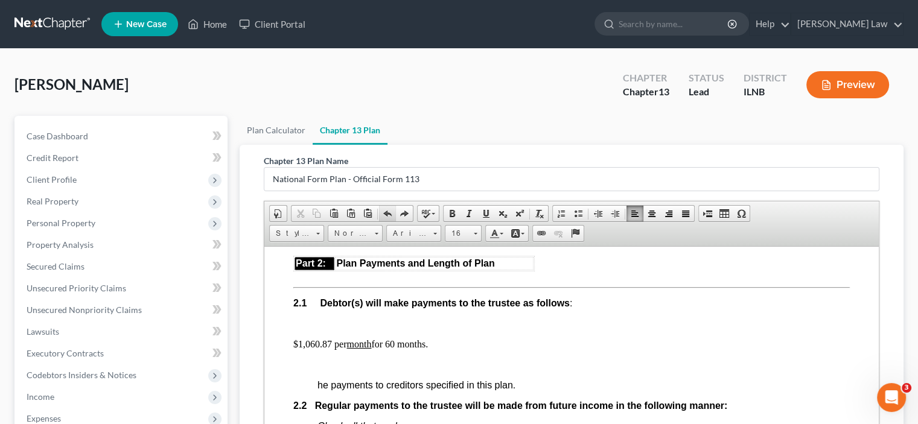
click at [386, 215] on span at bounding box center [388, 214] width 10 height 10
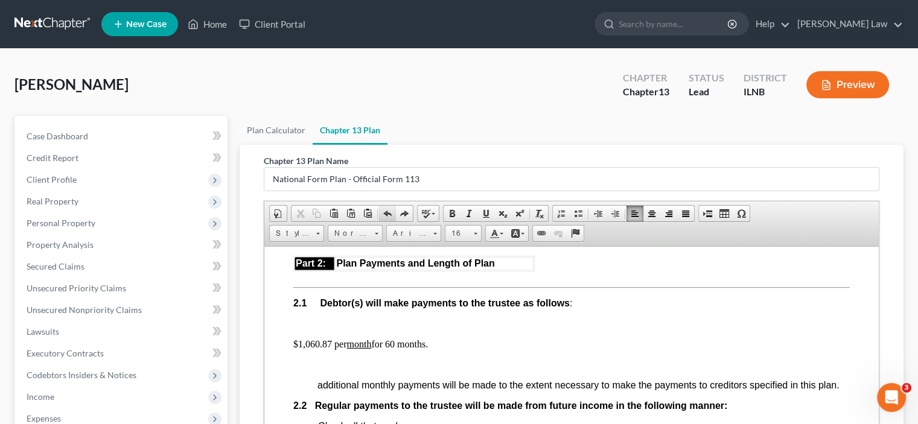
click at [386, 215] on span at bounding box center [388, 214] width 10 height 10
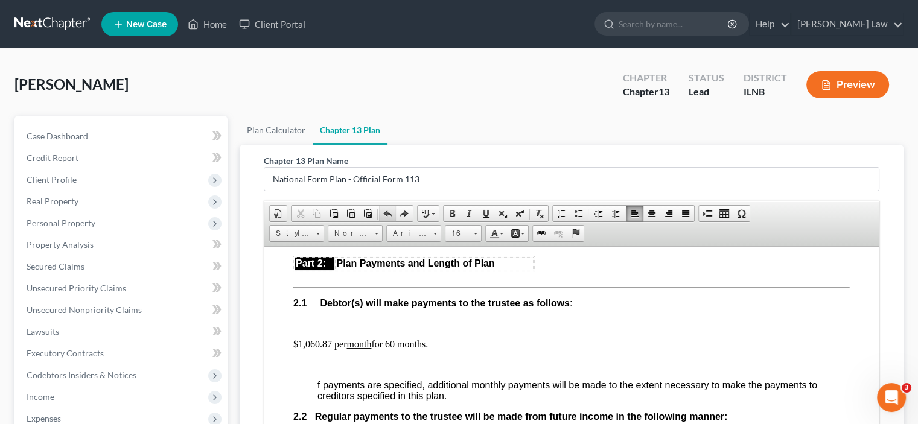
click at [386, 215] on span at bounding box center [388, 214] width 10 height 10
click at [543, 401] on span "If fewer than 60 months of payments are specified, additional monthly payments …" at bounding box center [573, 390] width 511 height 21
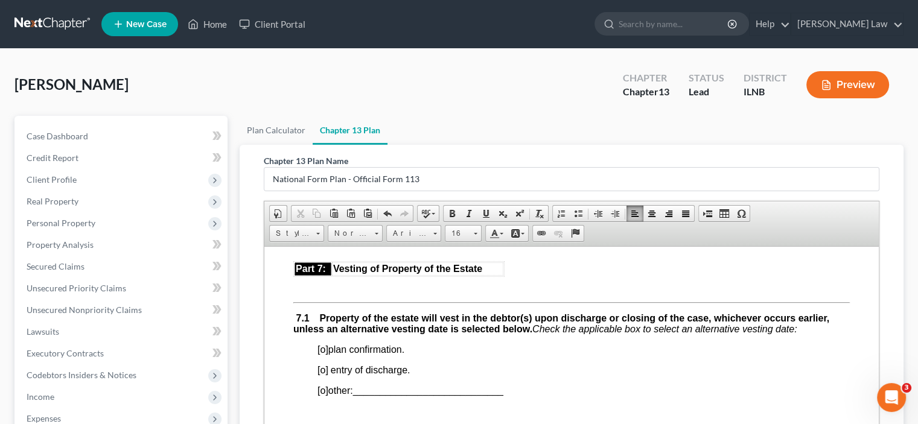
scroll to position [3019, 0]
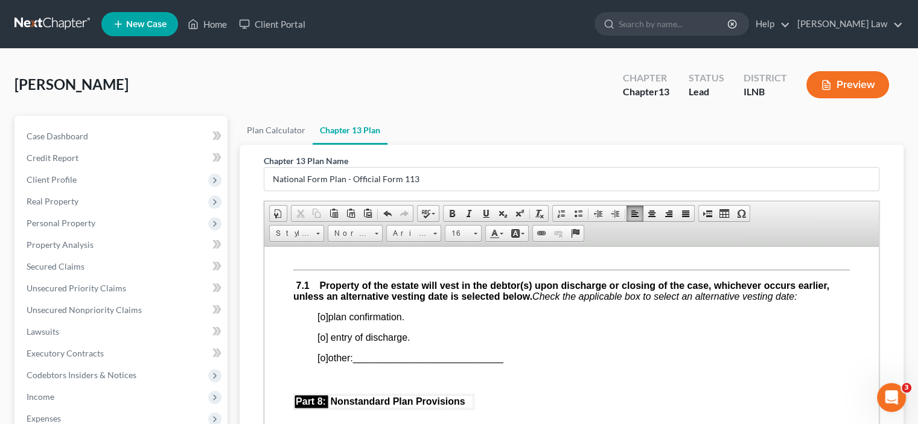
click at [325, 322] on span "[o]" at bounding box center [323, 317] width 11 height 10
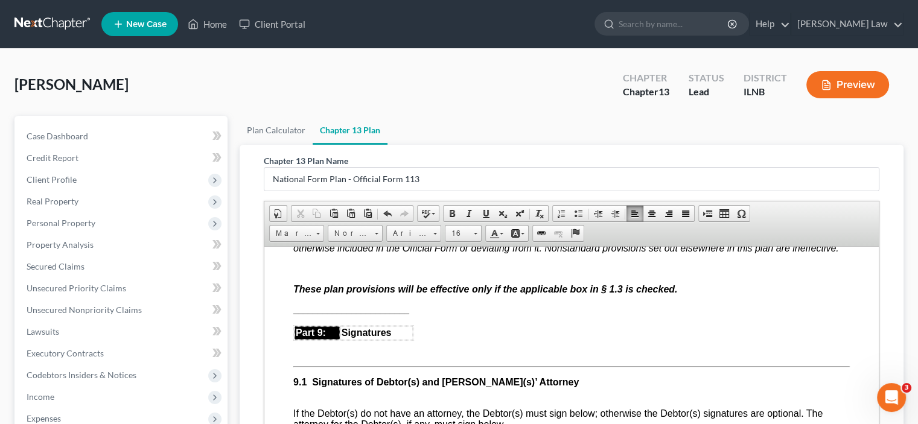
scroll to position [3200, 0]
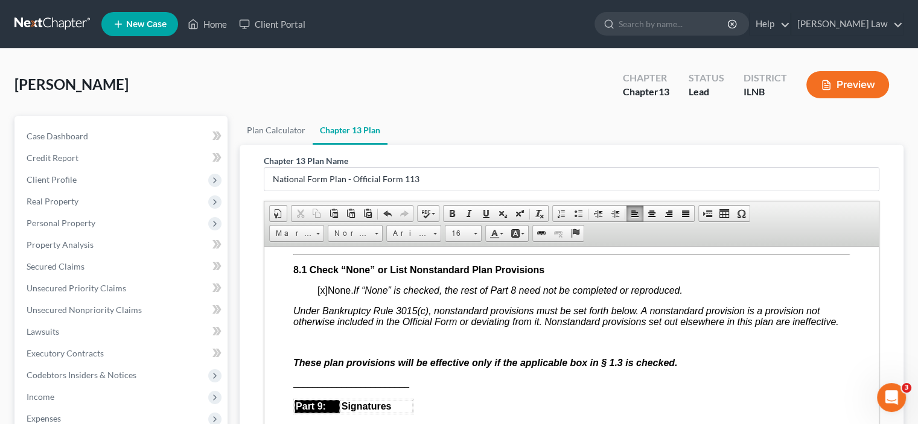
click at [322, 295] on span "[x]" at bounding box center [323, 290] width 10 height 10
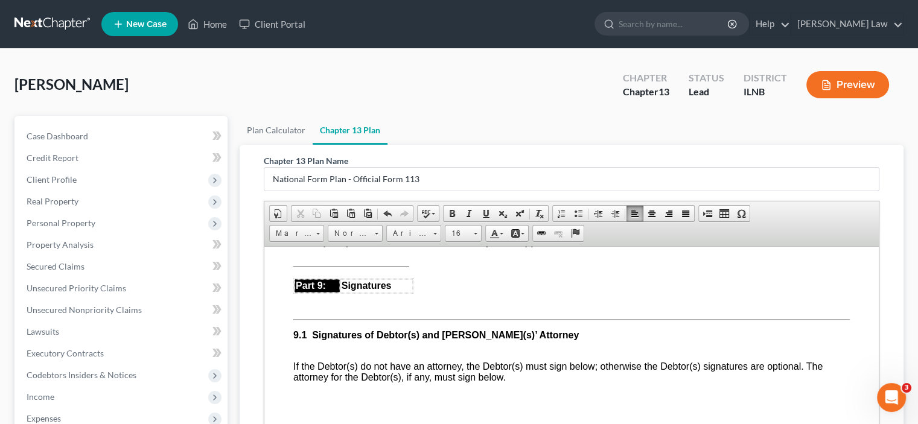
scroll to position [3261, 0]
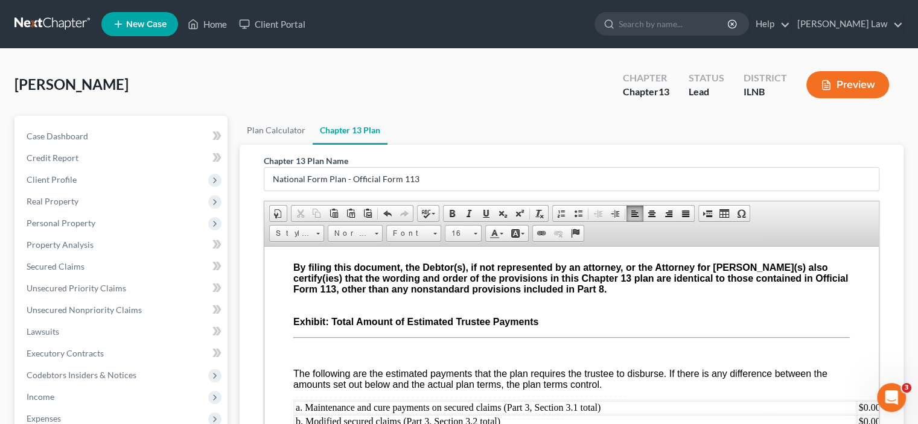
scroll to position [3502, 0]
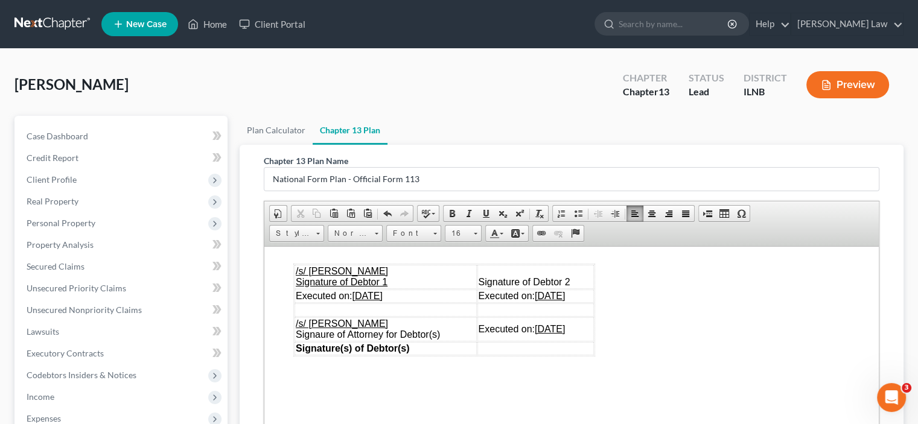
click at [395, 289] on td "/s/ [PERSON_NAME] Signature of Debtor 1" at bounding box center [386, 276] width 182 height 24
click at [365, 328] on span "/s/ [PERSON_NAME]" at bounding box center [342, 323] width 92 height 10
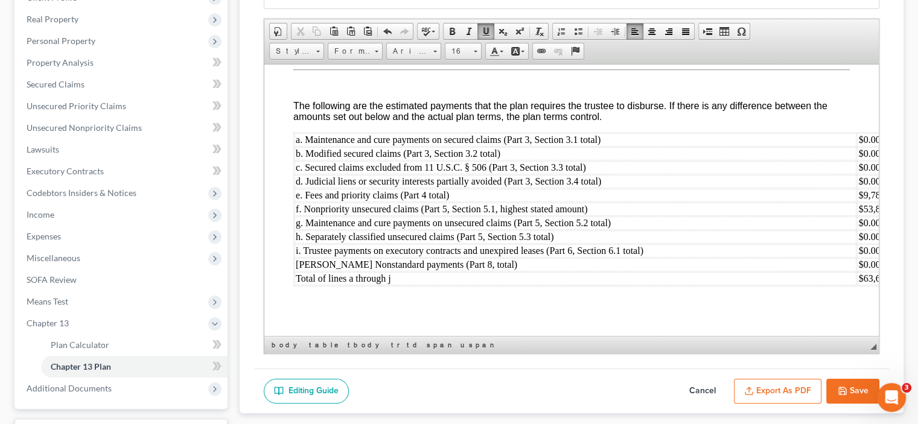
scroll to position [281, 0]
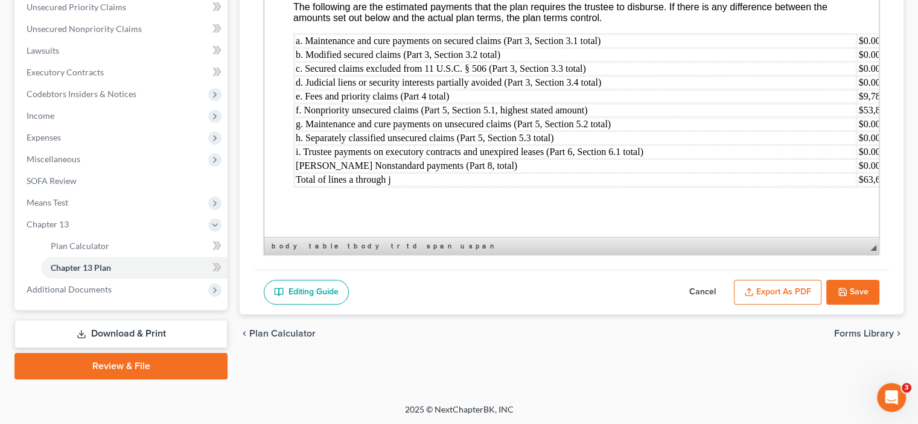
click at [859, 289] on button "Save" at bounding box center [853, 292] width 53 height 25
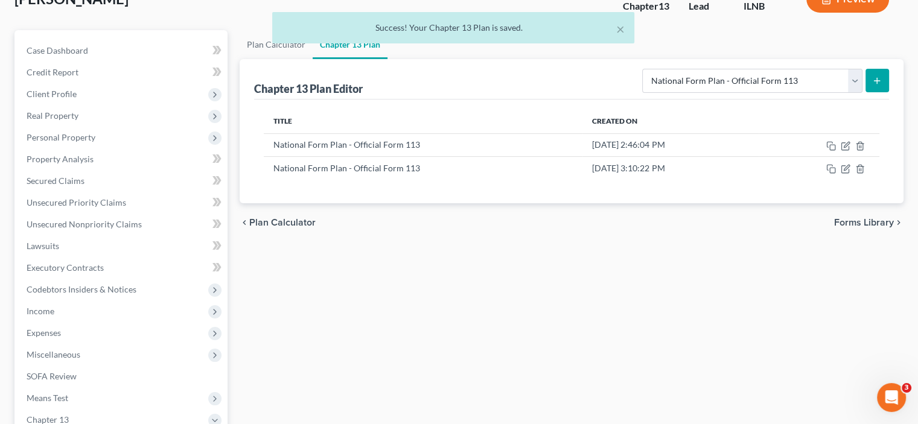
scroll to position [0, 0]
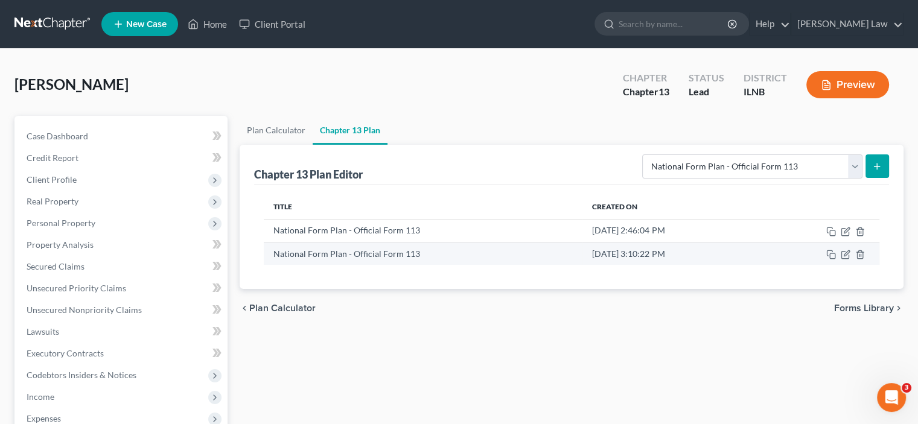
click at [642, 250] on td "[DATE] 3:10:22 PM" at bounding box center [671, 253] width 176 height 23
click at [668, 251] on td "[DATE] 3:10:22 PM" at bounding box center [671, 253] width 176 height 23
click at [850, 254] on td at bounding box center [819, 253] width 121 height 23
click at [846, 255] on icon "button" at bounding box center [846, 255] width 10 height 10
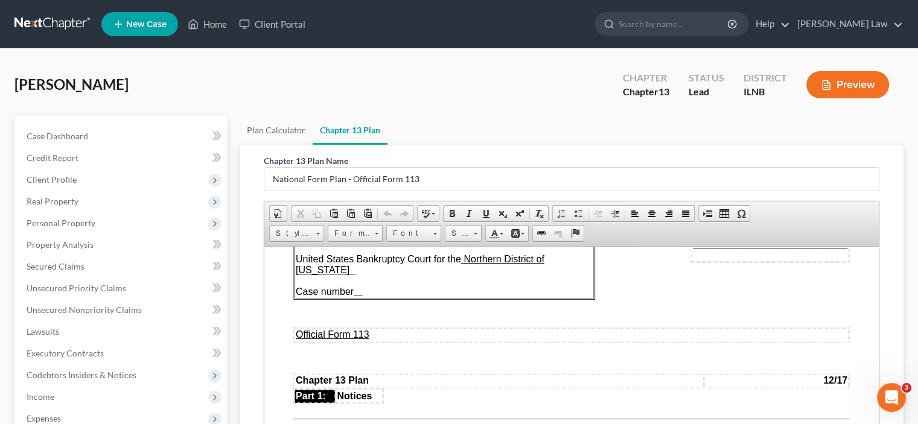
scroll to position [121, 0]
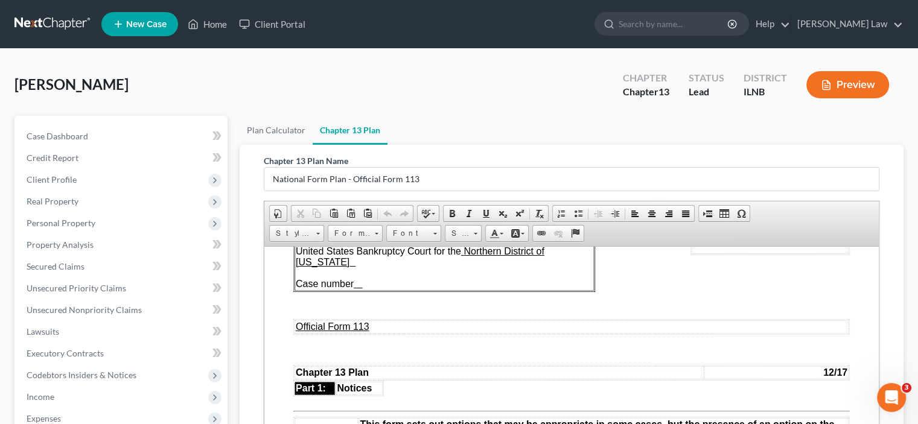
drag, startPoint x: 795, startPoint y: 159, endPoint x: 699, endPoint y: 134, distance: 99.1
drag, startPoint x: 699, startPoint y: 134, endPoint x: 877, endPoint y: 111, distance: 179.6
click at [877, 110] on div "[PERSON_NAME] Upgraded Chapter Chapter 13 Status Lead District [GEOGRAPHIC_DATA…" at bounding box center [458, 89] width 889 height 53
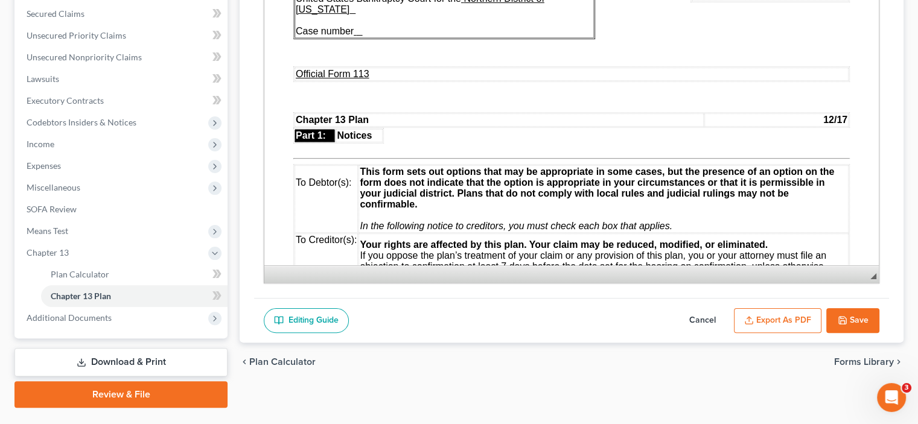
scroll to position [281, 0]
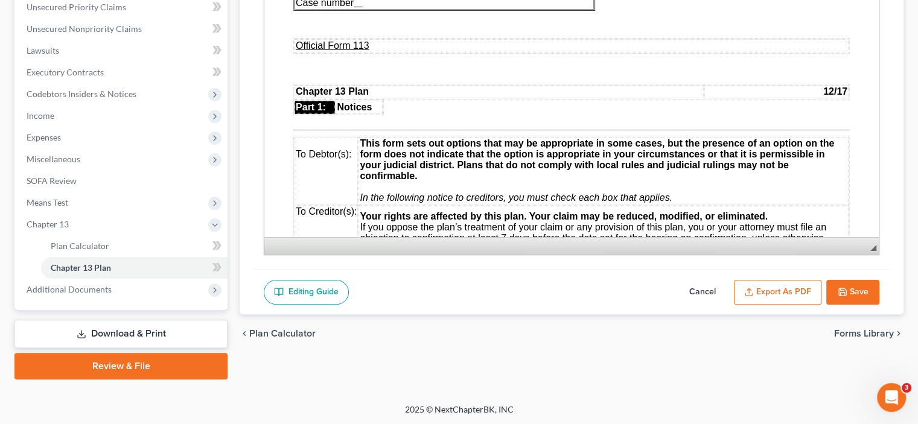
drag, startPoint x: 925, startPoint y: 117, endPoint x: 16, endPoint y: 17, distance: 914.8
click at [785, 292] on button "Export as PDF" at bounding box center [778, 292] width 88 height 25
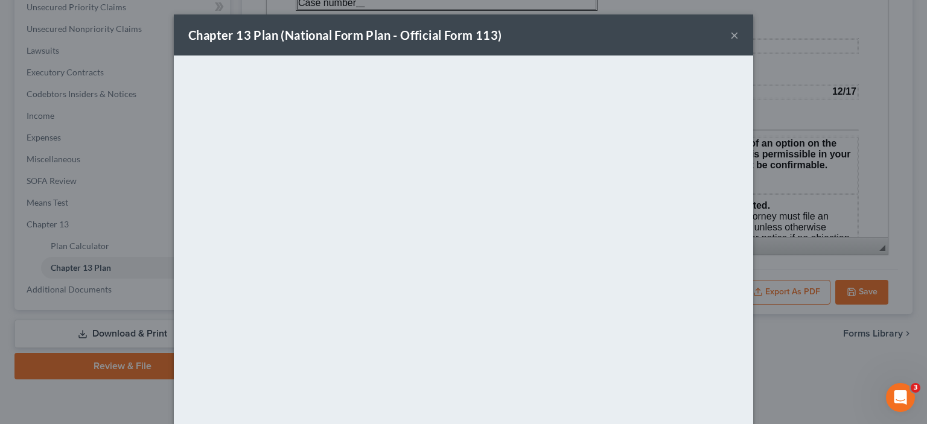
click at [731, 34] on button "×" at bounding box center [735, 35] width 8 height 14
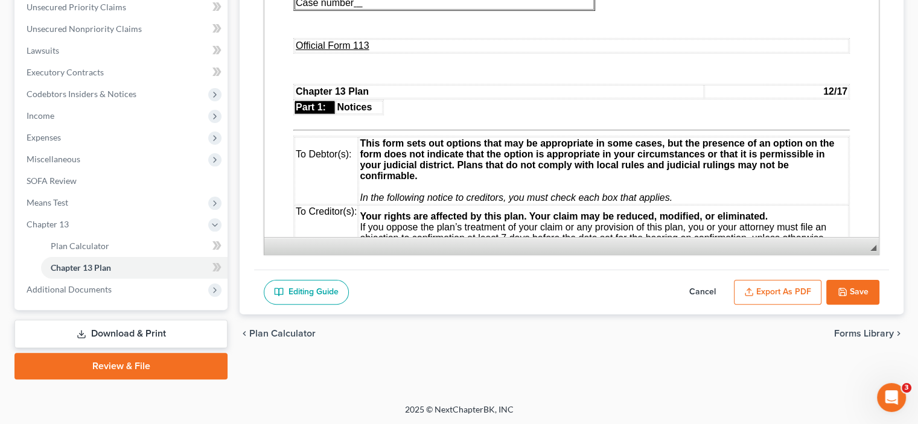
click at [853, 287] on button "Save" at bounding box center [853, 292] width 53 height 25
